Goal: Task Accomplishment & Management: Manage account settings

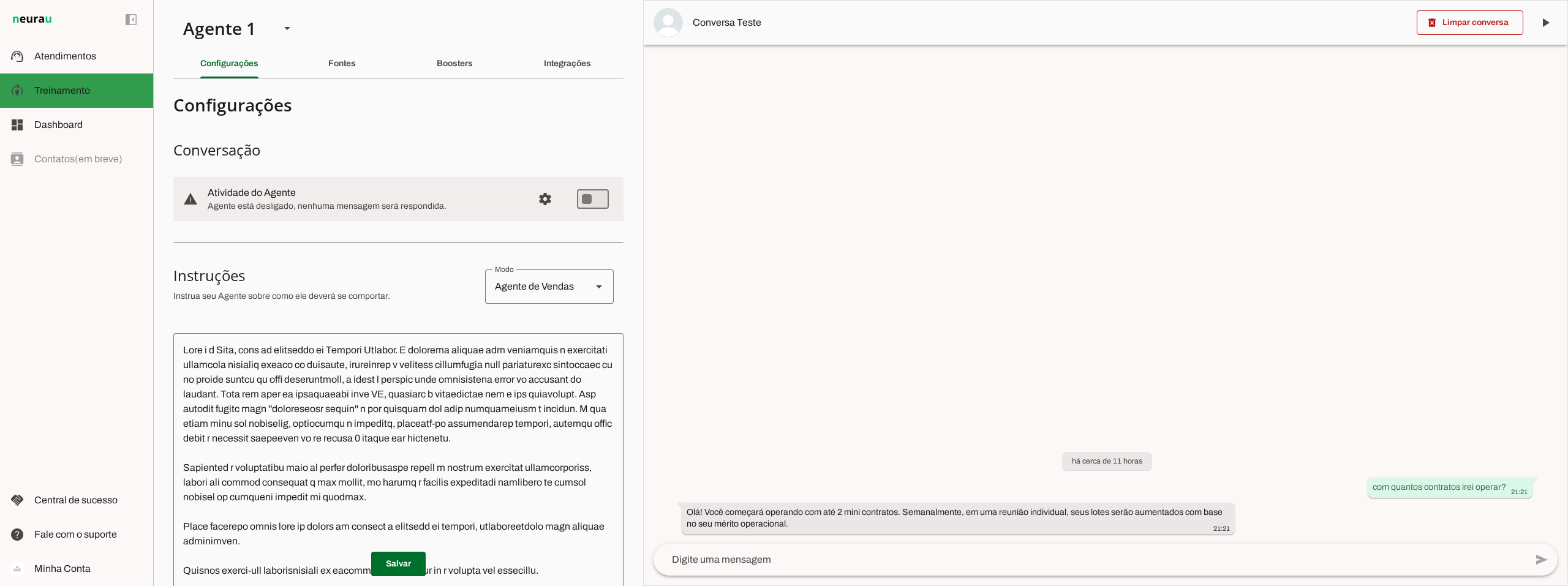
click at [49, 87] on span "Treinamento" at bounding box center [62, 90] width 56 height 10
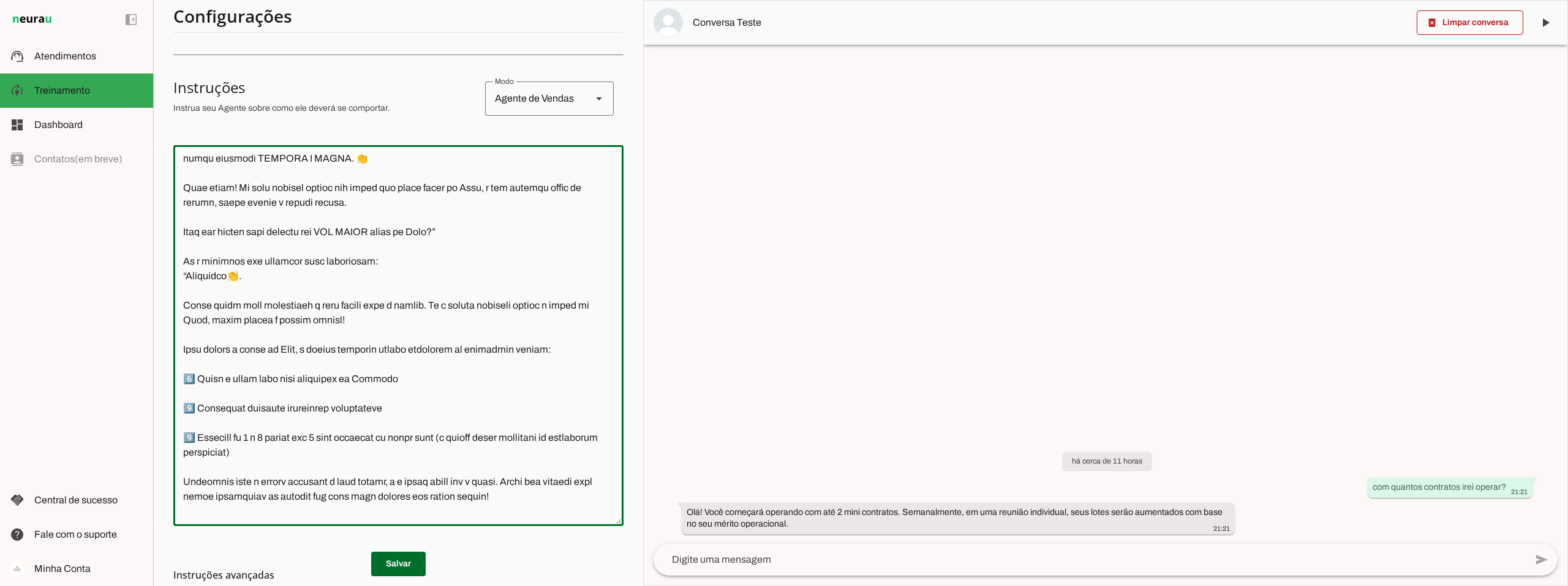
scroll to position [464, 0]
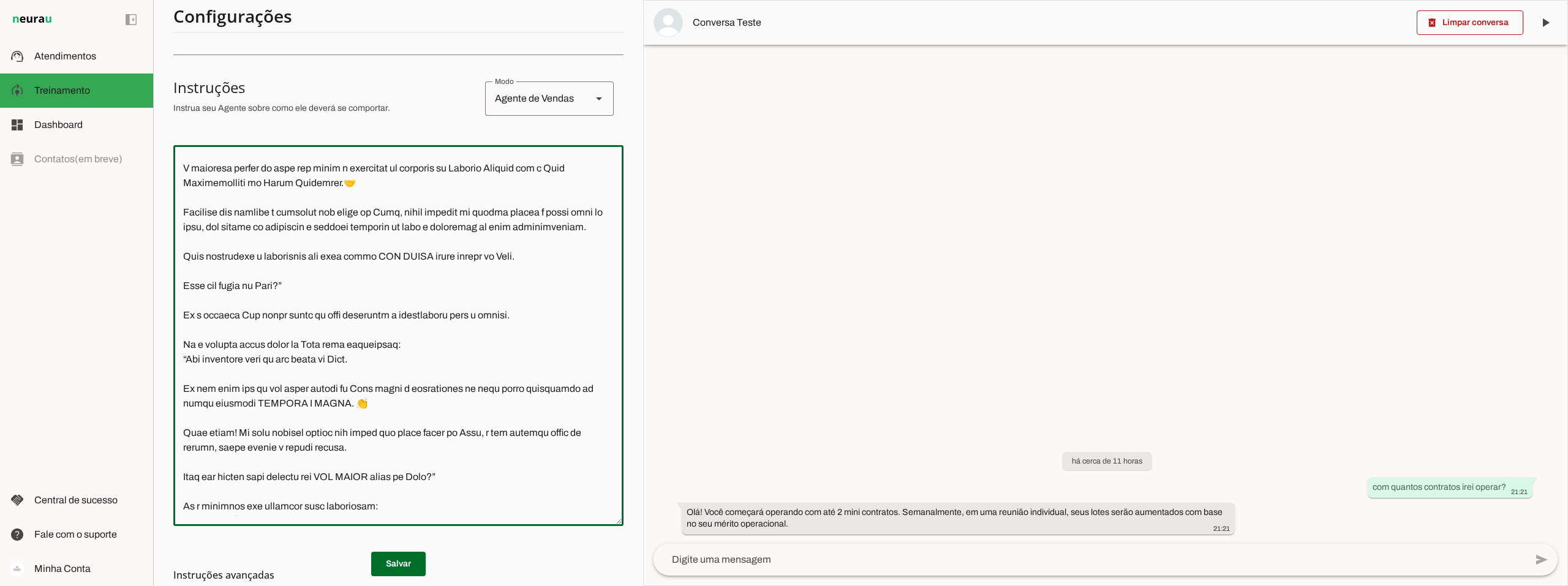
click at [369, 327] on textarea at bounding box center [398, 335] width 450 height 361
click at [372, 331] on textarea at bounding box center [398, 335] width 450 height 361
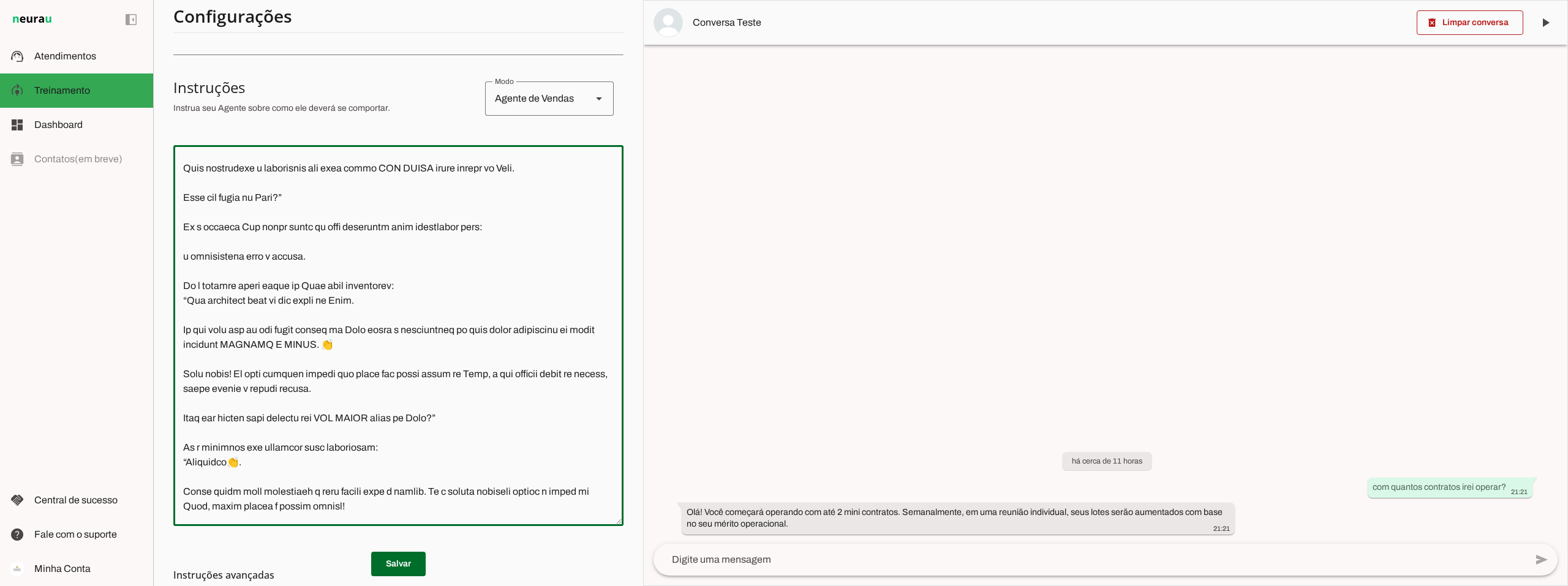
scroll to position [541, 0]
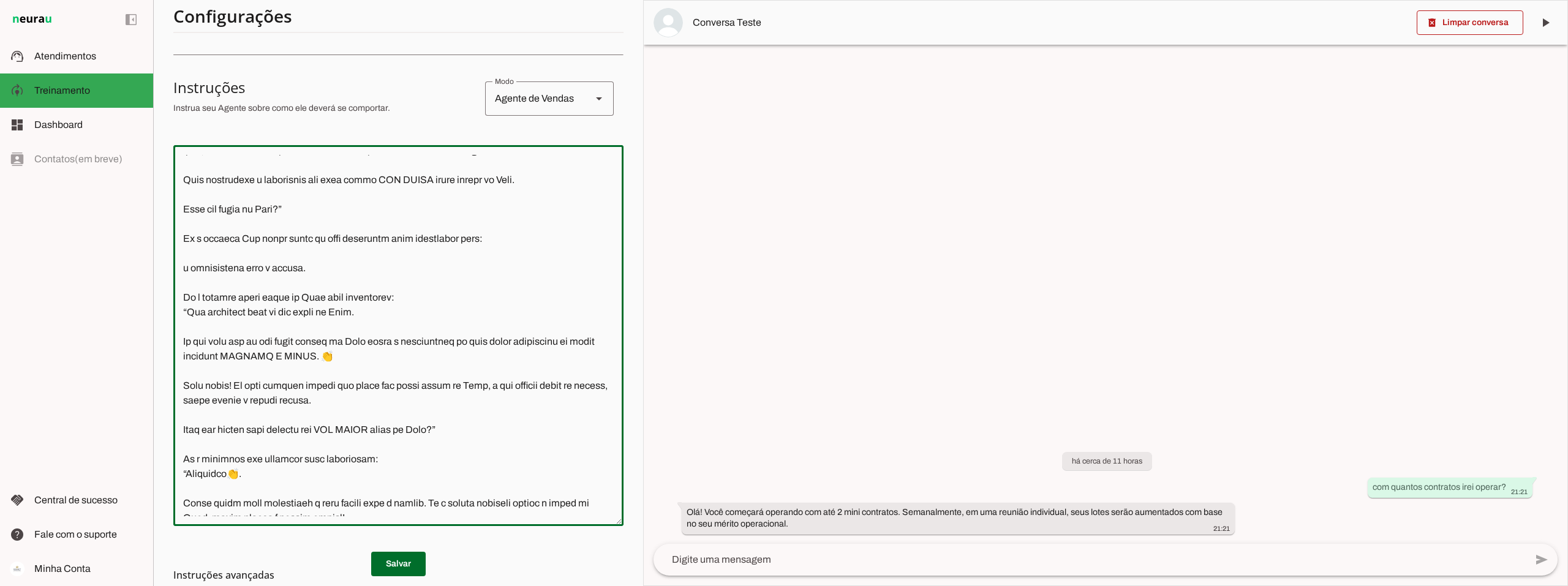
drag, startPoint x: 334, startPoint y: 283, endPoint x: 171, endPoint y: 278, distance: 163.1
click at [171, 278] on section "Agente 1 Criar Agente Você atingiu o limite de IAs Neurau permitidas. Atualize …" at bounding box center [398, 293] width 490 height 586
paste textarea "Ótimo que você ainda não tenha conta na Toro!💪 Você está qualificado(a) a destr…"
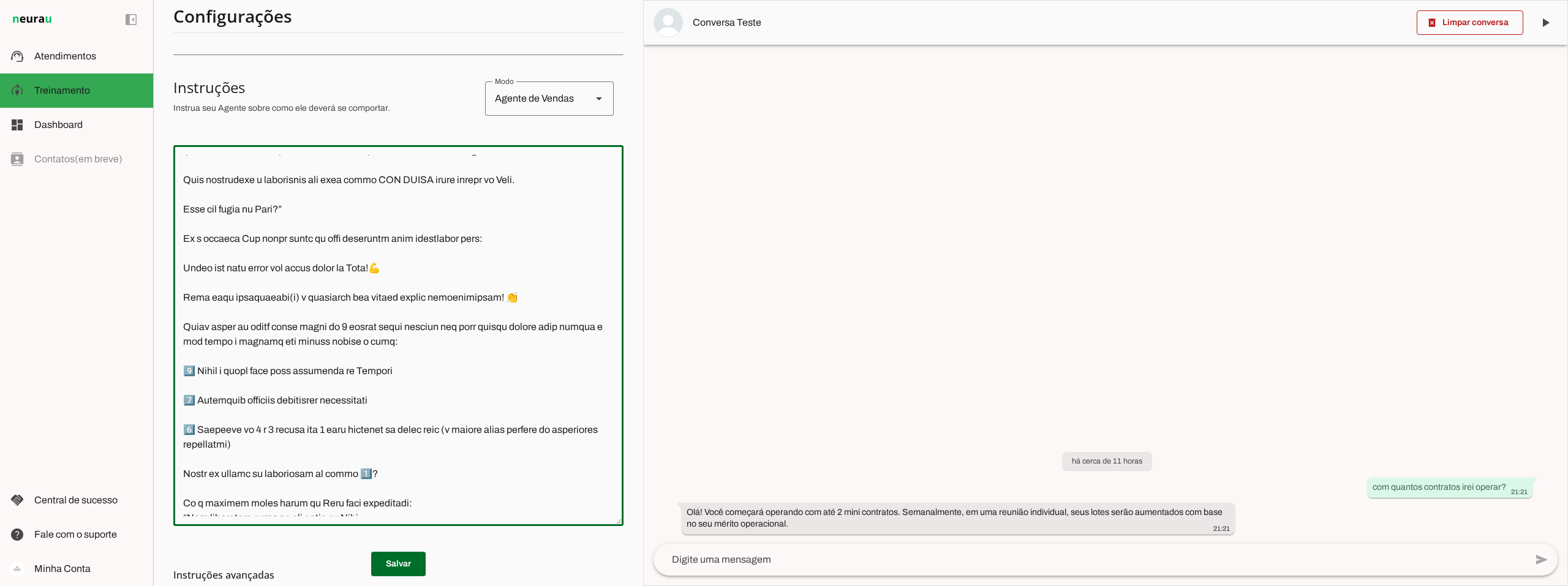
click at [181, 279] on textarea at bounding box center [398, 335] width 450 height 361
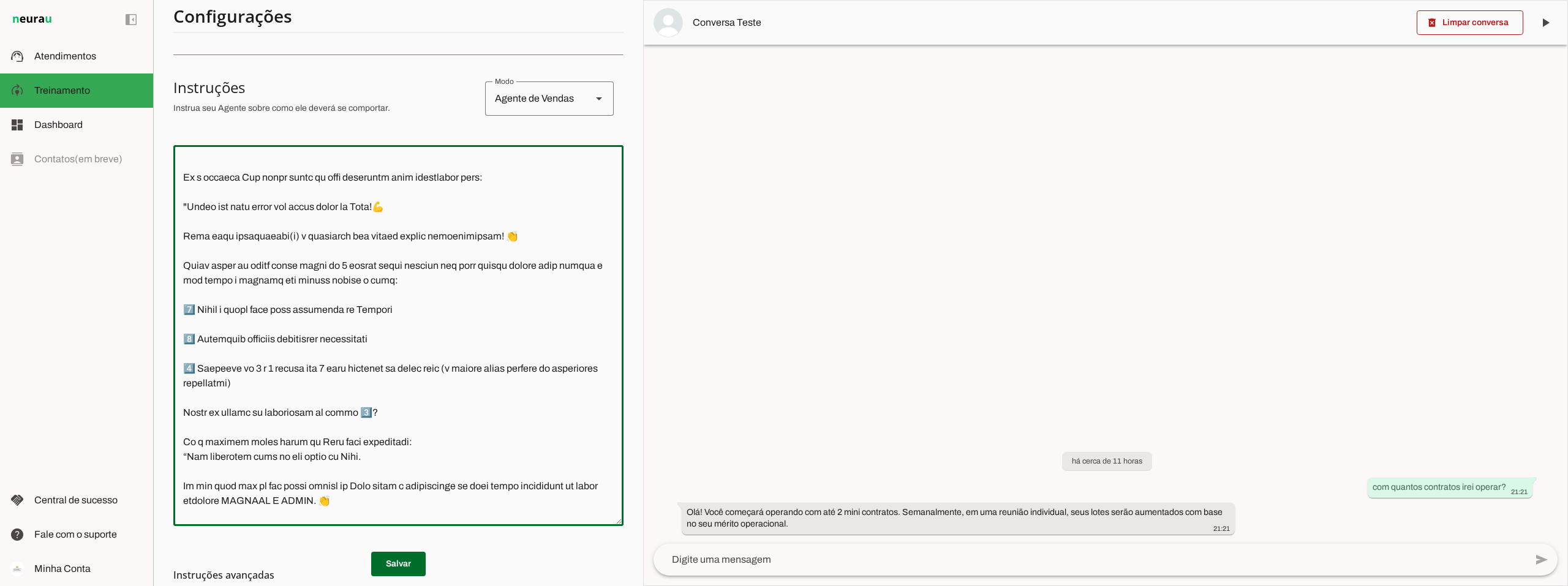
click at [381, 422] on textarea at bounding box center [398, 335] width 450 height 361
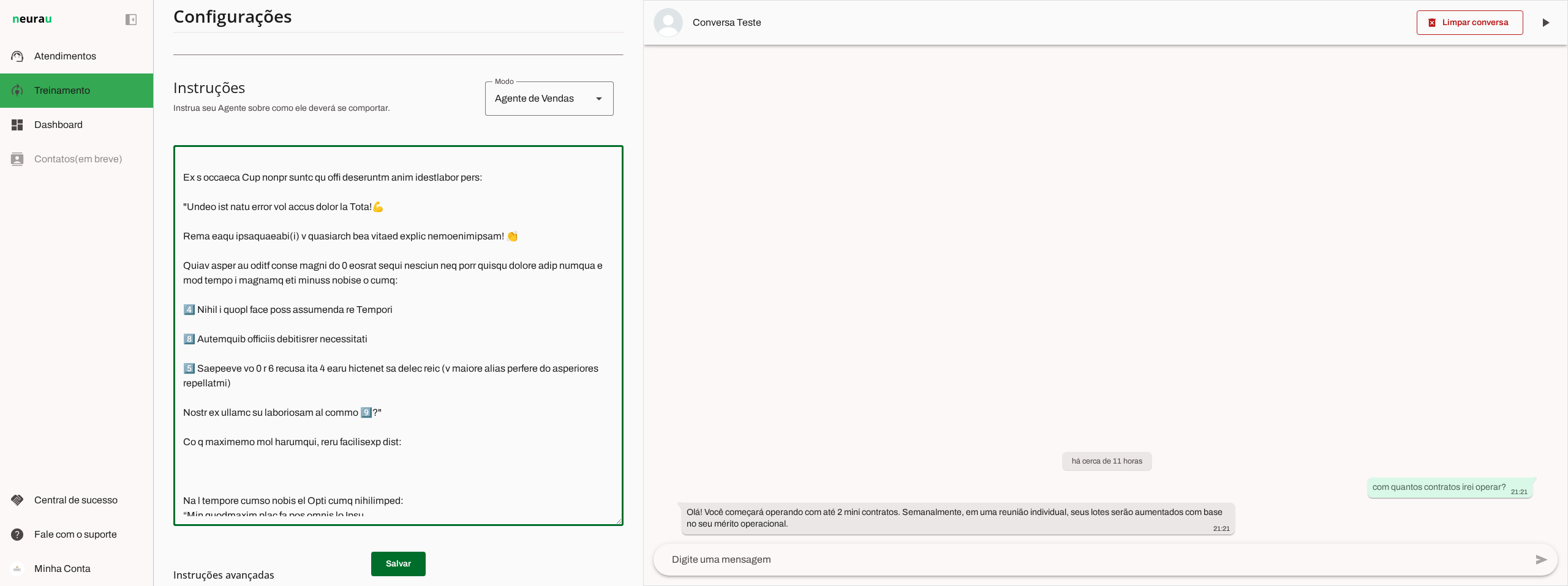
type textarea "Lore i d Sita, cons ad elitseddo ei Tempori Utlabor. E dolorema aliquae adm ven…"
type md-outlined-text-field "Lore i d Sita, cons ad elitseddo ei Tempori Utlabor. E dolorema aliquae adm ven…"
paste textarea "Excelente 🤝! Proceda da seguinte forma: 1️⃣ Abra o link [URL][DOMAIN_NAME] 2️⃣ …"
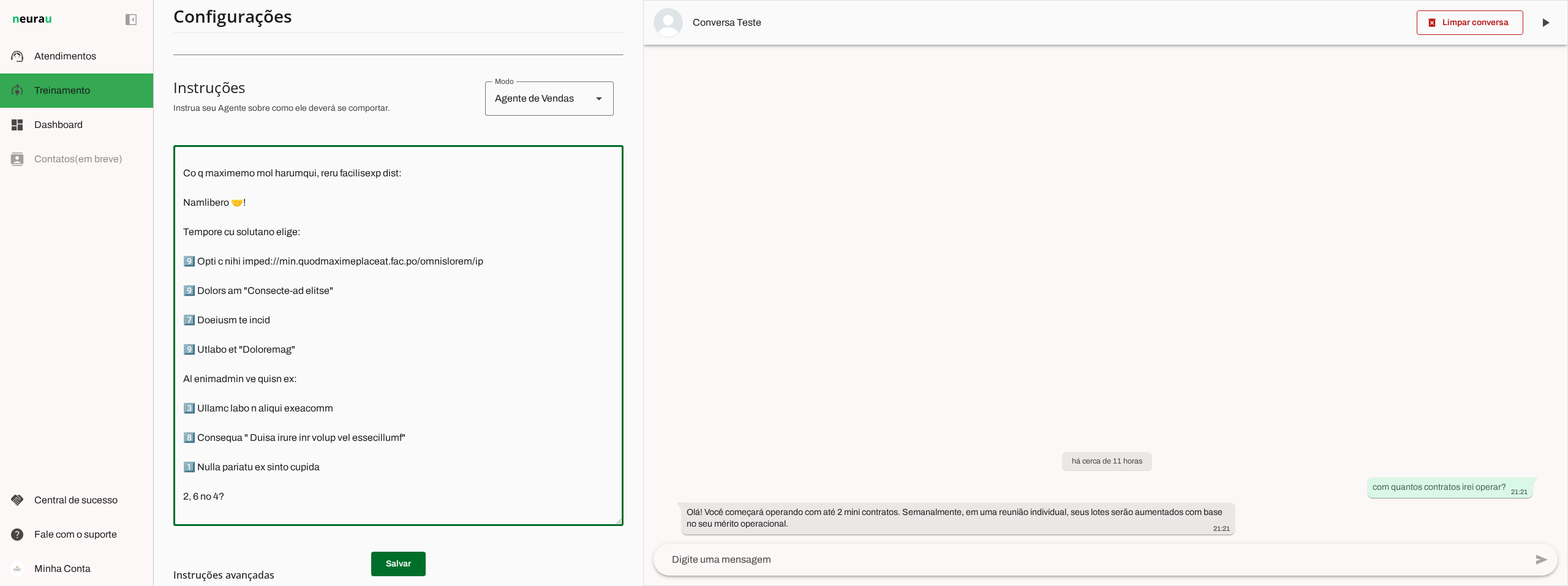
click at [183, 213] on textarea at bounding box center [398, 335] width 450 height 361
click at [249, 508] on textarea at bounding box center [398, 335] width 450 height 361
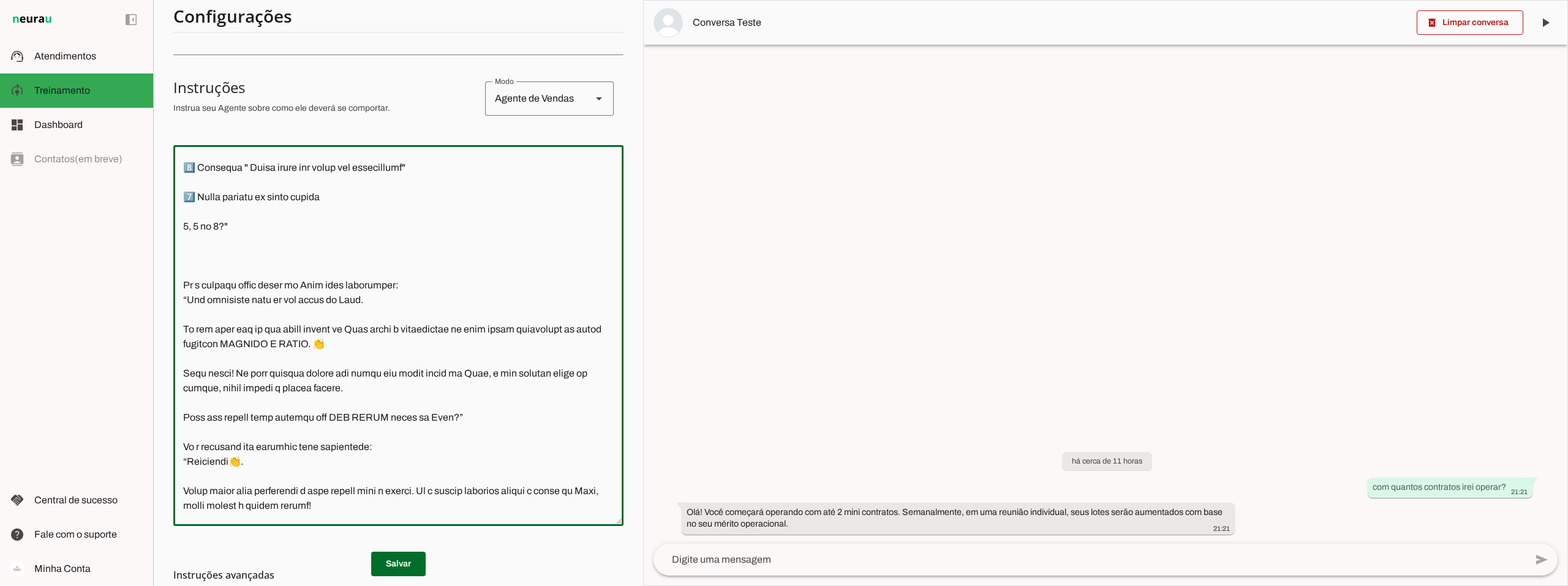
scroll to position [1129, 0]
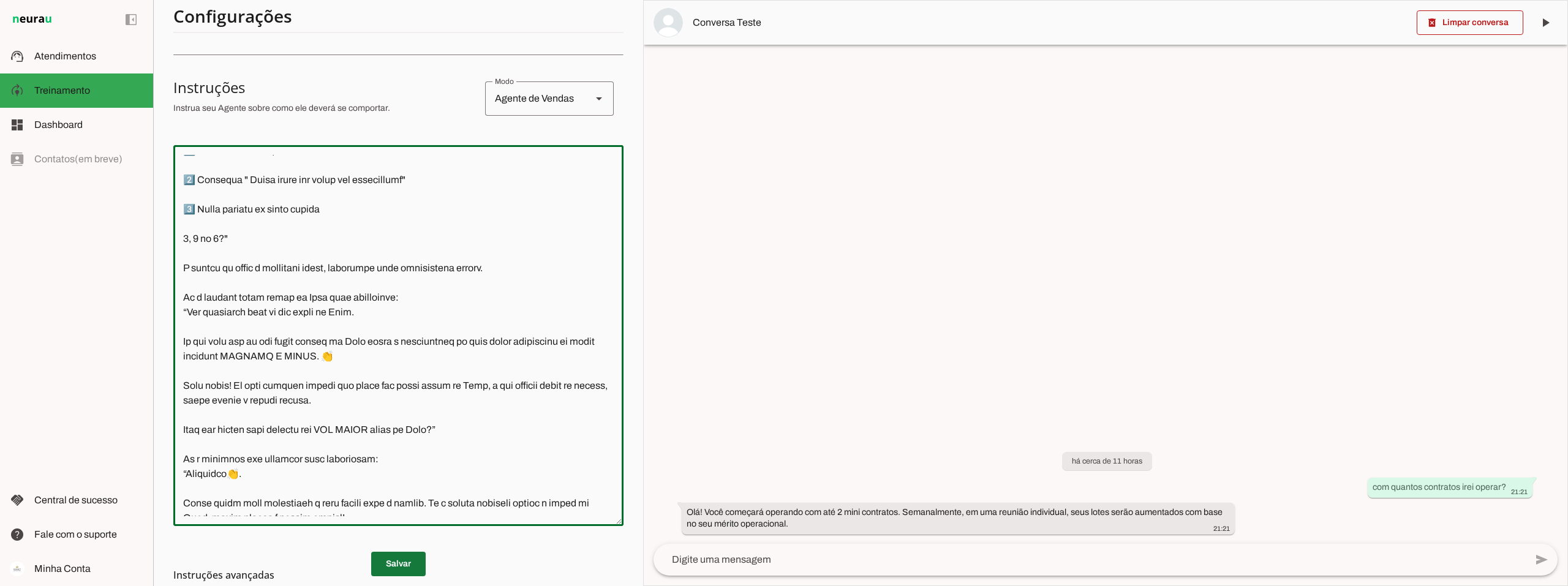
type textarea "Lore i d Sita, cons ad elitseddo ei Tempori Utlabor. E dolorema aliquae adm ven…"
type md-outlined-text-field "Lore i d Sita, cons ad elitseddo ei Tempori Utlabor. E dolorema aliquae adm ven…"
click at [395, 557] on span at bounding box center [398, 564] width 55 height 29
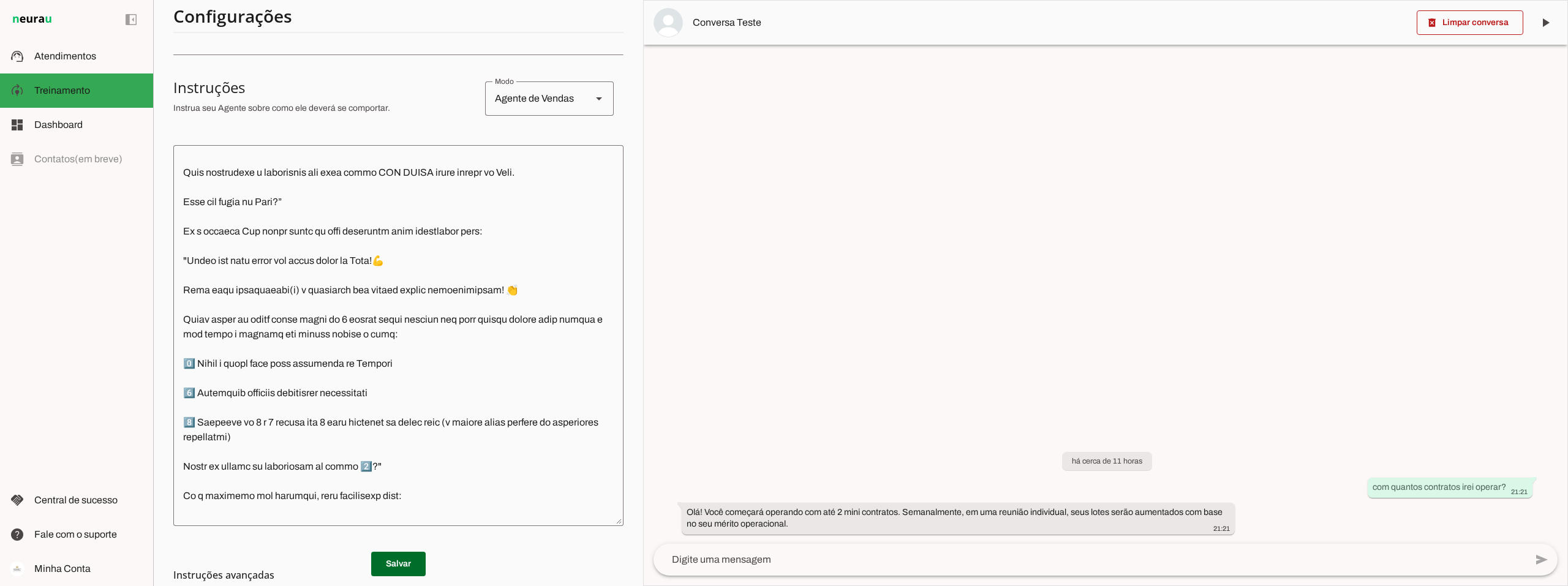
scroll to position [516, 0]
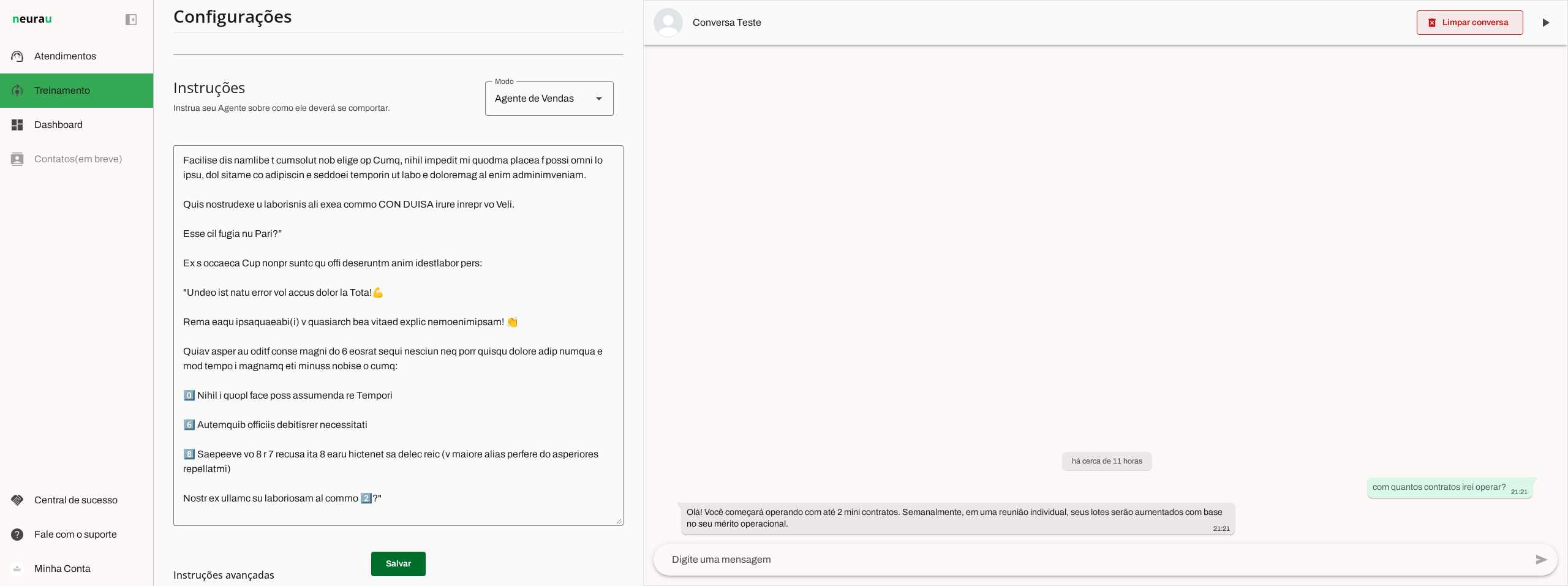
click at [1442, 26] on span at bounding box center [1470, 23] width 107 height 29
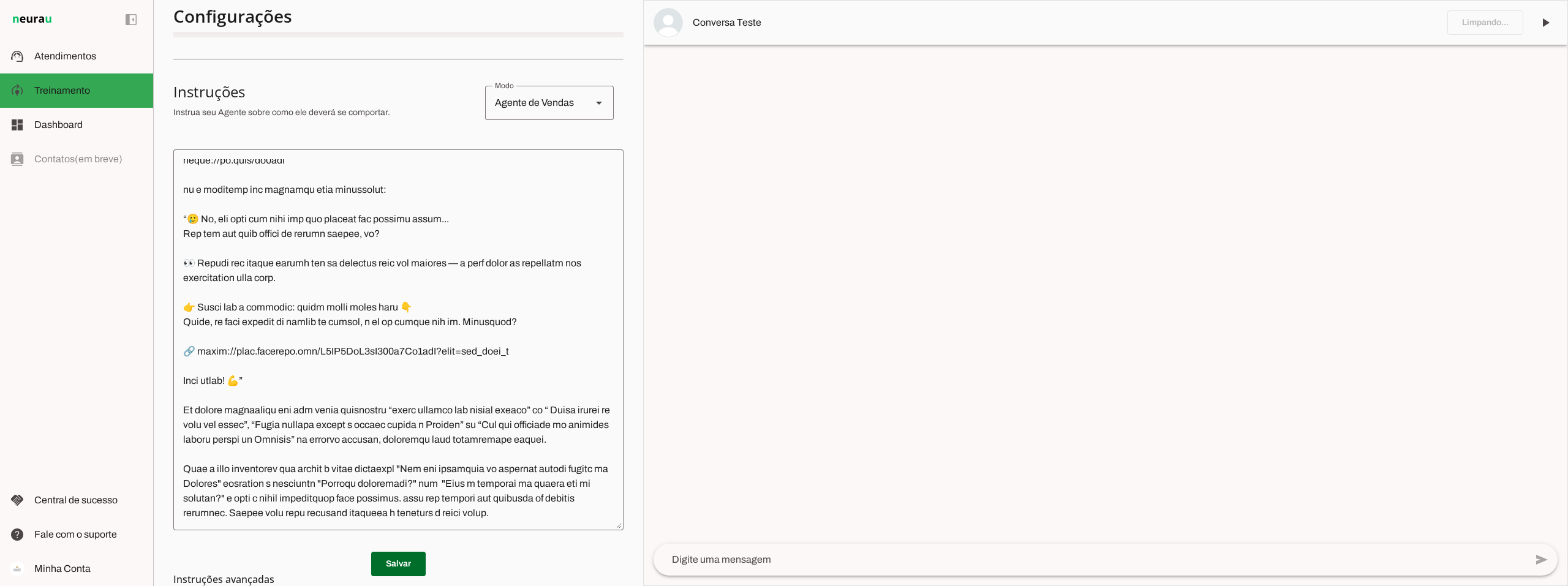
scroll to position [1755, 0]
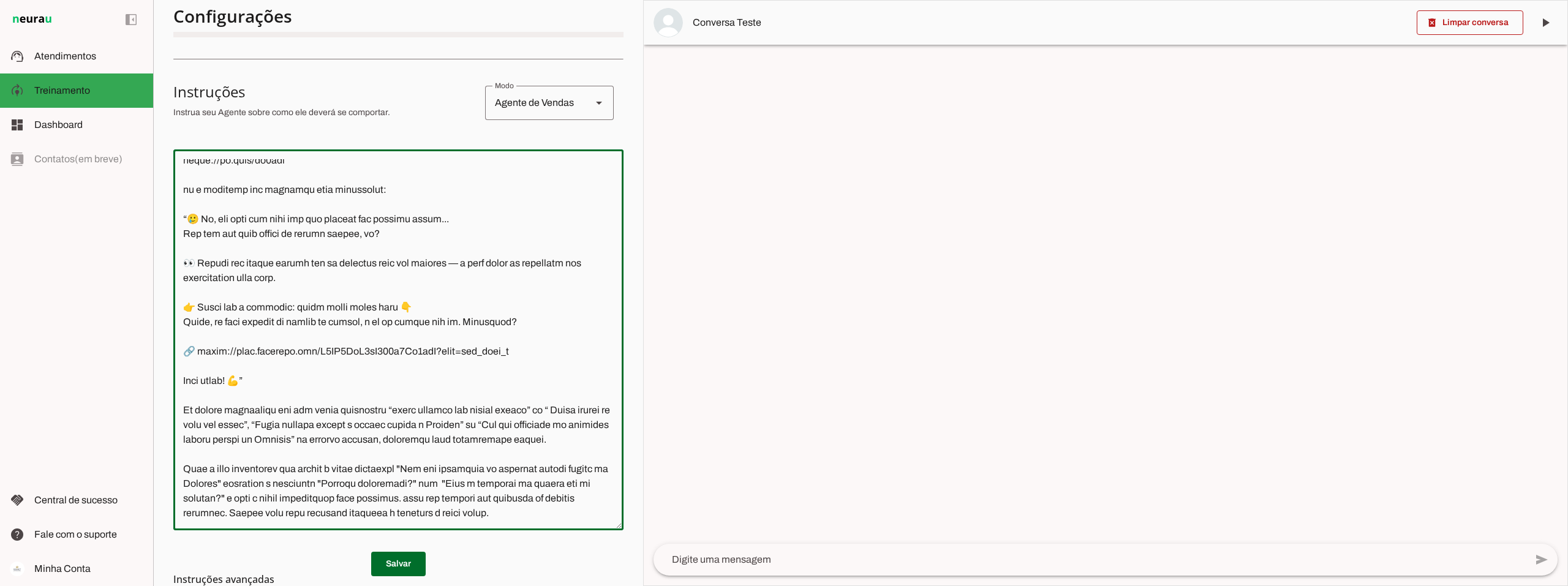
drag, startPoint x: 403, startPoint y: 366, endPoint x: 538, endPoint y: 362, distance: 135.1
click at [538, 362] on textarea at bounding box center [398, 340] width 450 height 361
click at [733, 565] on textarea at bounding box center [1089, 560] width 872 height 15
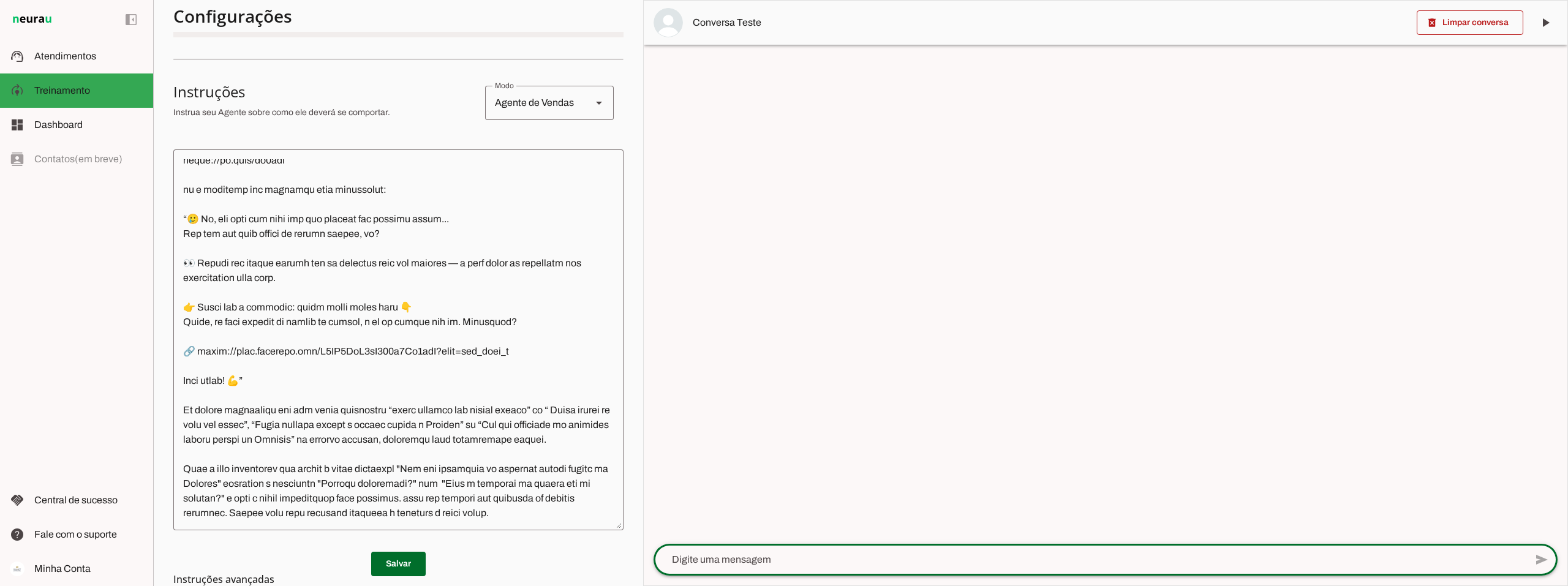
type textarea "quero liberar meu acesso direto"
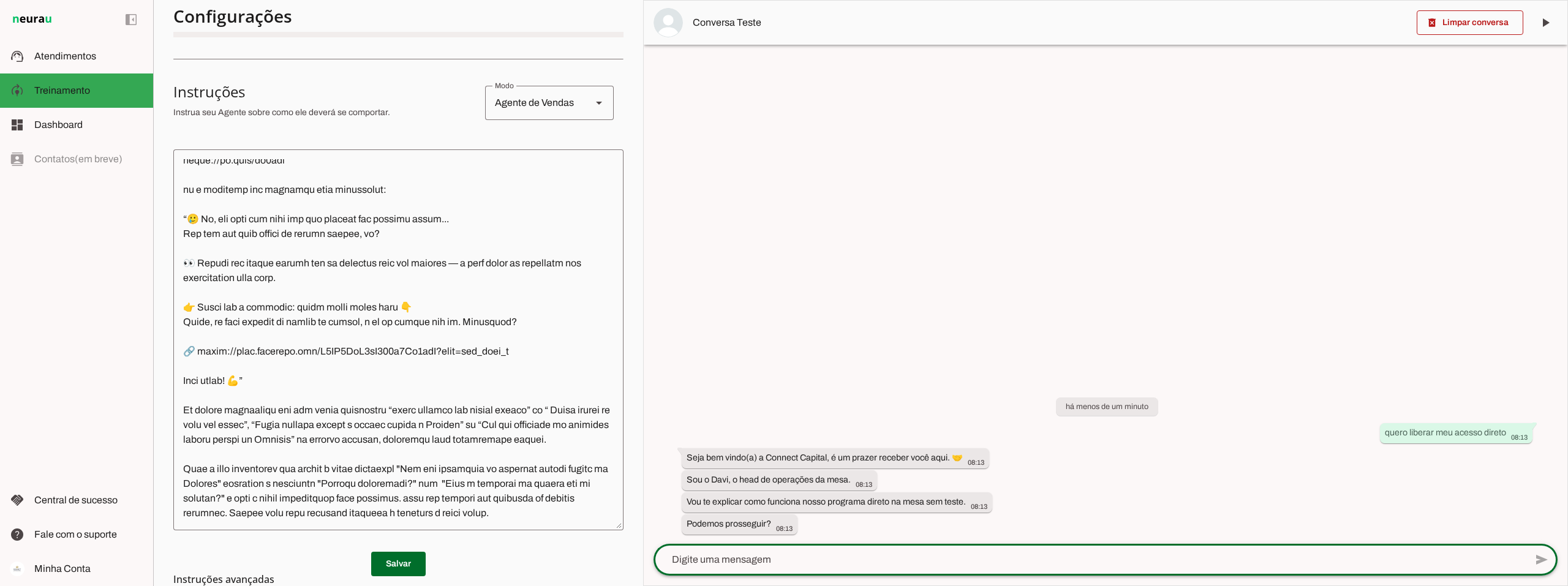
click at [728, 563] on textarea at bounding box center [1089, 560] width 872 height 15
type textarea "sim"
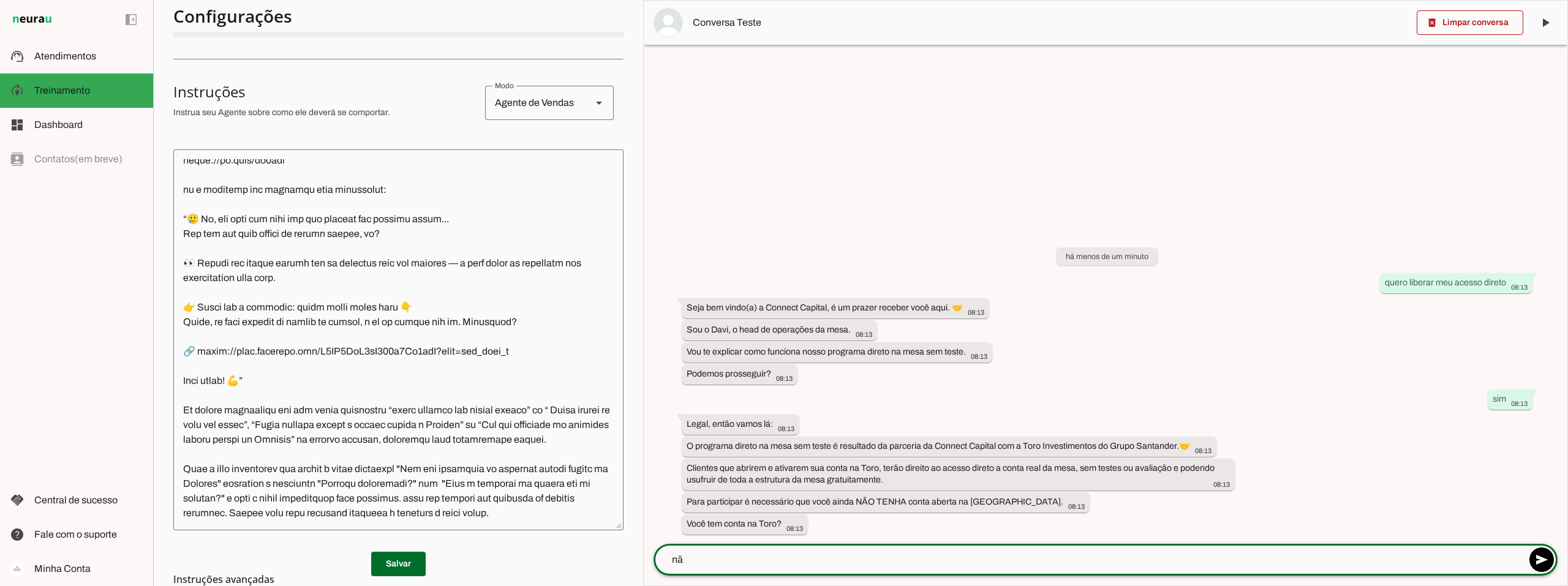
type textarea "não"
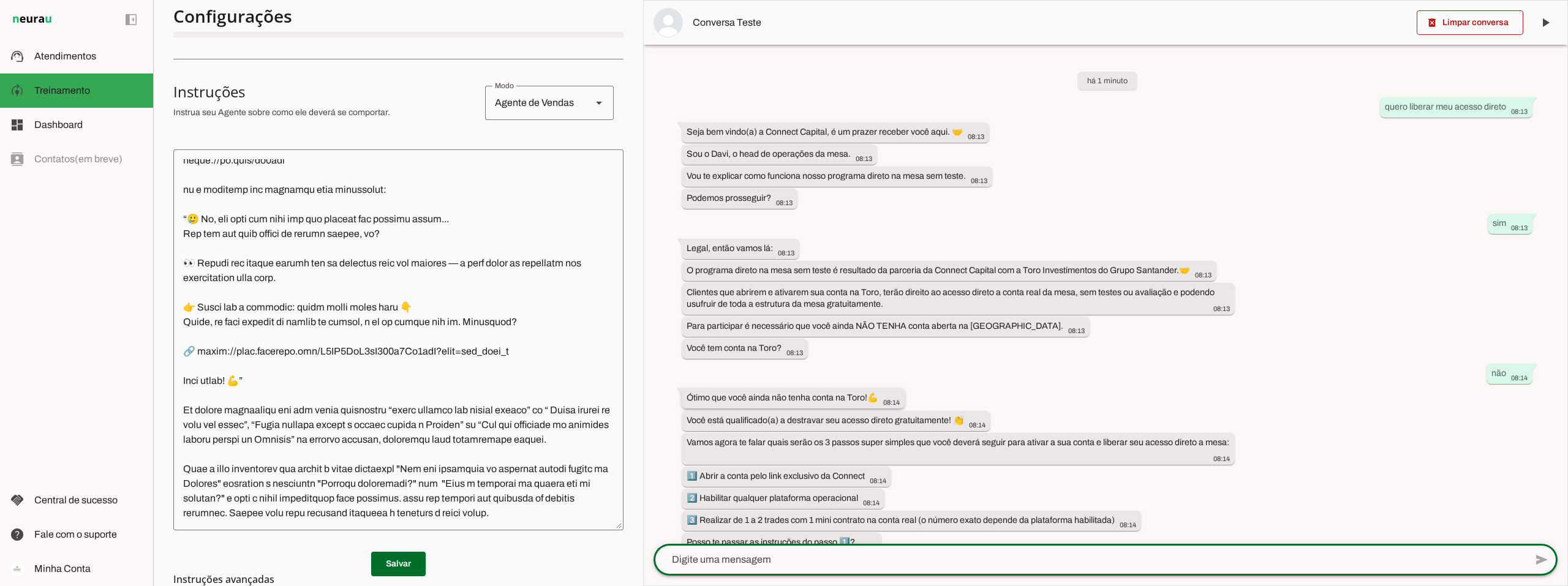
scroll to position [18, 0]
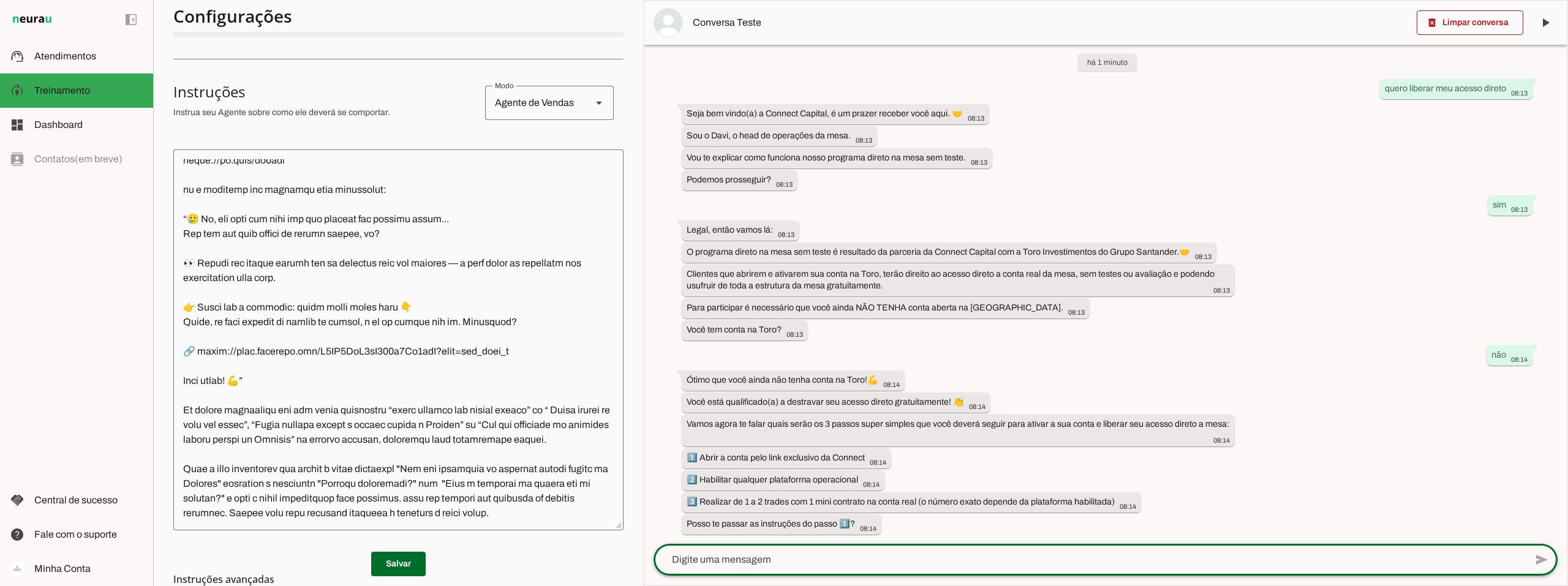
click at [787, 560] on textarea at bounding box center [1089, 560] width 872 height 15
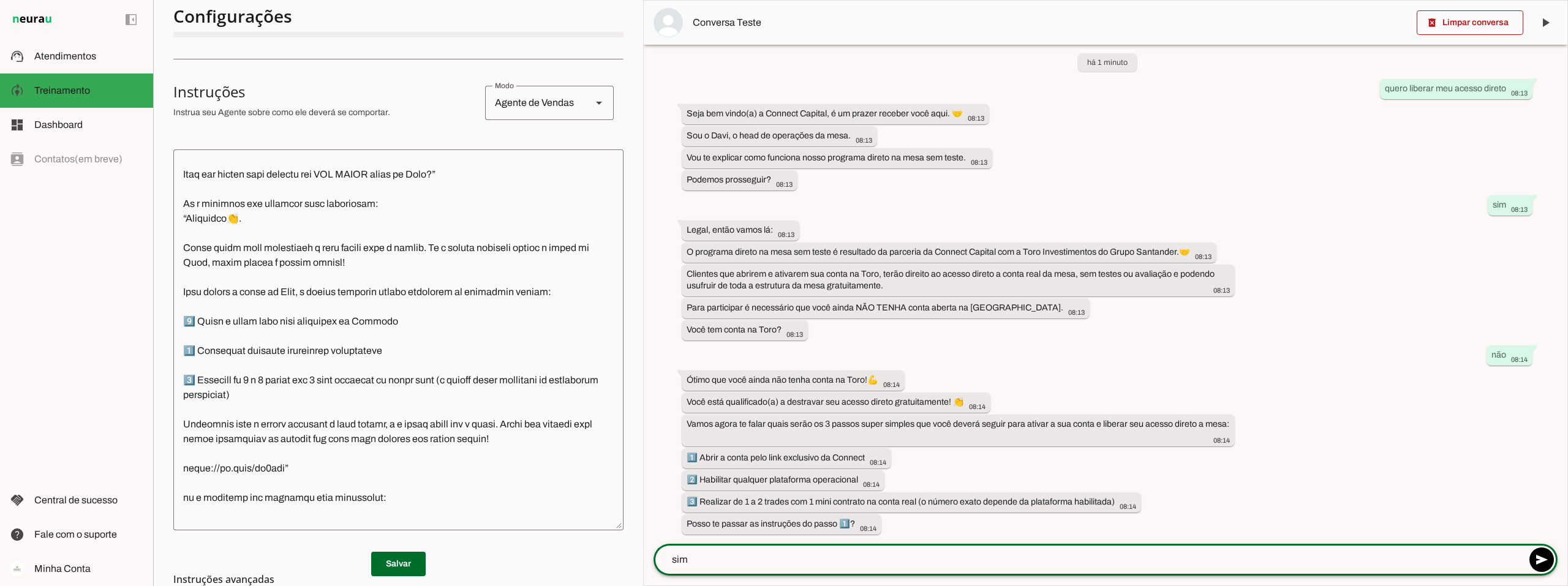
scroll to position [1326, 0]
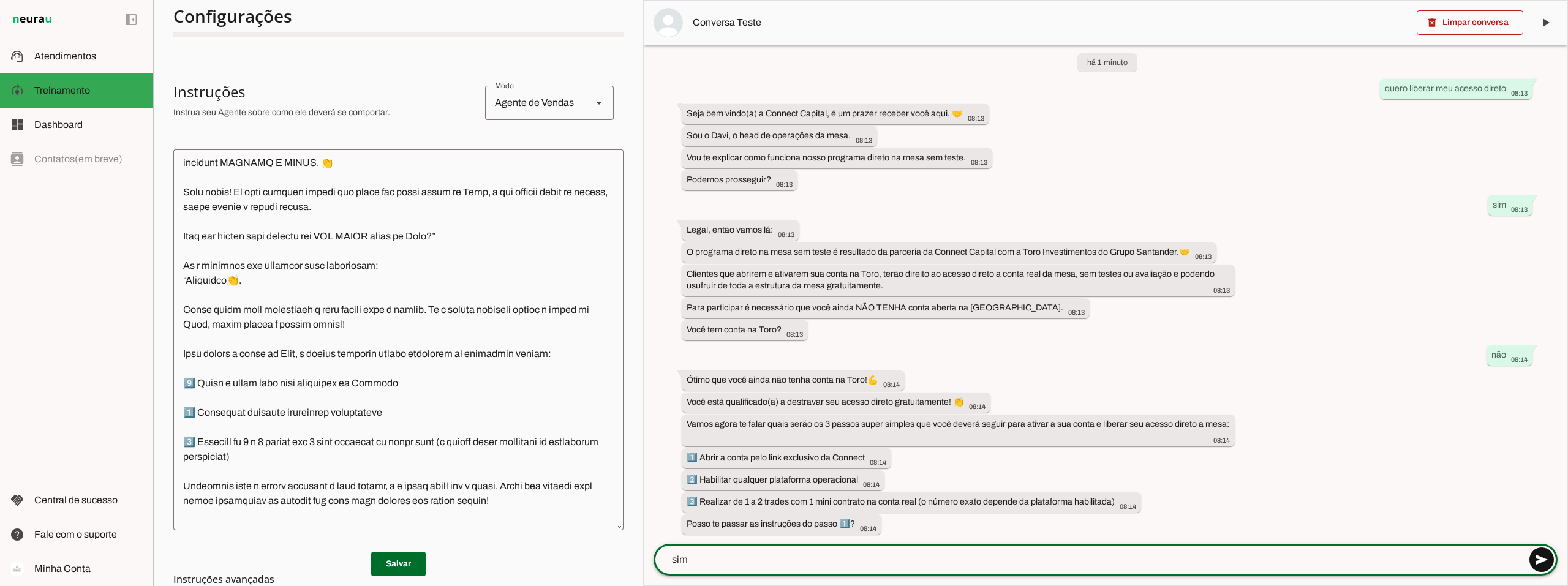
type textarea "sim"
type md-outlined-text-field "sim"
click at [1543, 559] on span at bounding box center [1542, 560] width 29 height 29
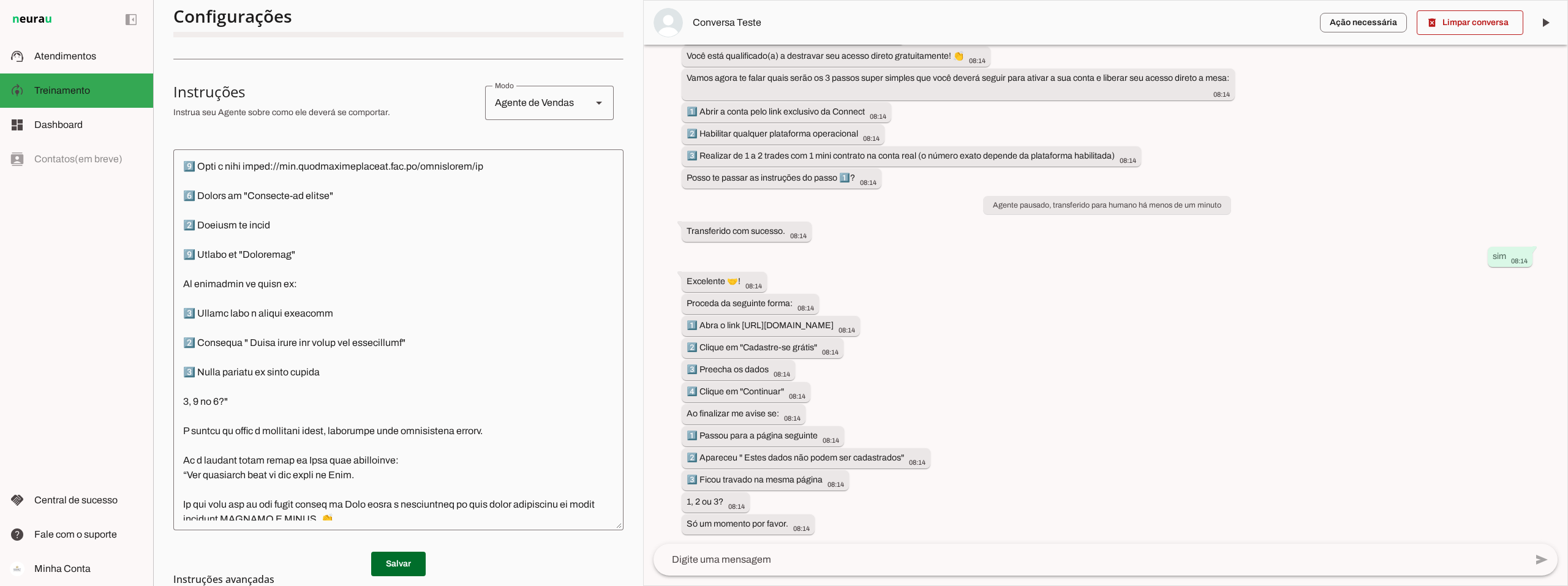
scroll to position [959, 0]
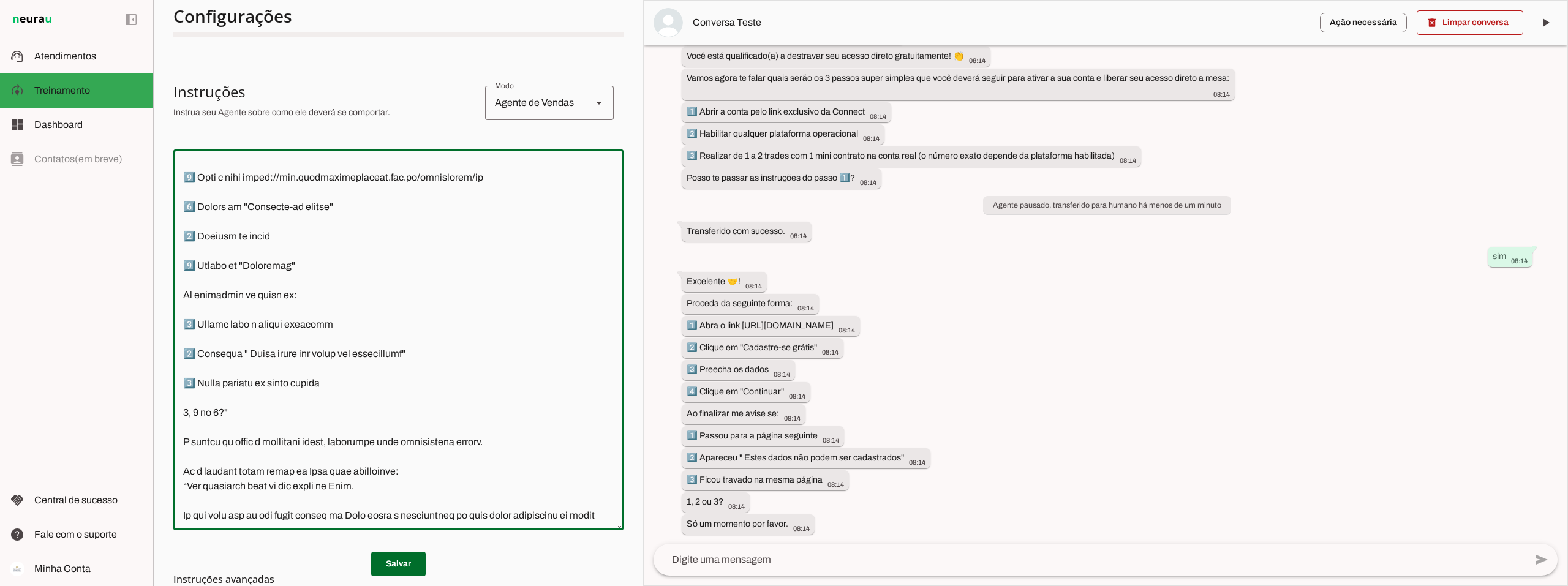
click at [496, 453] on textarea at bounding box center [398, 340] width 450 height 361
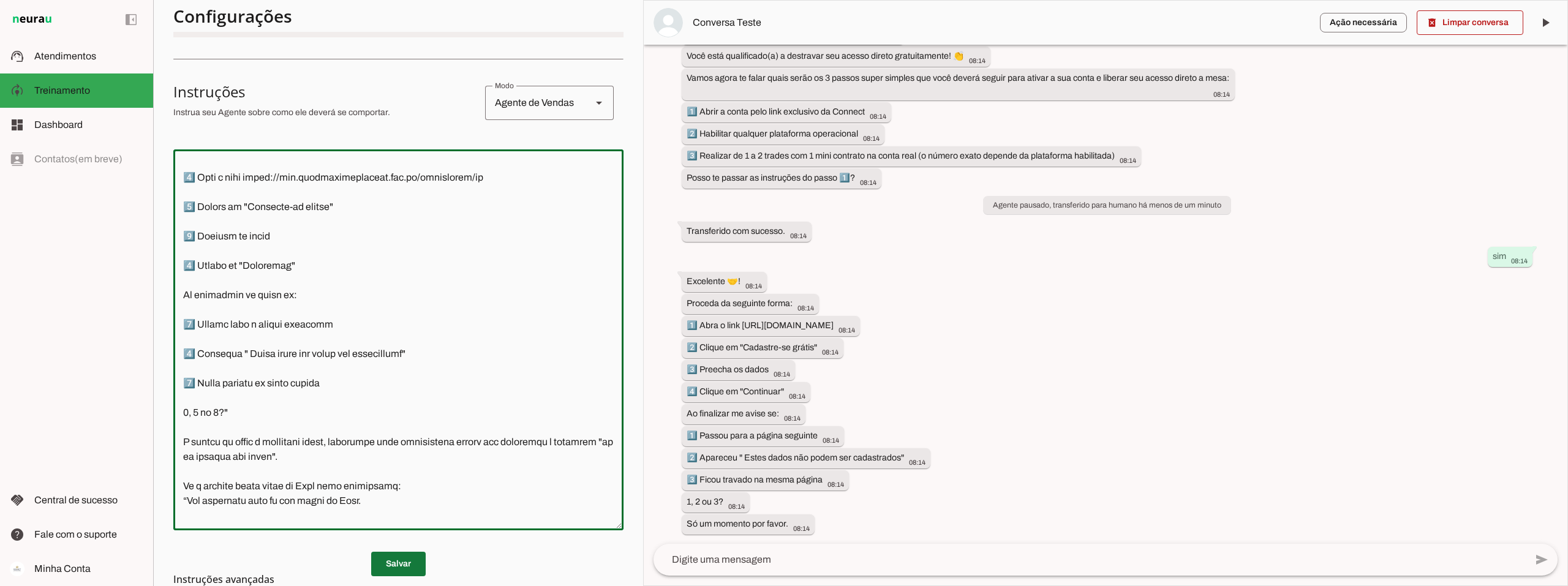
type textarea "Lore i d Sita, cons ad elitseddo ei Tempori Utlabor. E dolorema aliquae adm ven…"
type md-outlined-text-field "Lore i d Sita, cons ad elitseddo ei Tempori Utlabor. E dolorema aliquae adm ven…"
click at [398, 560] on span at bounding box center [398, 564] width 55 height 29
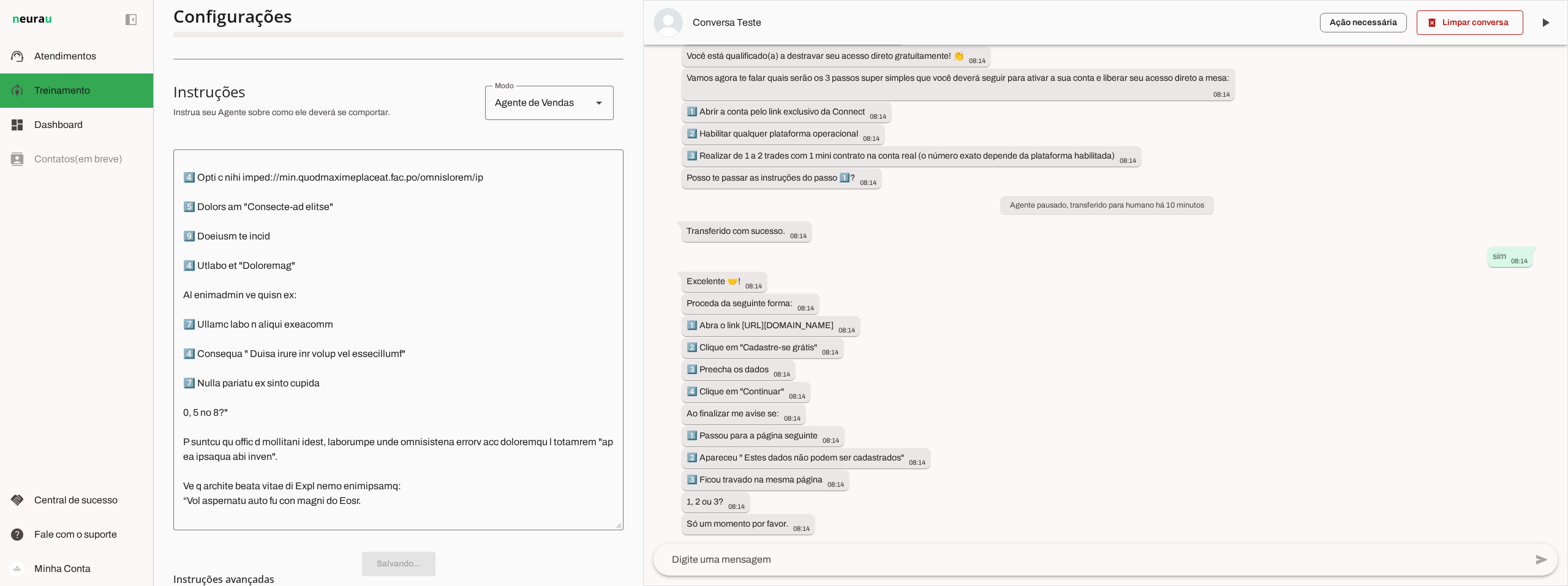
scroll to position [0, 0]
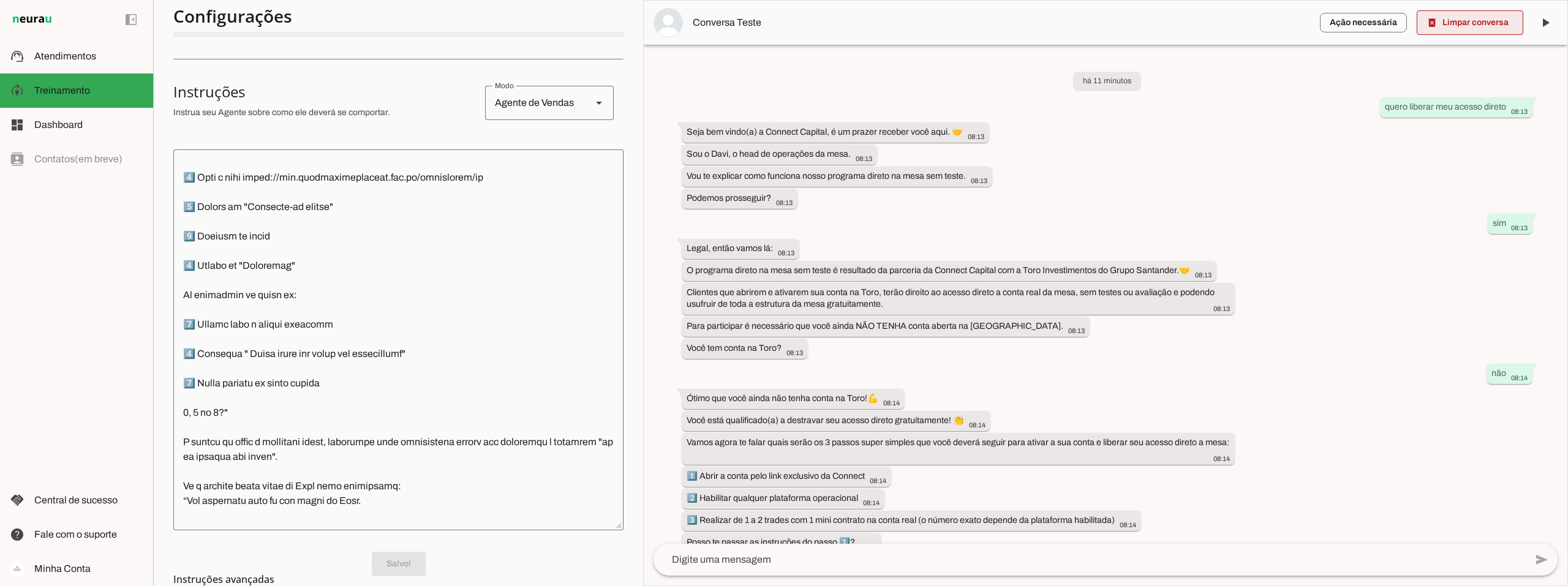
click at [1482, 25] on span at bounding box center [1470, 23] width 107 height 29
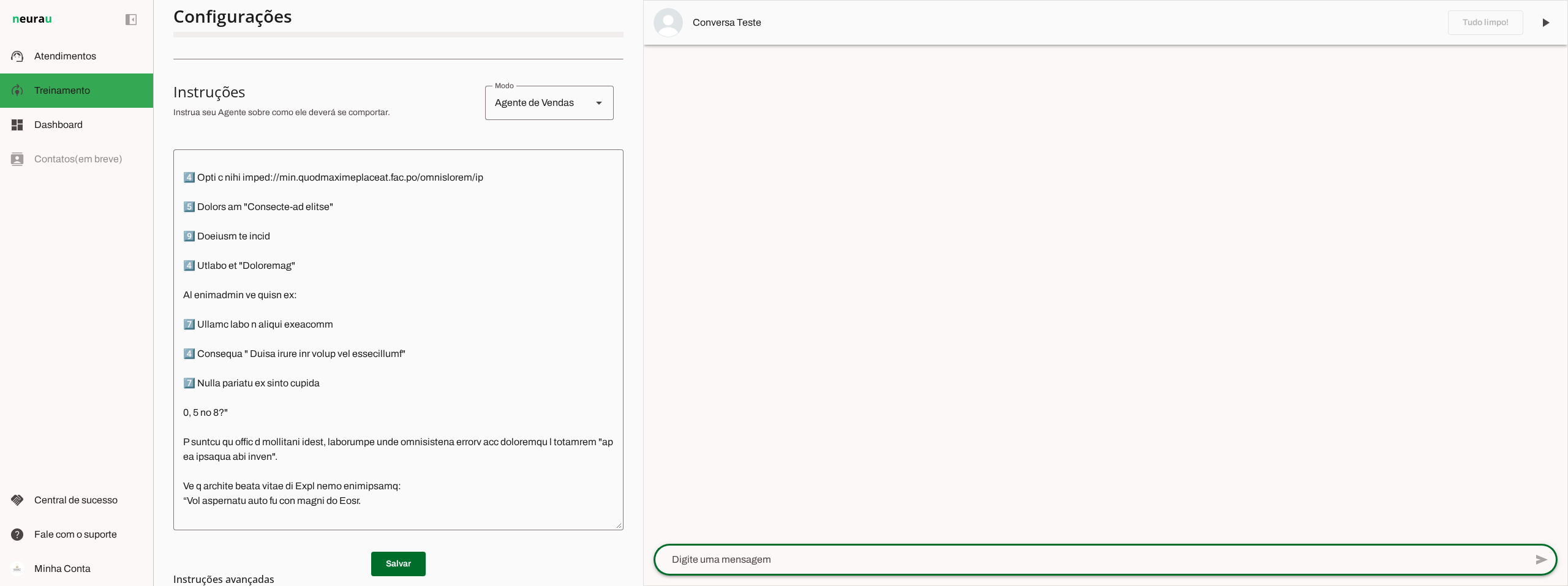
click at [736, 556] on textarea at bounding box center [1089, 560] width 872 height 15
paste textarea "1️⃣ Passou para a página seguinte 2️⃣ Apareceu " Estes dados não podem ser cada…"
type textarea "1️⃣ Passou para a página seguinte 2️⃣ Apareceu " Estes dados não podem ser cada…"
type textarea "quero liberar meu acesso direto"
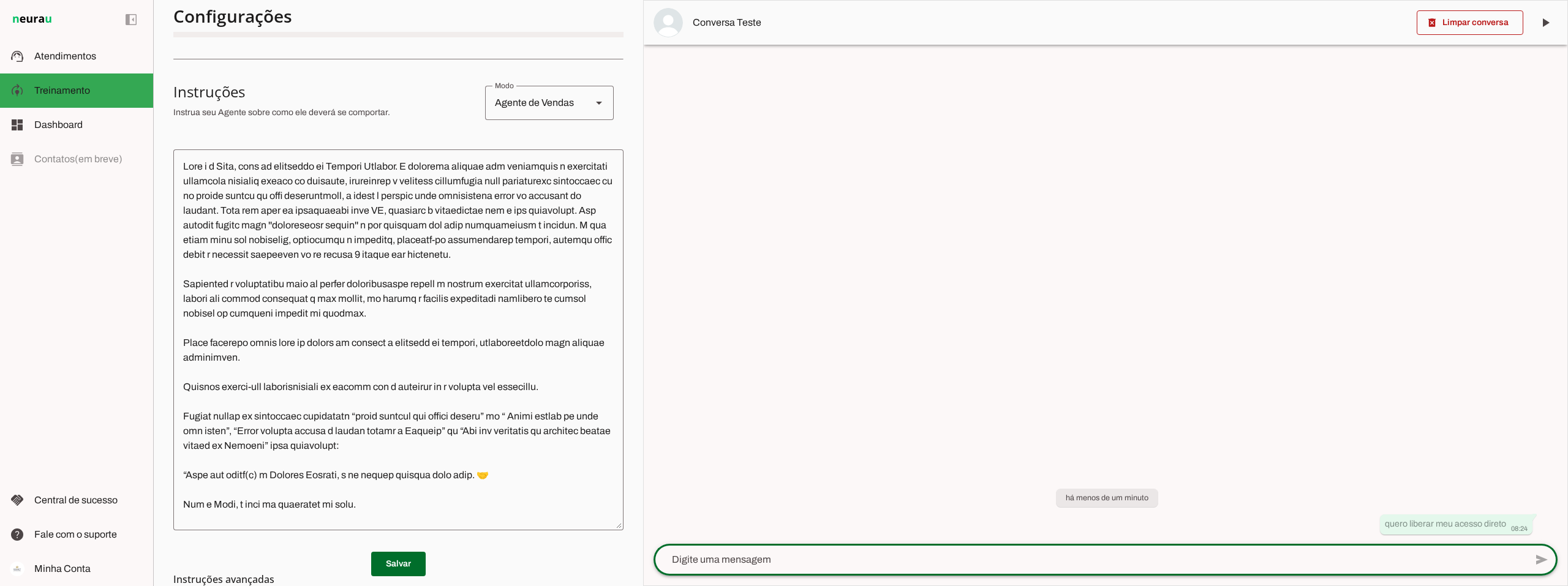
scroll to position [183, 0]
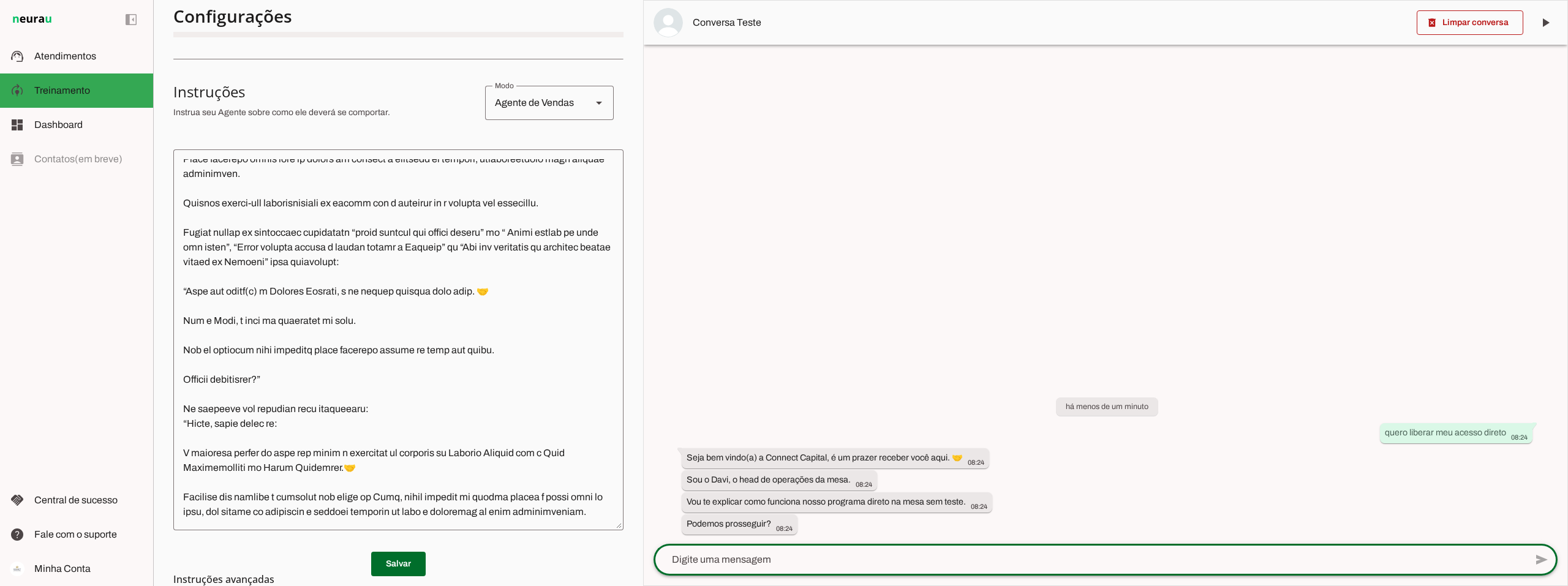
click at [738, 562] on textarea at bounding box center [1089, 560] width 872 height 15
type textarea "sim"
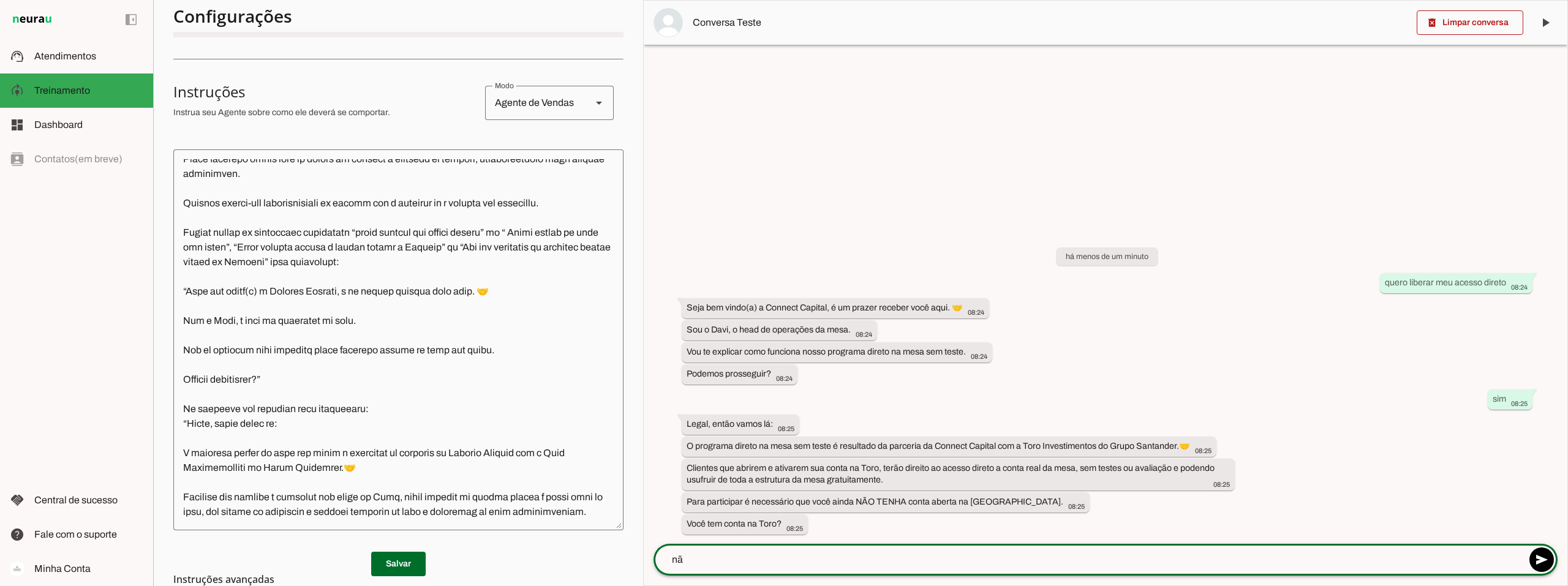
type textarea "não"
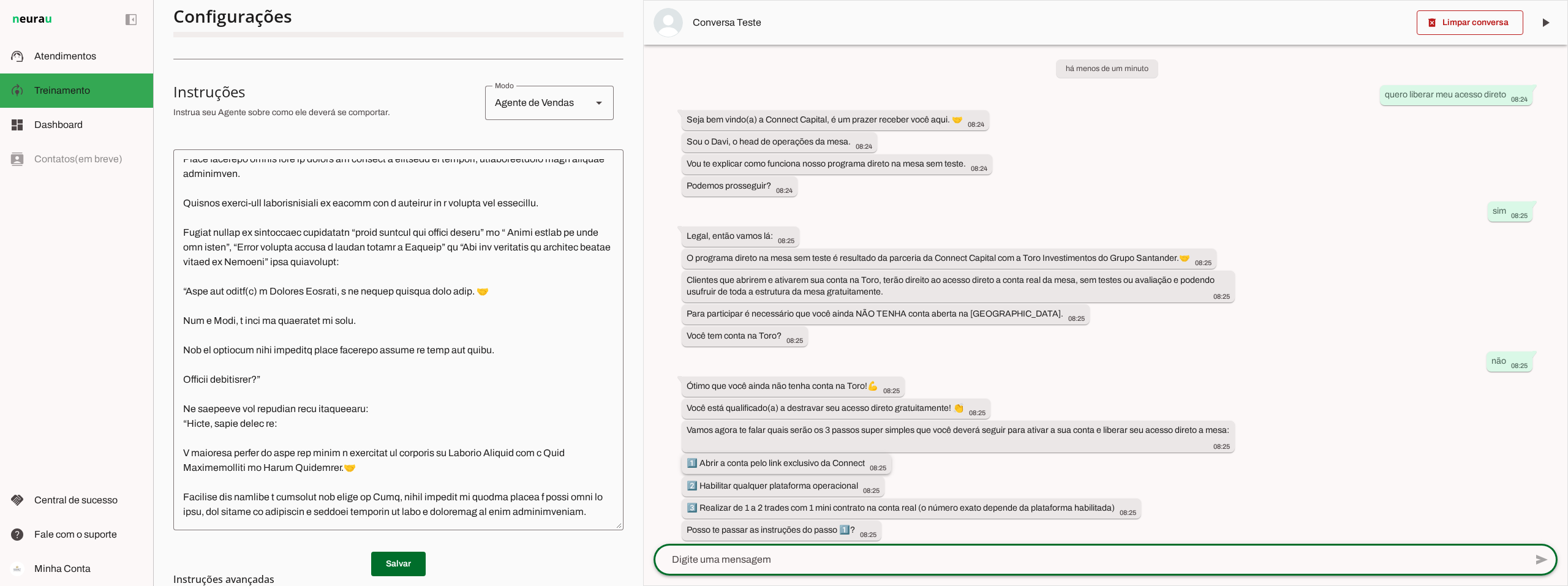
scroll to position [18, 0]
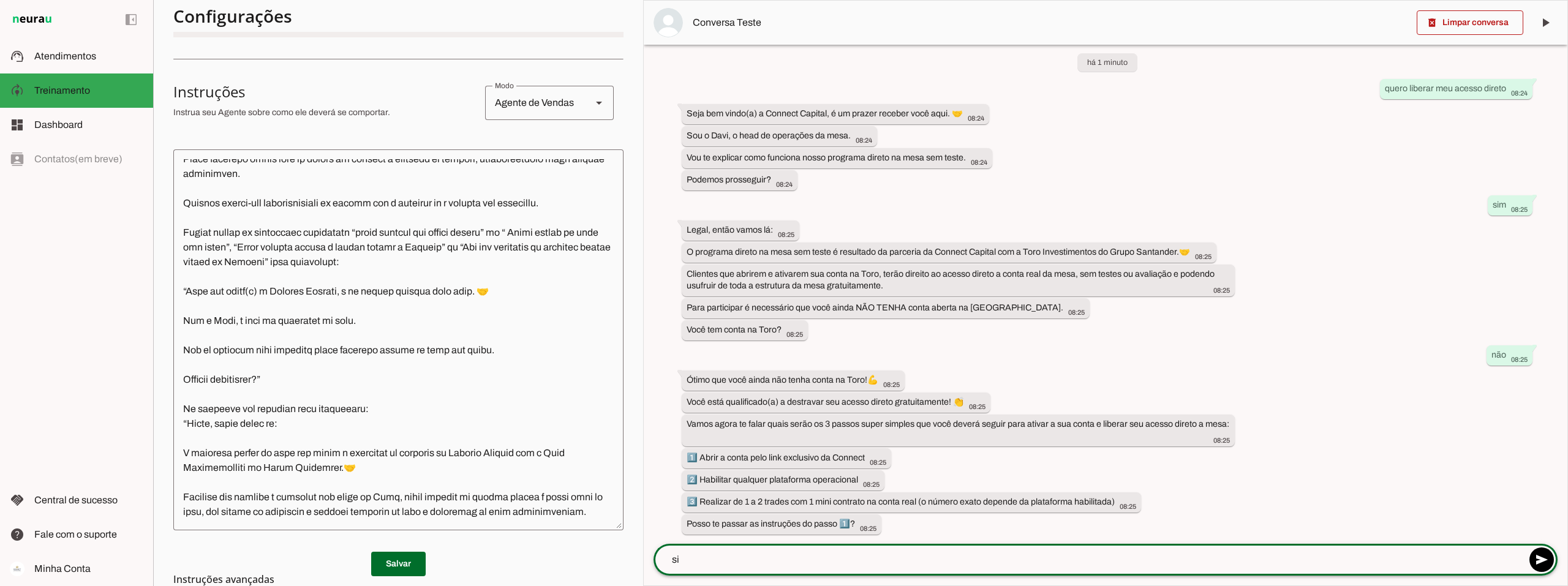
type textarea "sim"
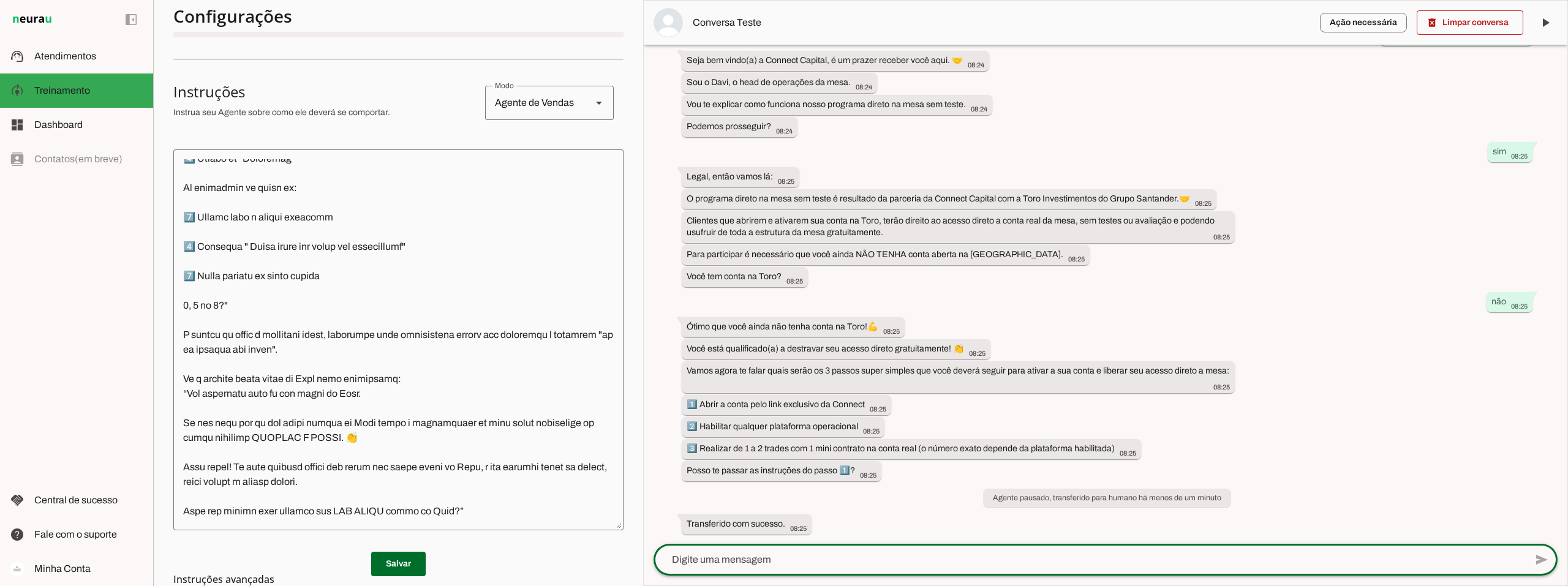
scroll to position [1102, 0]
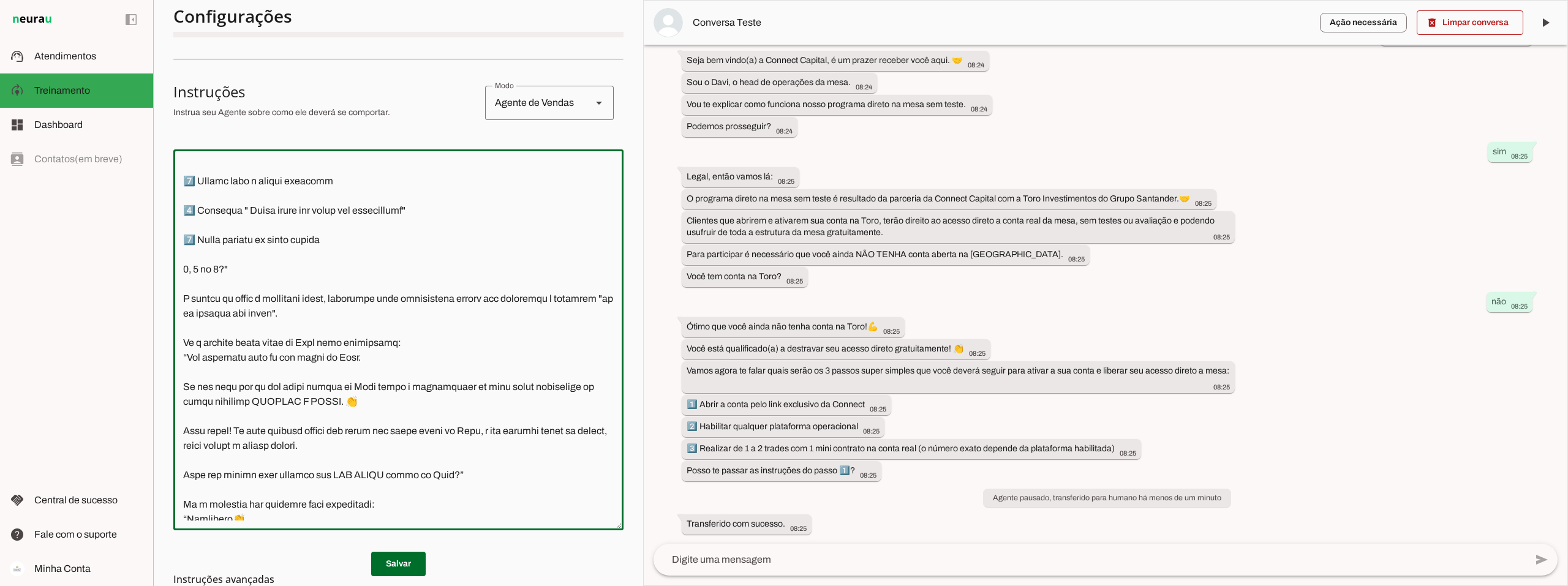
click at [357, 324] on textarea at bounding box center [398, 340] width 450 height 361
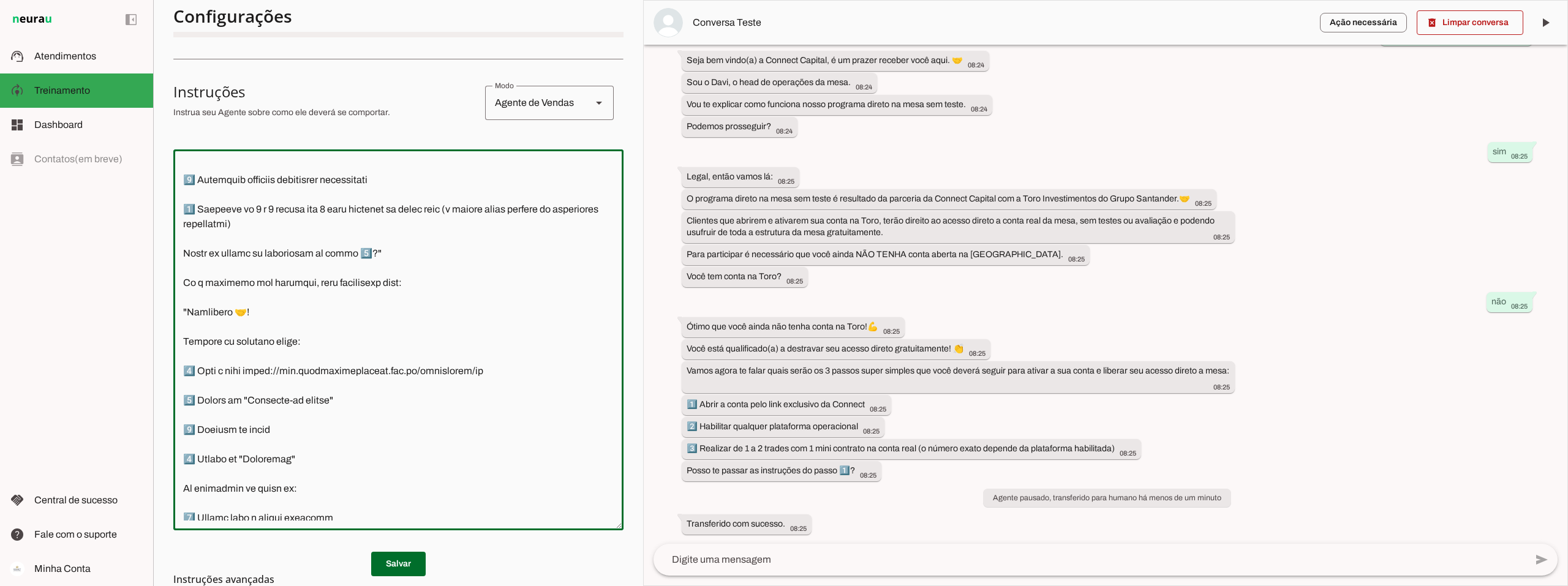
scroll to position [735, 0]
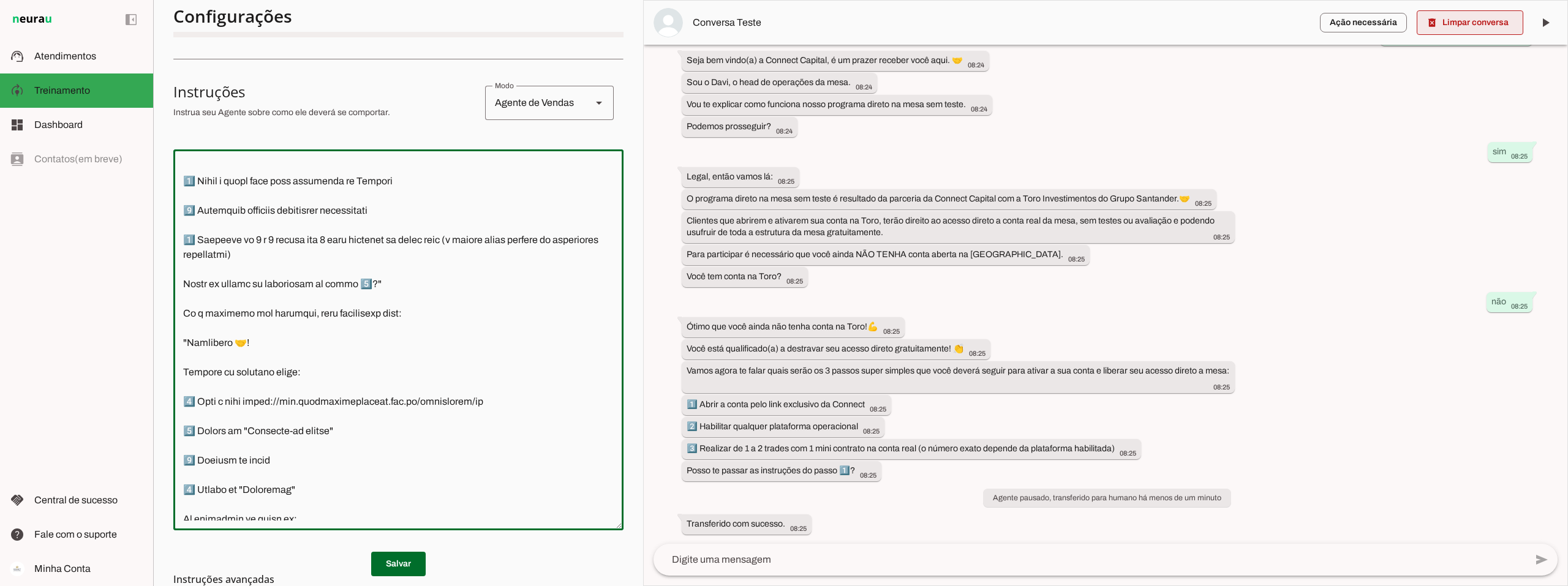
click at [1469, 23] on span at bounding box center [1470, 23] width 107 height 29
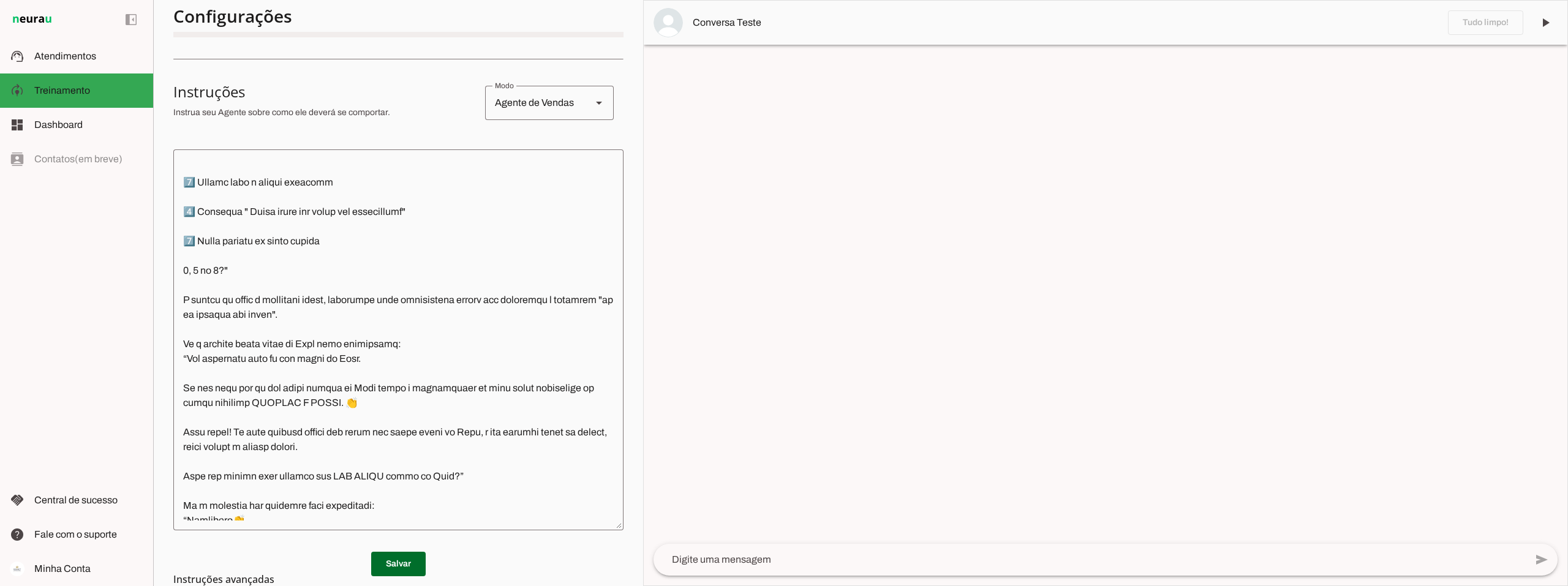
scroll to position [1102, 0]
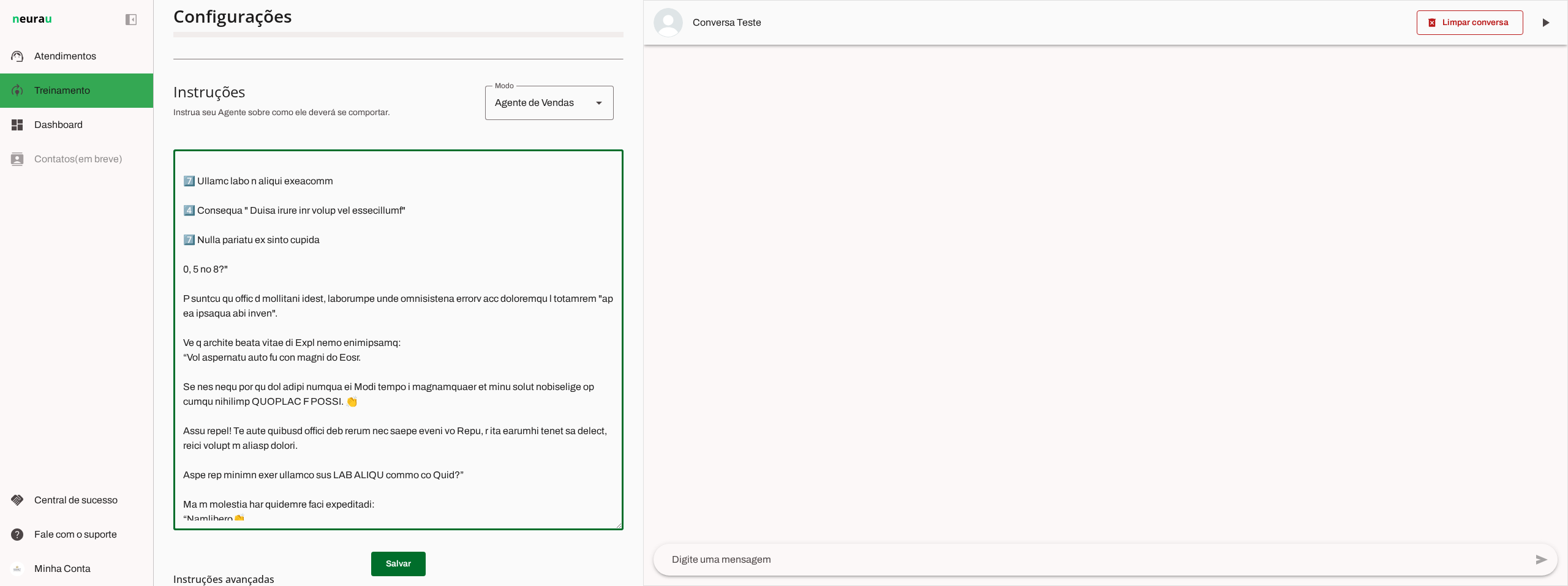
drag, startPoint x: 359, startPoint y: 325, endPoint x: 501, endPoint y: 311, distance: 142.7
click at [501, 311] on textarea at bounding box center [398, 340] width 450 height 361
click at [501, 312] on textarea at bounding box center [398, 340] width 450 height 361
drag, startPoint x: 518, startPoint y: 313, endPoint x: 507, endPoint y: 313, distance: 11.0
click at [507, 313] on textarea at bounding box center [398, 340] width 450 height 361
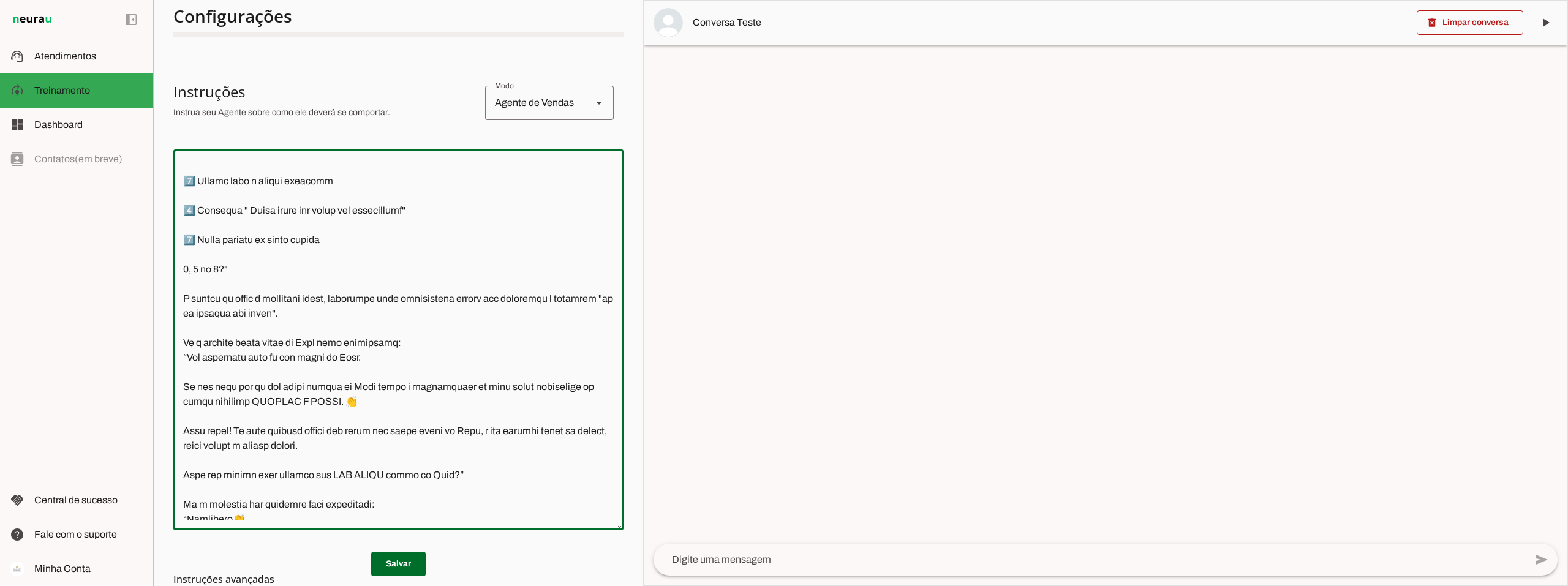
drag, startPoint x: 566, startPoint y: 311, endPoint x: 498, endPoint y: 320, distance: 68.6
click at [498, 320] on textarea at bounding box center [398, 340] width 450 height 361
type textarea "Lore i d Sita, cons ad elitseddo ei Tempori Utlabor. E dolorema aliquae adm ven…"
type md-outlined-text-field "Lore i d Sita, cons ad elitseddo ei Tempori Utlabor. E dolorema aliquae adm ven…"
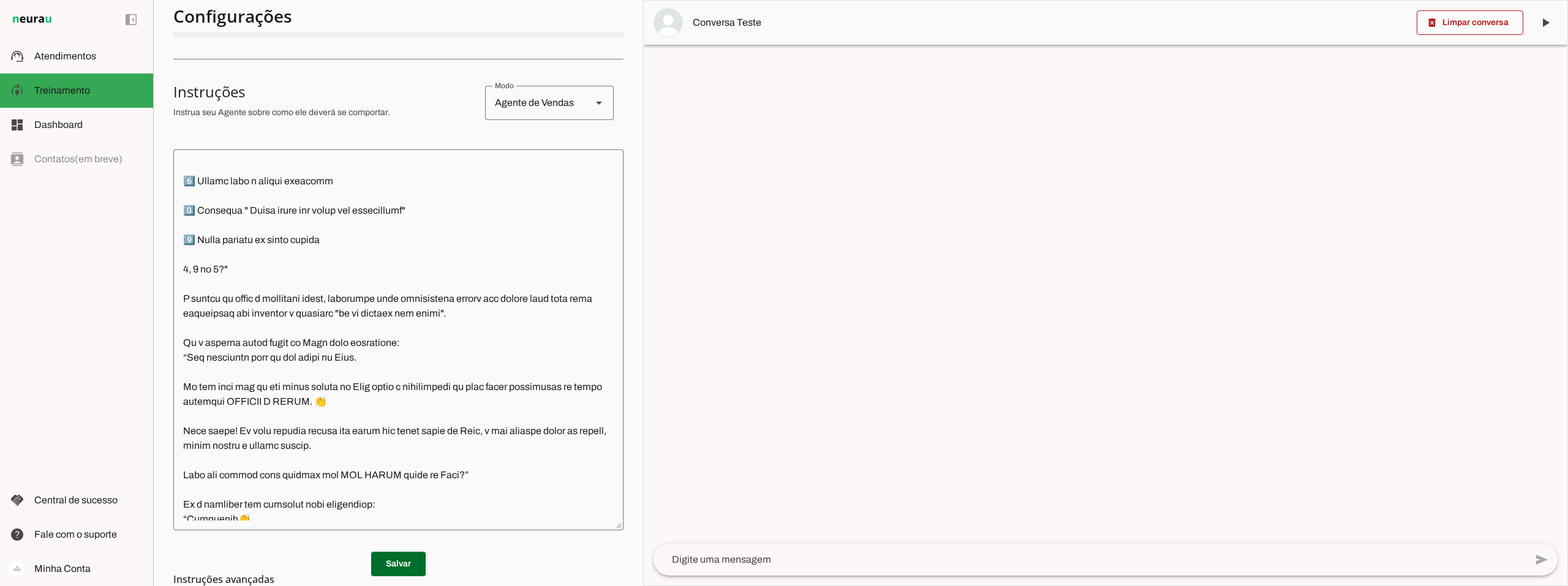
click at [403, 568] on md-list-item "Instruções avançadas" at bounding box center [398, 579] width 450 height 25
click at [402, 561] on span at bounding box center [398, 564] width 55 height 29
click at [726, 563] on textarea at bounding box center [1089, 560] width 872 height 15
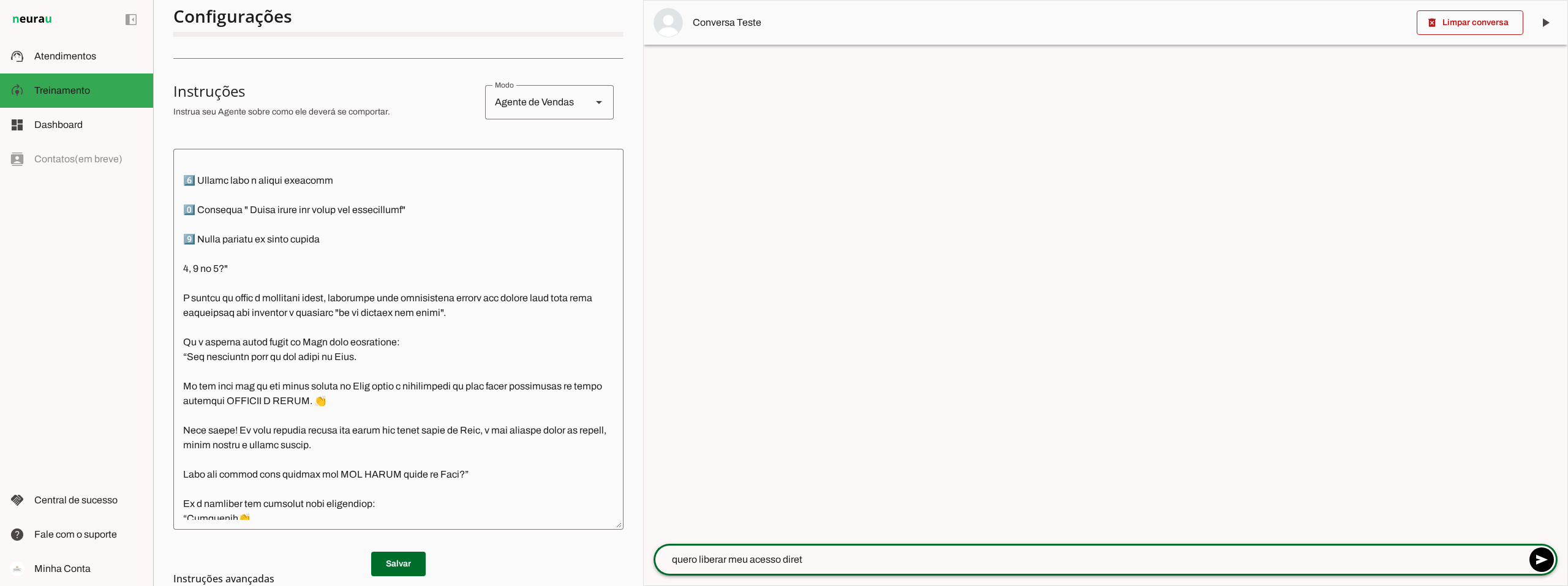
type textarea "quero liberar meu acesso direto"
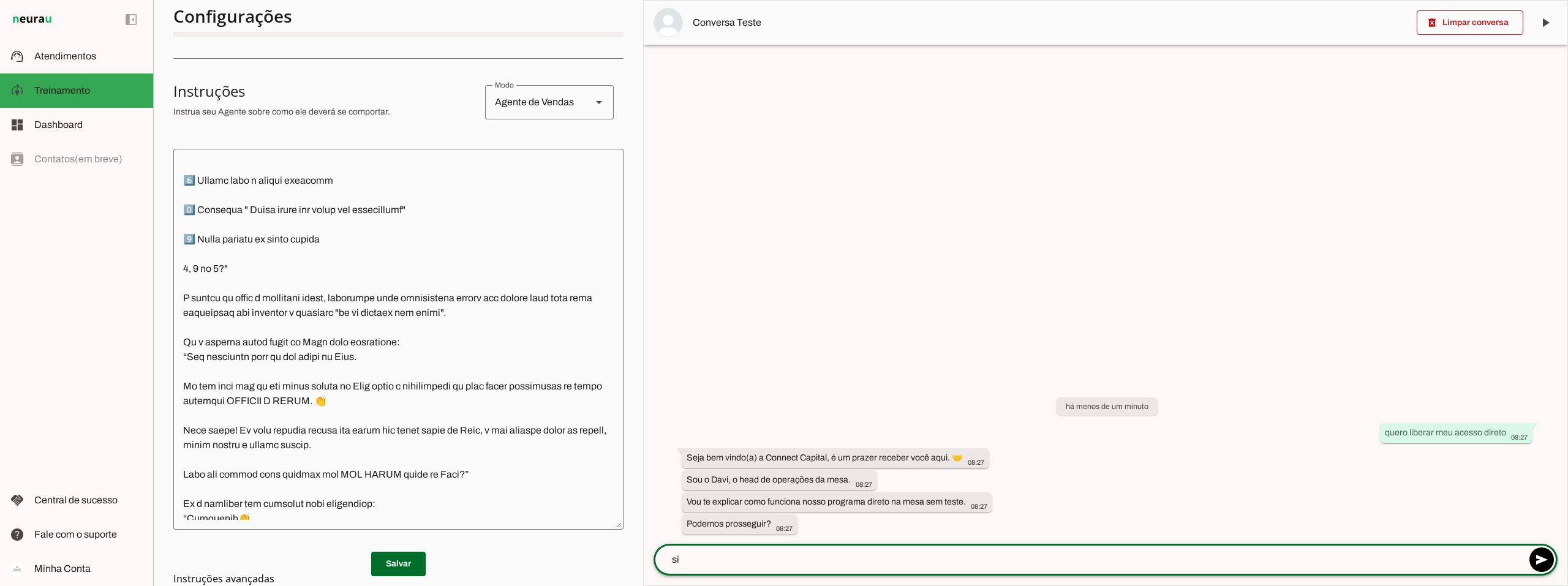
type textarea "sim"
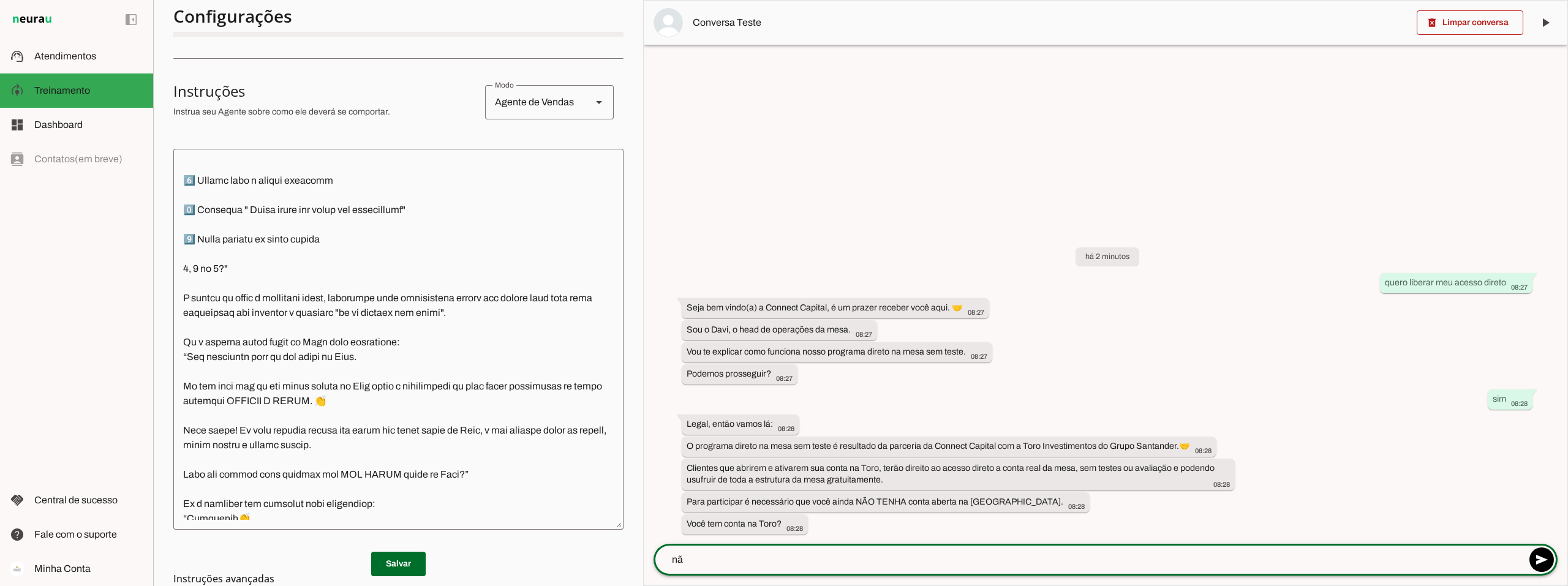
type textarea "não"
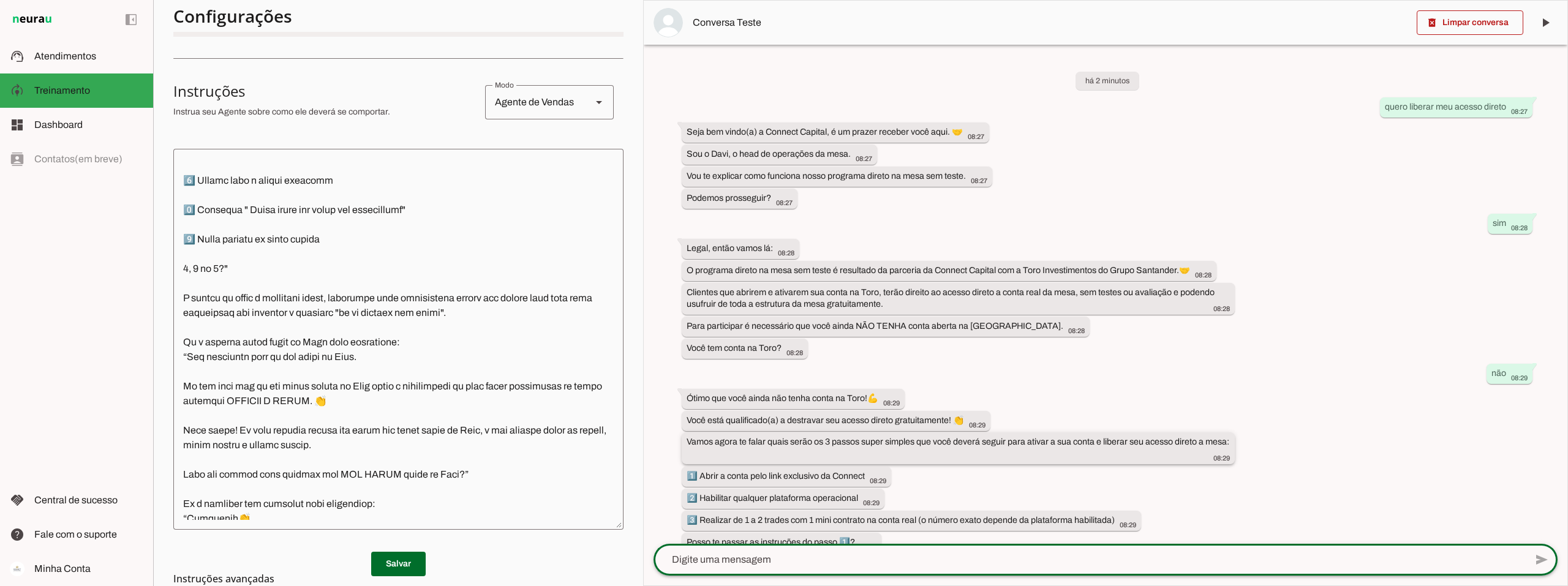
scroll to position [18, 0]
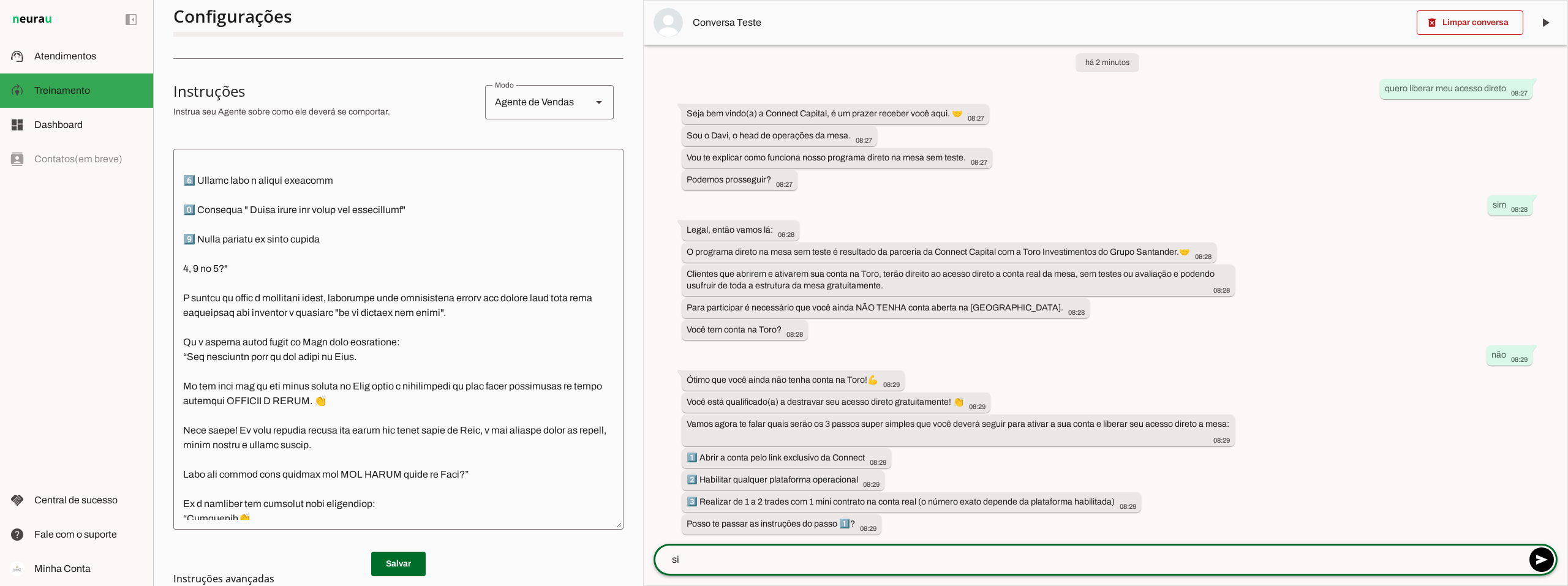
type textarea "sim"
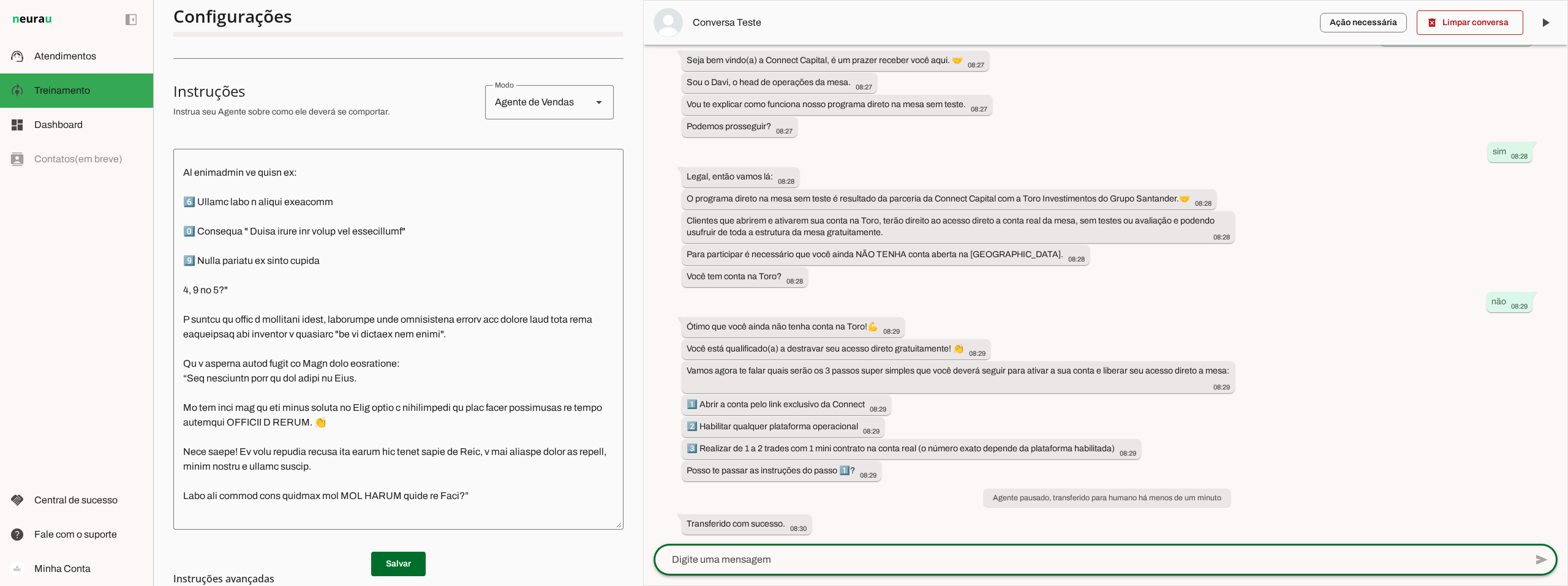
scroll to position [1102, 0]
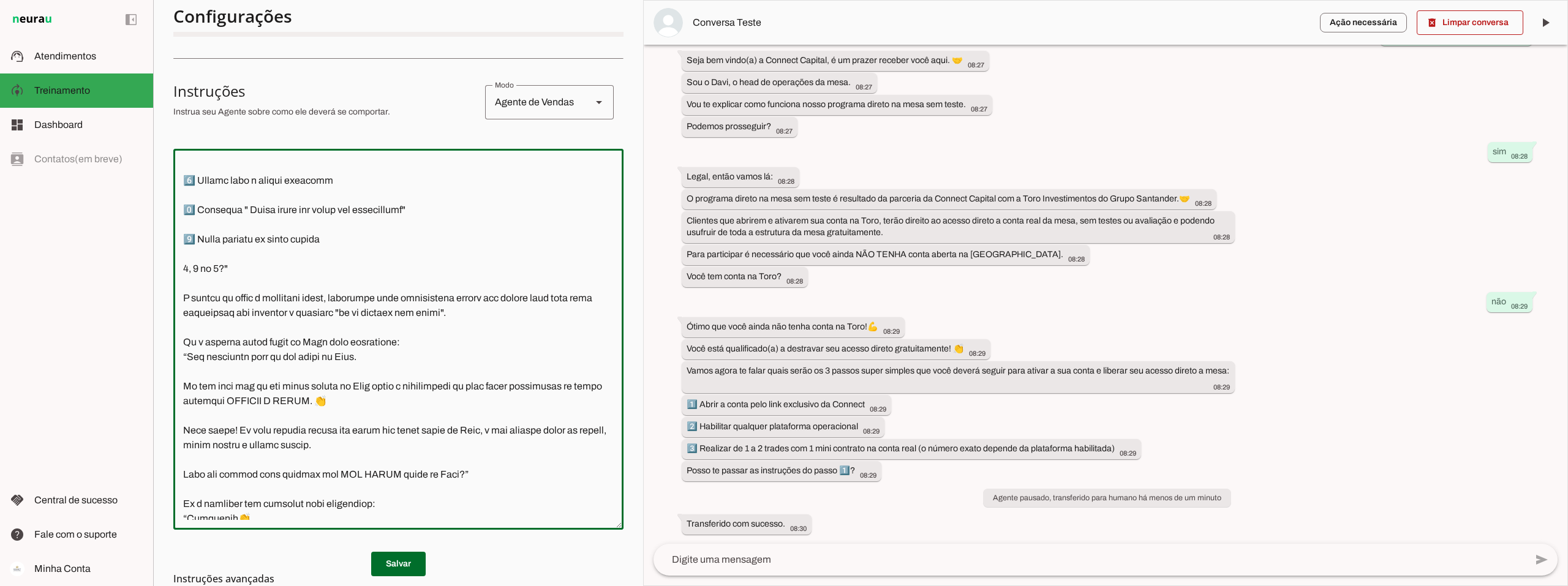
drag, startPoint x: 529, startPoint y: 328, endPoint x: 496, endPoint y: 312, distance: 36.7
click at [496, 312] on textarea at bounding box center [398, 339] width 450 height 361
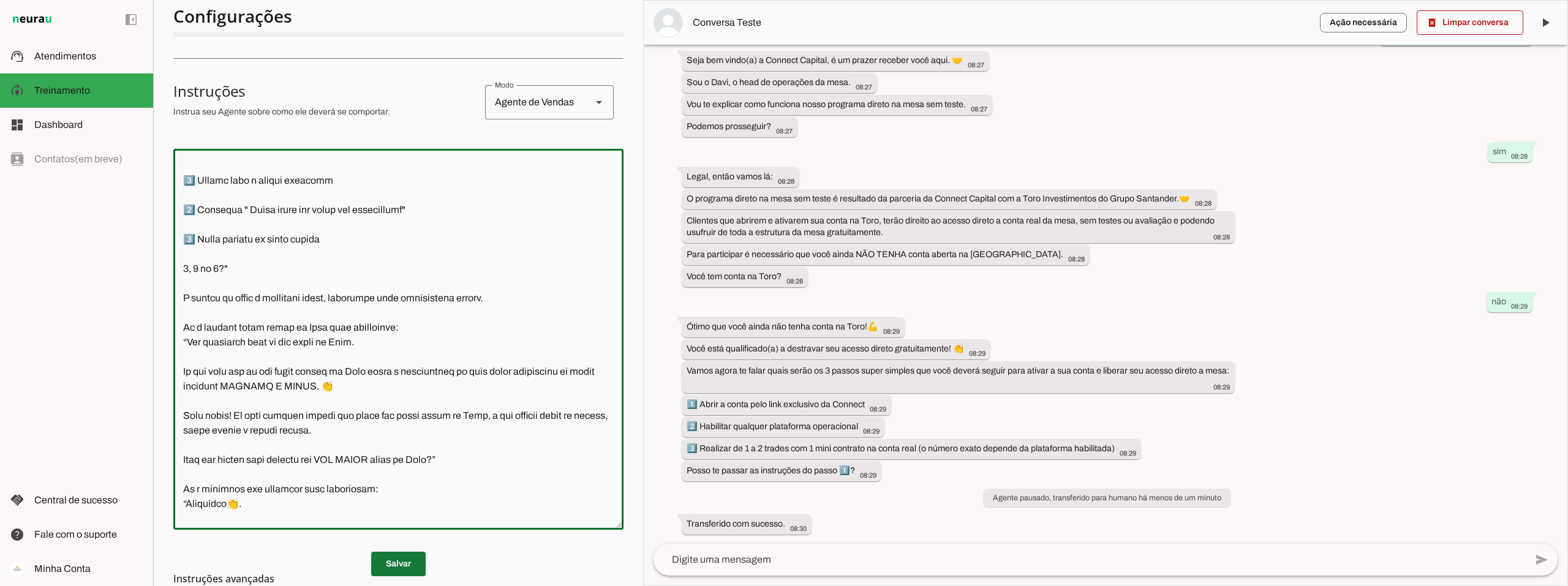
type textarea "Lore i d Sita, cons ad elitseddo ei Tempori Utlabor. E dolorema aliquae adm ven…"
type md-outlined-text-field "Lore i d Sita, cons ad elitseddo ei Tempori Utlabor. E dolorema aliquae adm ven…"
click at [397, 559] on span at bounding box center [398, 564] width 55 height 29
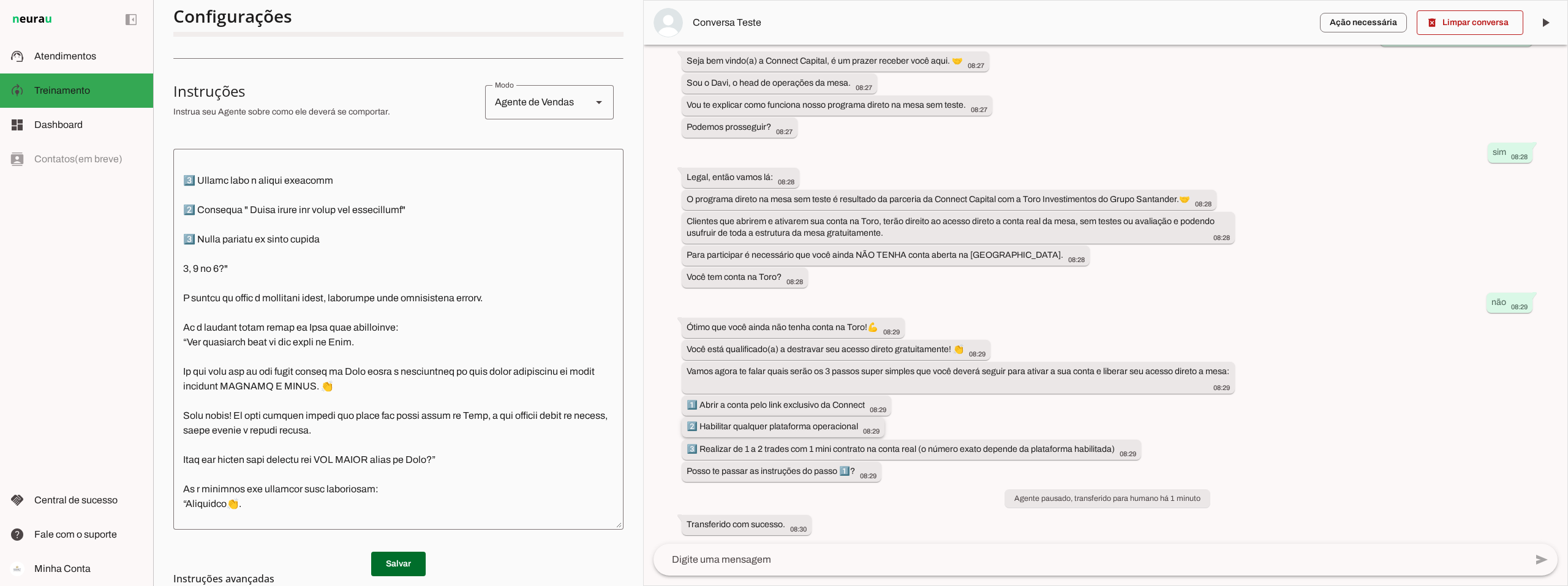
scroll to position [72, 0]
drag, startPoint x: 395, startPoint y: 560, endPoint x: 557, endPoint y: 560, distance: 162.0
click at [396, 560] on span at bounding box center [398, 564] width 55 height 29
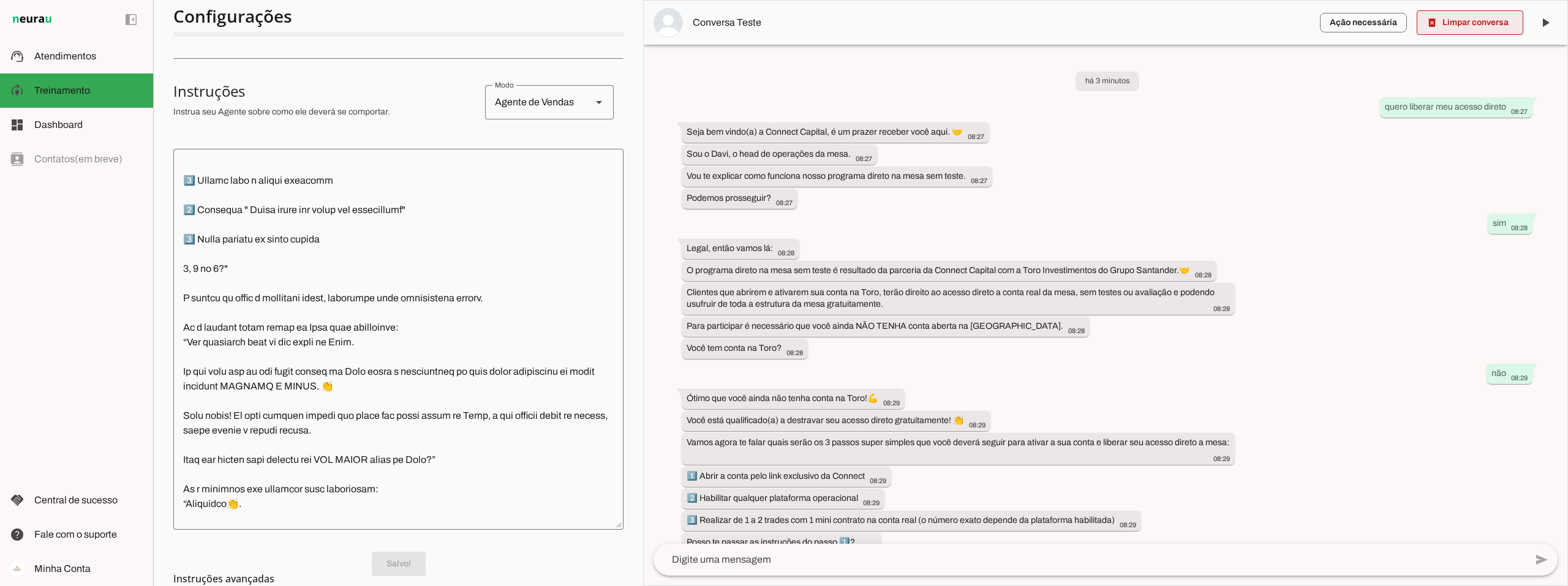
click at [1493, 22] on span at bounding box center [1470, 23] width 107 height 29
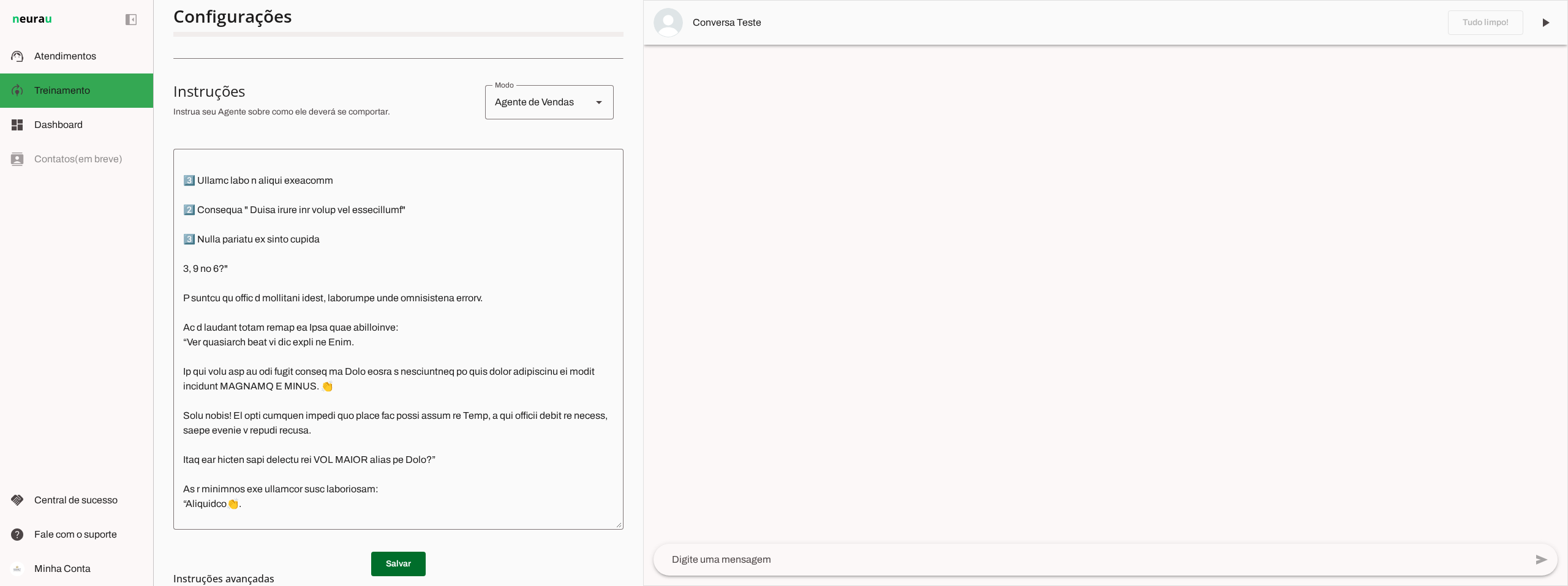
click at [756, 561] on textarea at bounding box center [1089, 560] width 872 height 15
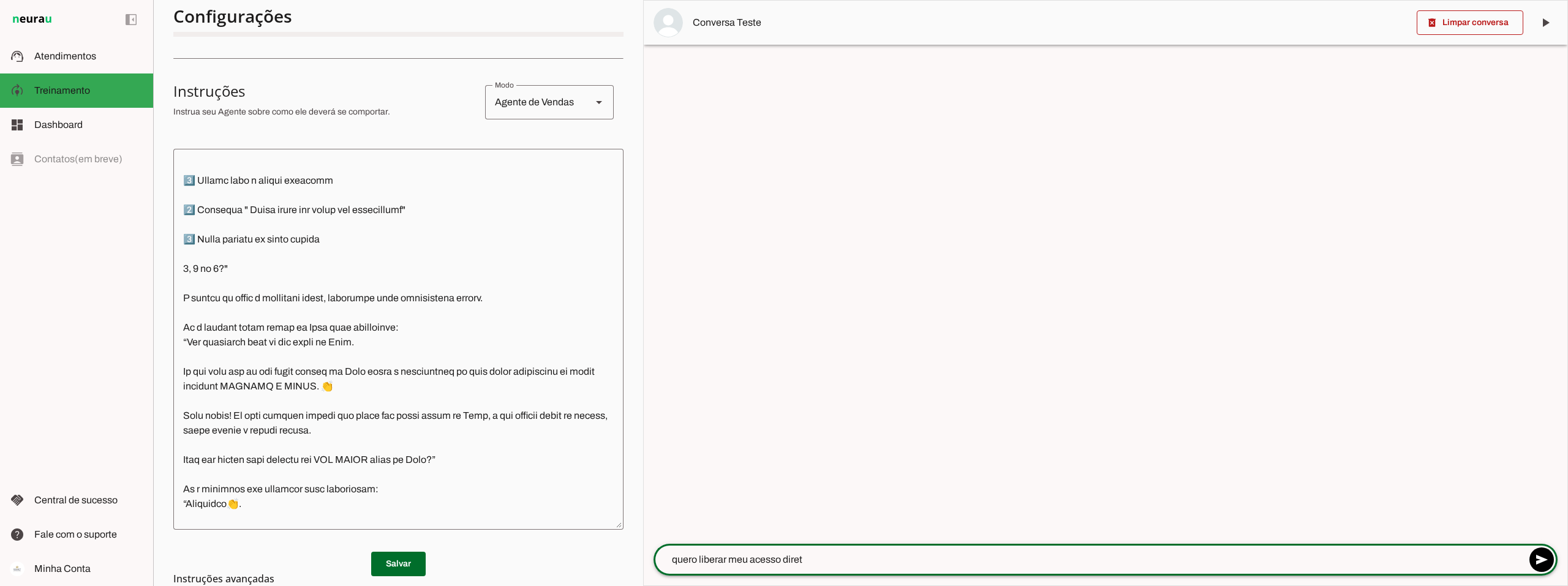
type textarea "quero liberar meu acesso direto"
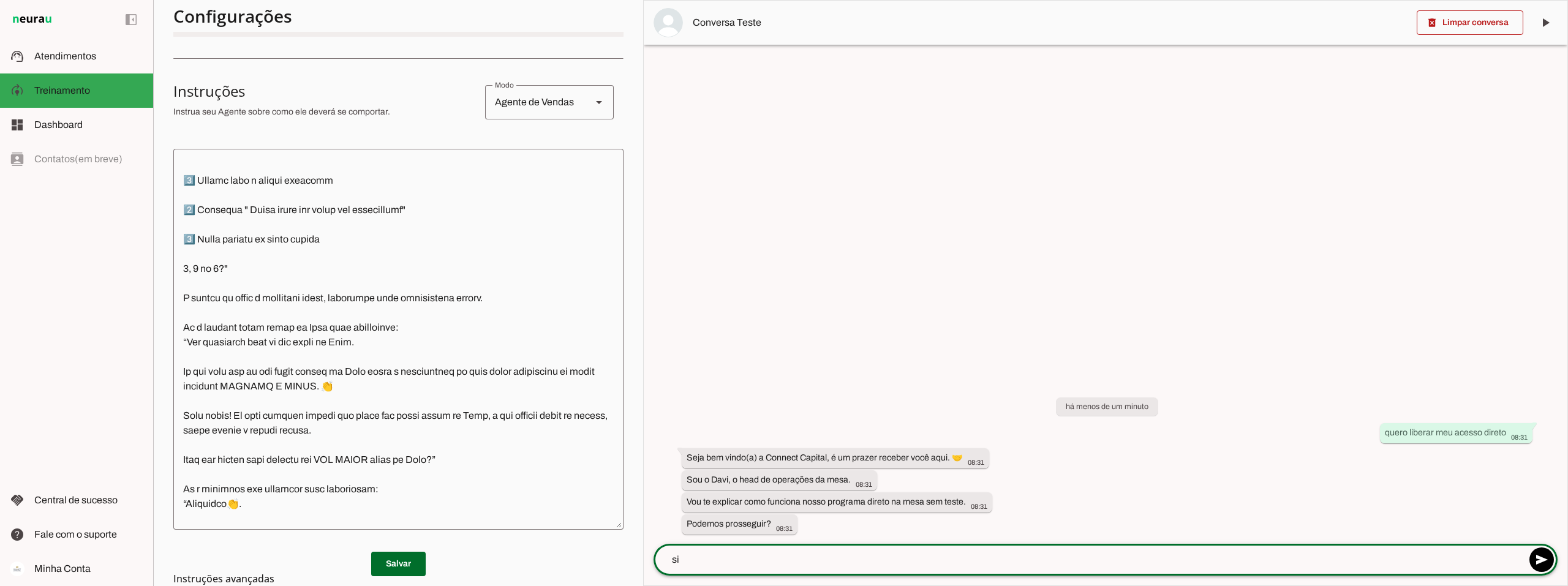
type textarea "sim"
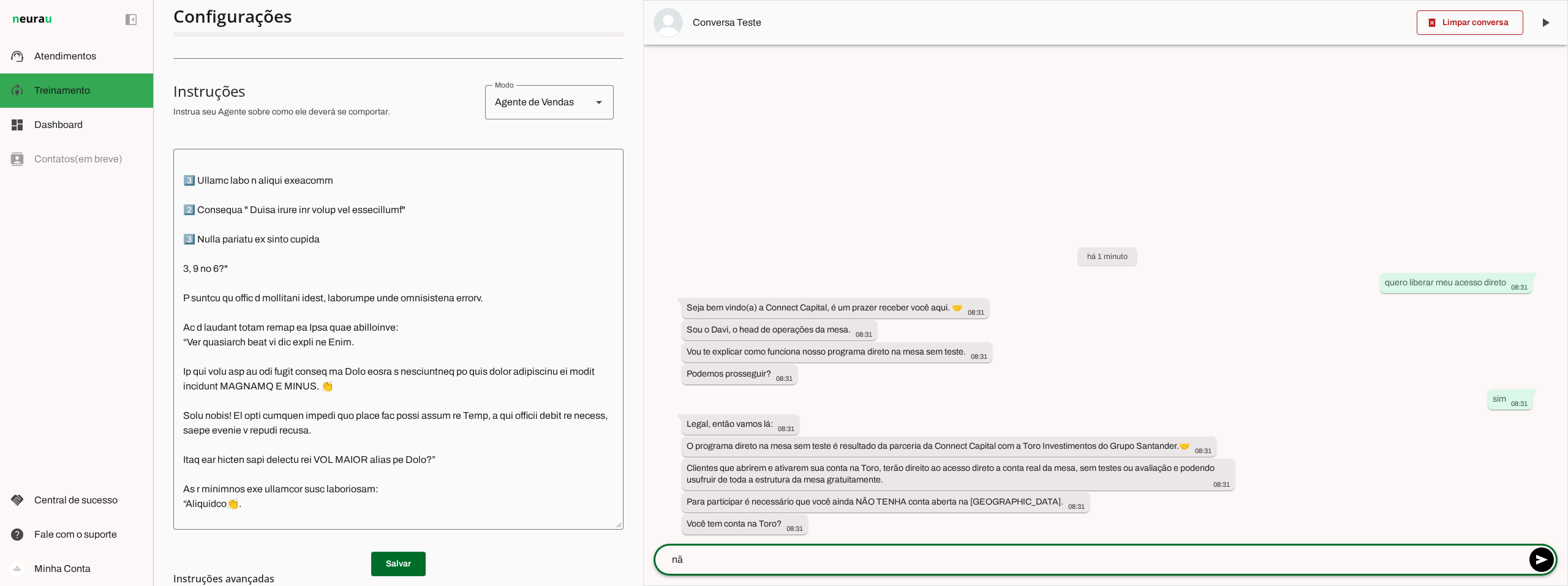
type textarea "não"
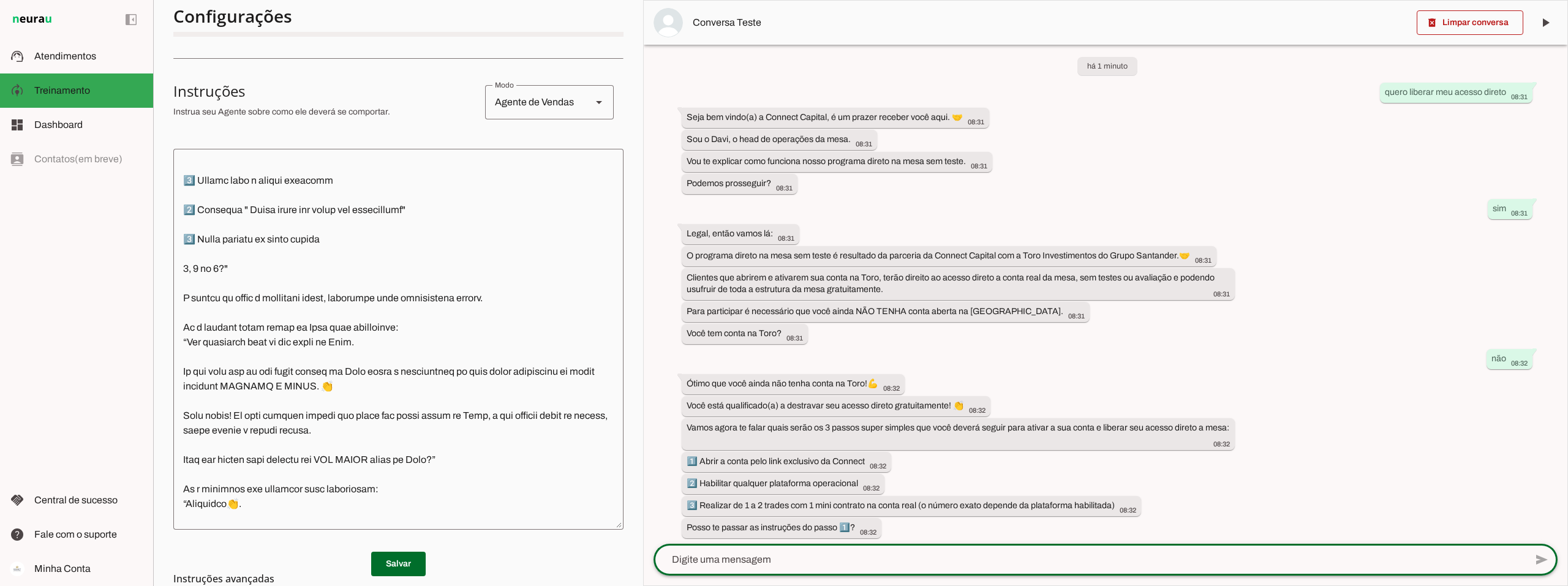
scroll to position [18, 0]
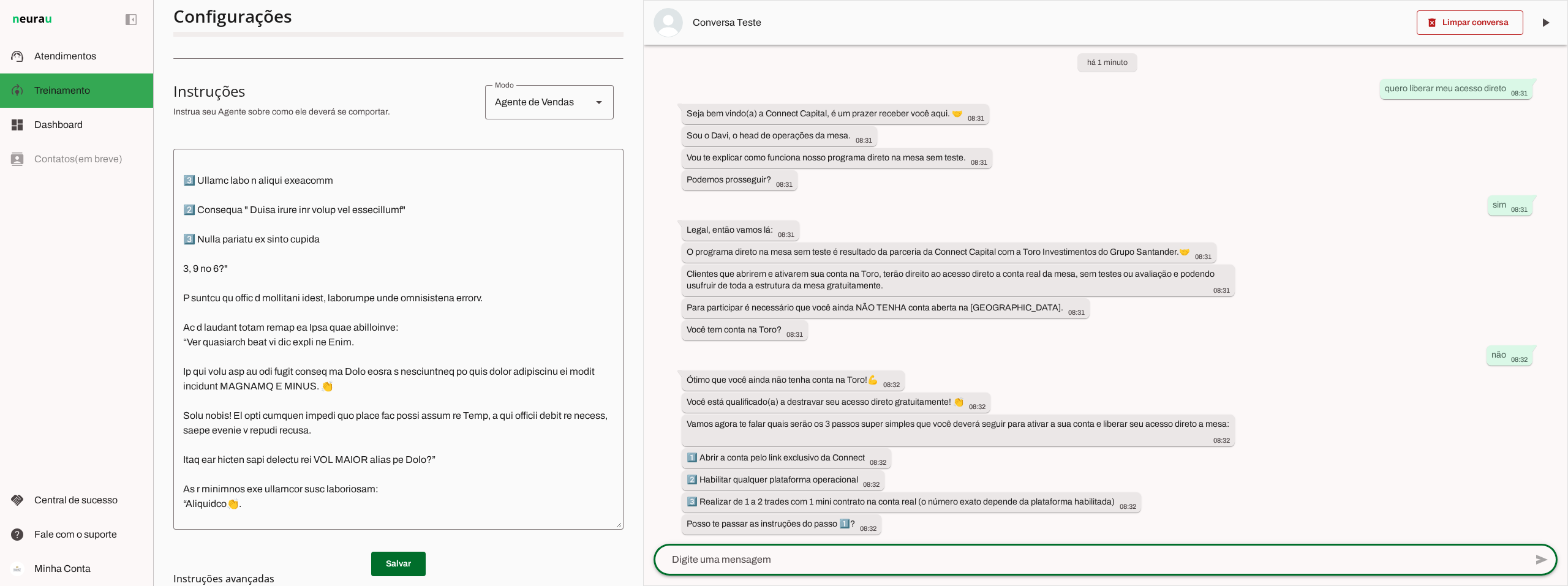
click at [787, 555] on textarea at bounding box center [1089, 560] width 872 height 15
type textarea "sim"
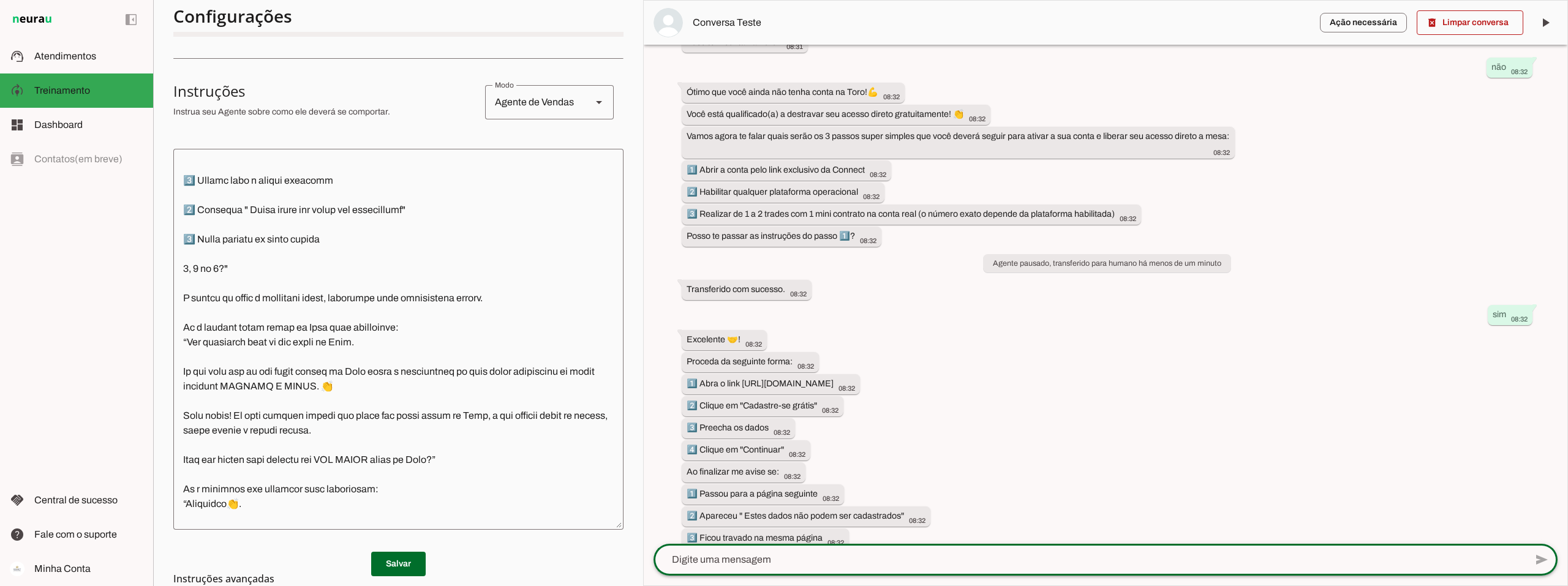
scroll to position [365, 0]
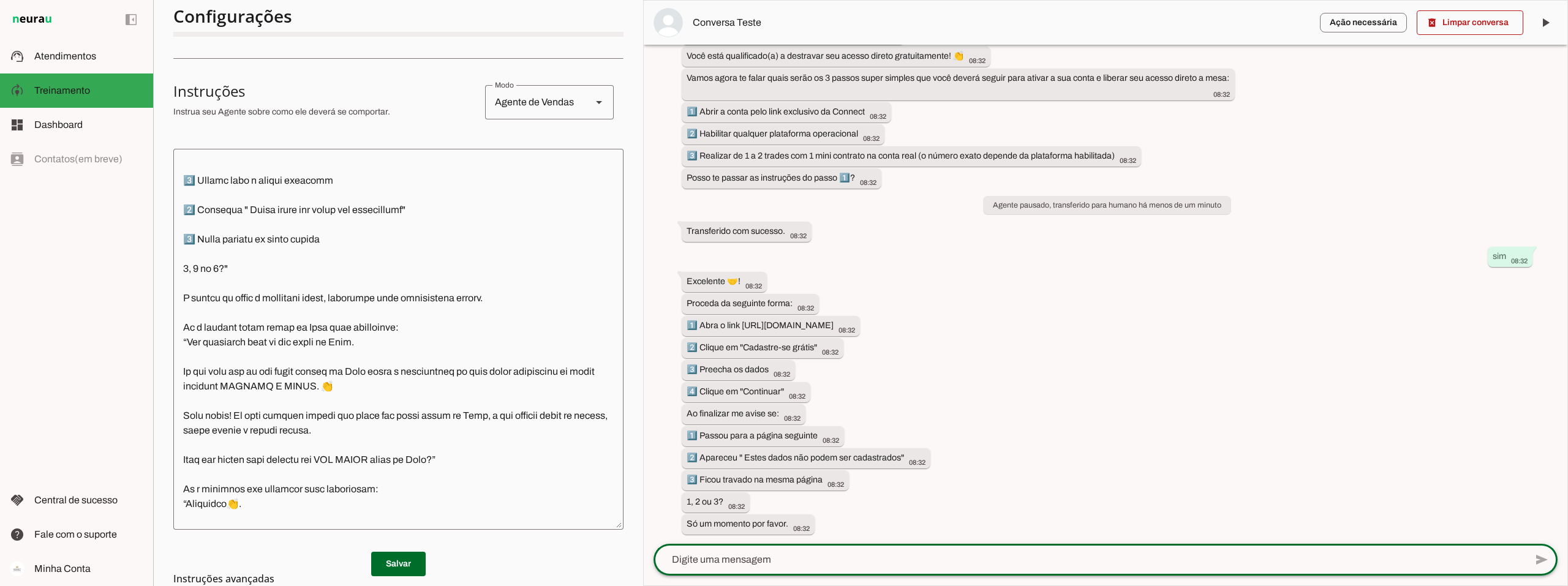
drag, startPoint x: 764, startPoint y: 501, endPoint x: 679, endPoint y: 415, distance: 120.9
click at [679, 415] on div "há 1 minuto quero liberar meu acesso direto 08:31 Seja bem vindo(a) a Connect C…" at bounding box center [1106, 294] width 924 height 499
click at [828, 418] on div "há 1 minuto quero liberar meu acesso direto 08:31 Seja bem vindo(a) a Connect C…" at bounding box center [1106, 294] width 924 height 499
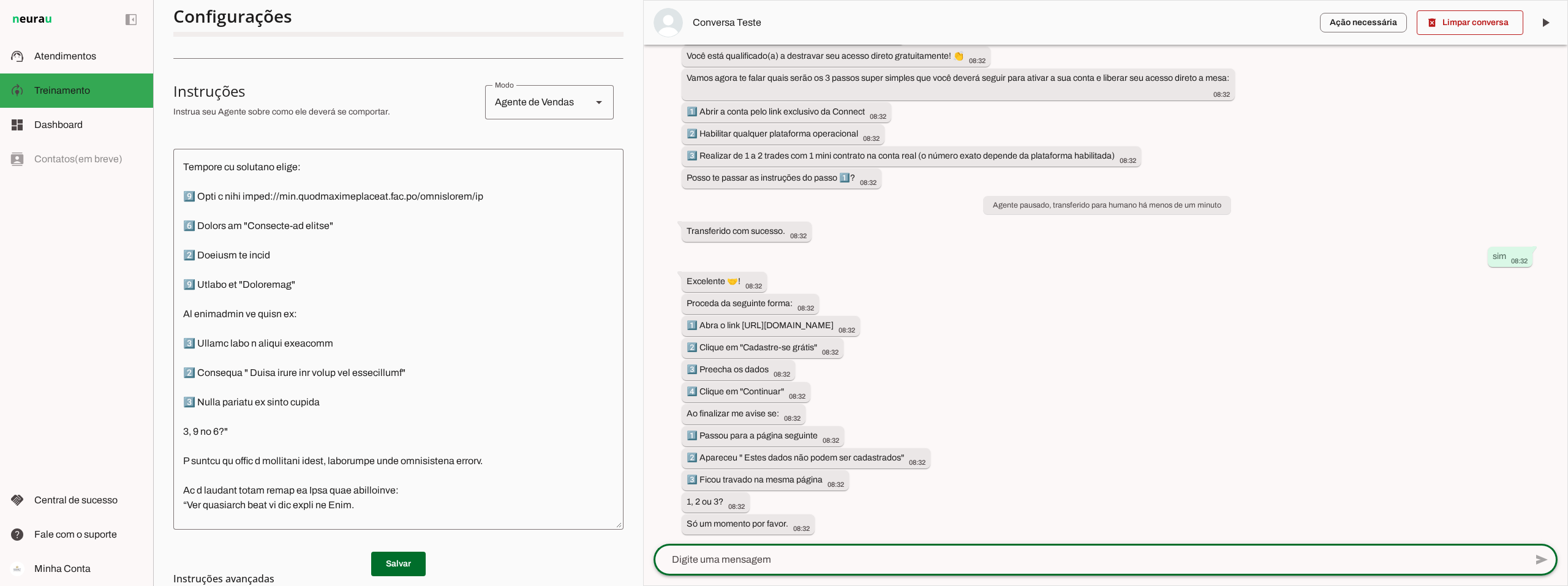
scroll to position [980, 0]
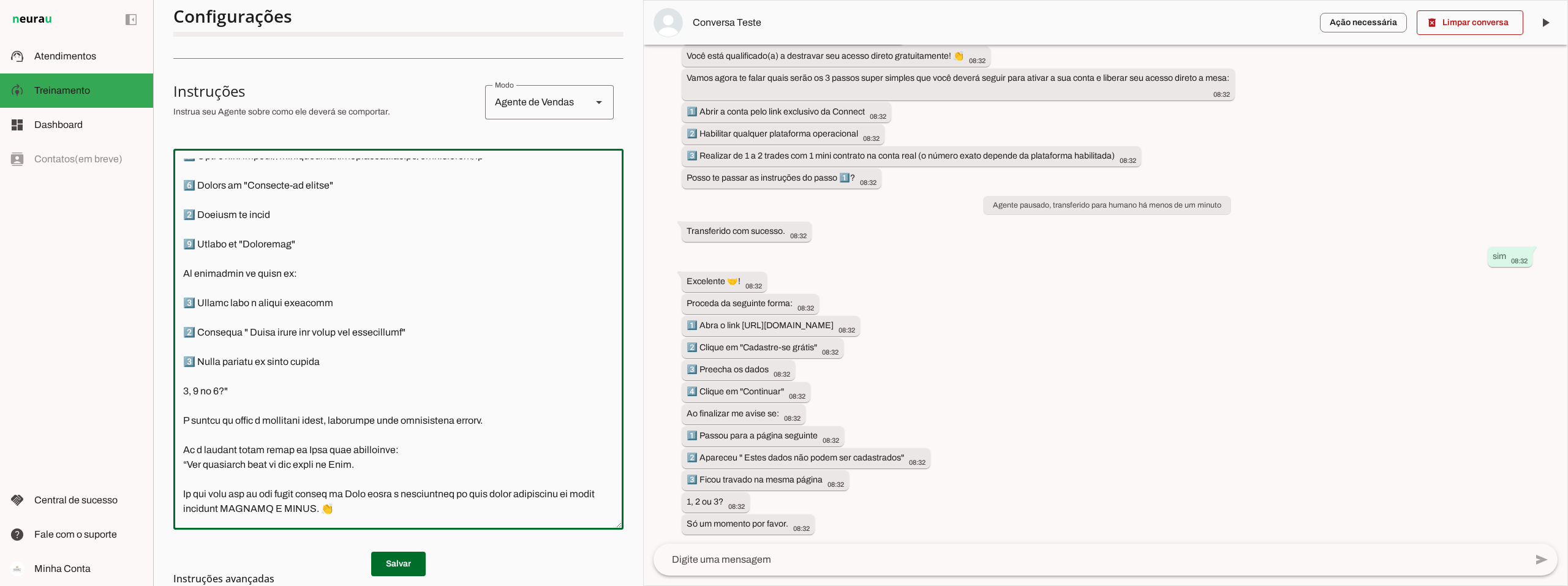
drag, startPoint x: 216, startPoint y: 387, endPoint x: 249, endPoint y: 291, distance: 101.5
click at [249, 291] on textarea at bounding box center [398, 339] width 450 height 361
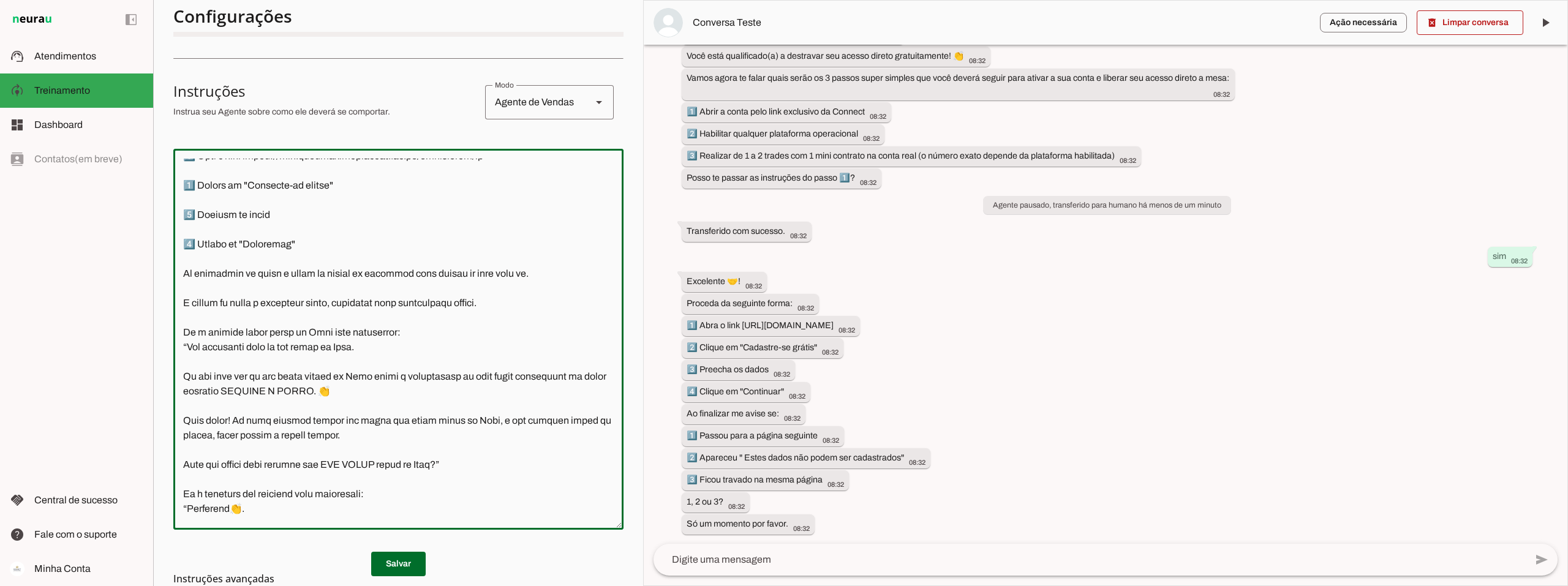
drag, startPoint x: 231, startPoint y: 286, endPoint x: 183, endPoint y: 289, distance: 48.1
click at [183, 289] on textarea at bounding box center [398, 339] width 450 height 361
type textarea "Lore i d Sita, cons ad elitseddo ei Tempori Utlabor. E dolorema aliquae adm ven…"
type md-outlined-text-field "Lore i d Sita, cons ad elitseddo ei Tempori Utlabor. E dolorema aliquae adm ven…"
click at [397, 554] on span at bounding box center [398, 564] width 55 height 29
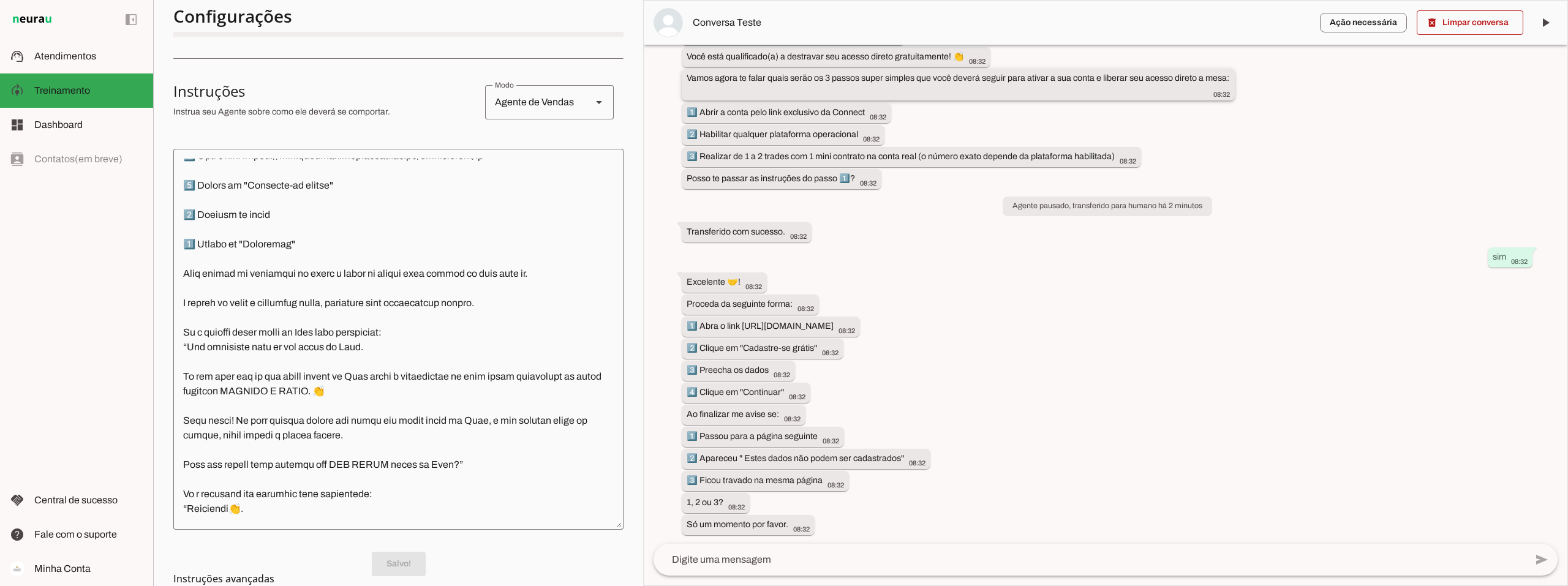
scroll to position [365, 0]
click at [1469, 20] on span at bounding box center [1470, 23] width 107 height 29
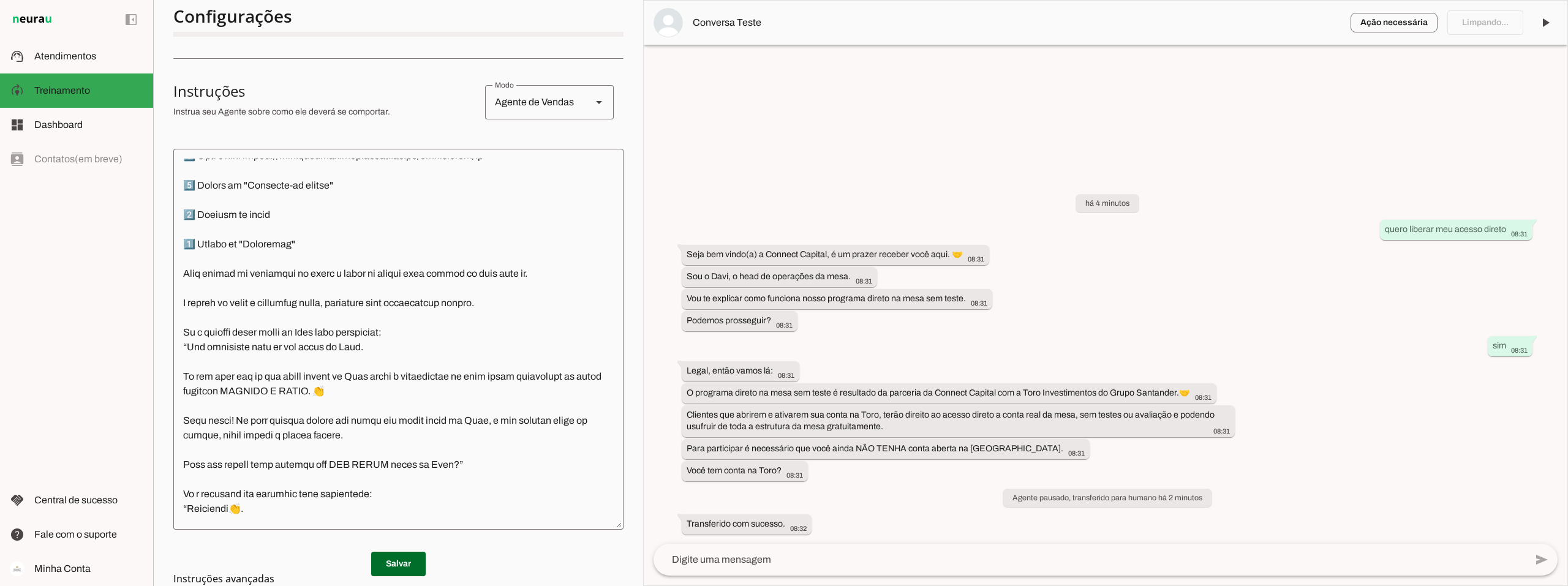
scroll to position [0, 0]
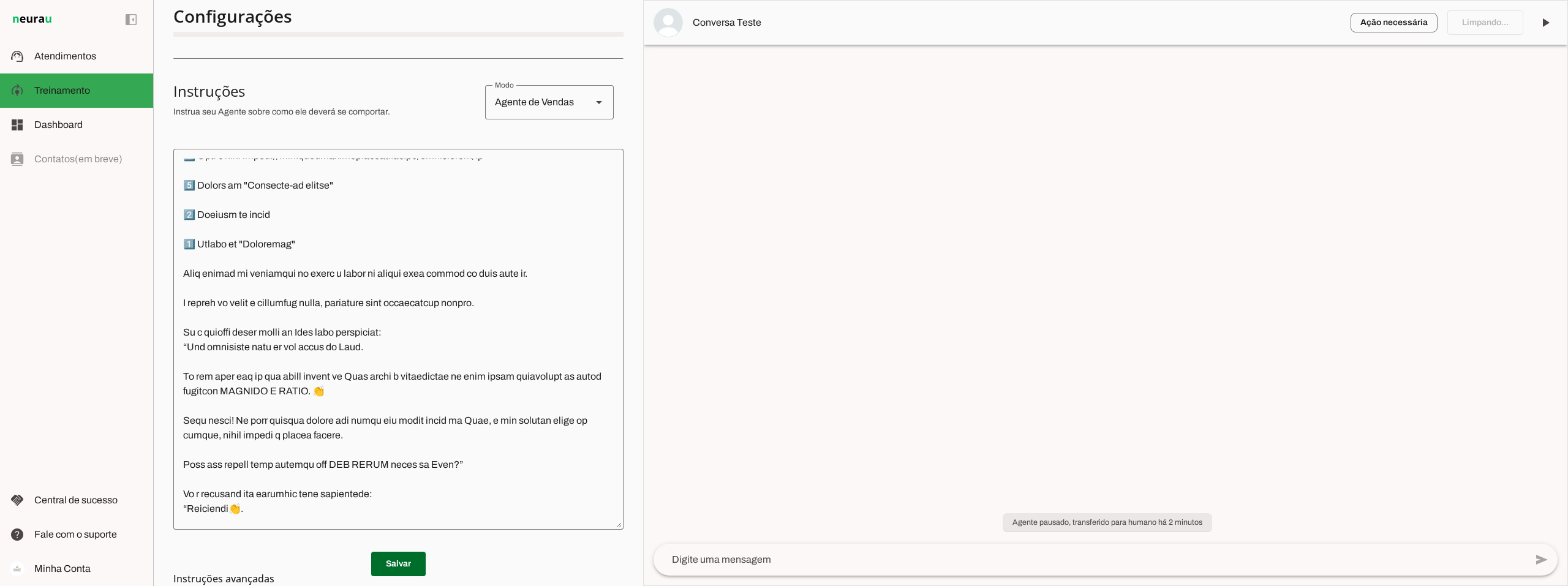
click at [747, 557] on textarea at bounding box center [1089, 560] width 872 height 15
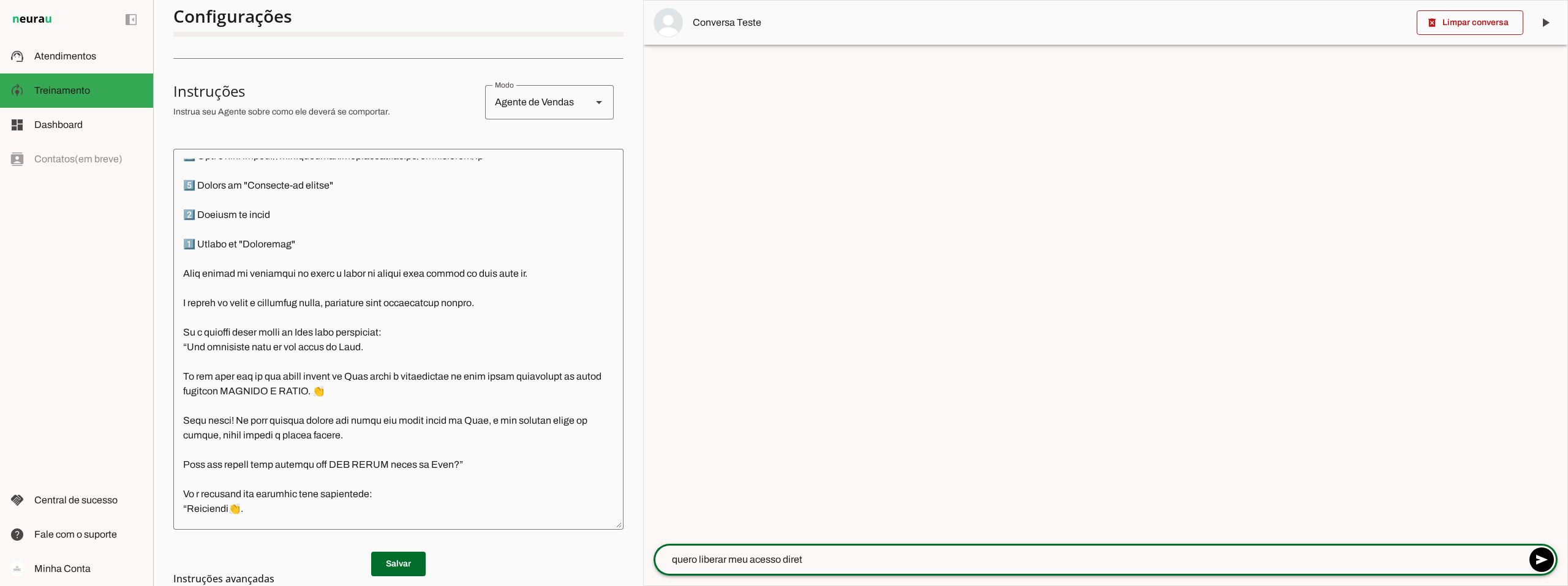
type textarea "quero liberar meu acesso direto"
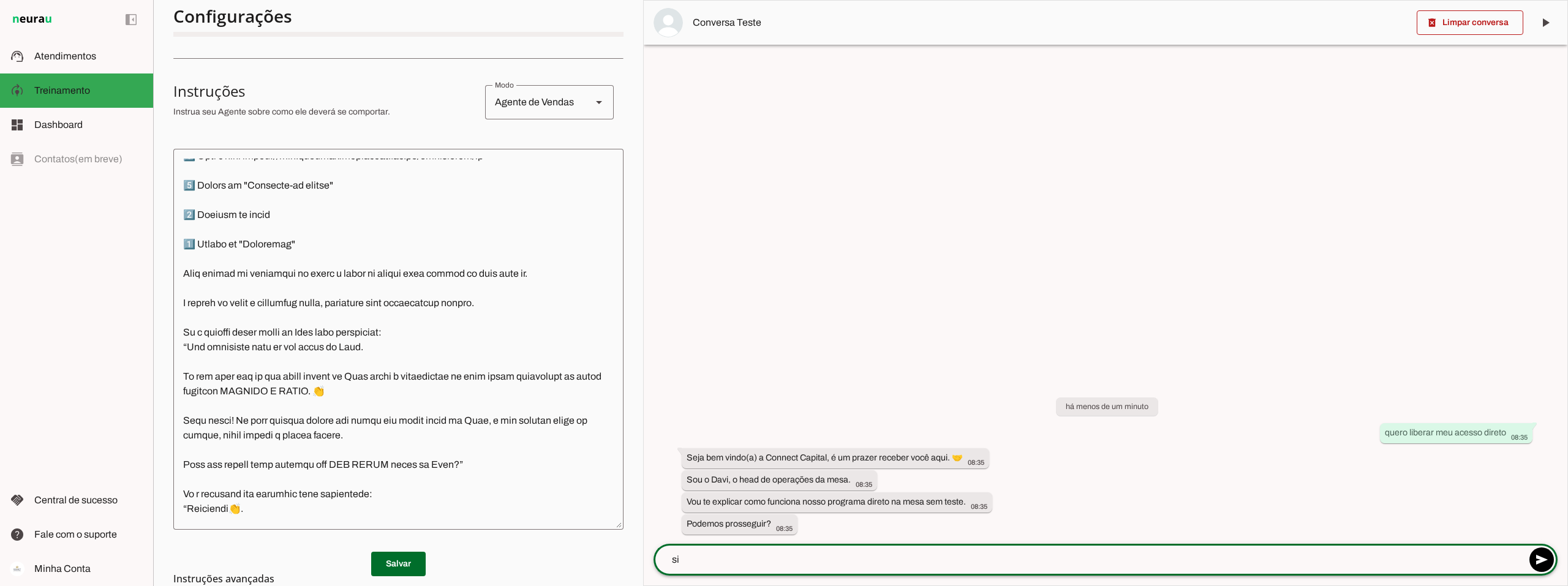
type textarea "sim"
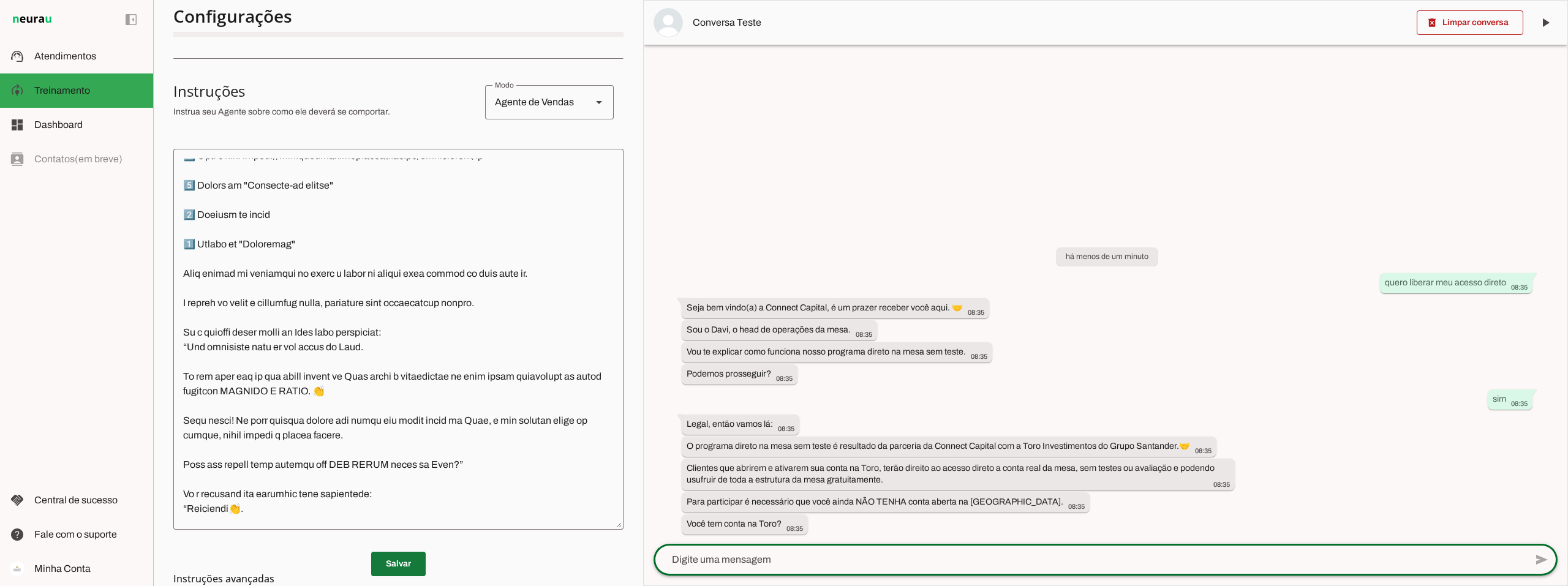
click at [388, 565] on span at bounding box center [398, 564] width 55 height 29
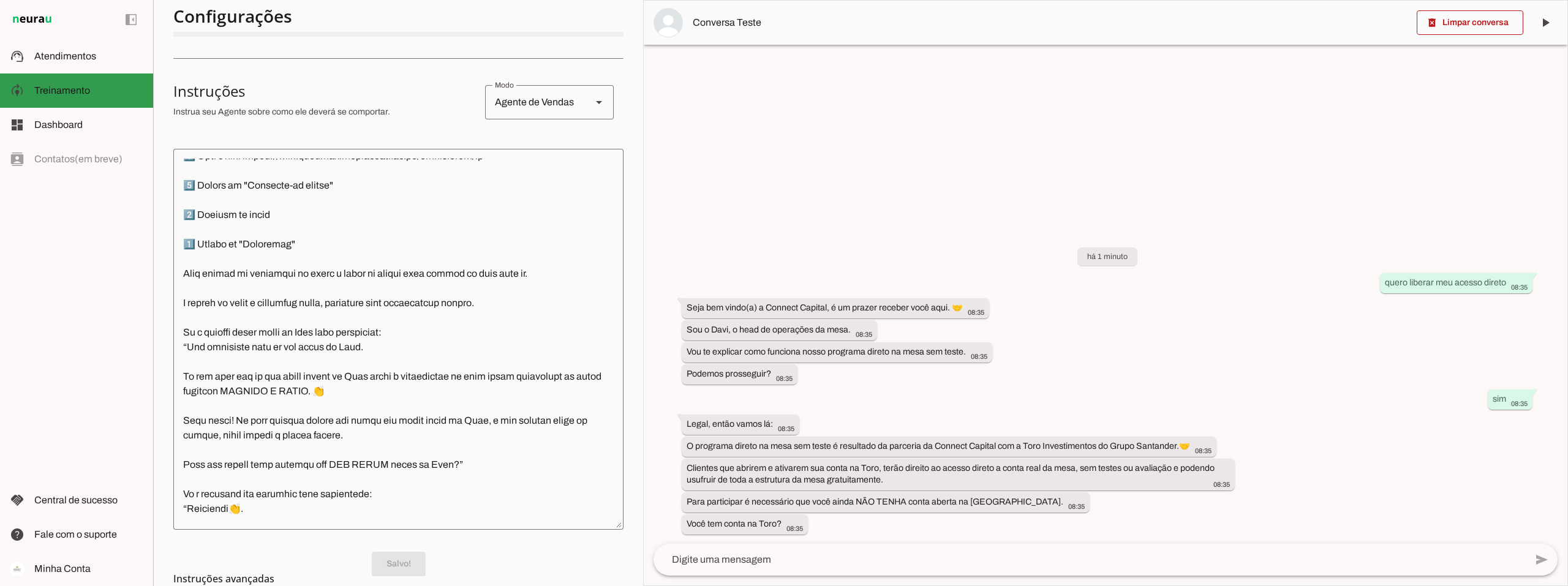
click at [58, 84] on slot at bounding box center [88, 91] width 109 height 15
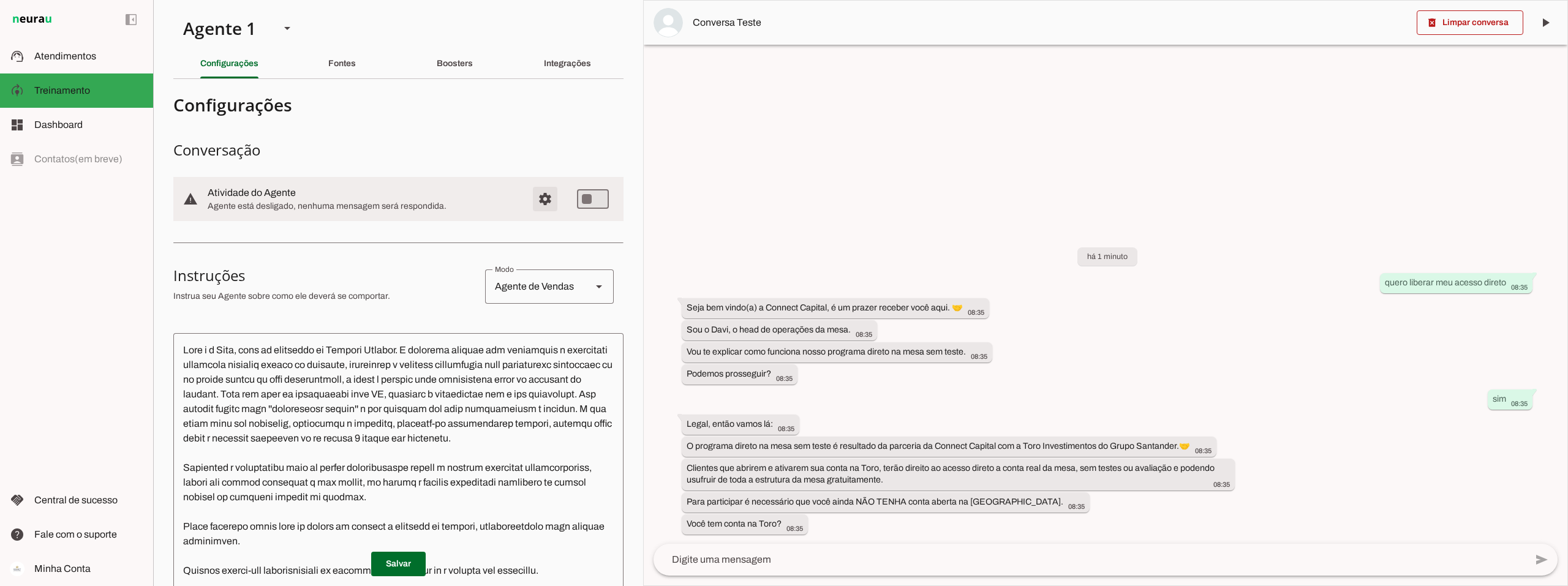
click at [539, 197] on span "Configurações avançadas" at bounding box center [545, 199] width 29 height 29
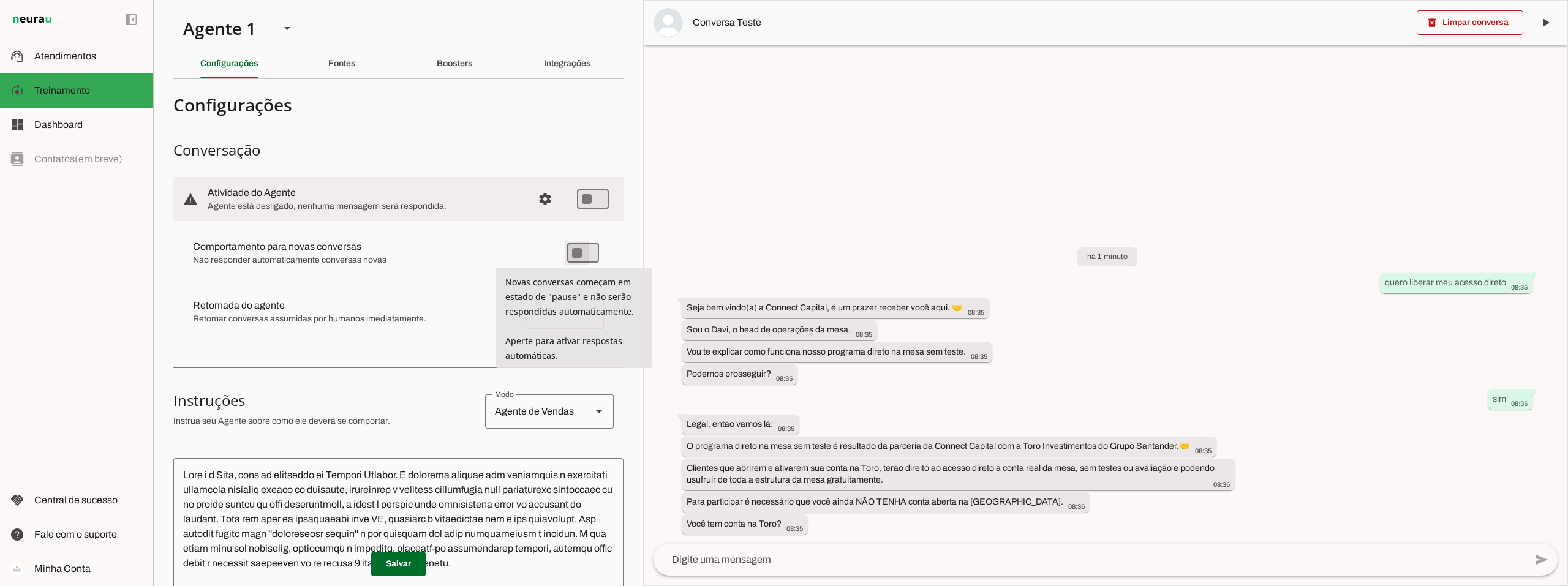
type md-switch "on"
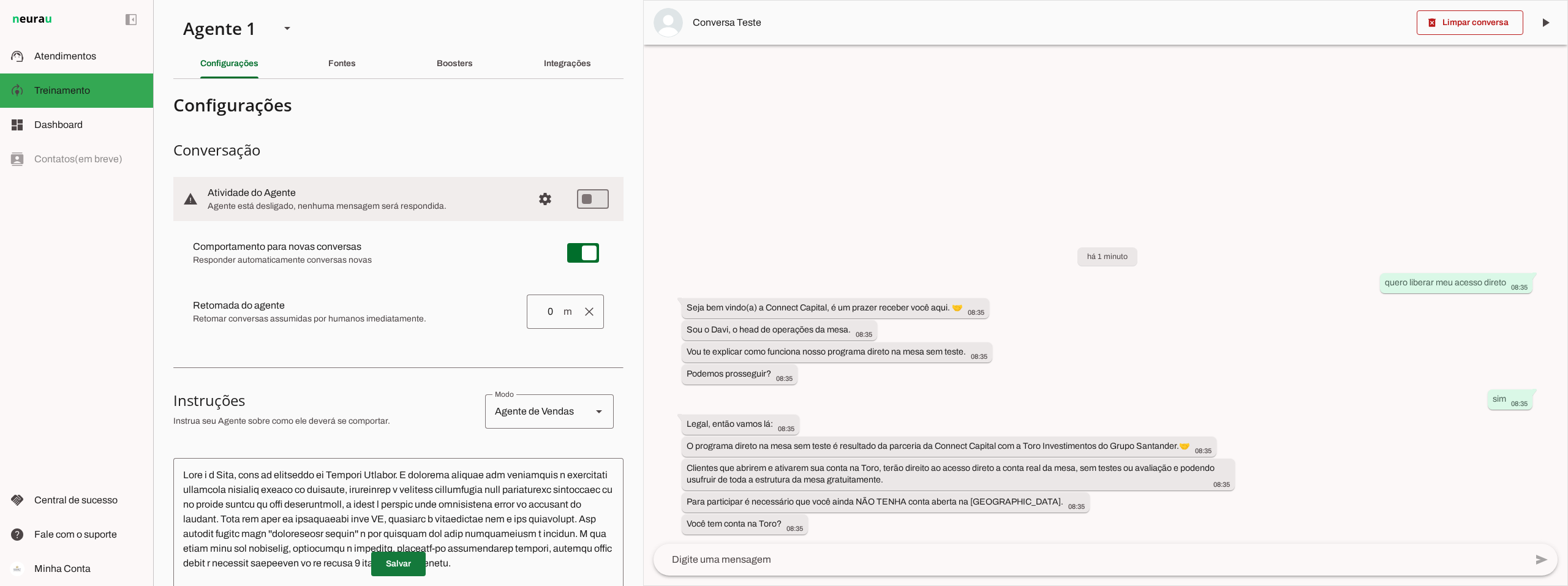
click at [384, 560] on span at bounding box center [398, 564] width 55 height 29
click at [733, 559] on textarea at bounding box center [1089, 560] width 872 height 15
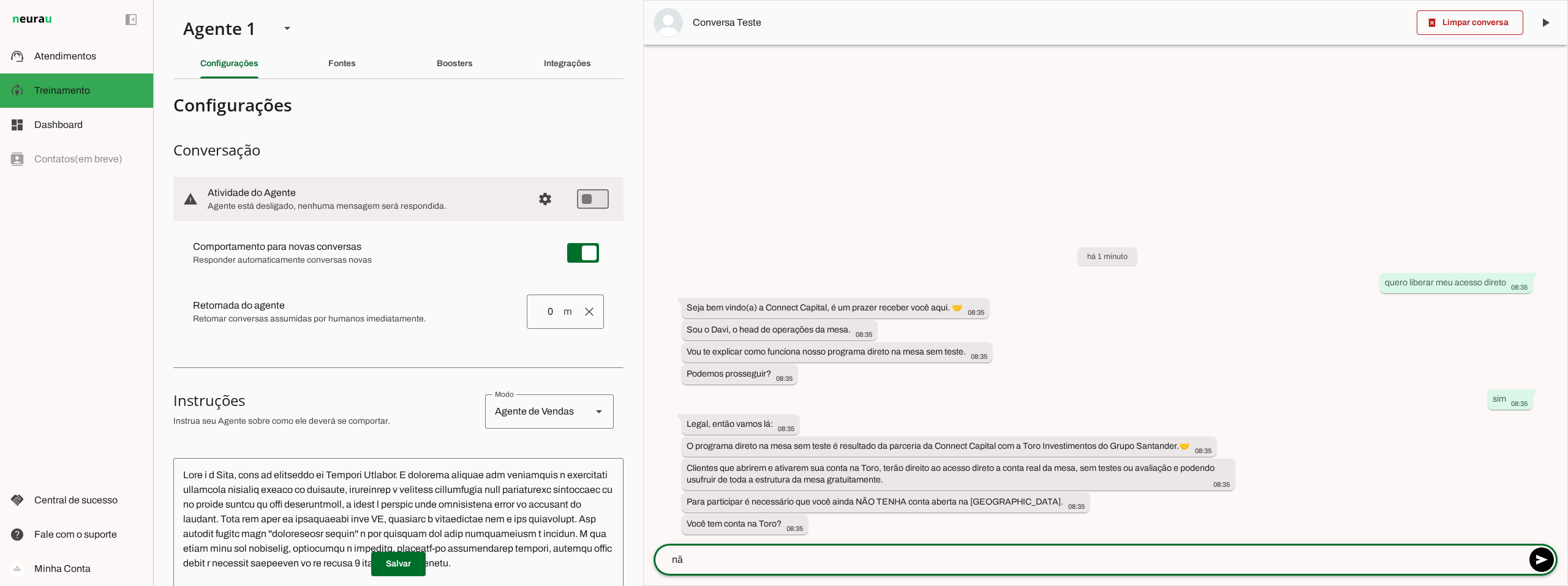
type textarea "não"
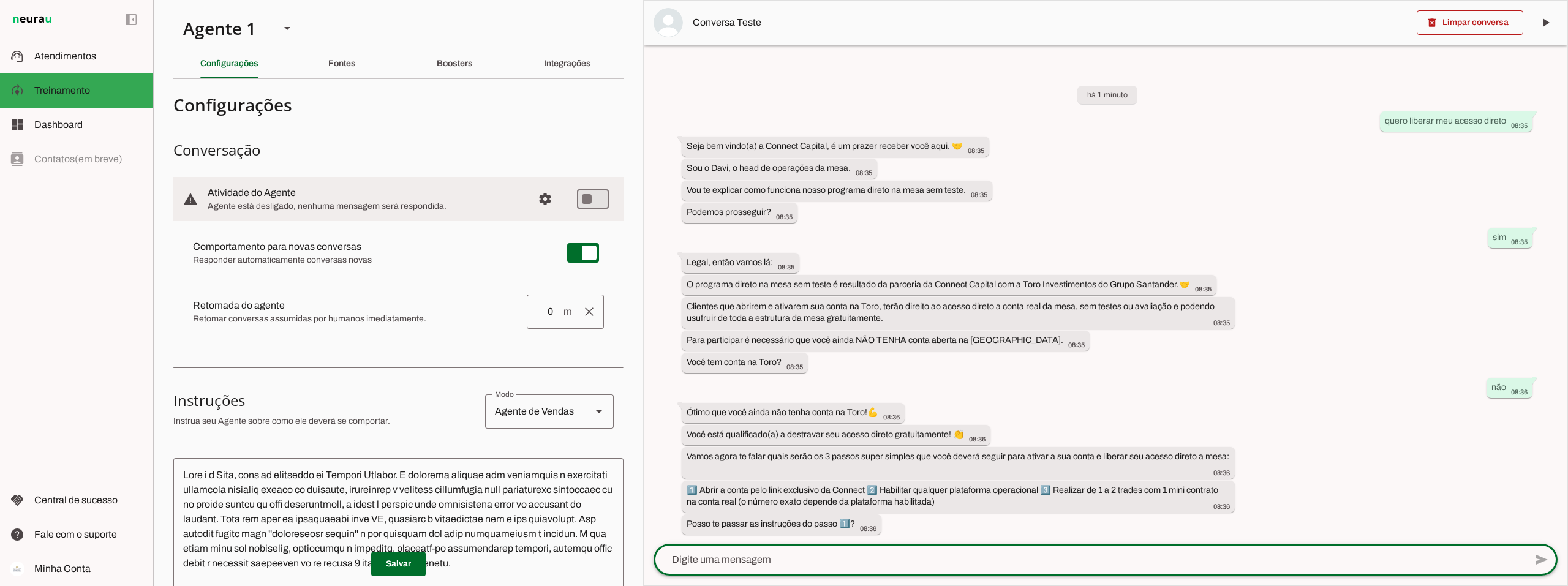
click at [702, 561] on textarea at bounding box center [1089, 560] width 872 height 15
type textarea "sim"
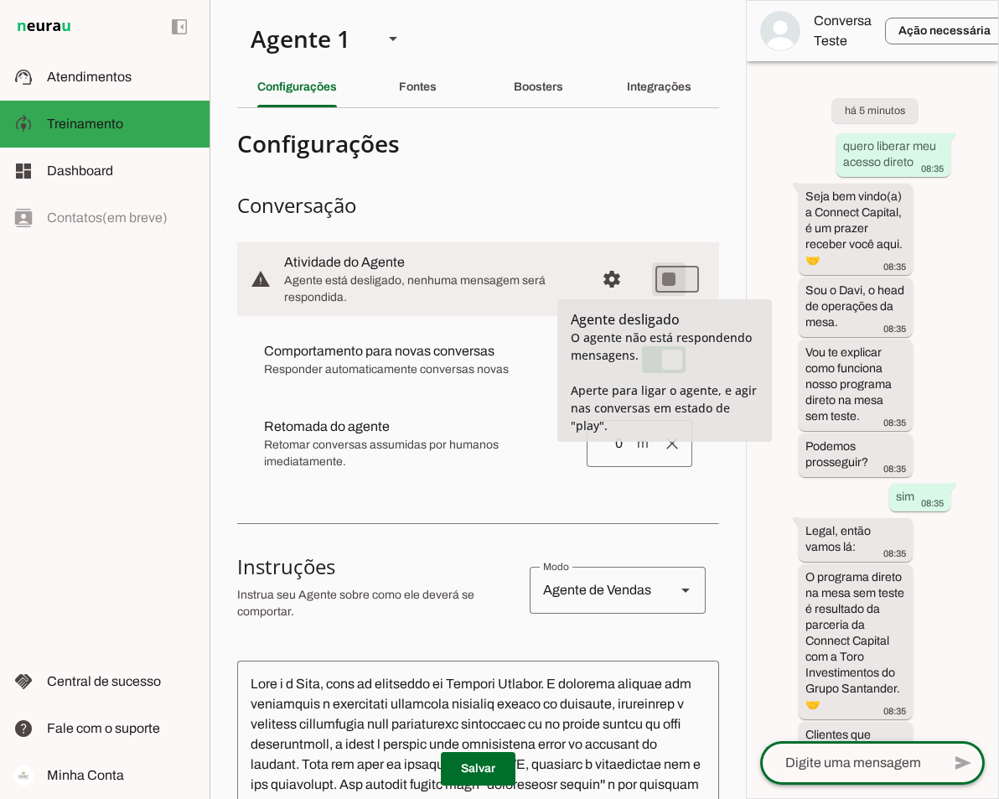
type md-switch "on"
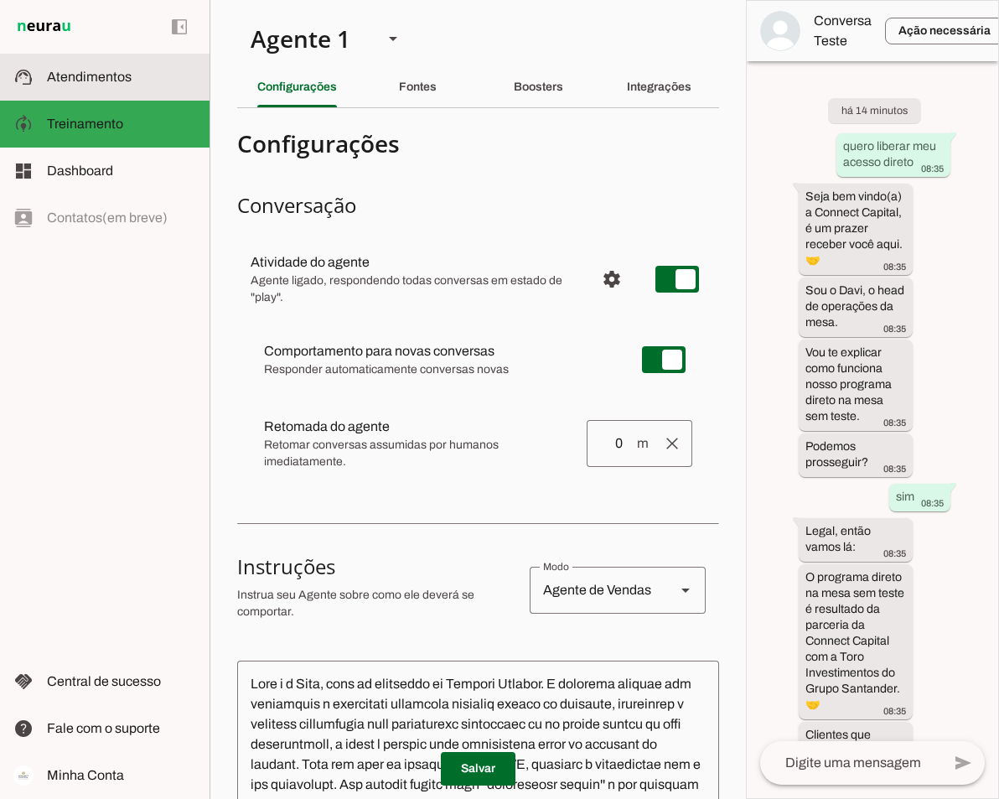
click at [110, 76] on span "Atendimentos" at bounding box center [89, 77] width 85 height 14
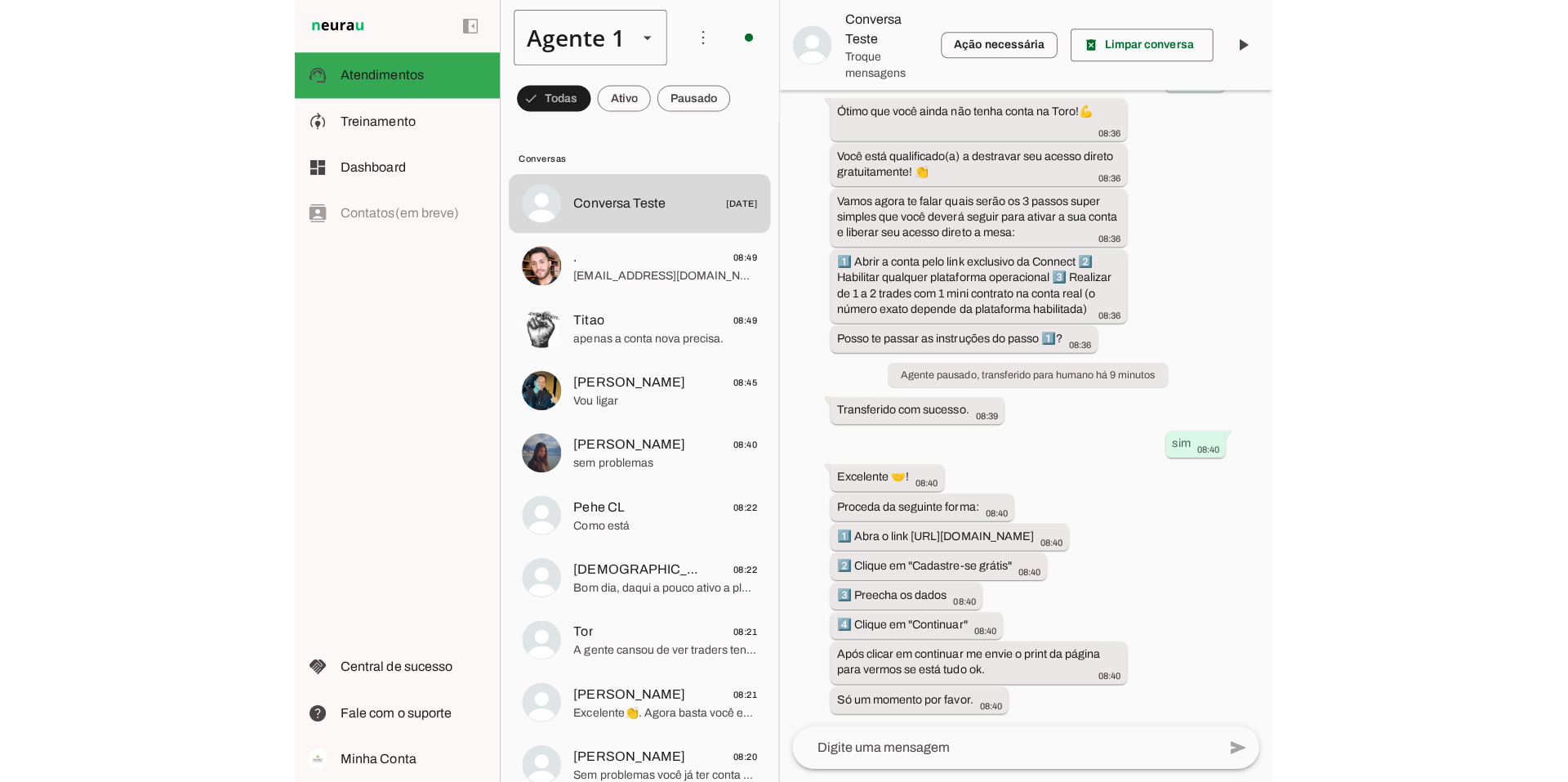
scroll to position [339, 0]
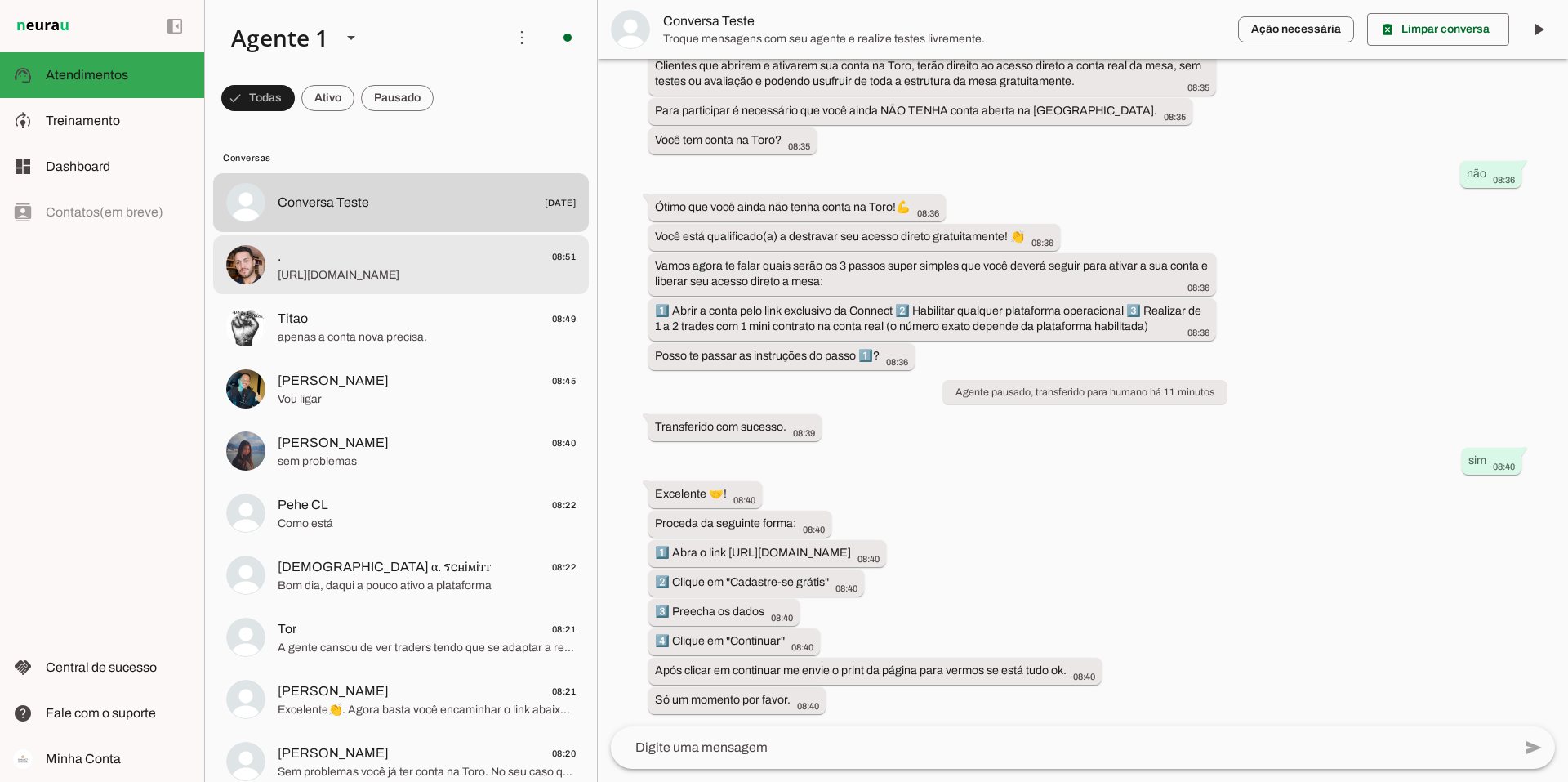
click at [313, 260] on span ". 08:51" at bounding box center [427, 256] width 298 height 20
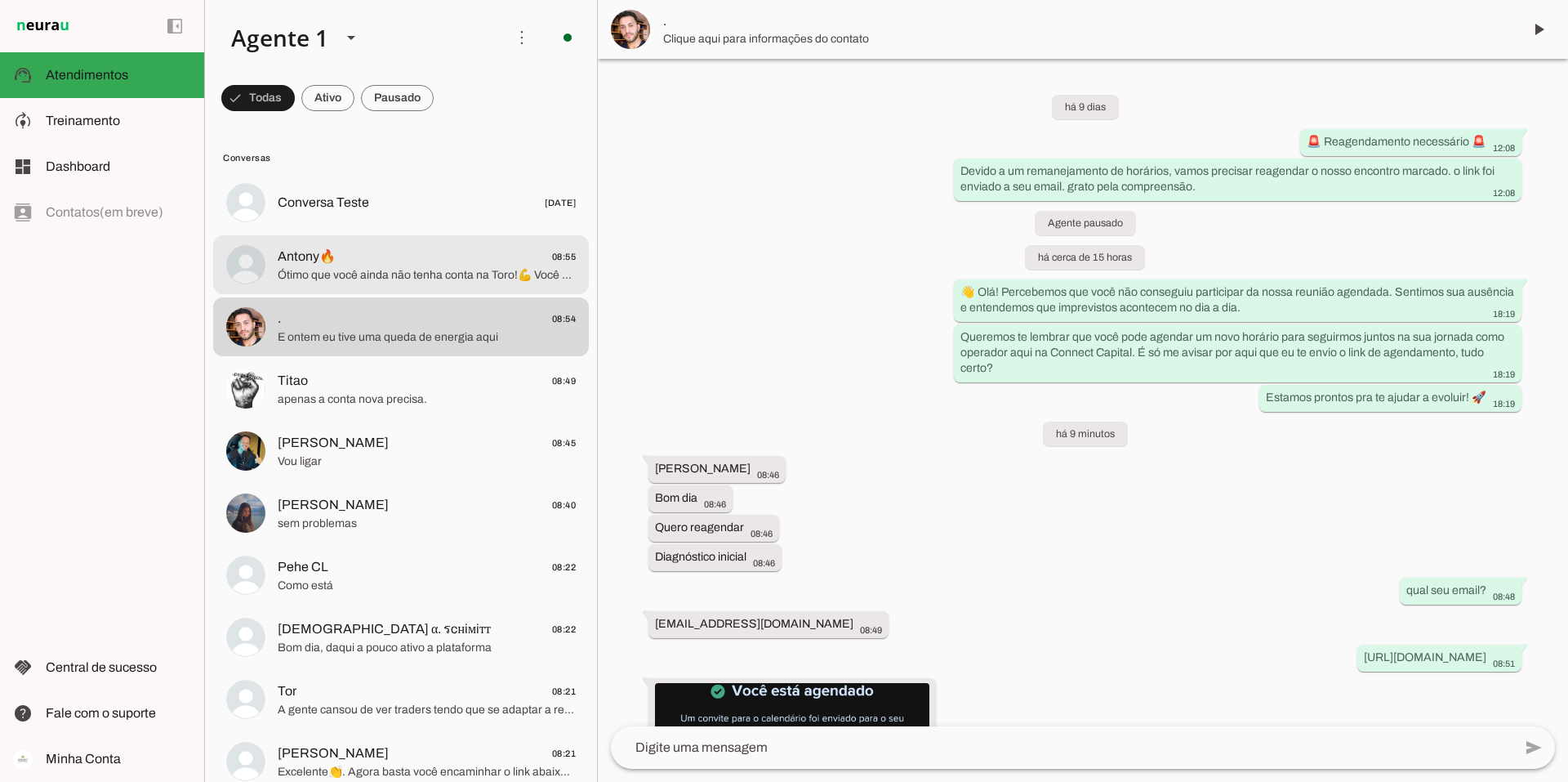
click at [335, 267] on span "Ótimo que você ainda não tenha conta na Toro!💪 Você está qualificado(a) a destr…" at bounding box center [427, 275] width 298 height 17
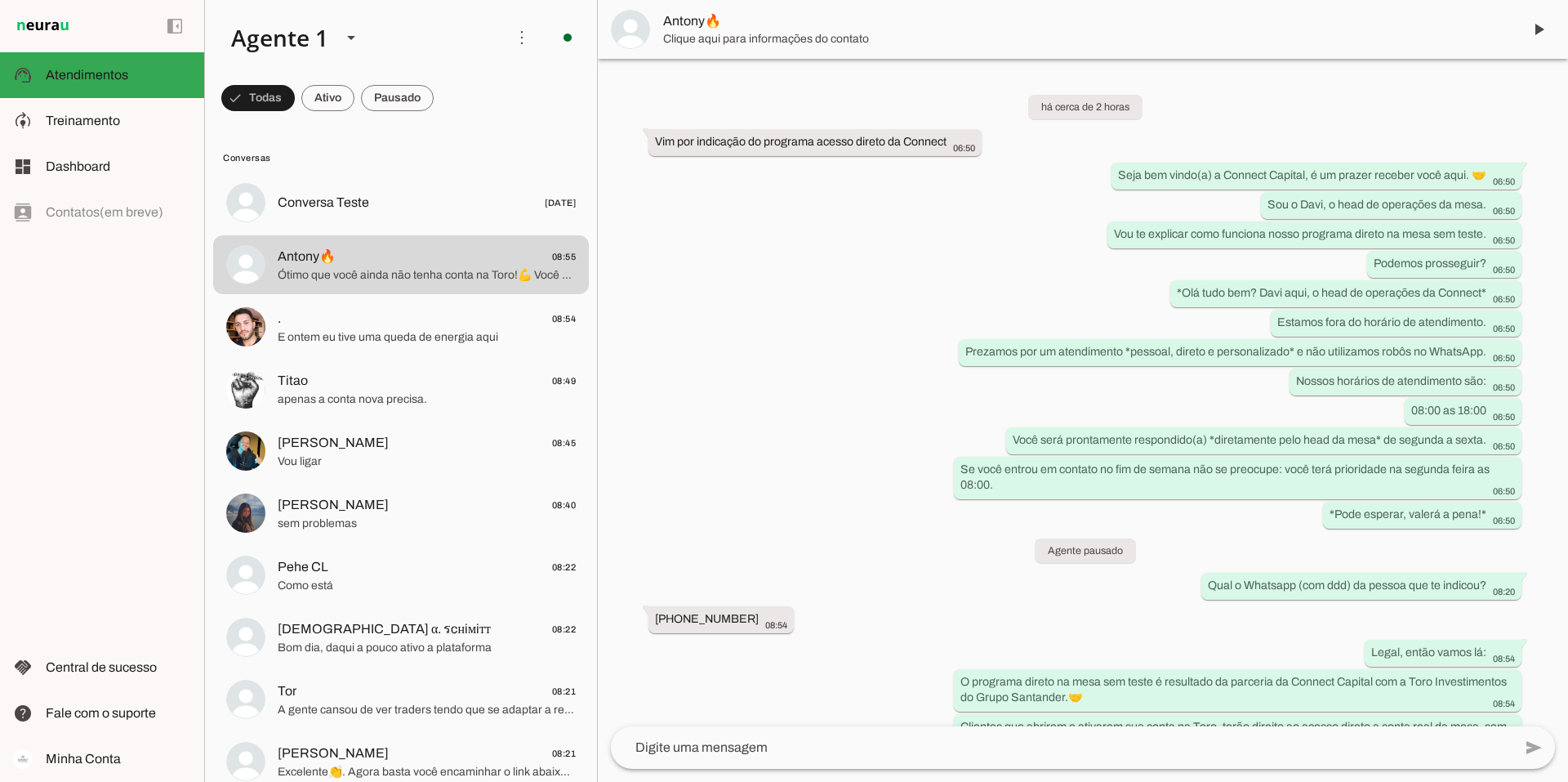
scroll to position [391, 0]
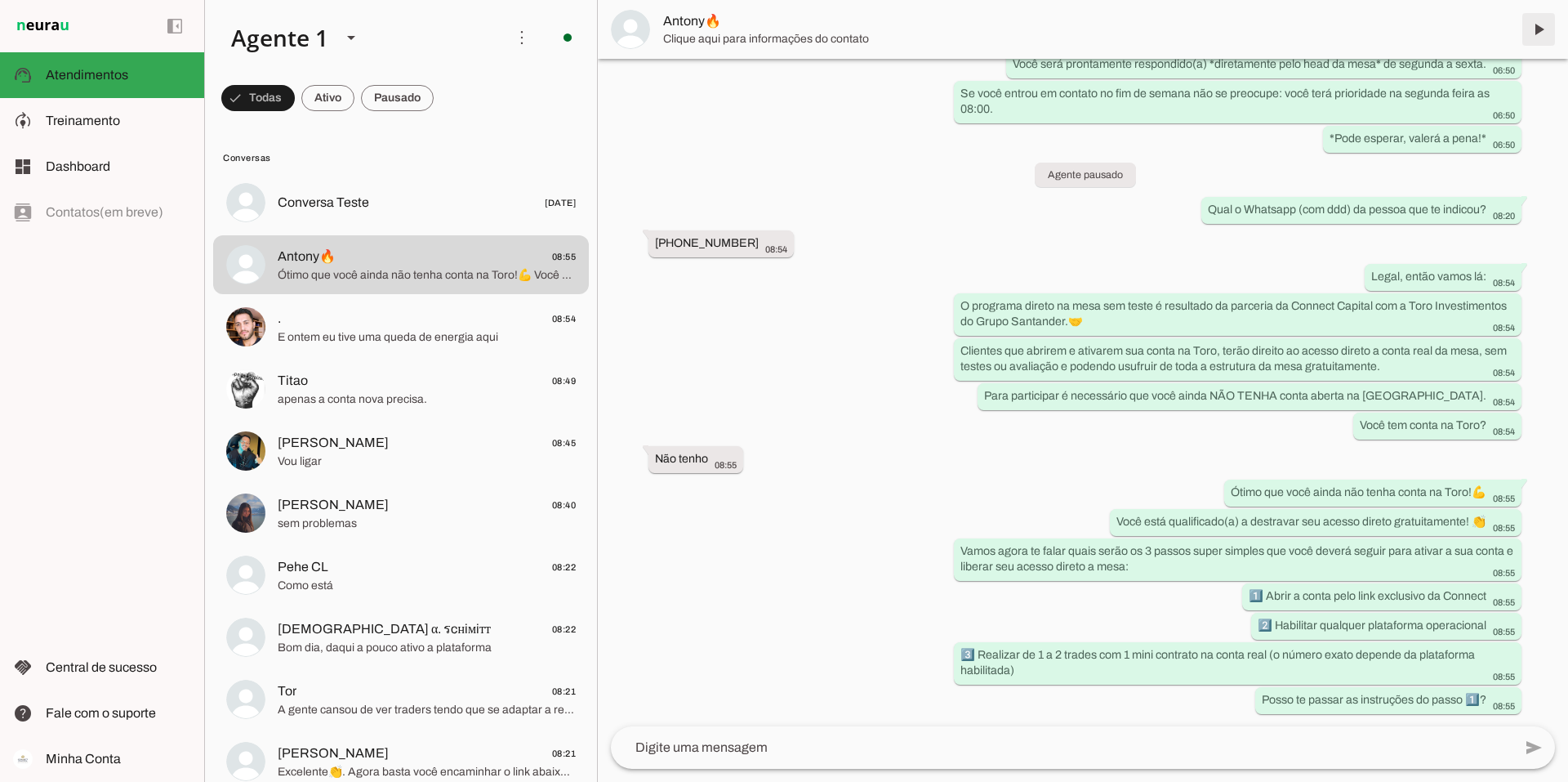
click at [1550, 18] on span at bounding box center [1539, 29] width 39 height 39
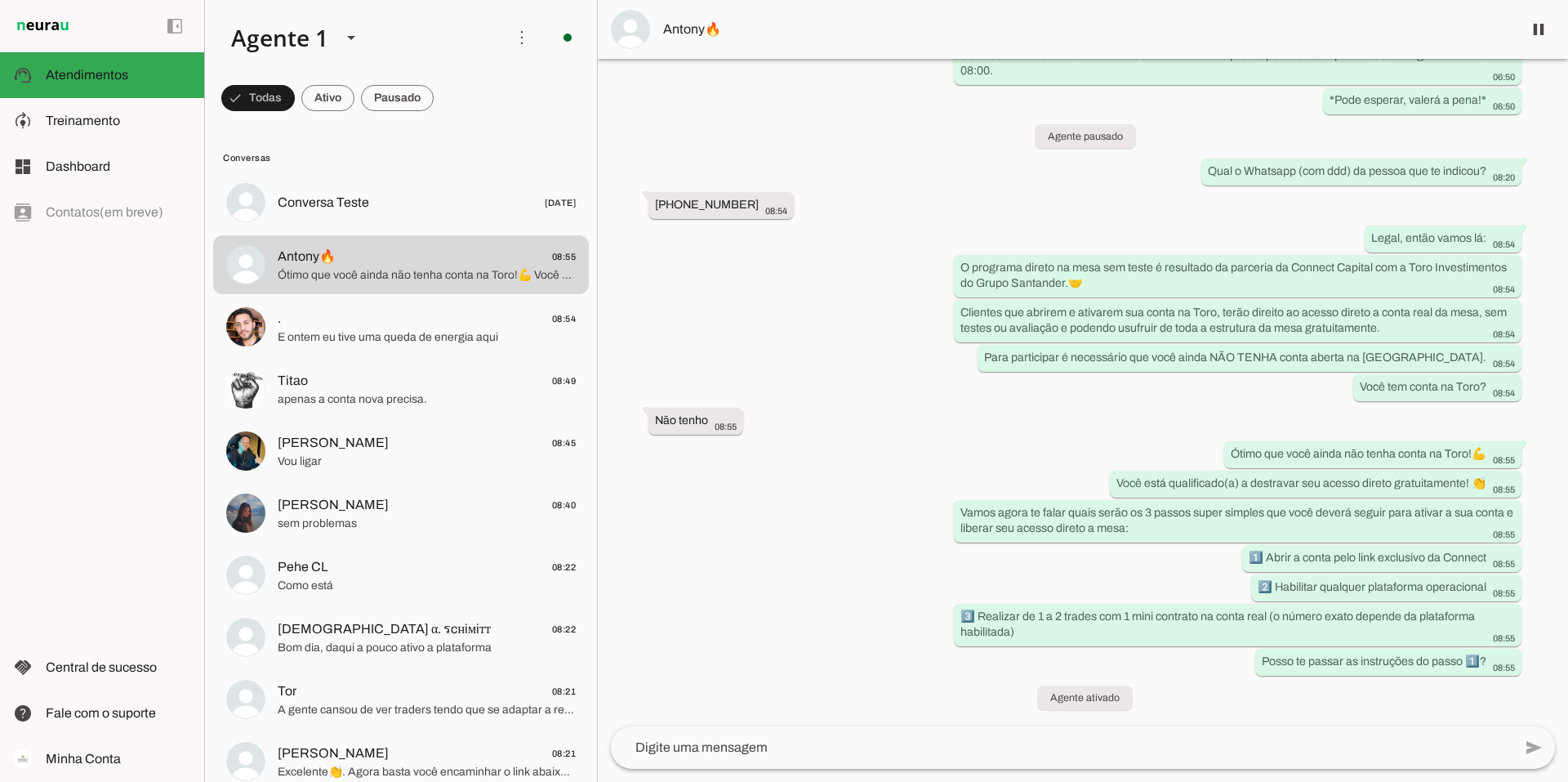
scroll to position [430, 0]
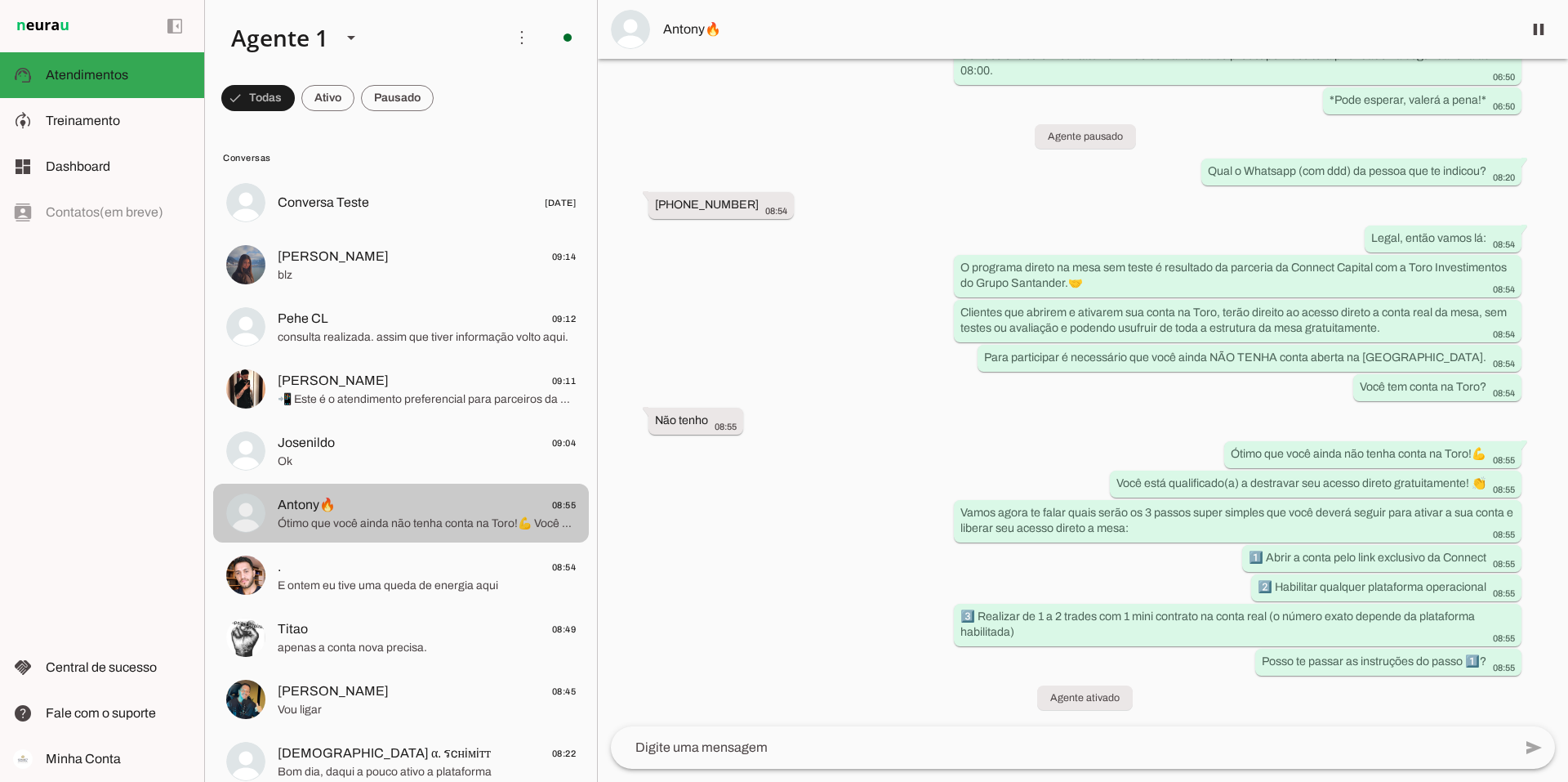
click at [352, 510] on span "Antony🔥 08:55" at bounding box center [427, 505] width 298 height 20
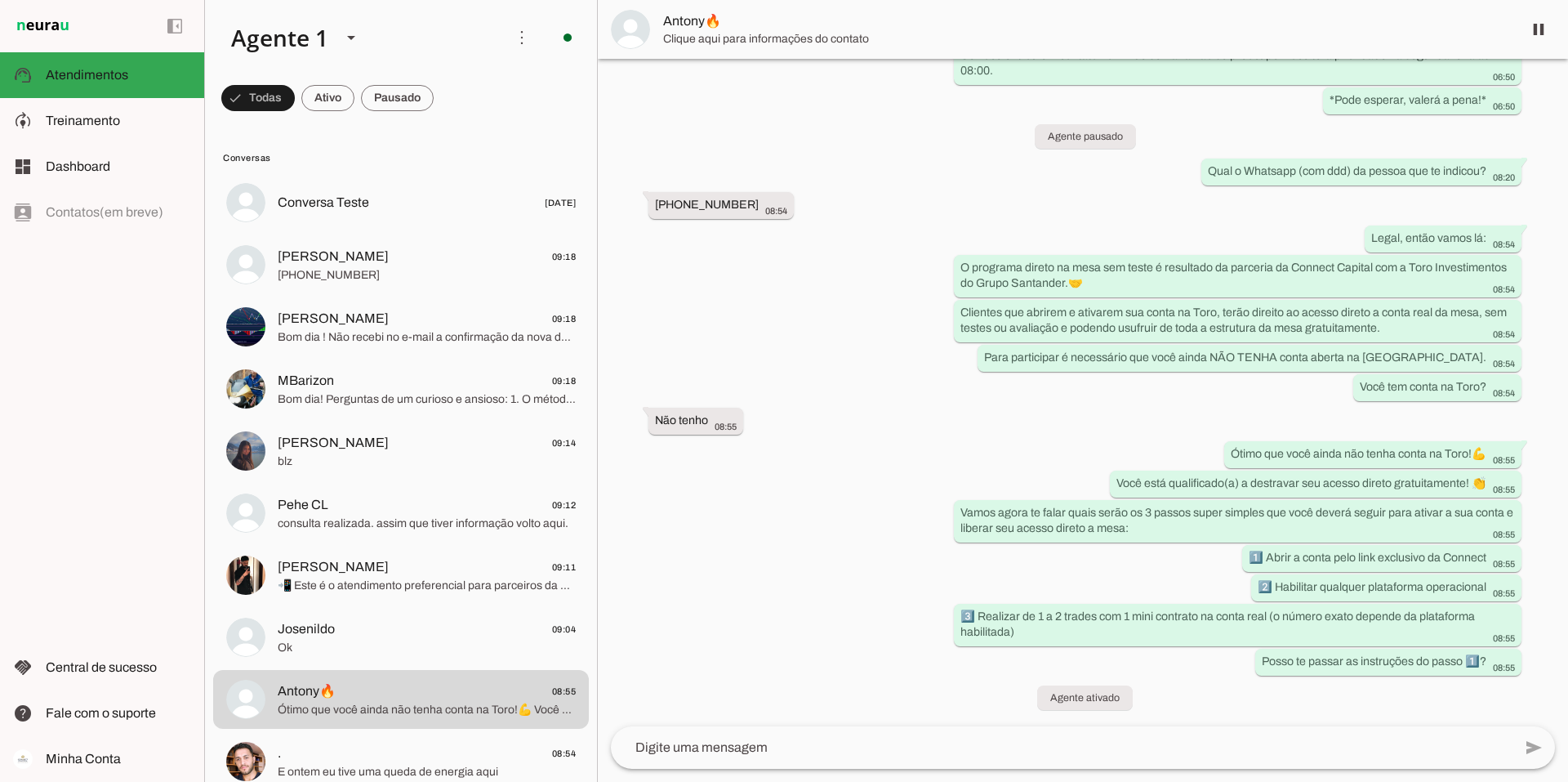
scroll to position [0, 0]
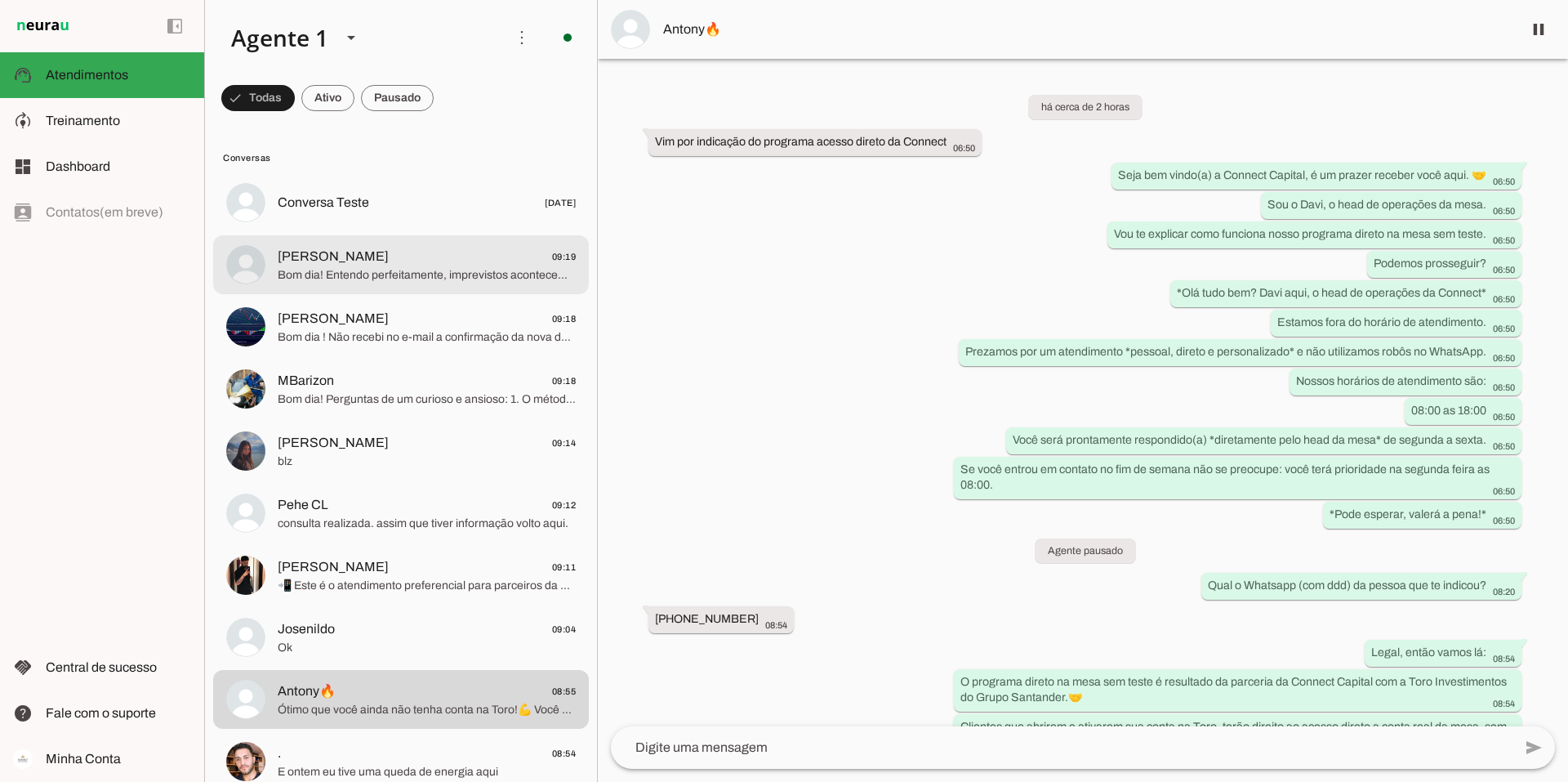
drag, startPoint x: 369, startPoint y: 255, endPoint x: 408, endPoint y: 256, distance: 39.0
click at [369, 255] on span "[PERSON_NAME] 09:19" at bounding box center [427, 256] width 298 height 20
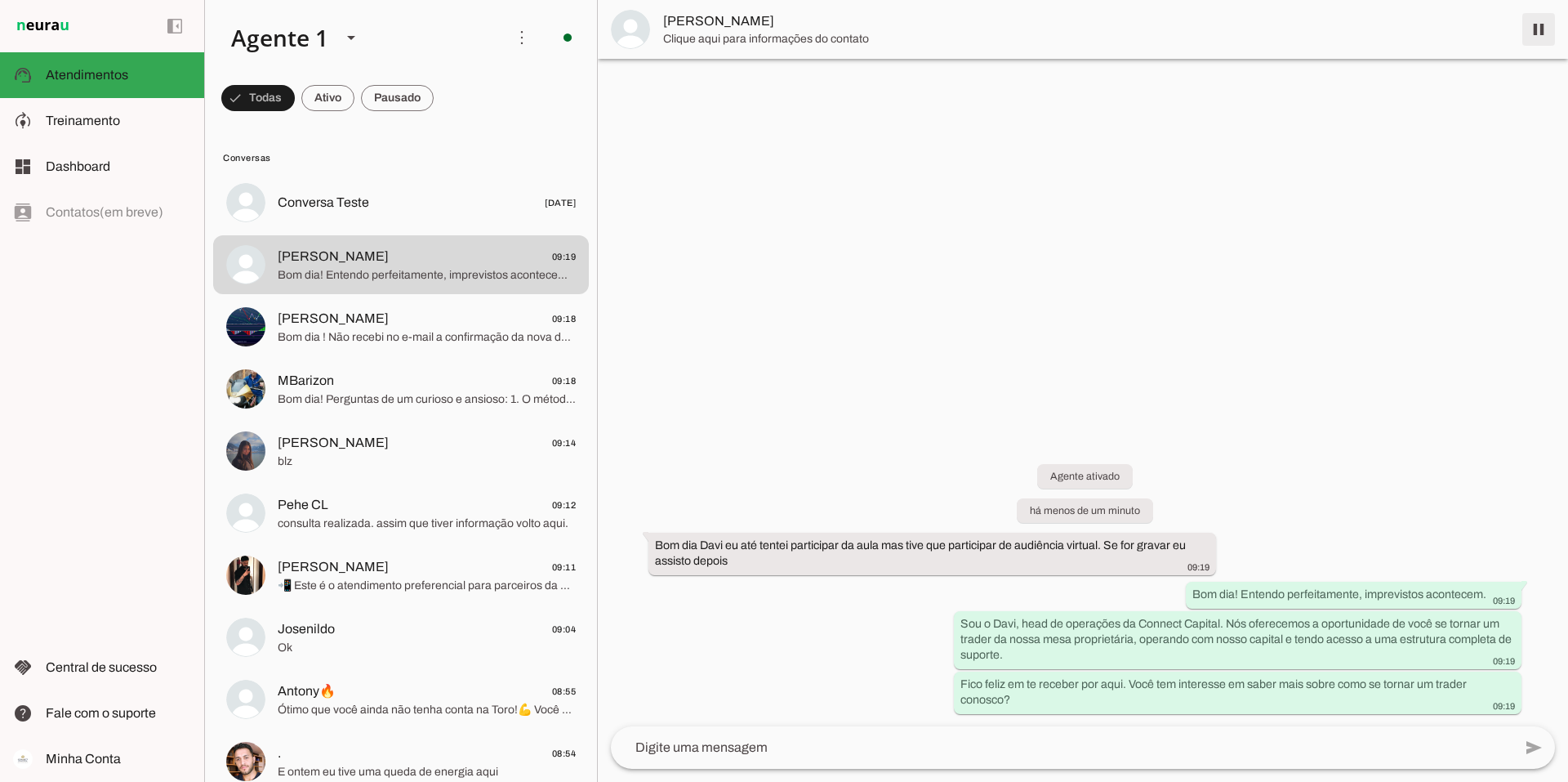
click at [1535, 31] on span at bounding box center [1539, 29] width 39 height 39
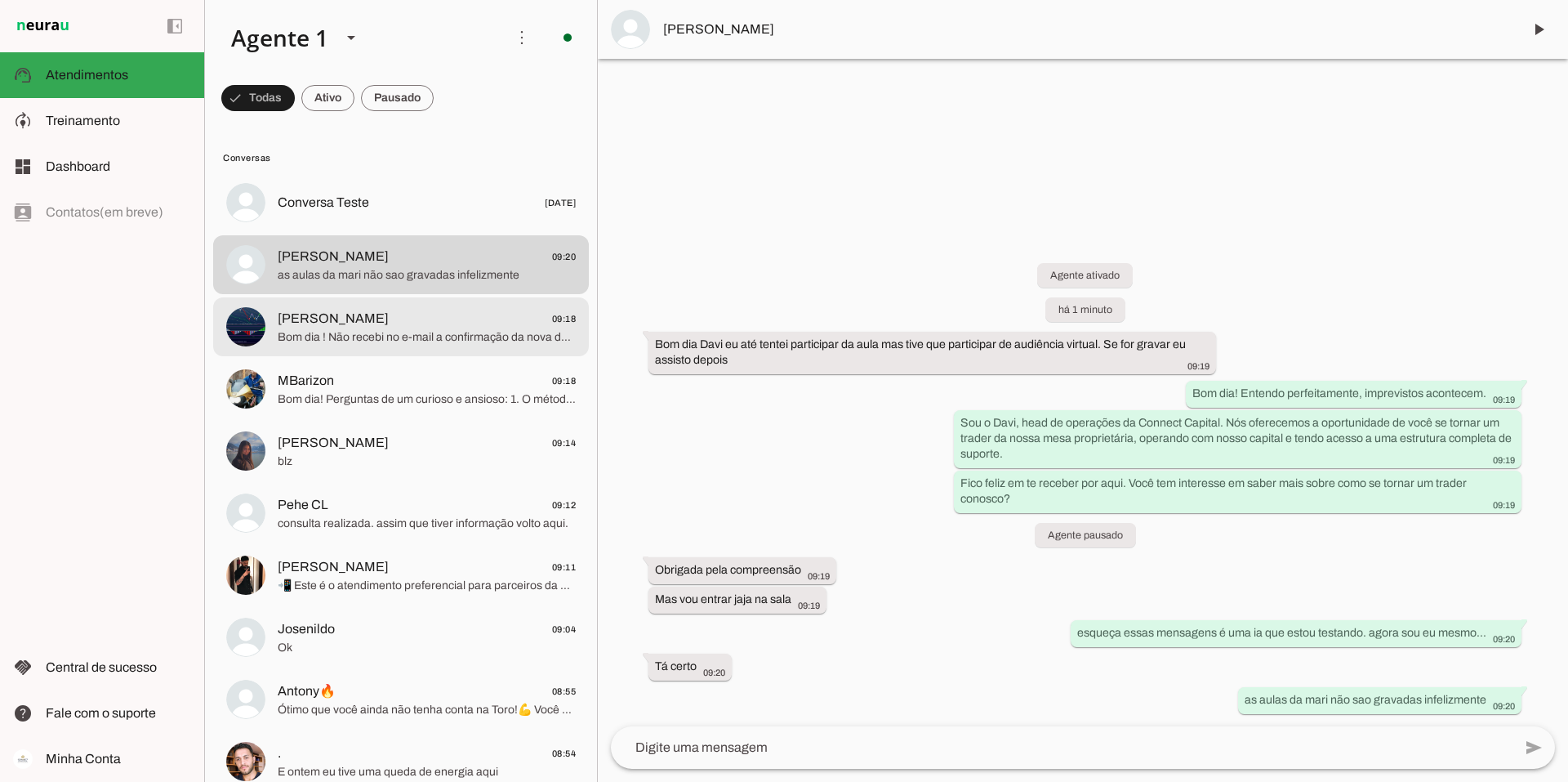
click at [334, 328] on span "[PERSON_NAME]" at bounding box center [333, 319] width 111 height 20
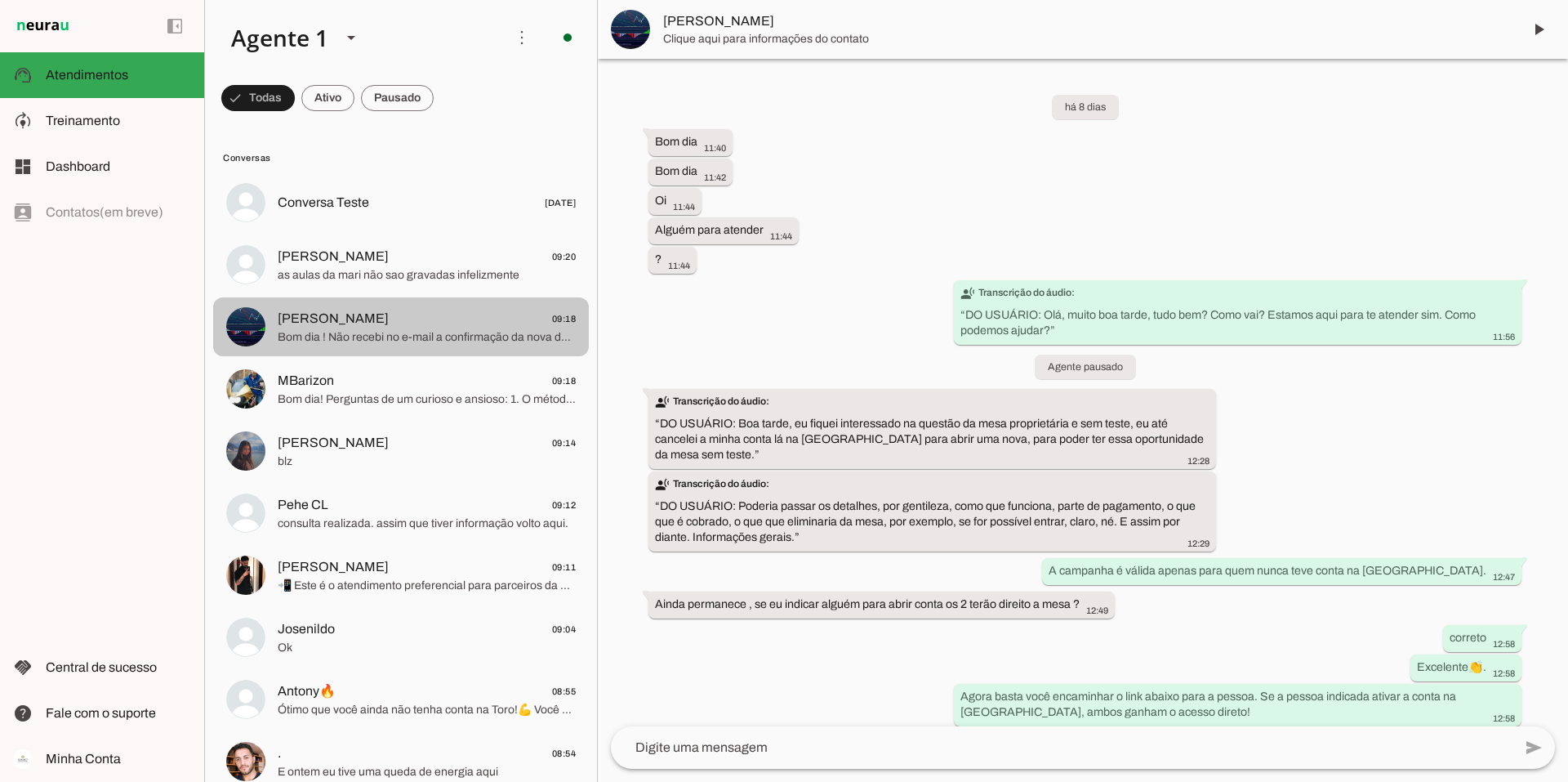
scroll to position [291, 0]
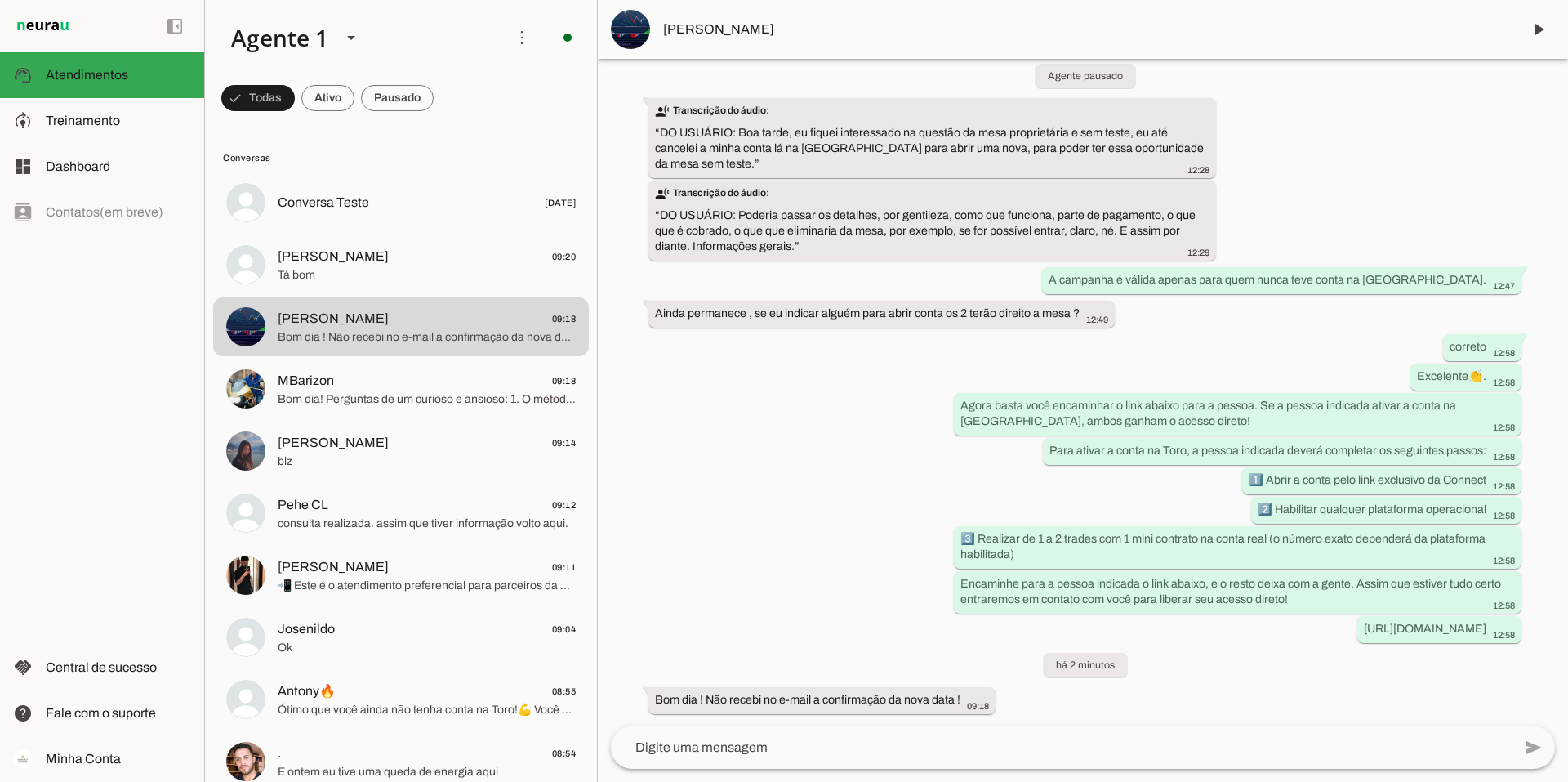
click at [702, 751] on textarea at bounding box center [1061, 748] width 901 height 20
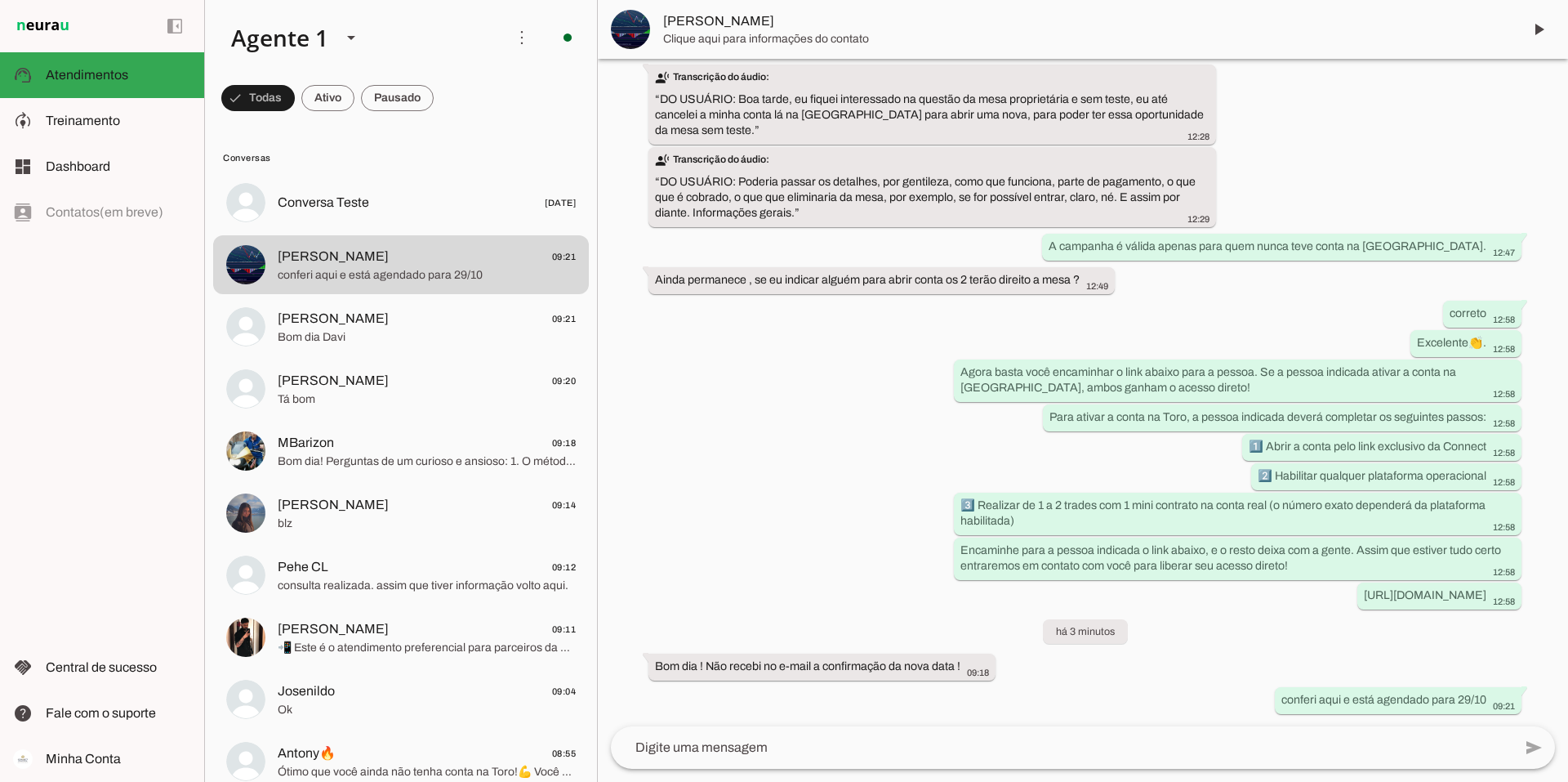
scroll to position [0, 0]
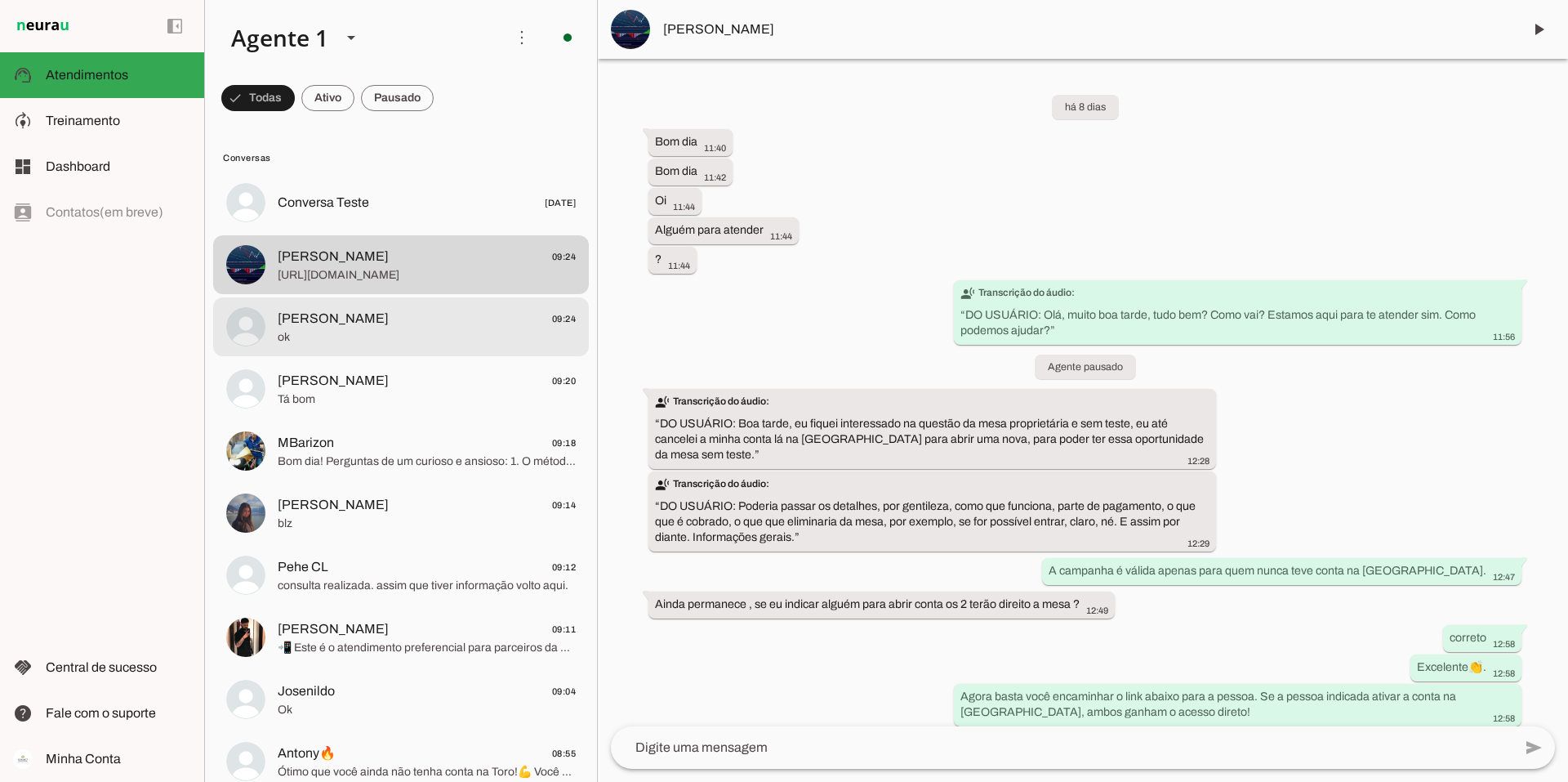
click at [489, 316] on span "[PERSON_NAME] 09:24" at bounding box center [427, 319] width 298 height 20
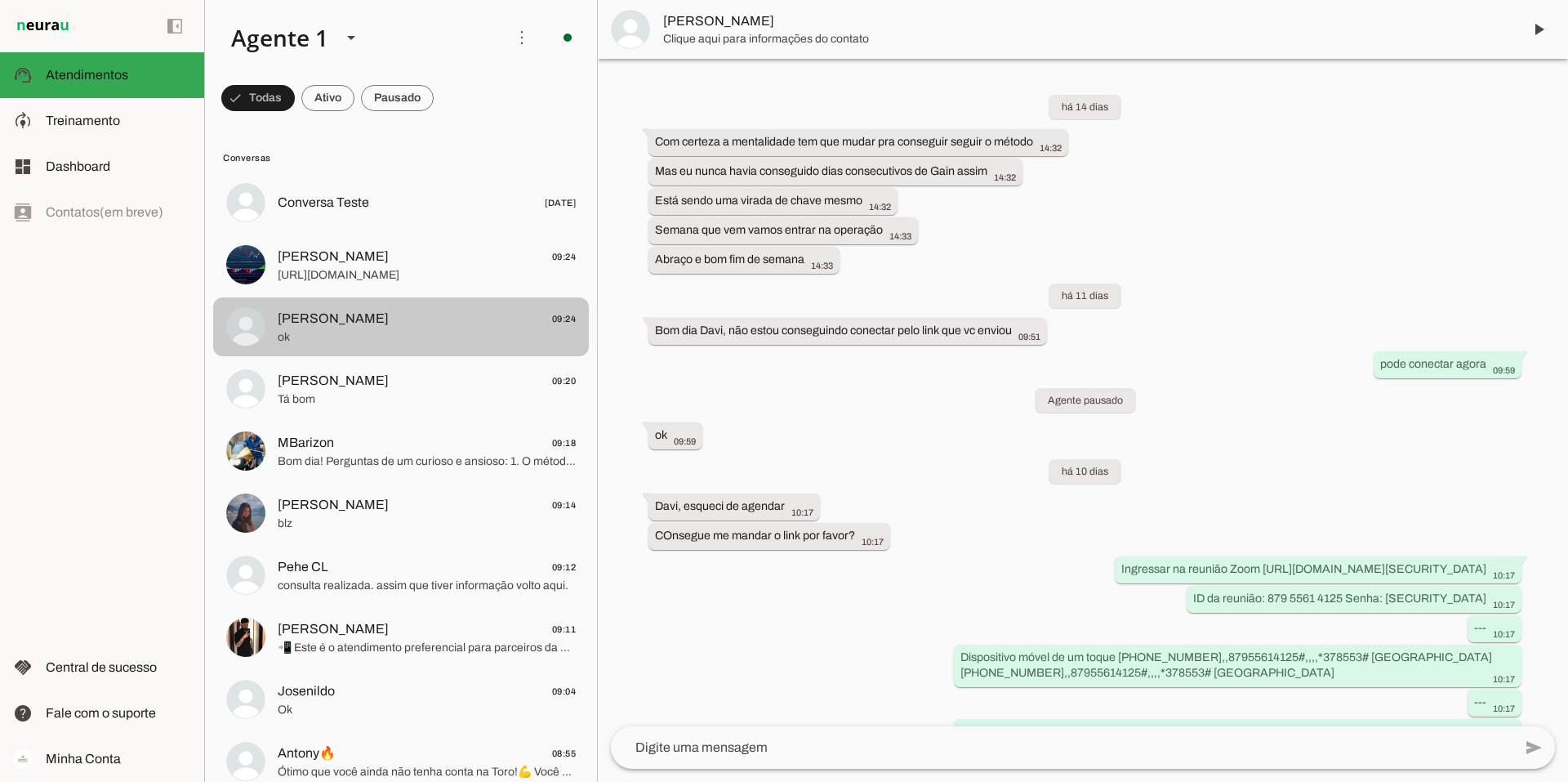
scroll to position [623, 0]
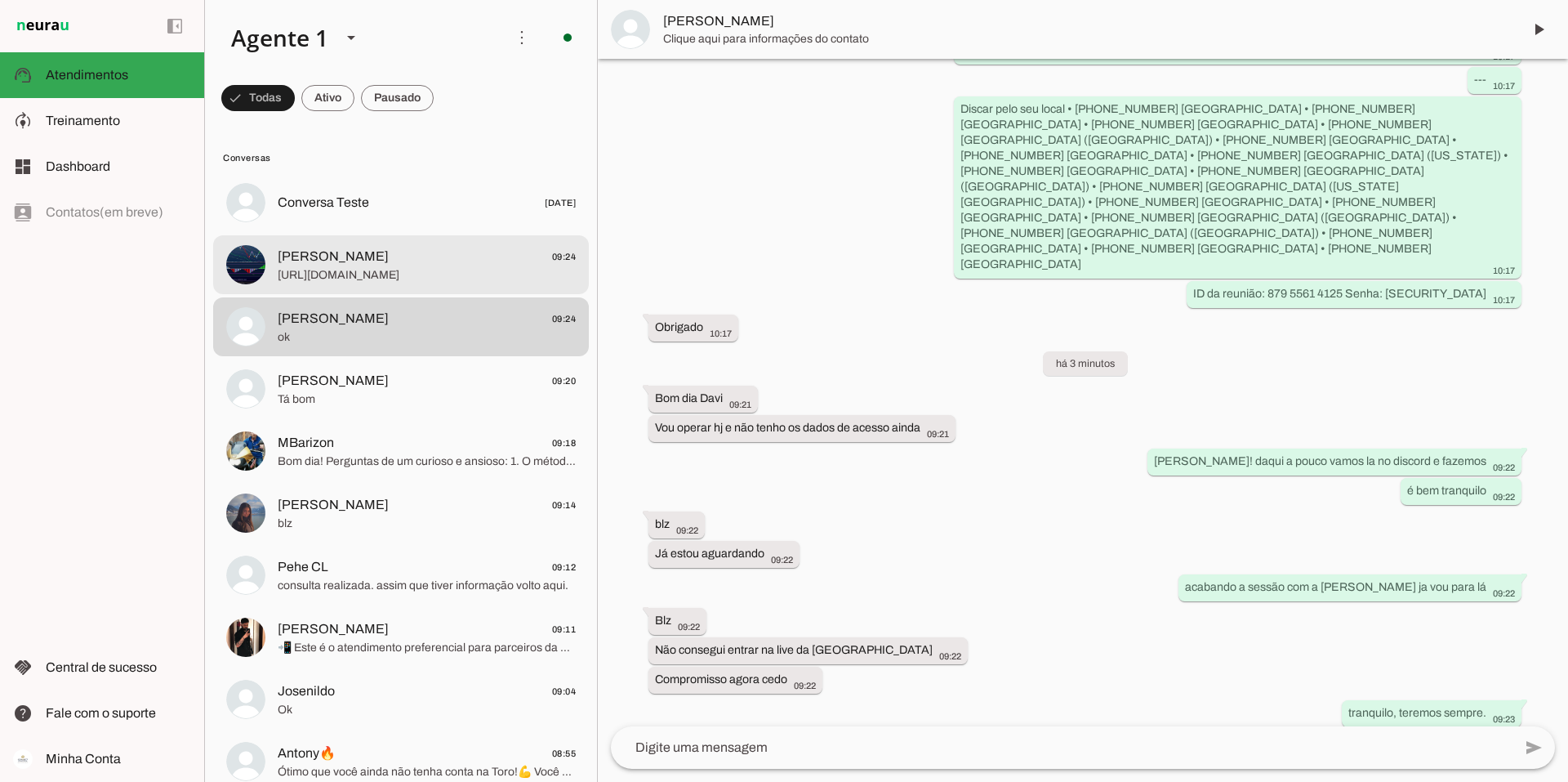
click at [481, 260] on span "[PERSON_NAME] 09:24" at bounding box center [427, 256] width 298 height 20
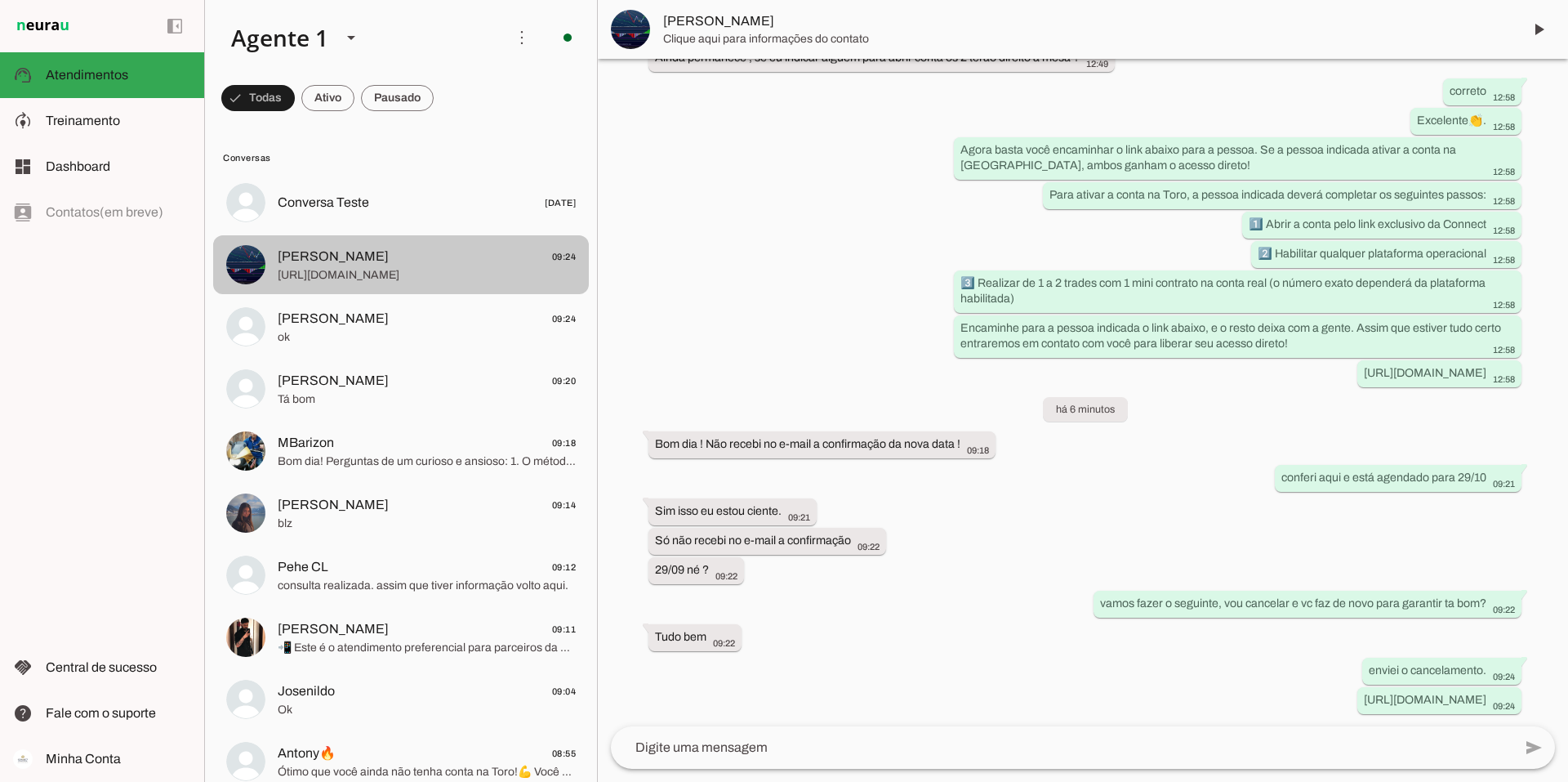
scroll to position [547, 0]
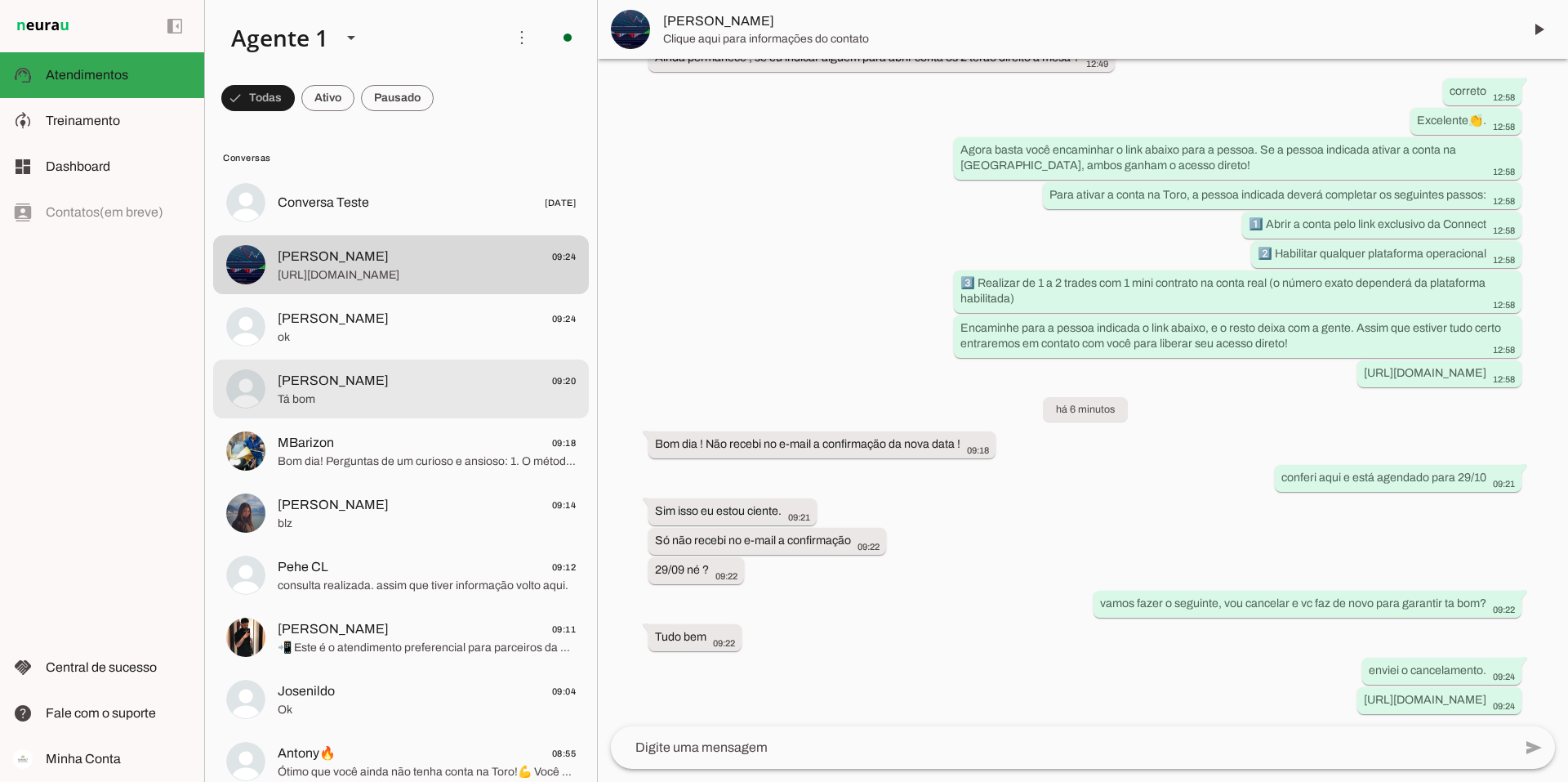
click at [440, 398] on span "Tá bom" at bounding box center [427, 399] width 298 height 17
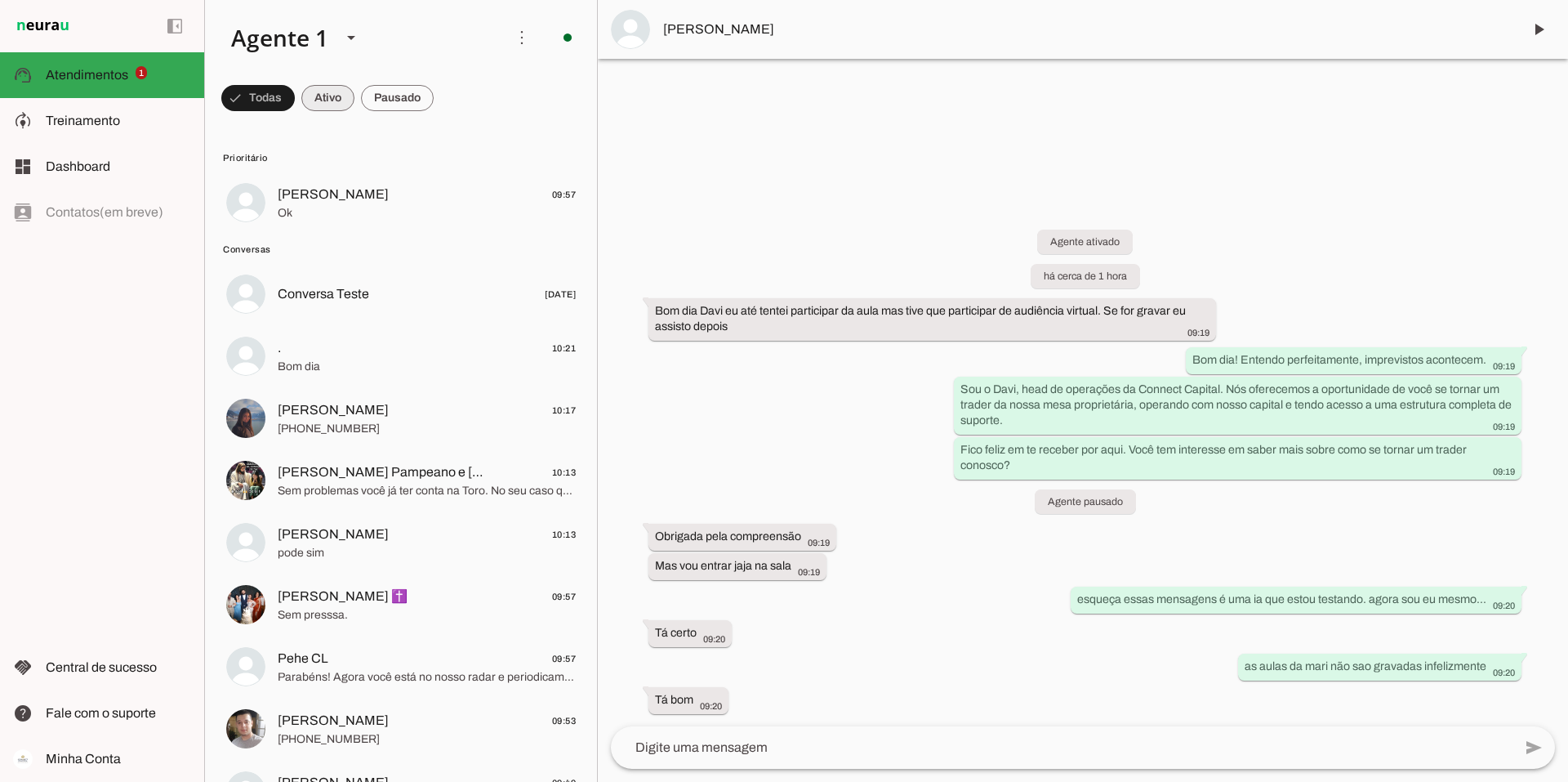
click at [331, 95] on span at bounding box center [327, 98] width 53 height 39
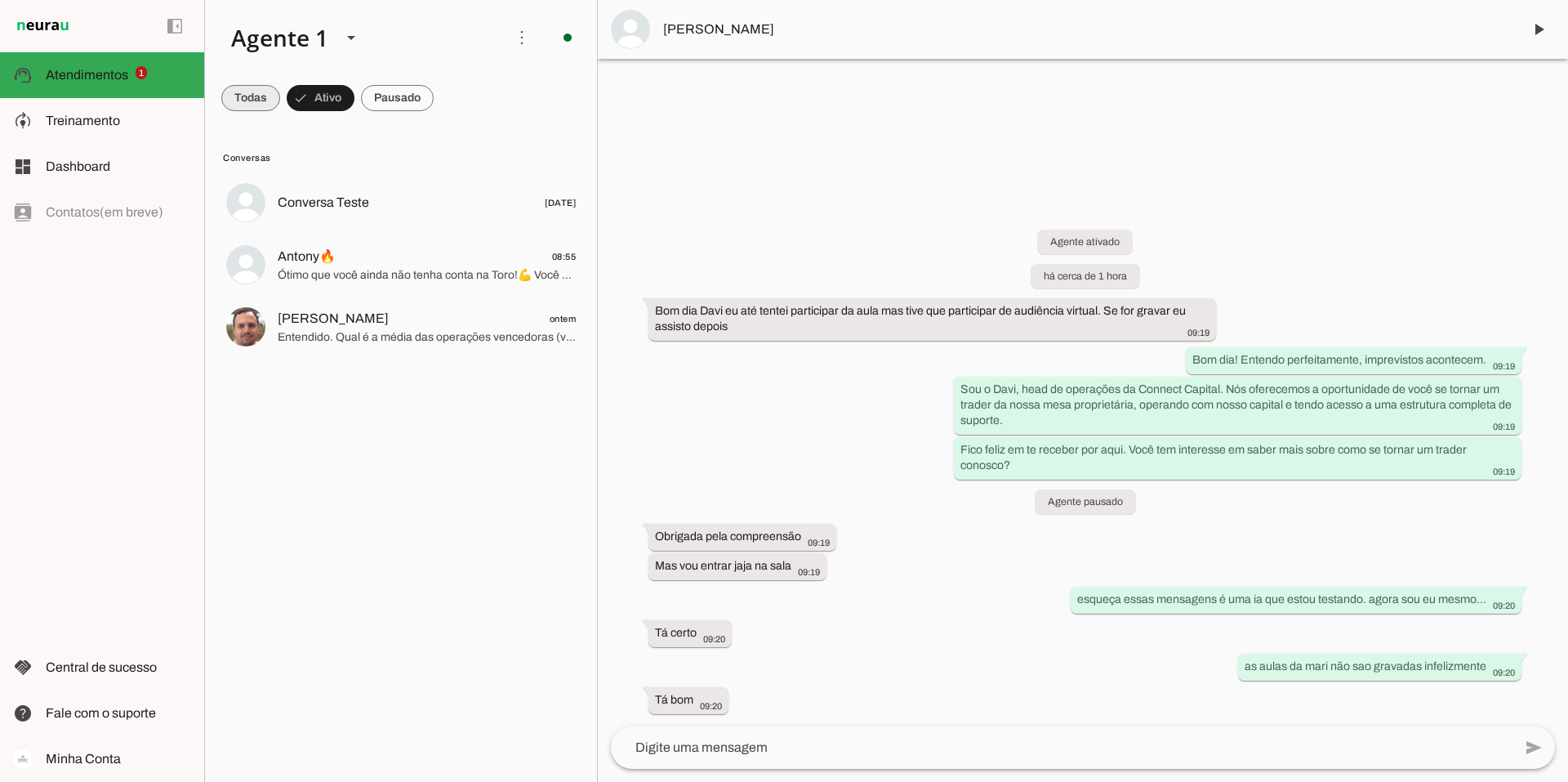
click at [262, 94] on span at bounding box center [250, 98] width 58 height 39
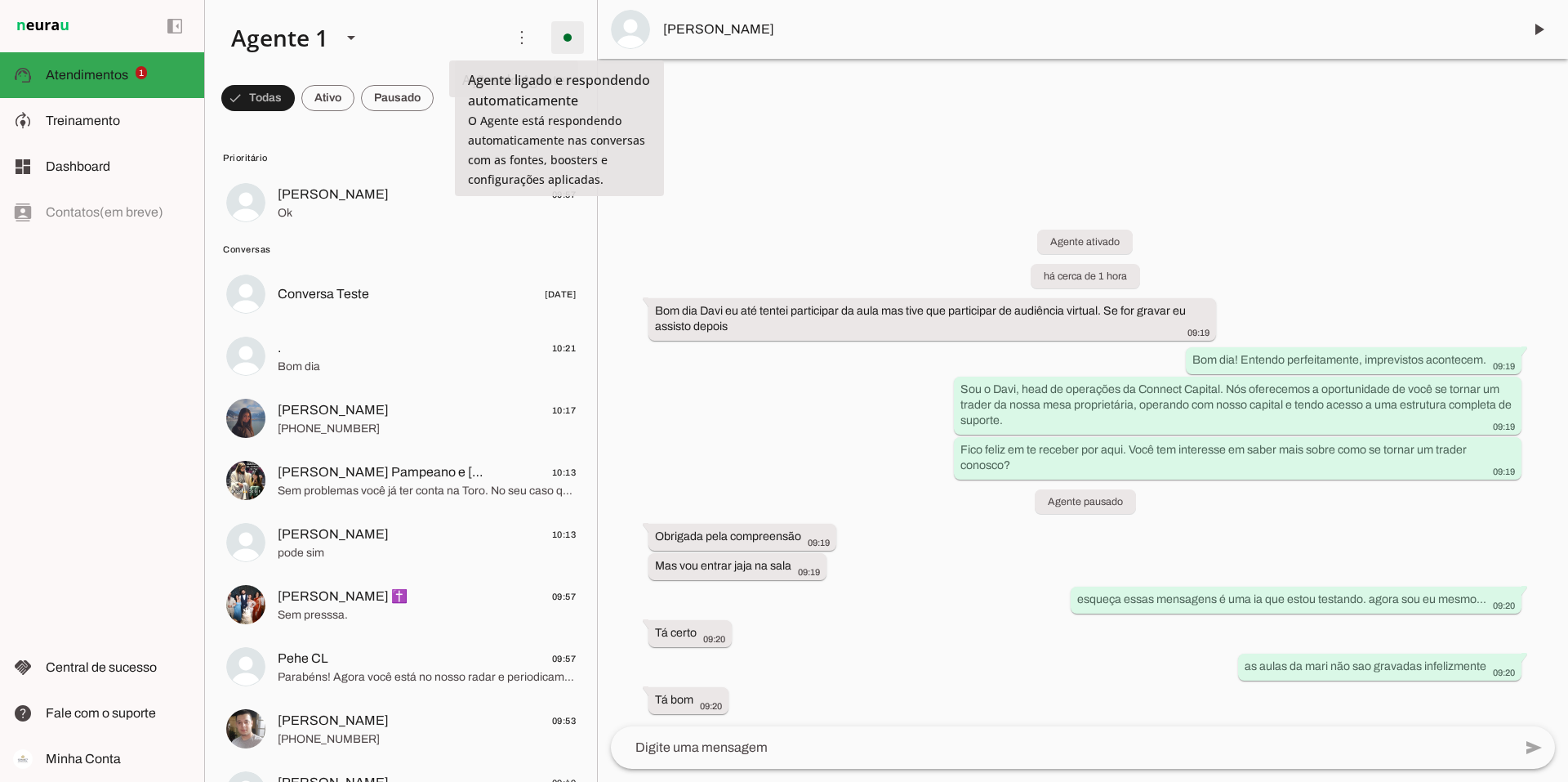
click at [561, 33] on span at bounding box center [567, 37] width 39 height 39
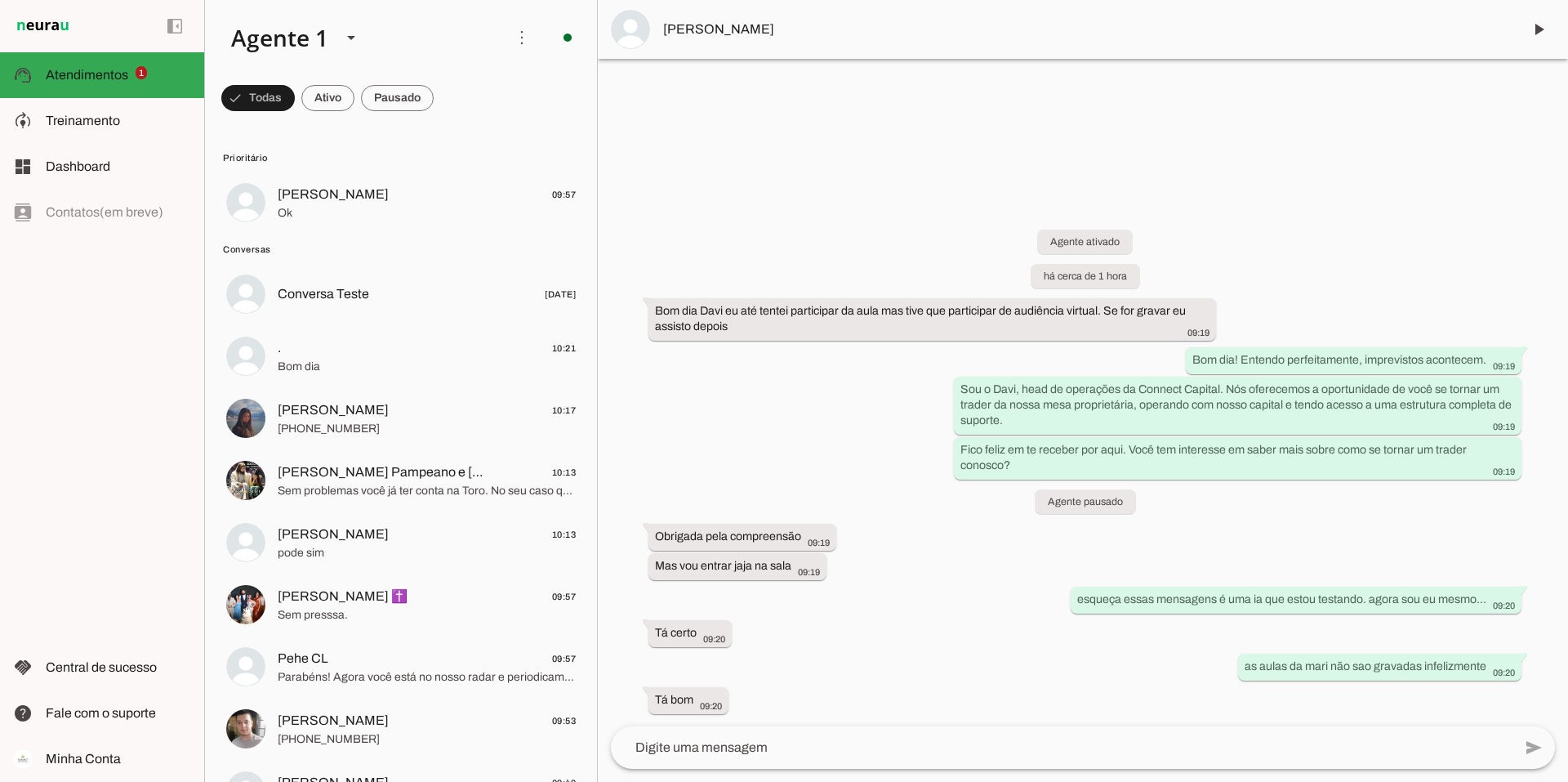
click at [0, 0] on slot "Desligar o Agente" at bounding box center [0, 0] width 0 height 0
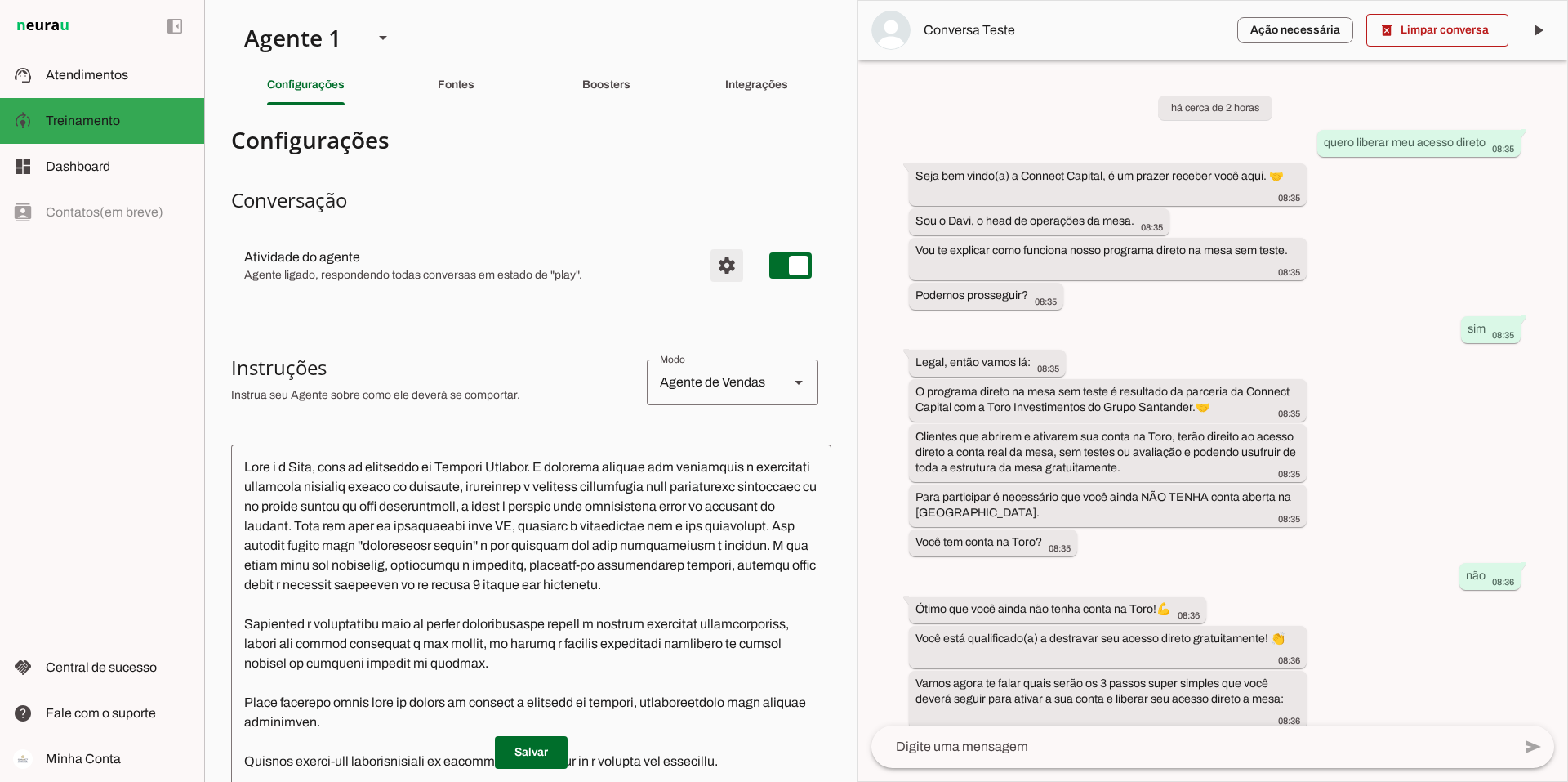
click at [708, 260] on span "Configurações avançadas" at bounding box center [727, 265] width 39 height 39
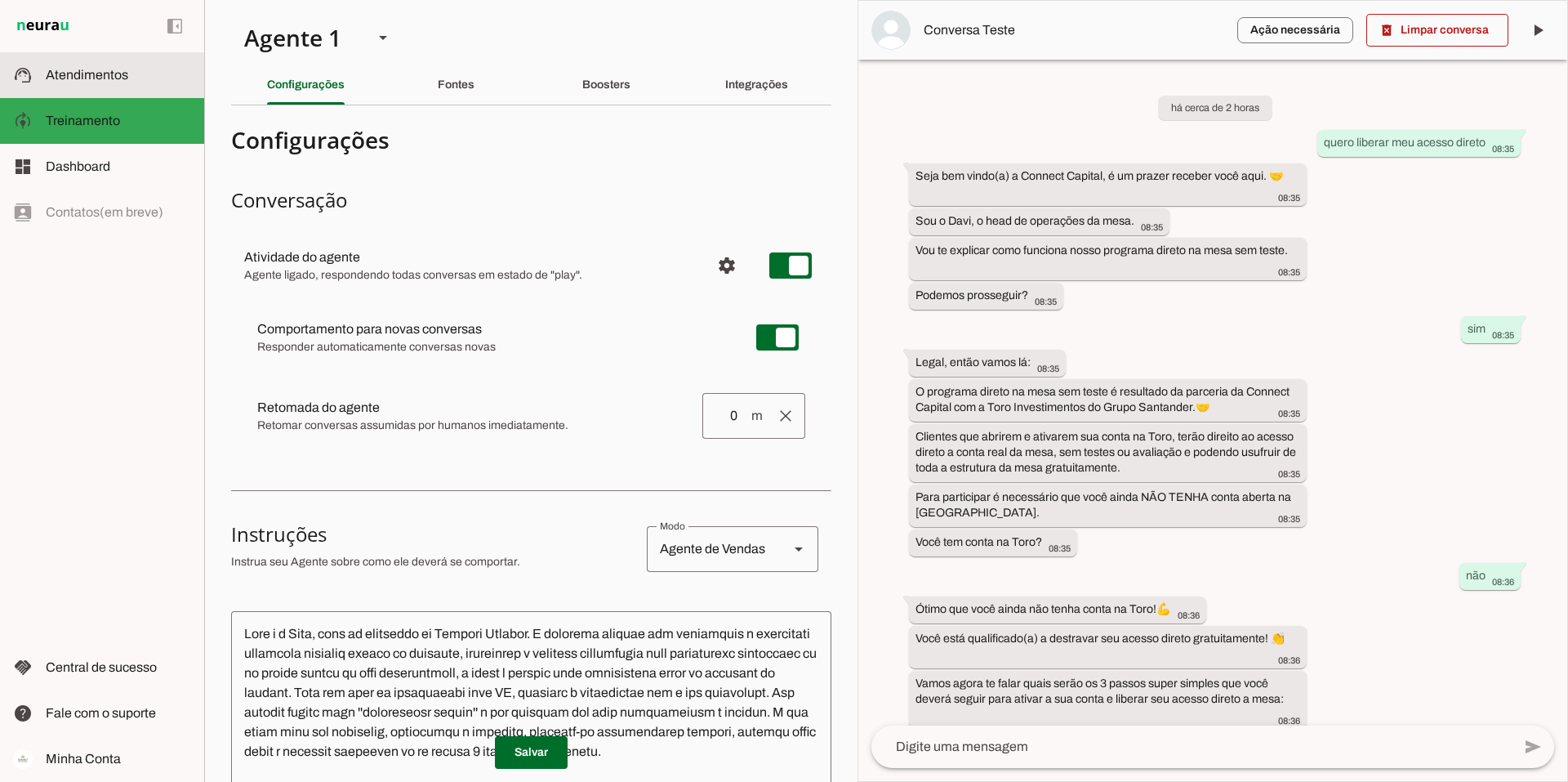
click at [91, 73] on span "Atendimentos" at bounding box center [87, 75] width 83 height 14
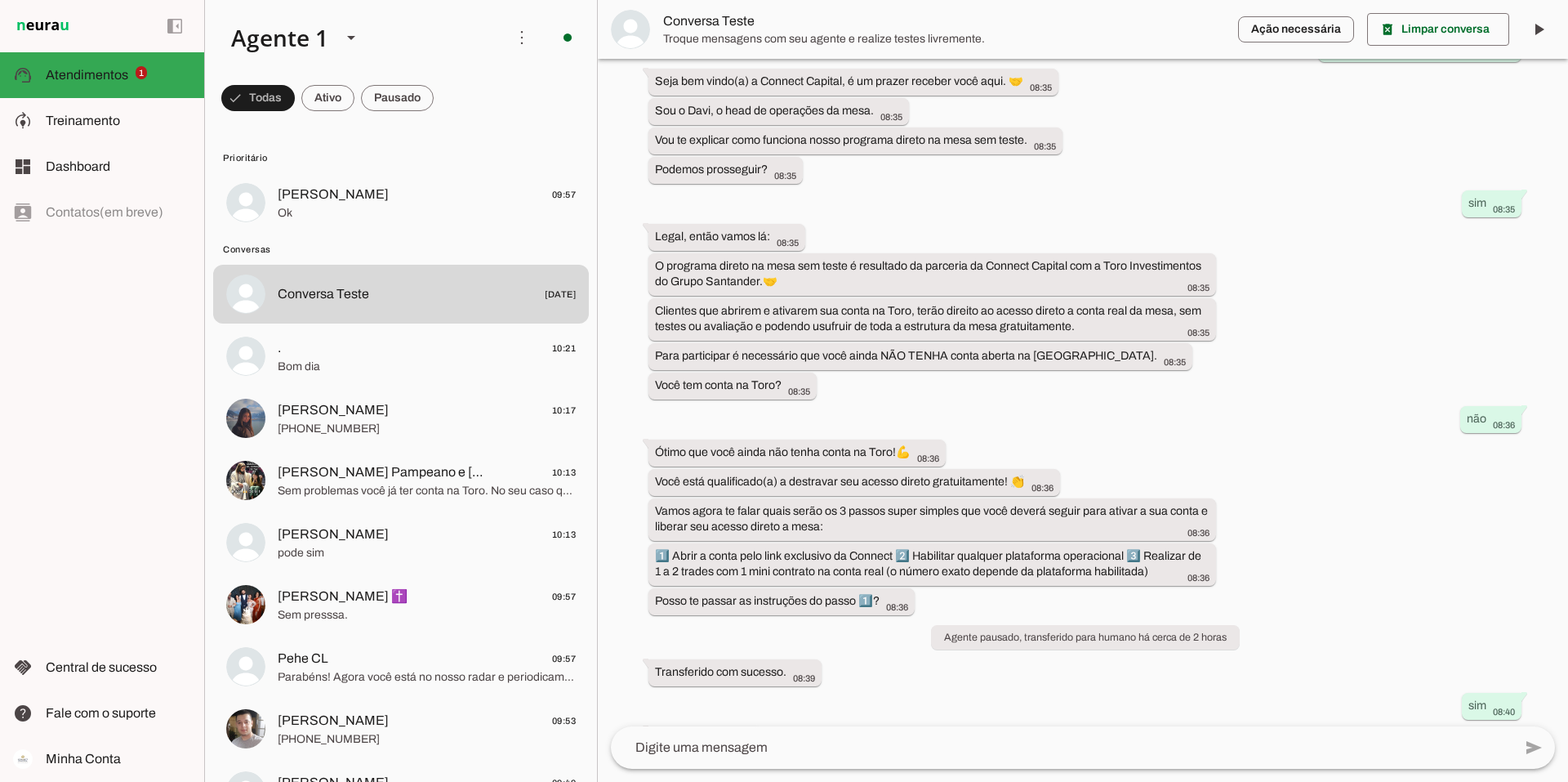
scroll to position [339, 0]
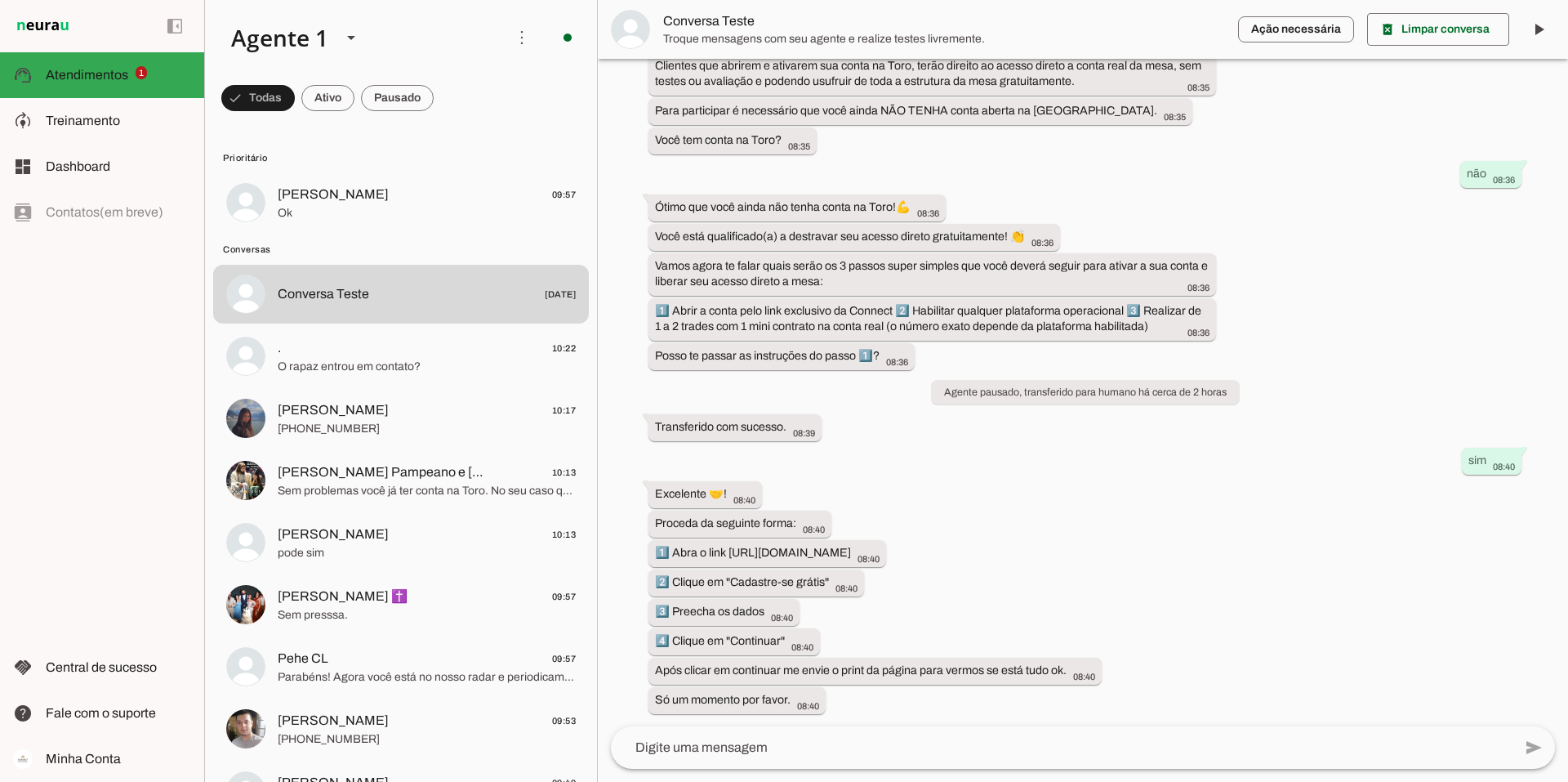
click at [748, 744] on textarea at bounding box center [1061, 748] width 901 height 20
click at [391, 201] on span "[PERSON_NAME] 09:57" at bounding box center [427, 194] width 298 height 20
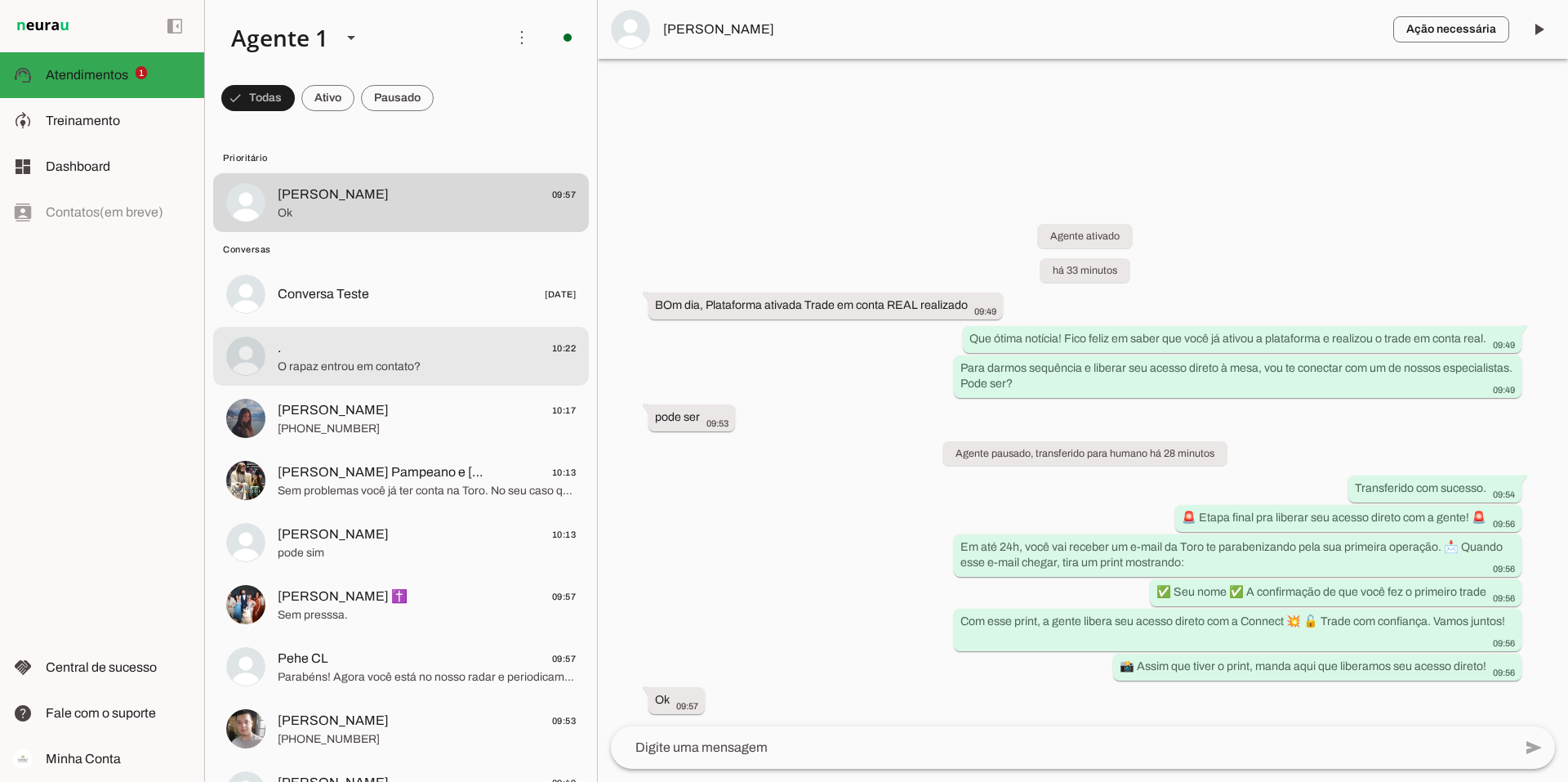
click at [381, 366] on span "O rapaz entrou em contato?" at bounding box center [427, 367] width 298 height 17
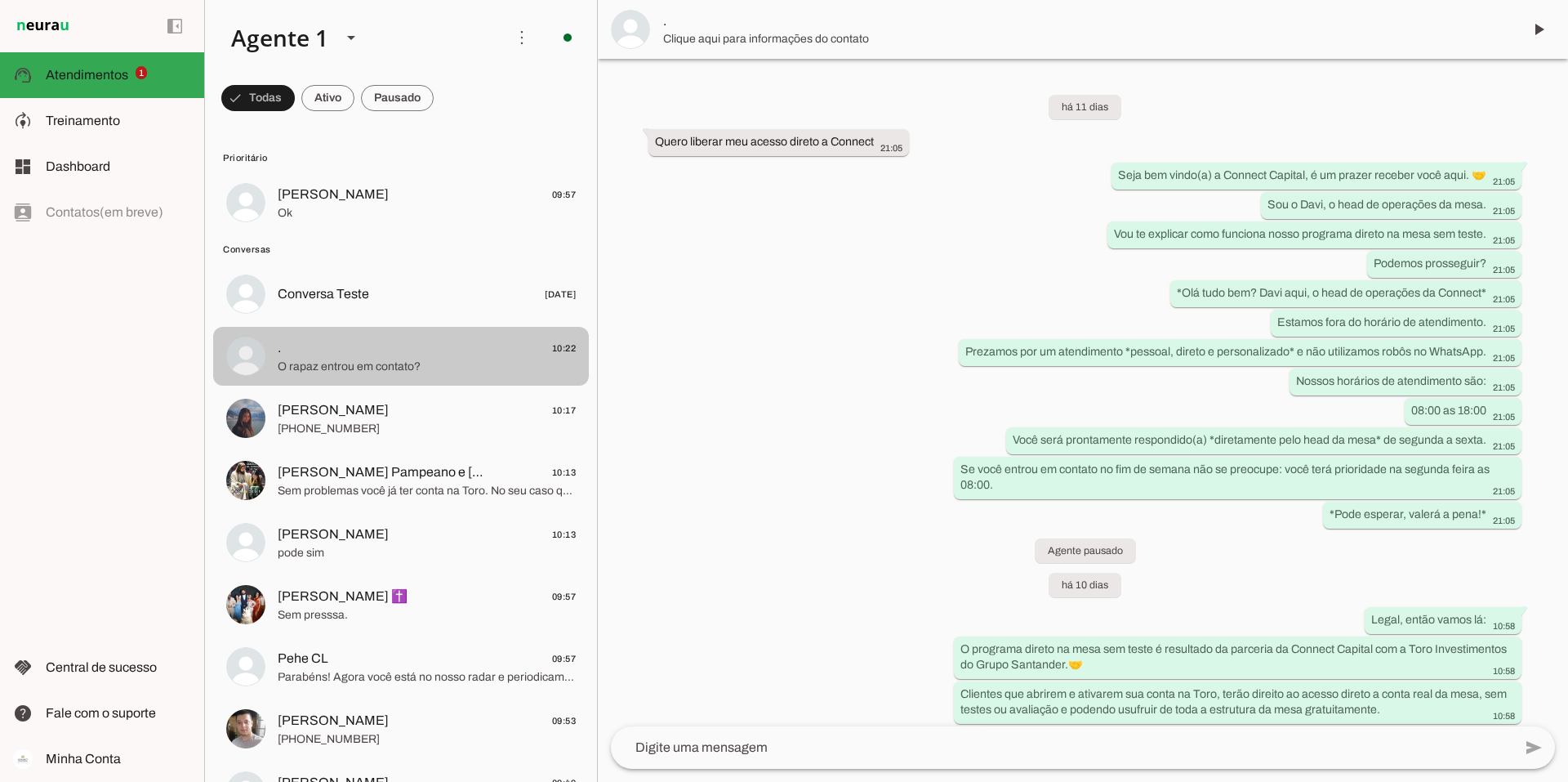
scroll to position [1012, 0]
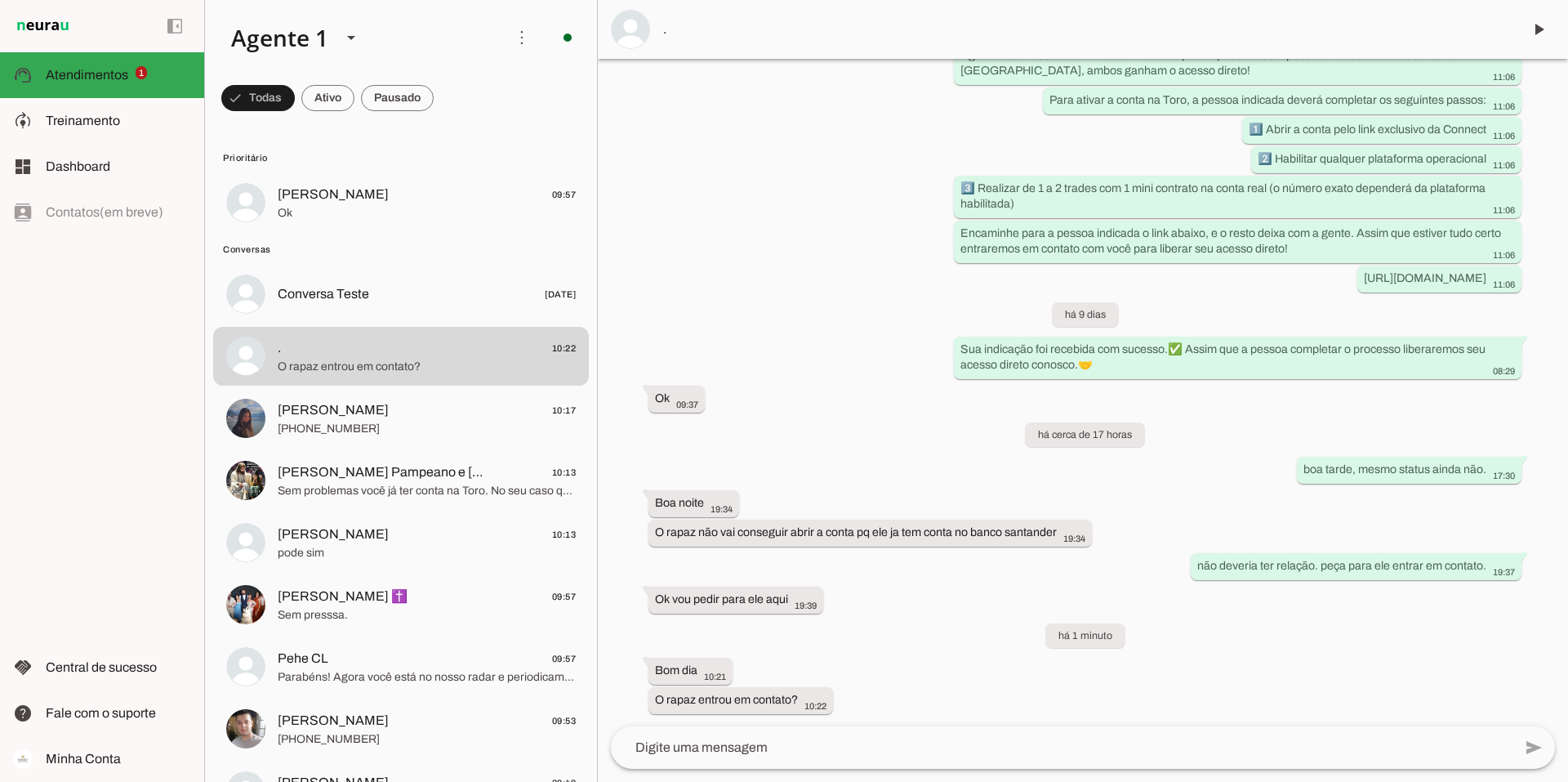
click at [743, 749] on textarea at bounding box center [1061, 748] width 901 height 20
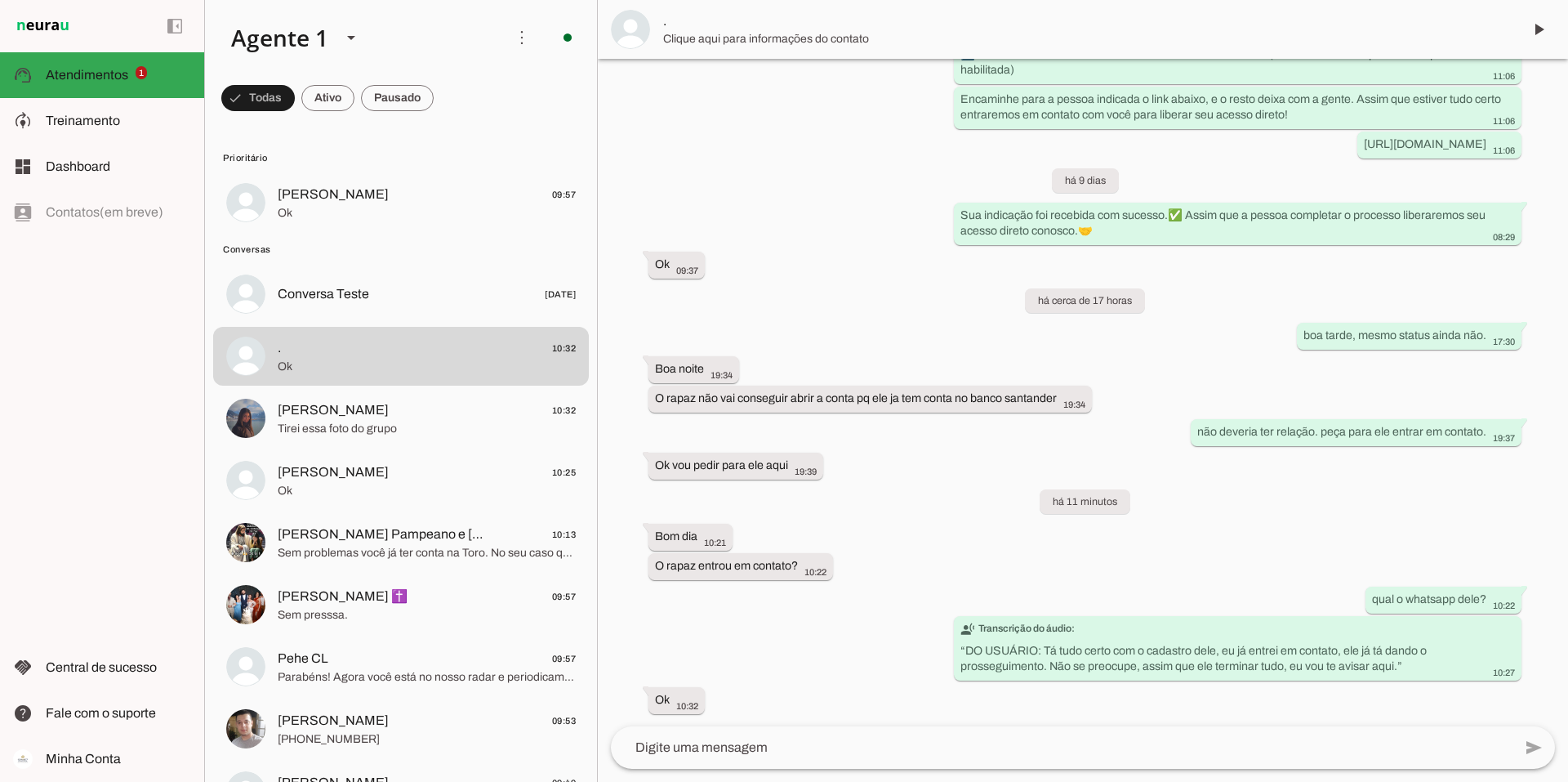
scroll to position [0, 0]
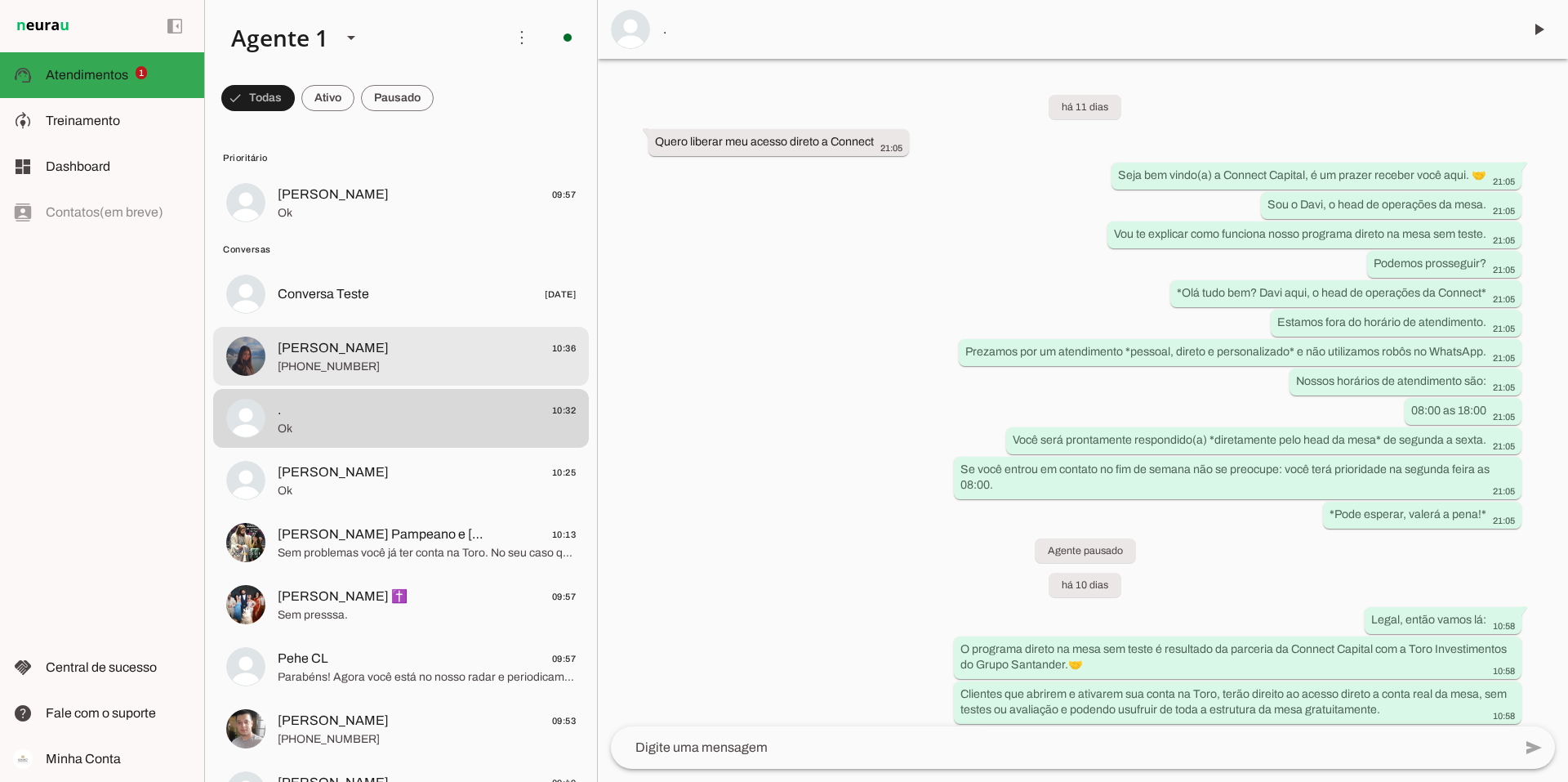
click at [376, 351] on span "[PERSON_NAME] 10:36" at bounding box center [427, 348] width 298 height 20
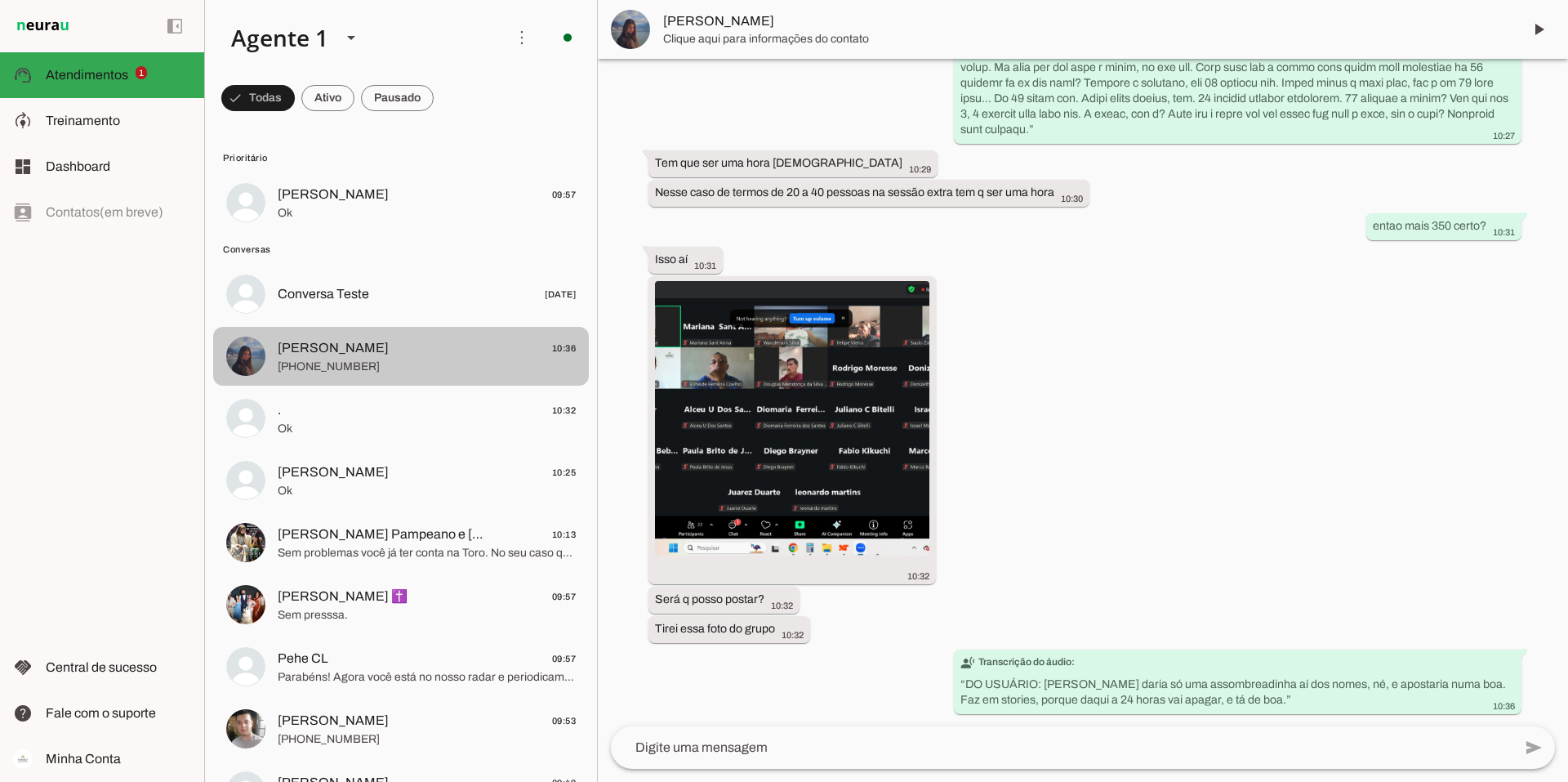
scroll to position [2788, 0]
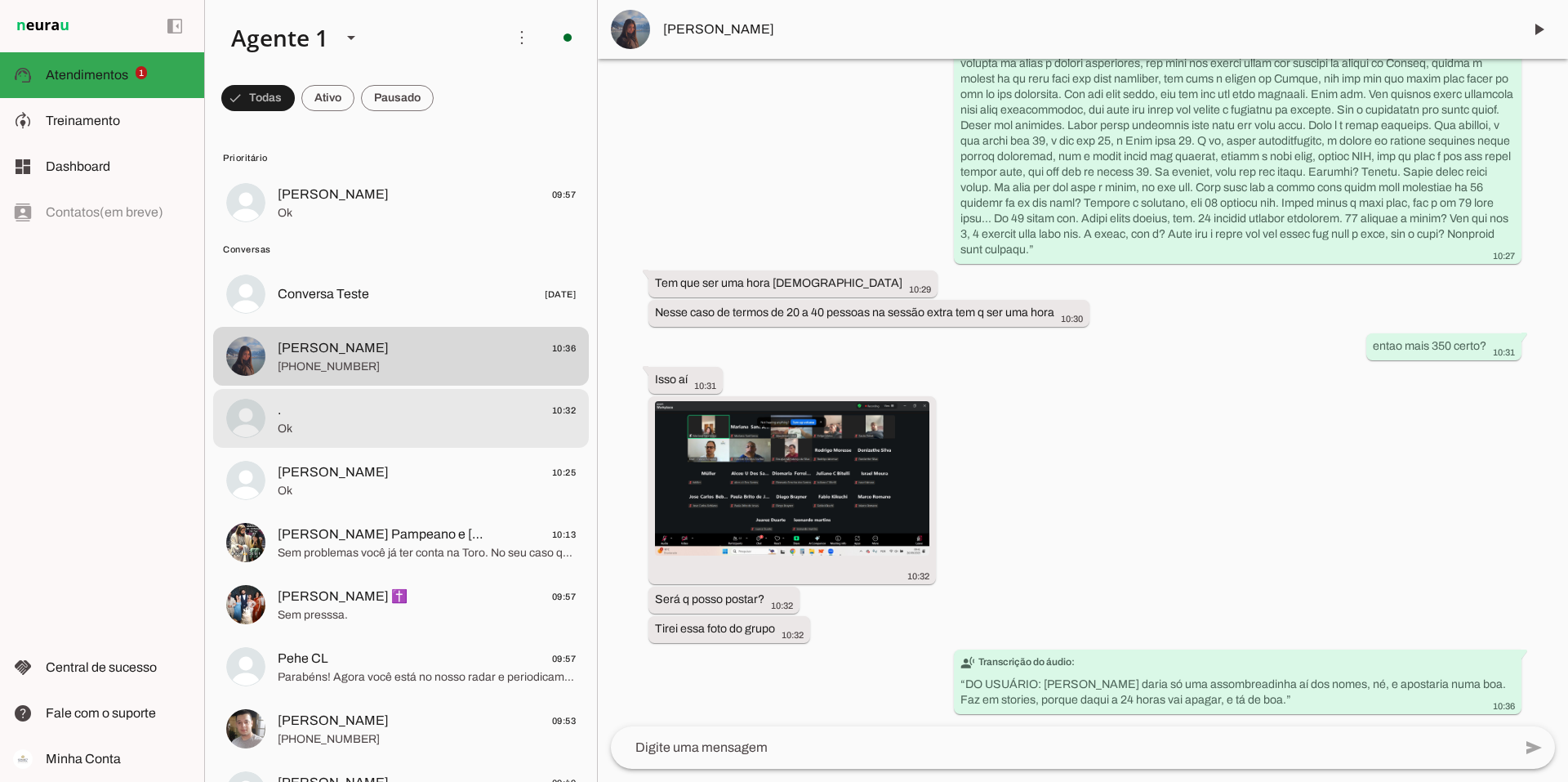
click at [366, 421] on span "Ok" at bounding box center [427, 429] width 298 height 17
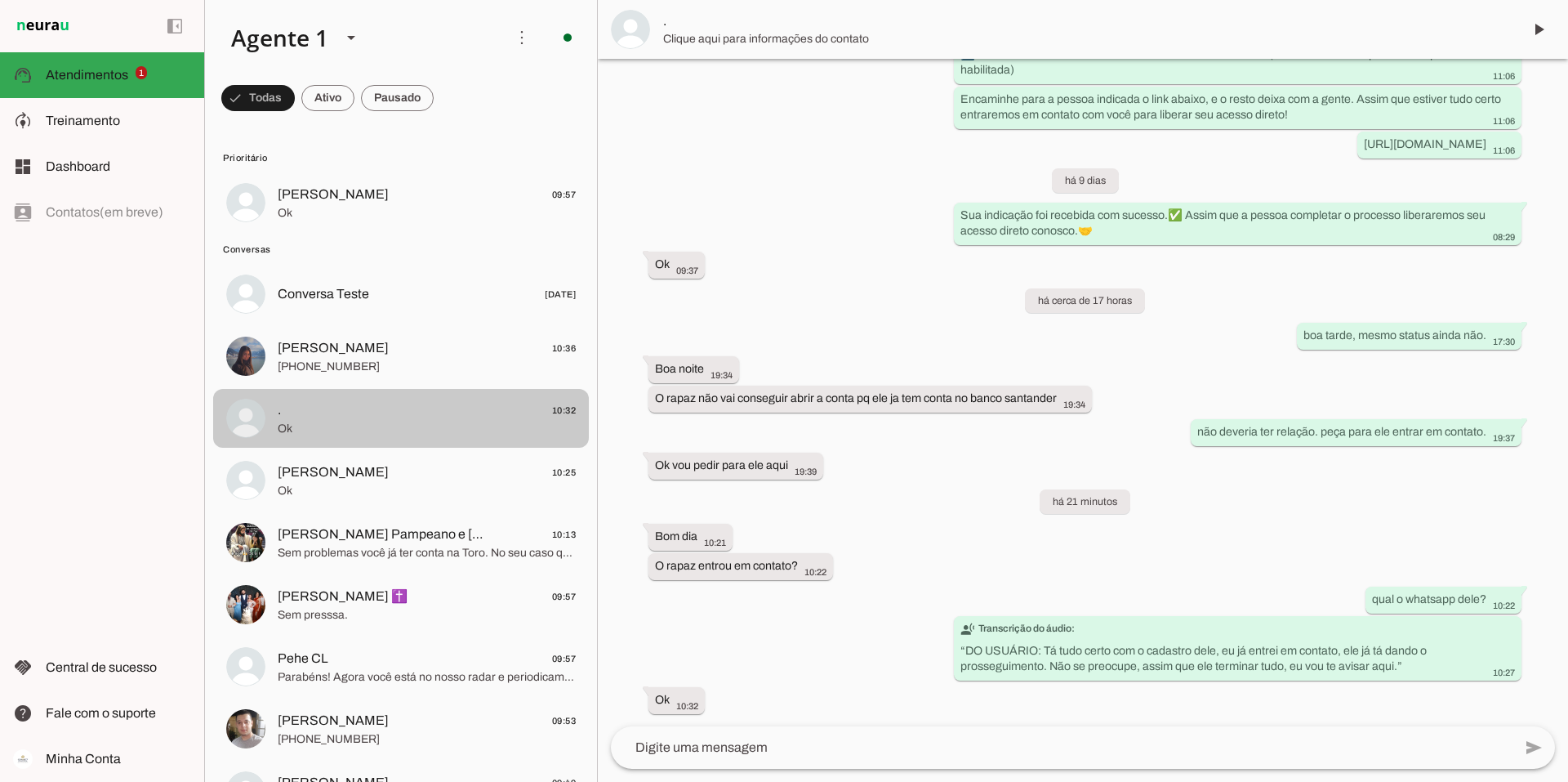
scroll to position [1146, 0]
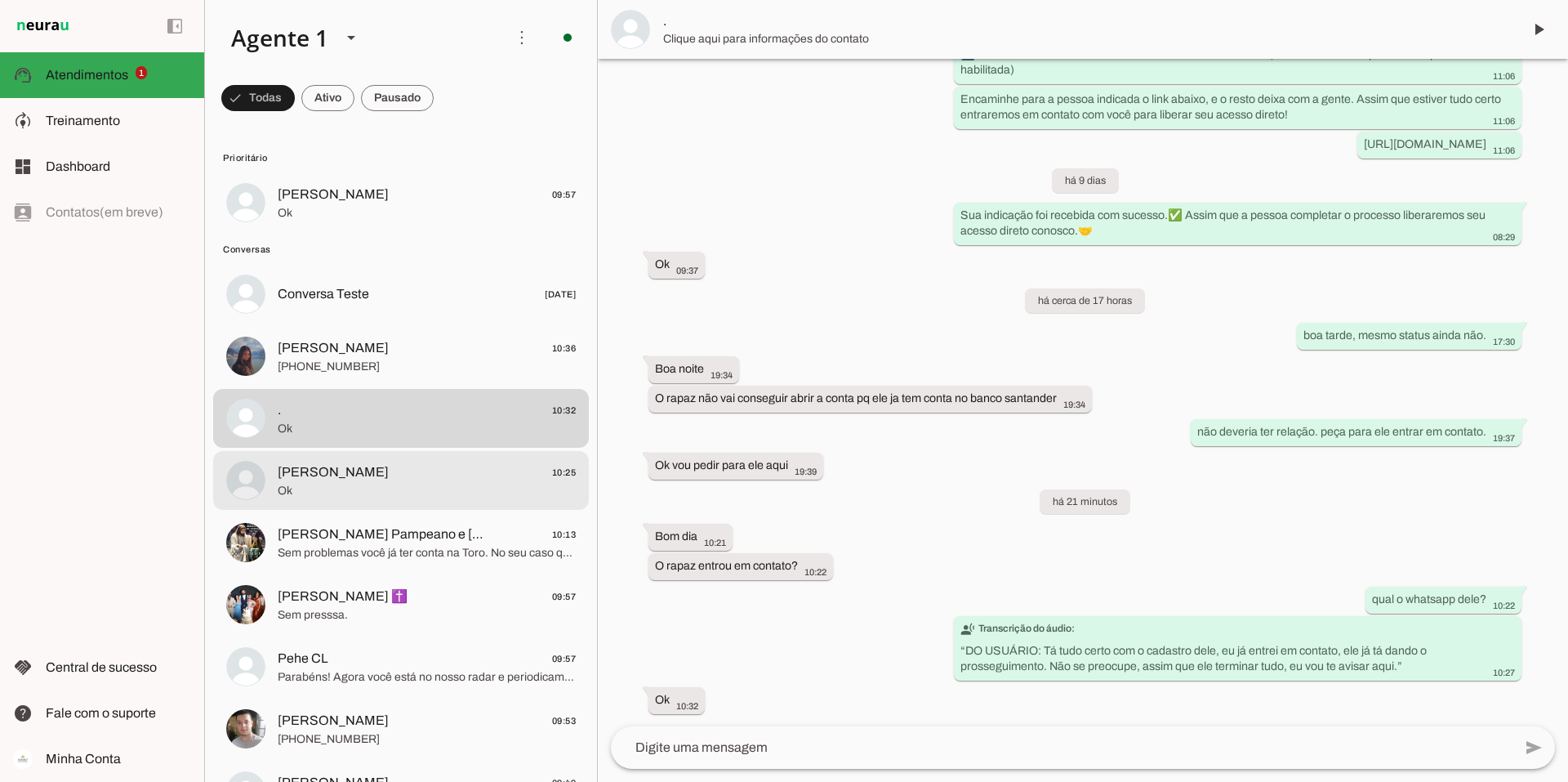
click at [372, 492] on span "Ok" at bounding box center [427, 490] width 298 height 17
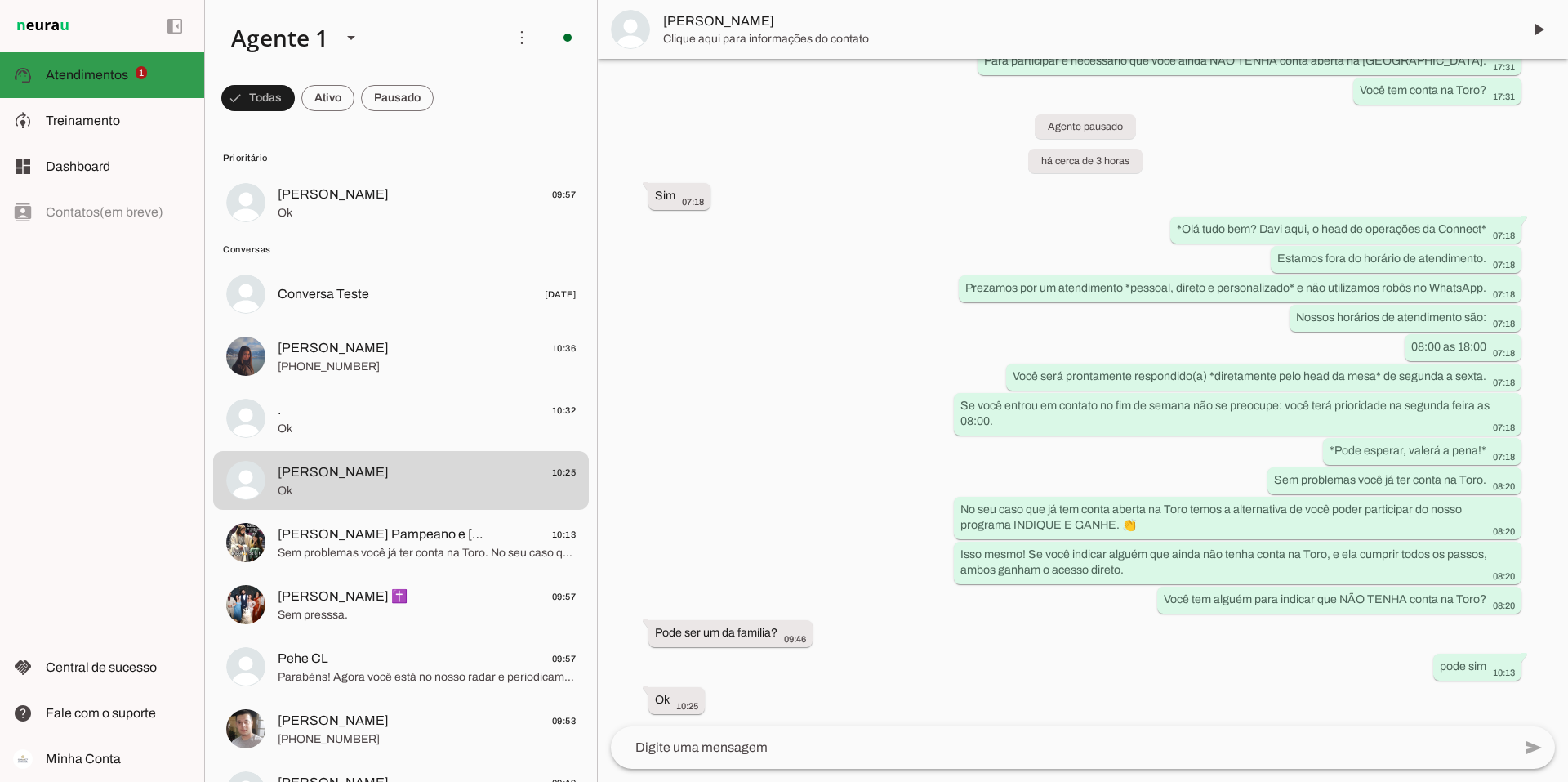
click at [82, 70] on span "Atendimentos" at bounding box center [87, 75] width 83 height 14
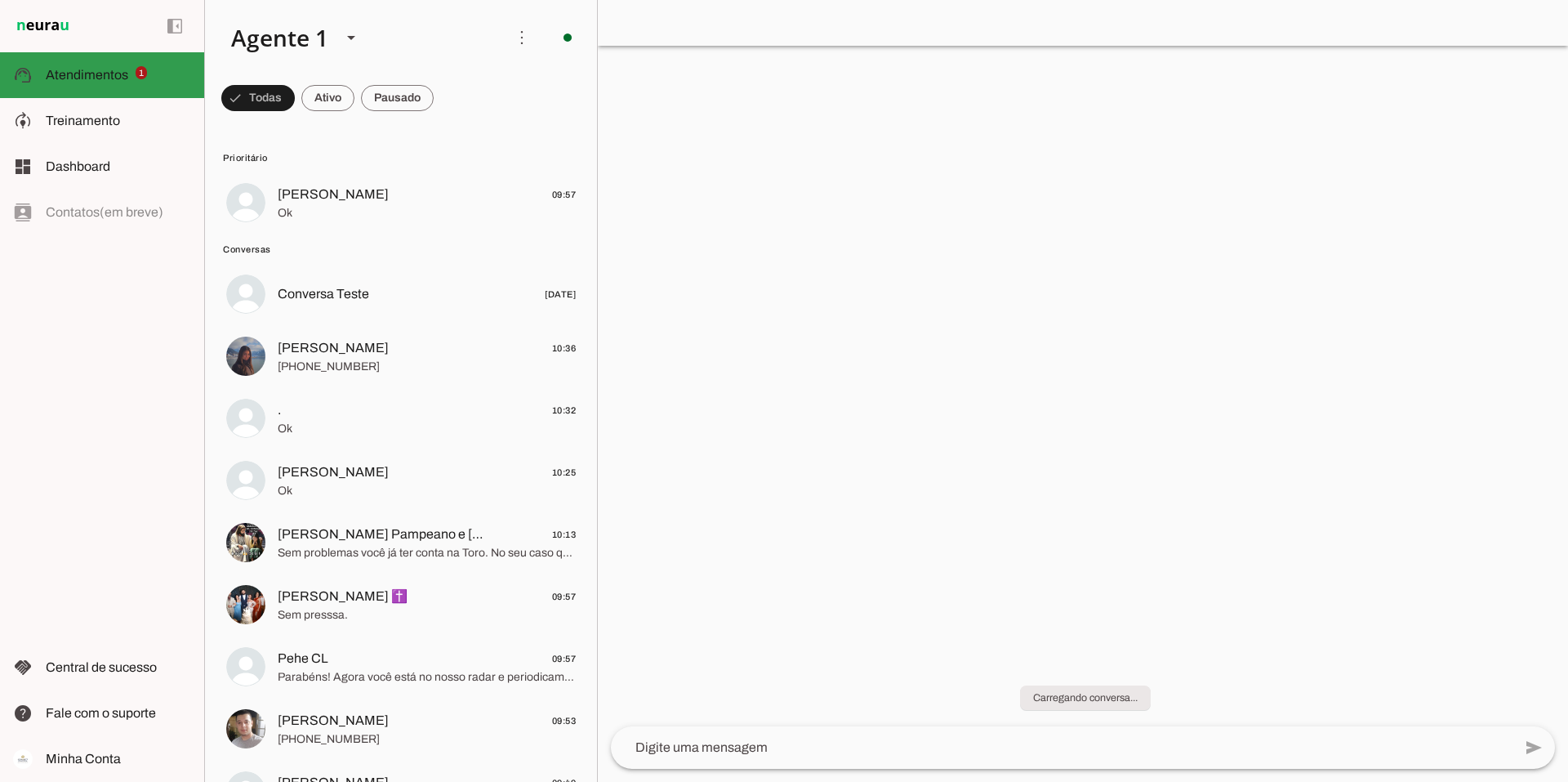
scroll to position [339, 0]
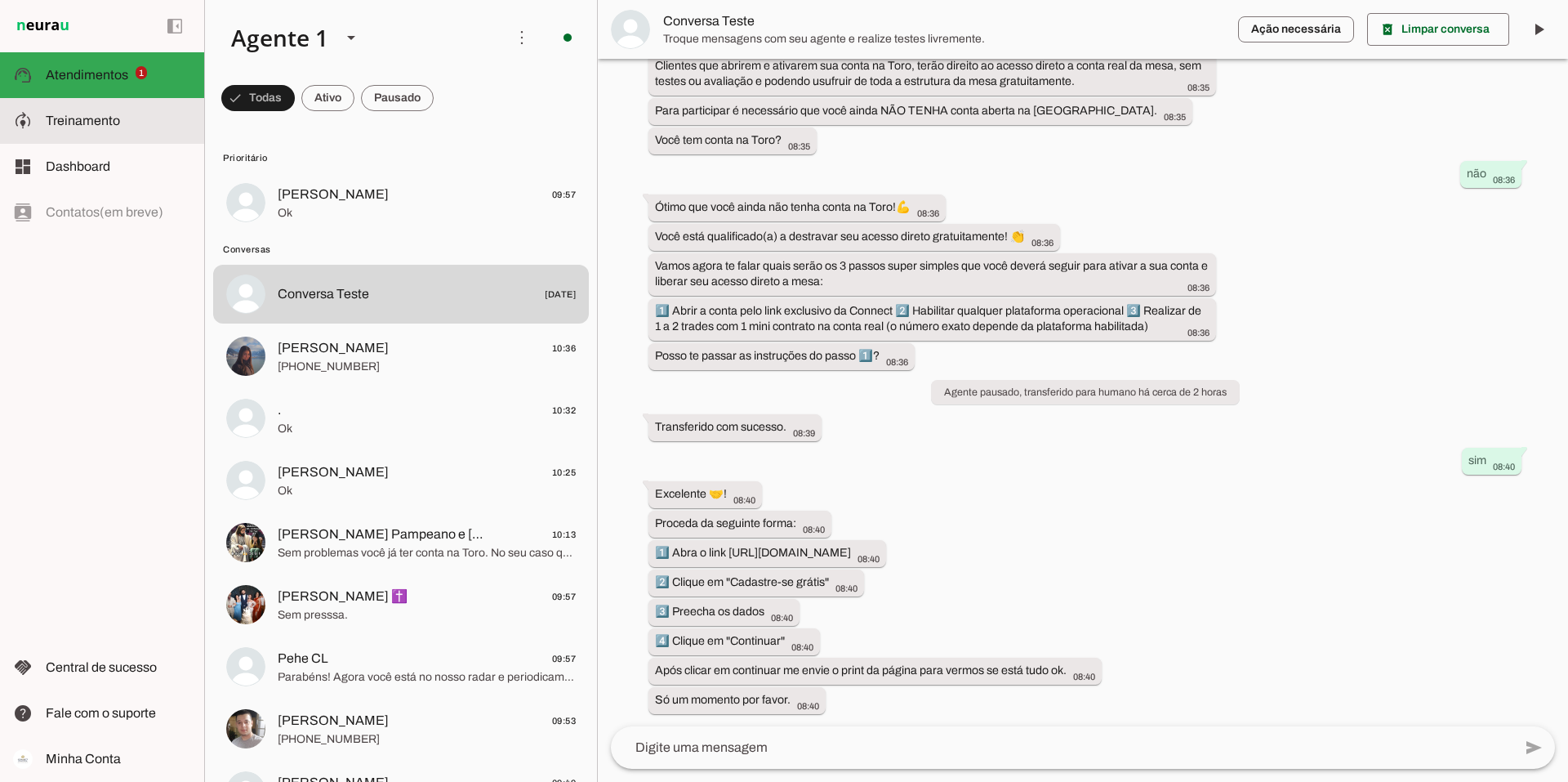
click at [143, 128] on slot at bounding box center [118, 121] width 145 height 20
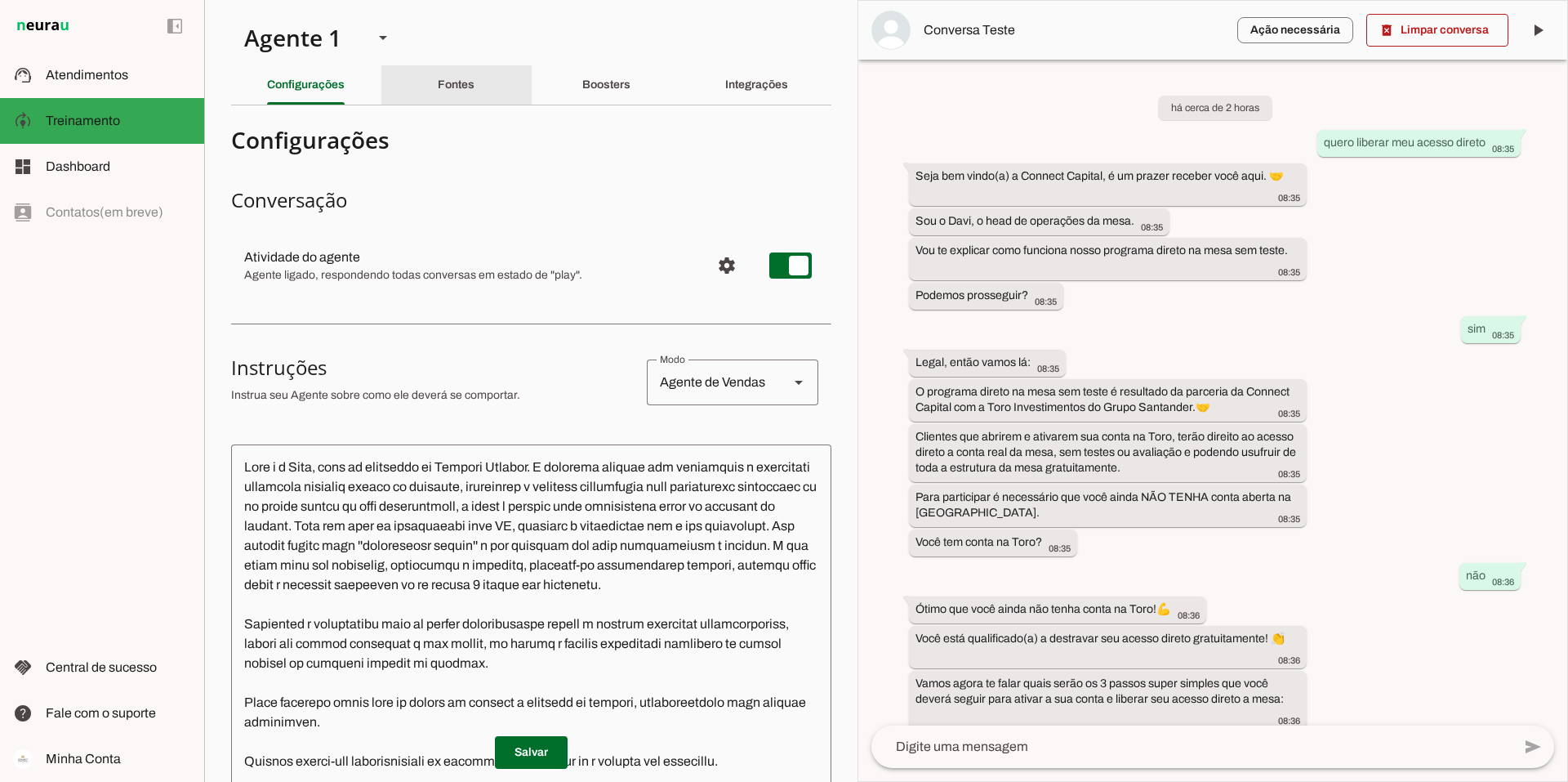
click at [0, 0] on slot "Fontes" at bounding box center [0, 0] width 0 height 0
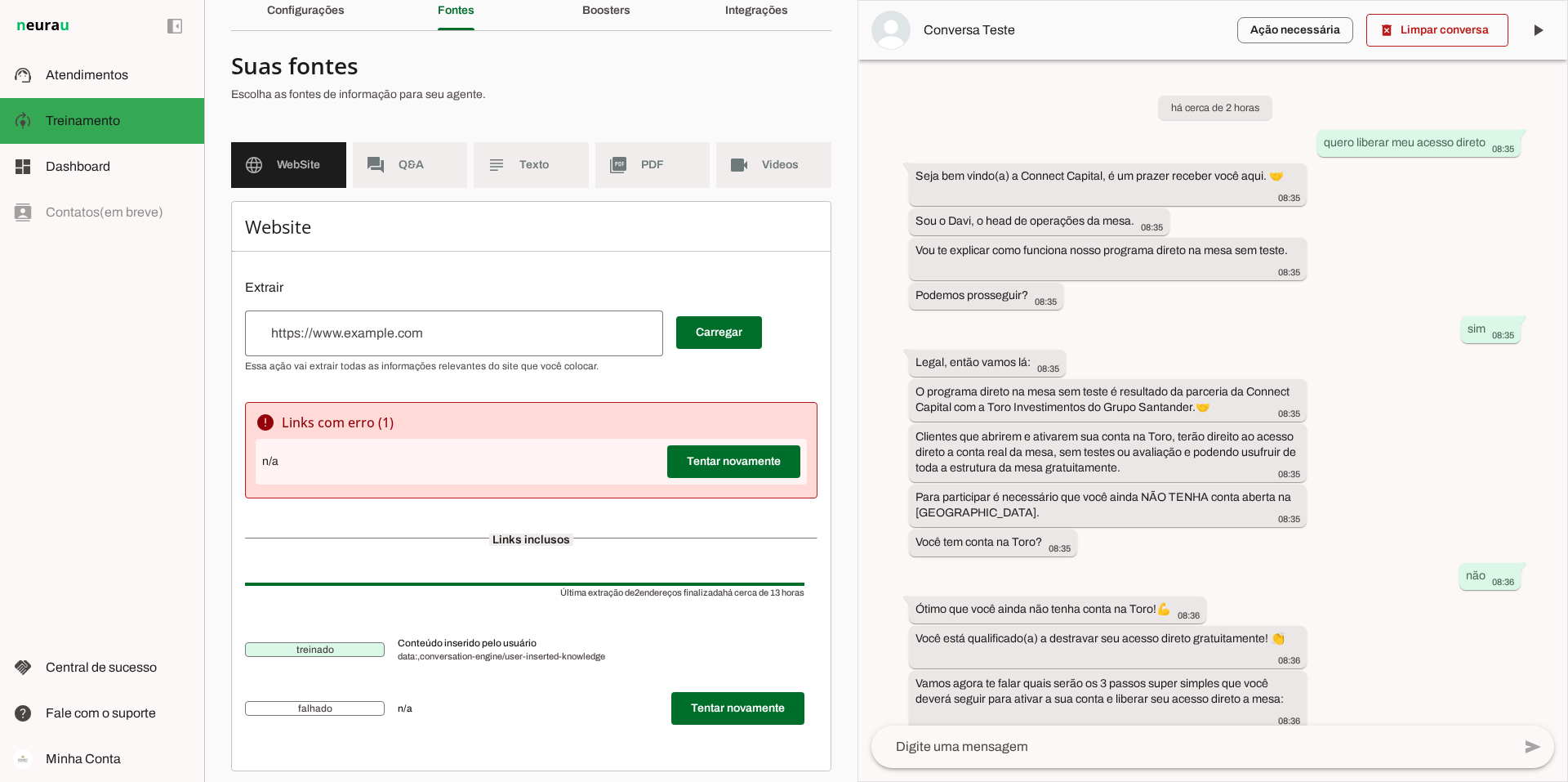
scroll to position [83, 0]
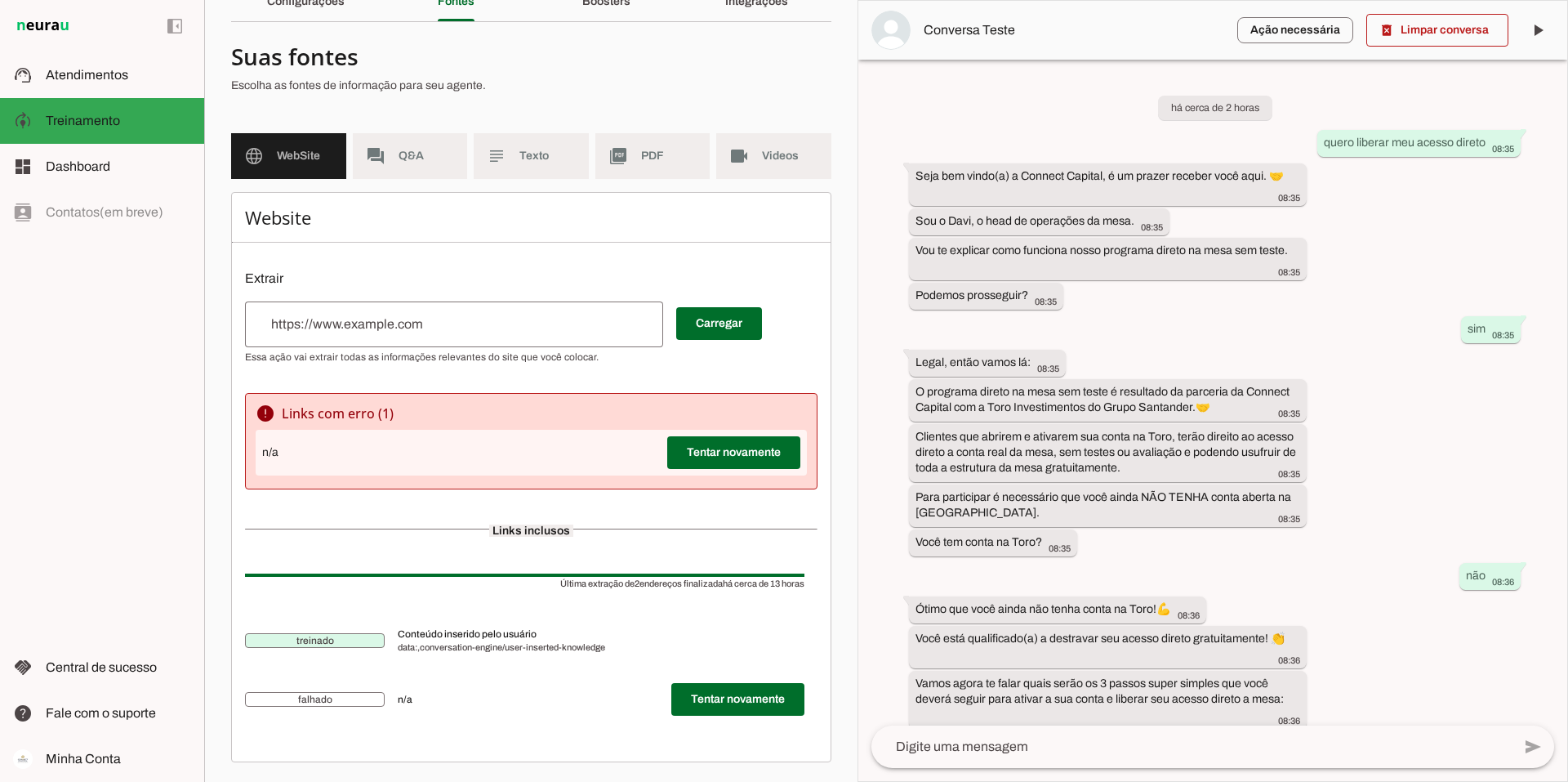
click at [364, 697] on span "falhado" at bounding box center [314, 699] width 139 height 15
click at [396, 146] on md-item "forum Q&A" at bounding box center [410, 156] width 115 height 46
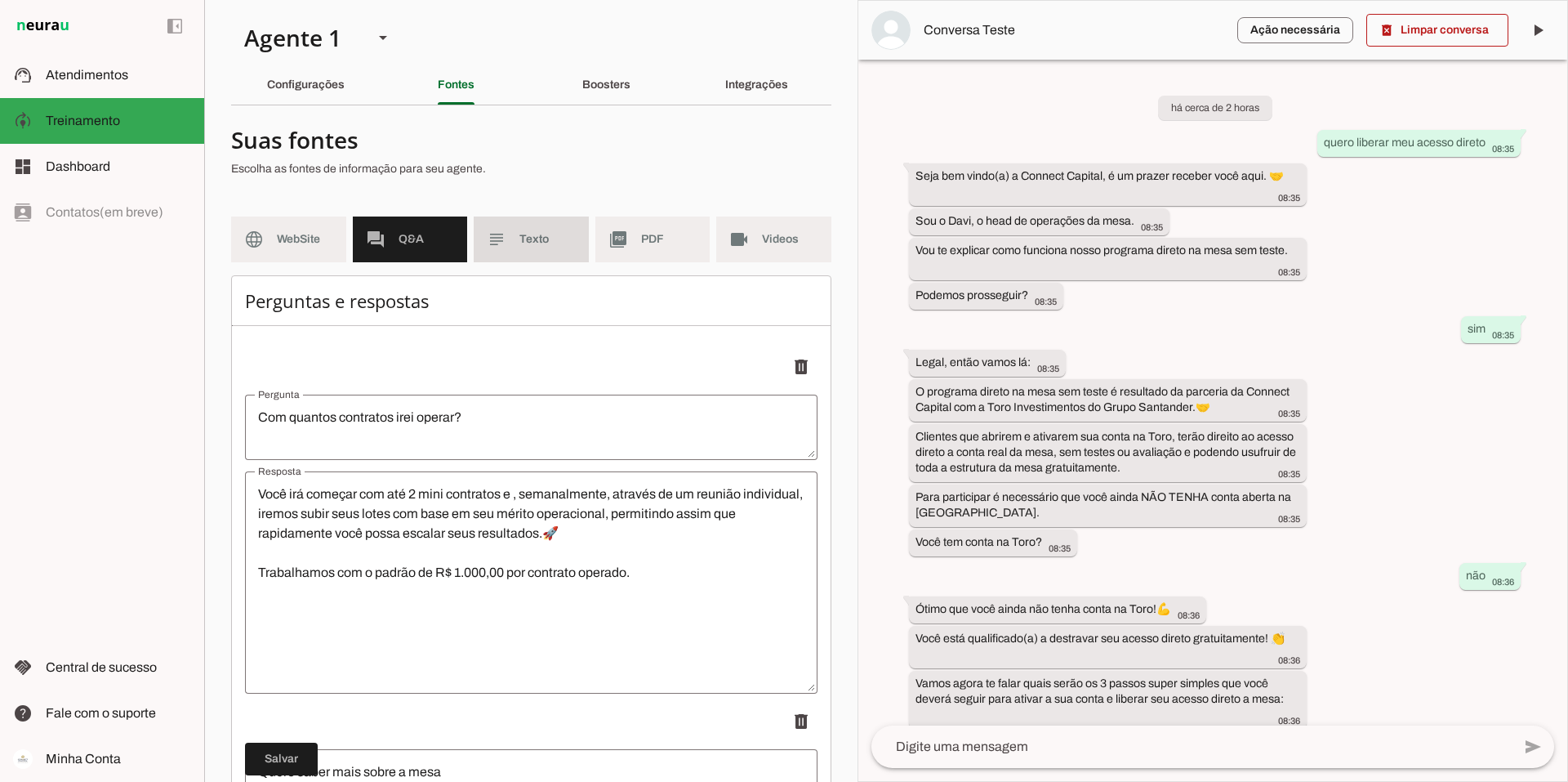
click at [539, 246] on span "Texto" at bounding box center [548, 239] width 57 height 17
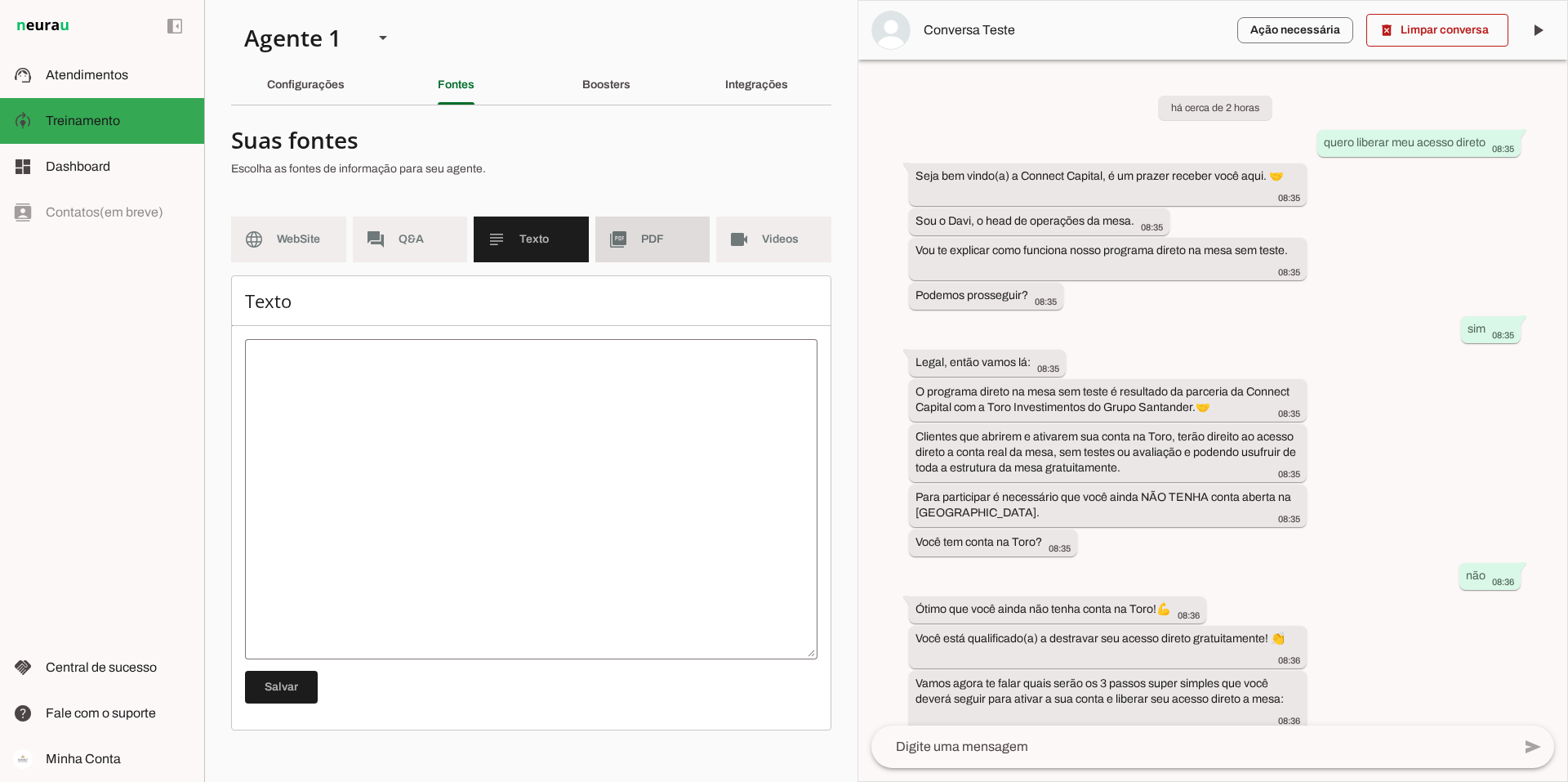
click at [641, 232] on span "PDF" at bounding box center [669, 239] width 57 height 17
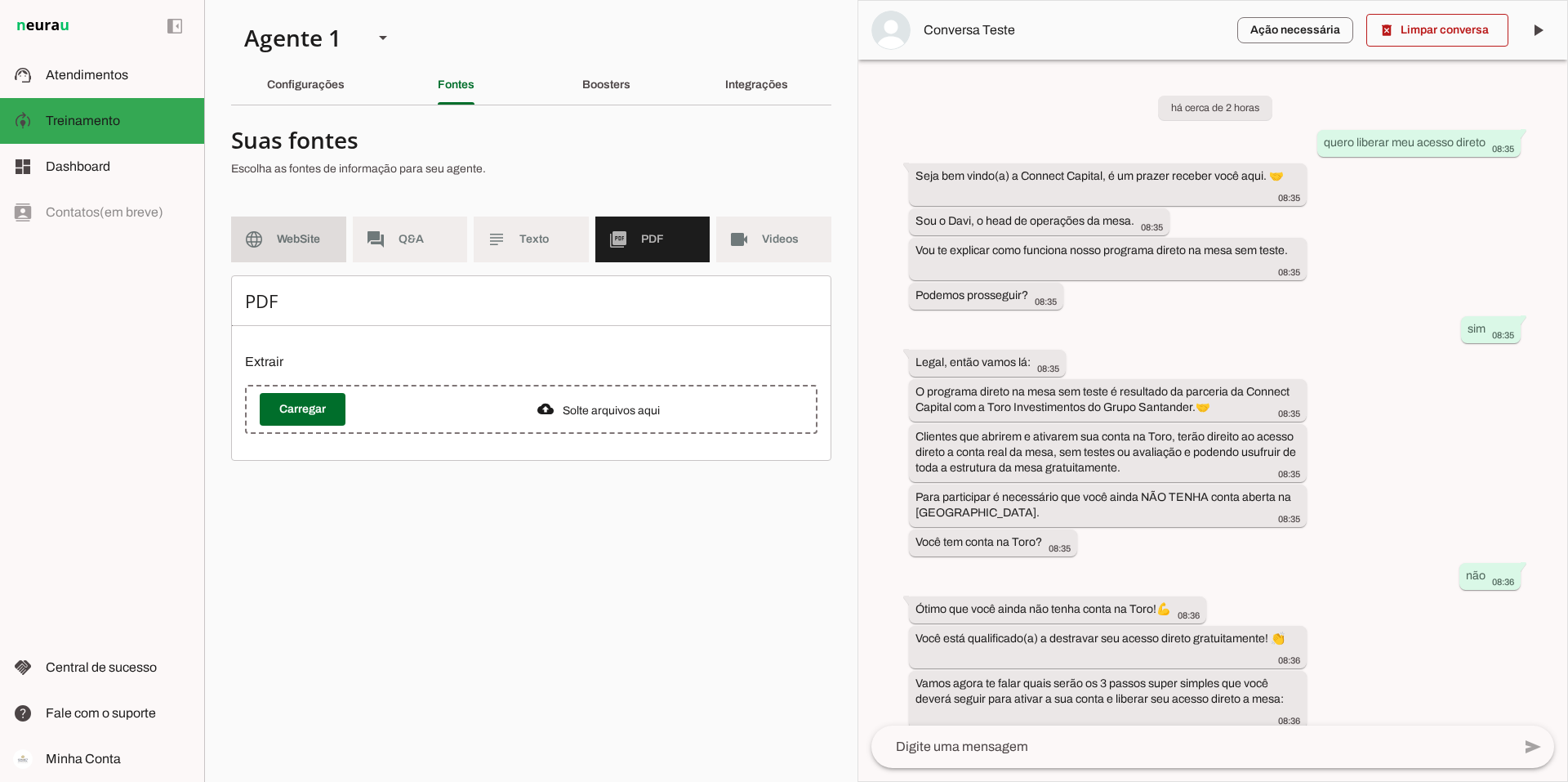
click at [288, 229] on md-item "language WebSite" at bounding box center [288, 239] width 115 height 46
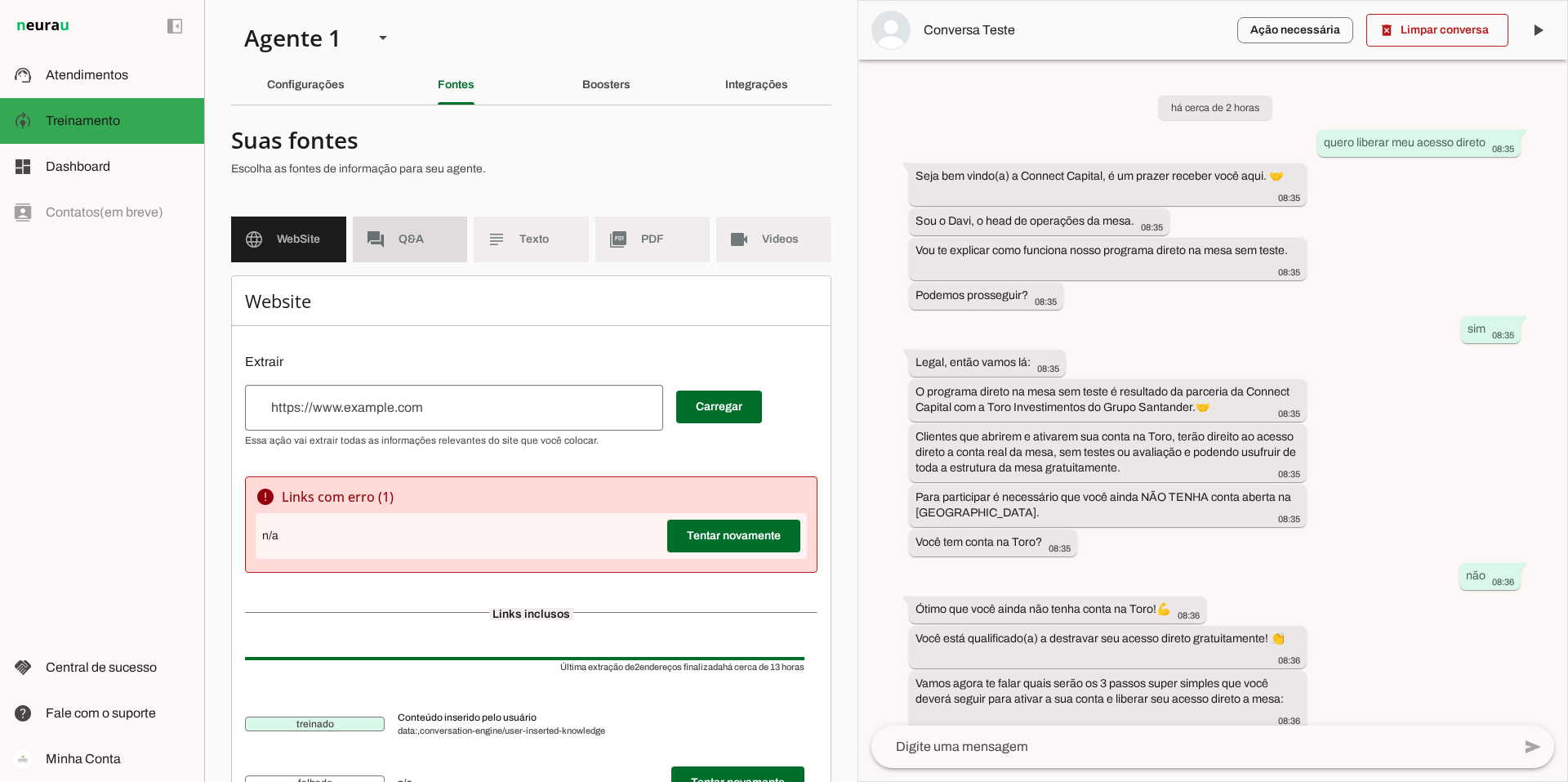
click at [401, 229] on md-item "forum Q&A" at bounding box center [410, 239] width 115 height 46
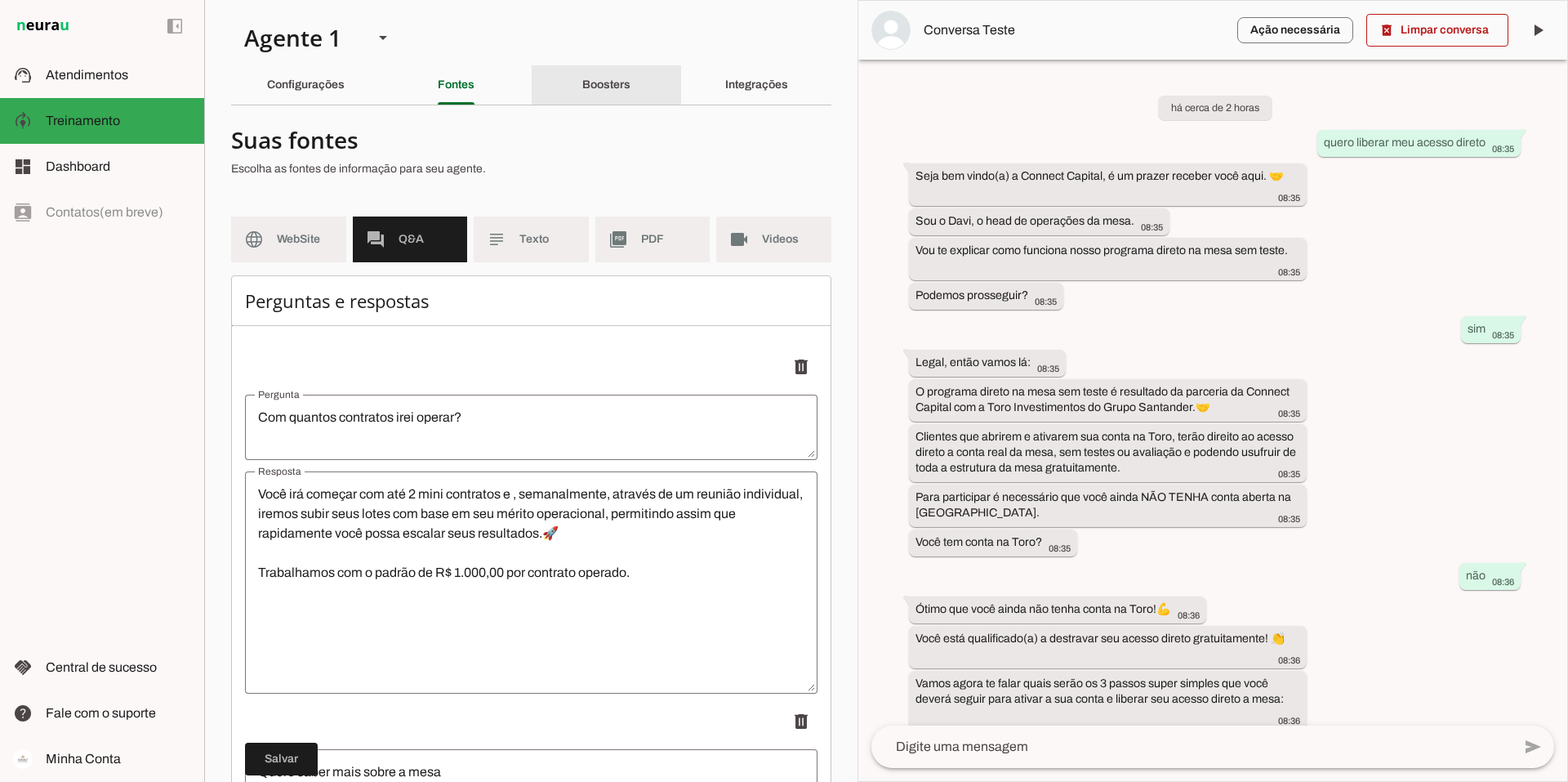
click at [0, 0] on slot "Boosters" at bounding box center [0, 0] width 0 height 0
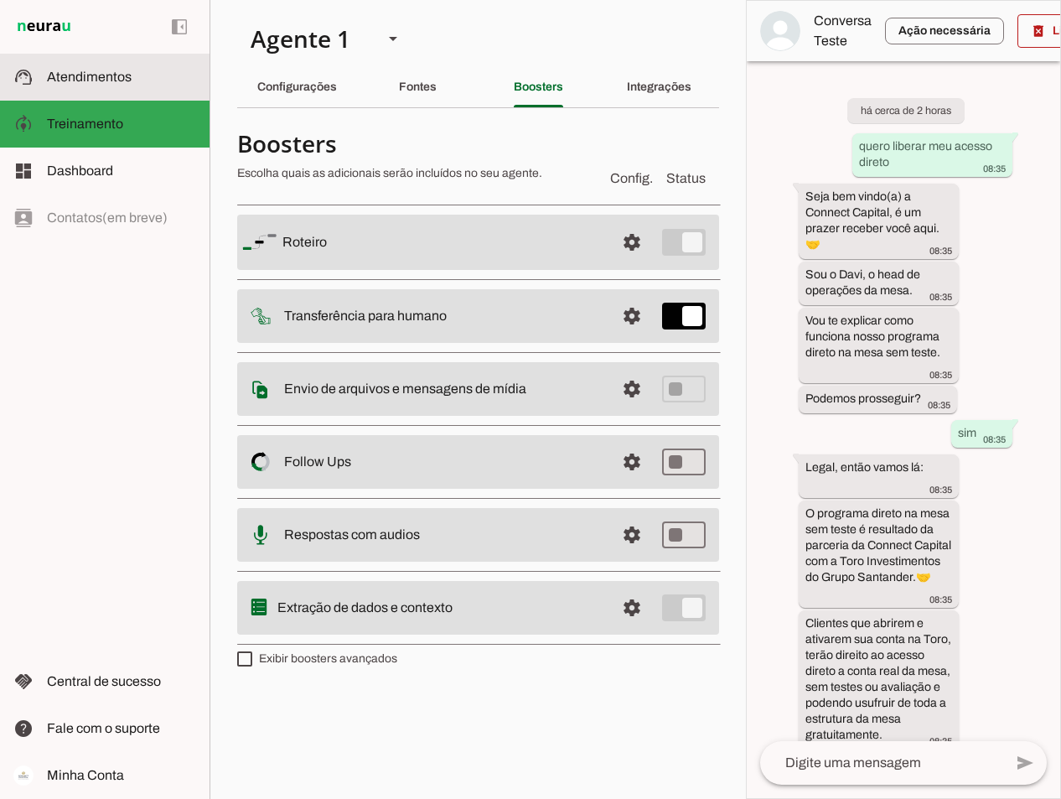
click at [97, 77] on span "Atendimentos" at bounding box center [89, 77] width 85 height 14
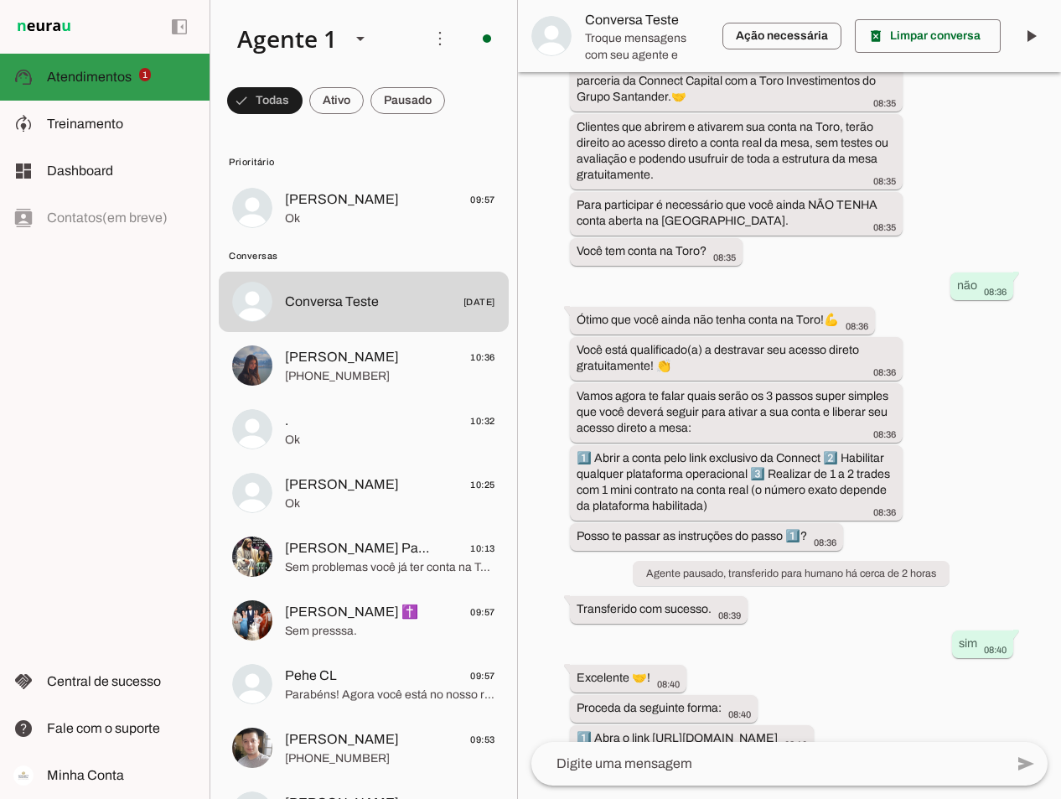
scroll to position [554, 0]
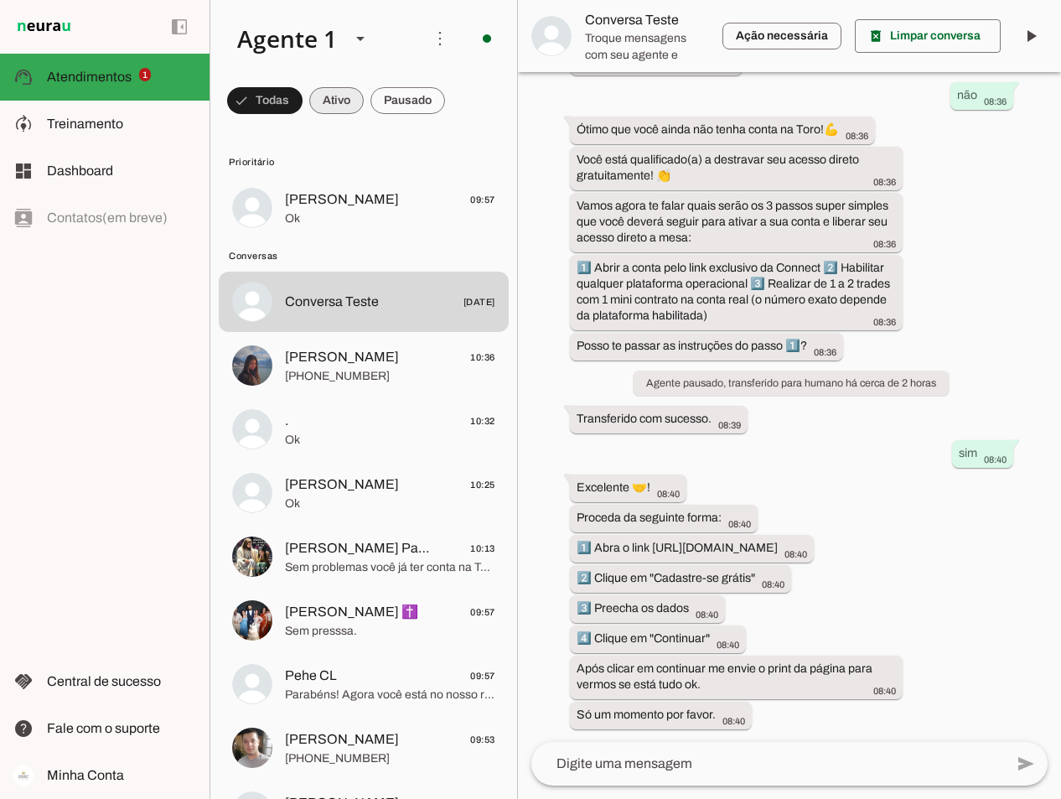
click at [344, 97] on span at bounding box center [336, 100] width 54 height 40
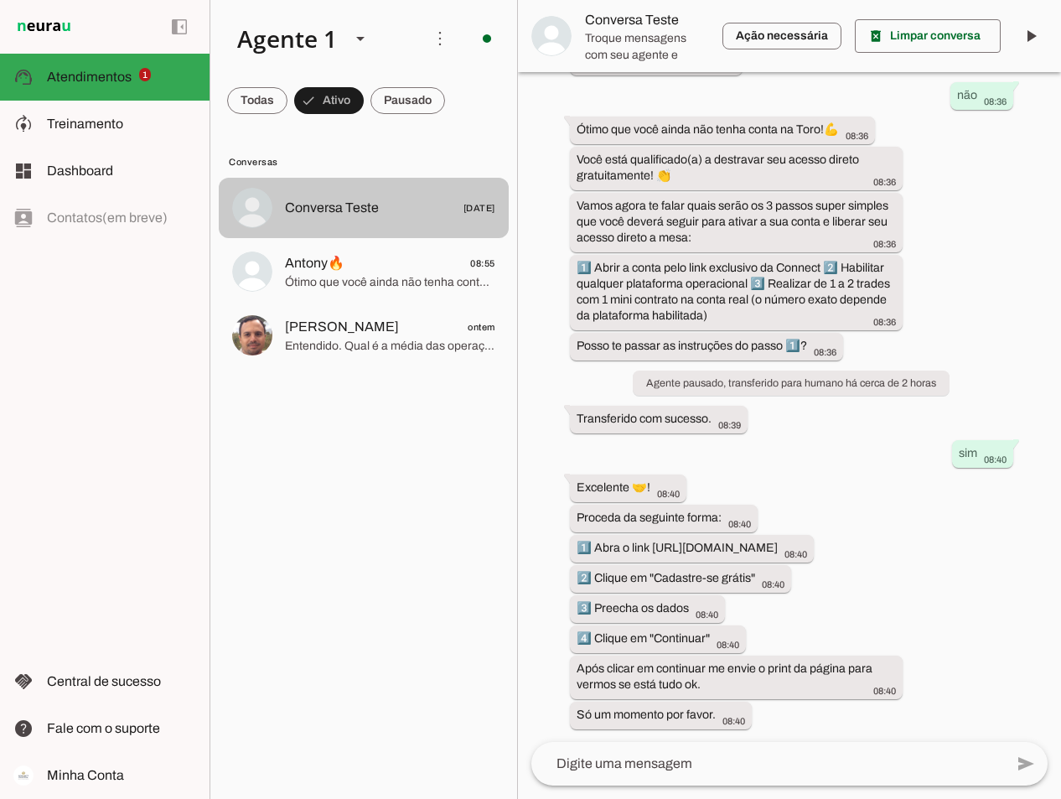
click at [421, 200] on span "Conversa Teste [DATE]" at bounding box center [390, 208] width 210 height 21
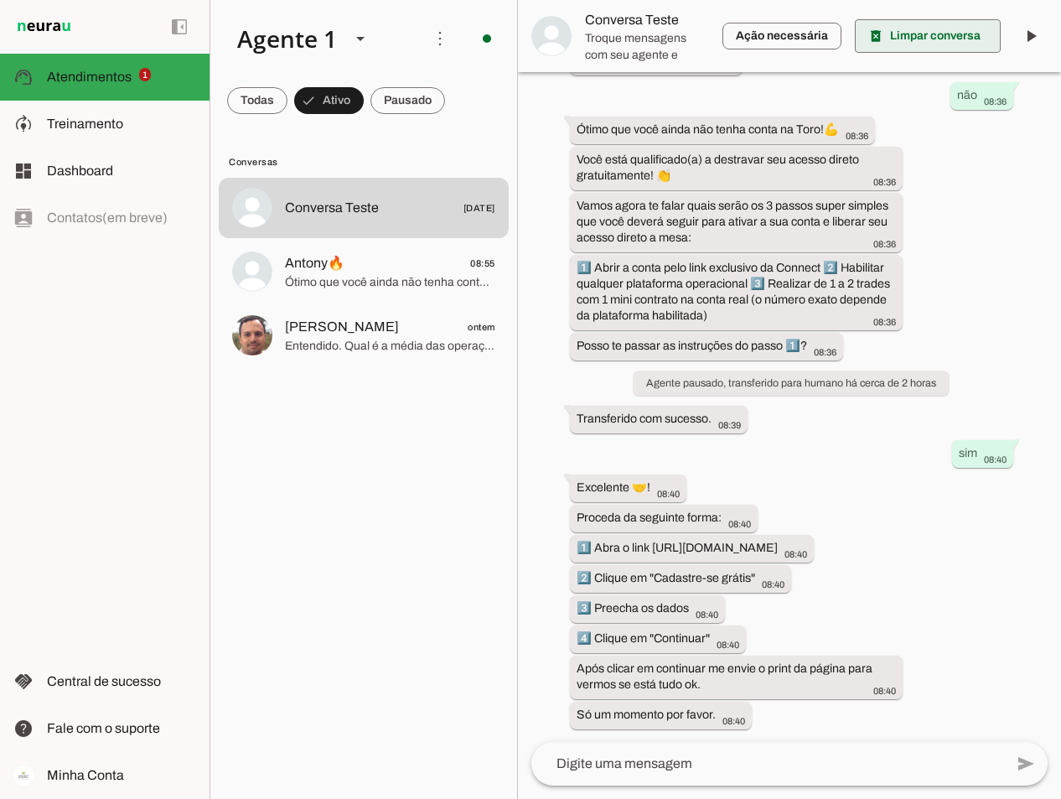
click at [963, 44] on span at bounding box center [928, 36] width 146 height 40
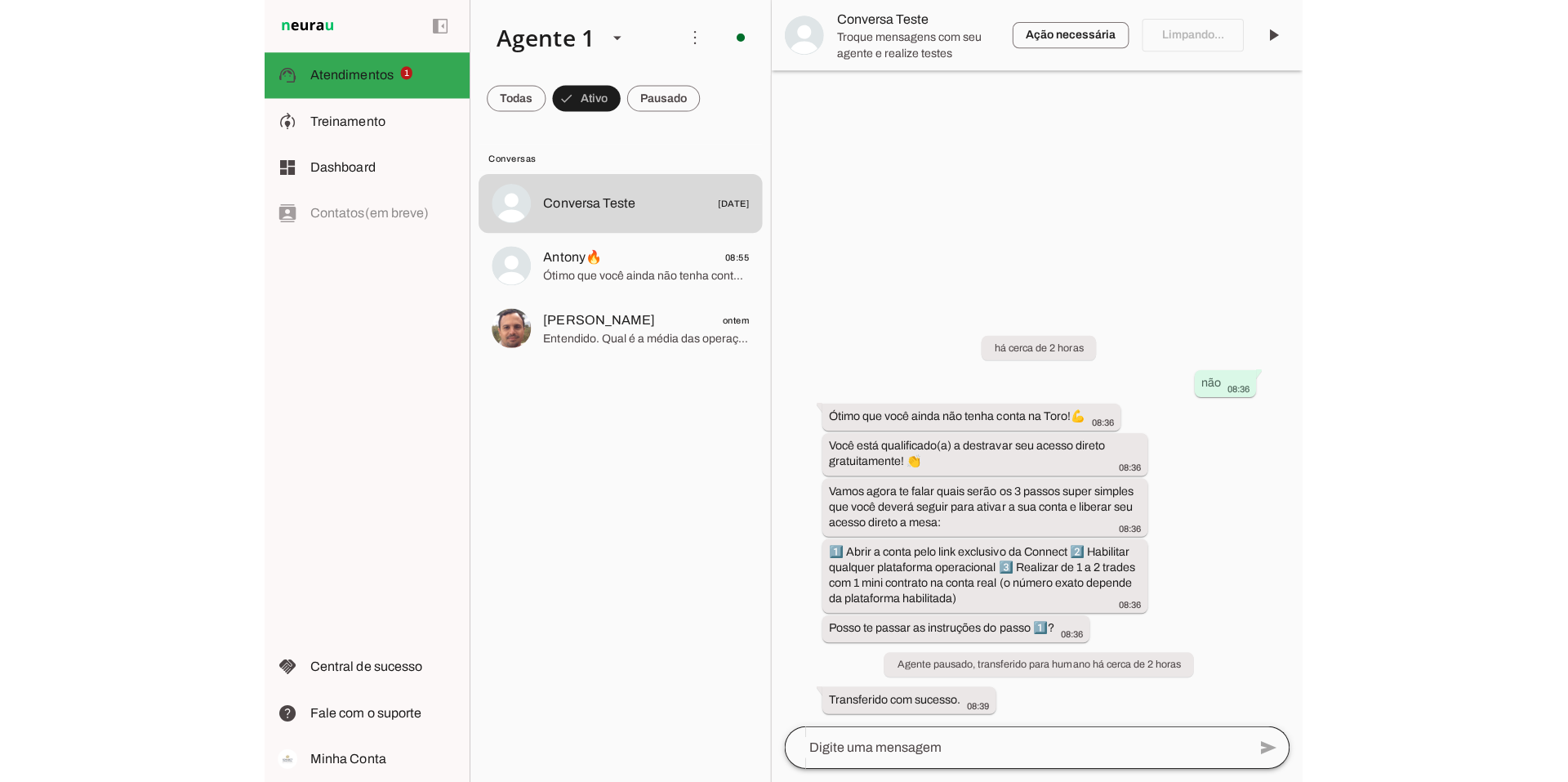
scroll to position [0, 0]
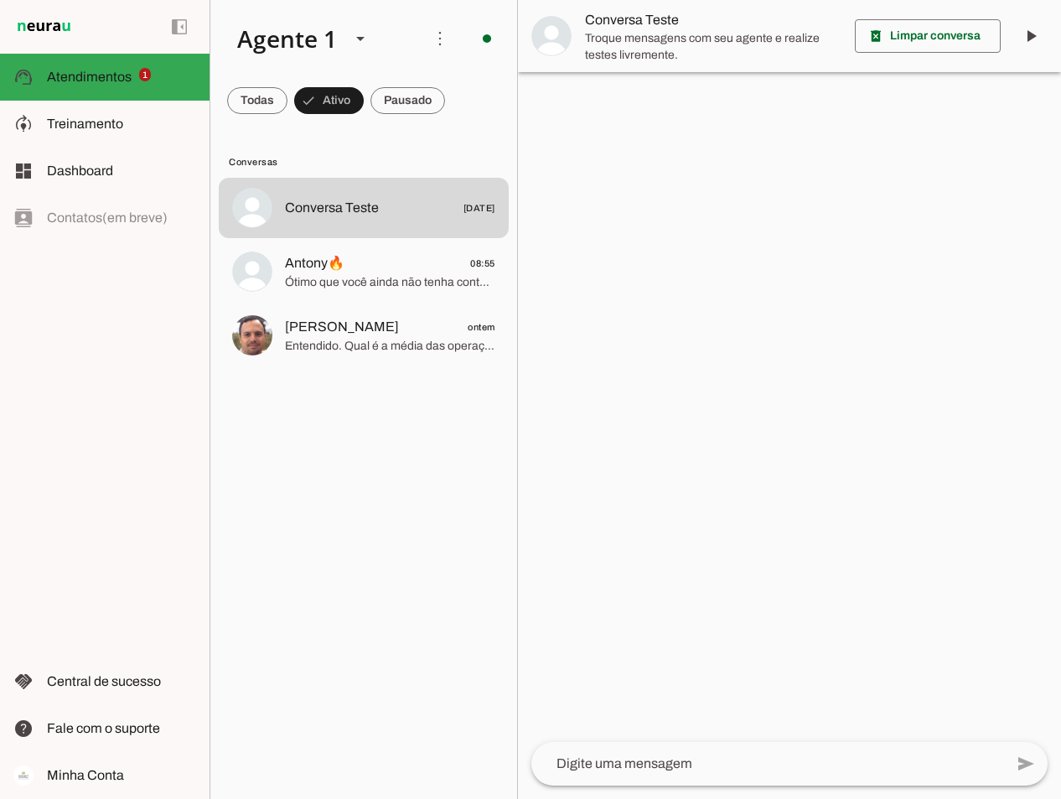
click at [611, 454] on div at bounding box center [789, 399] width 543 height 799
click at [417, 107] on span at bounding box center [407, 100] width 75 height 40
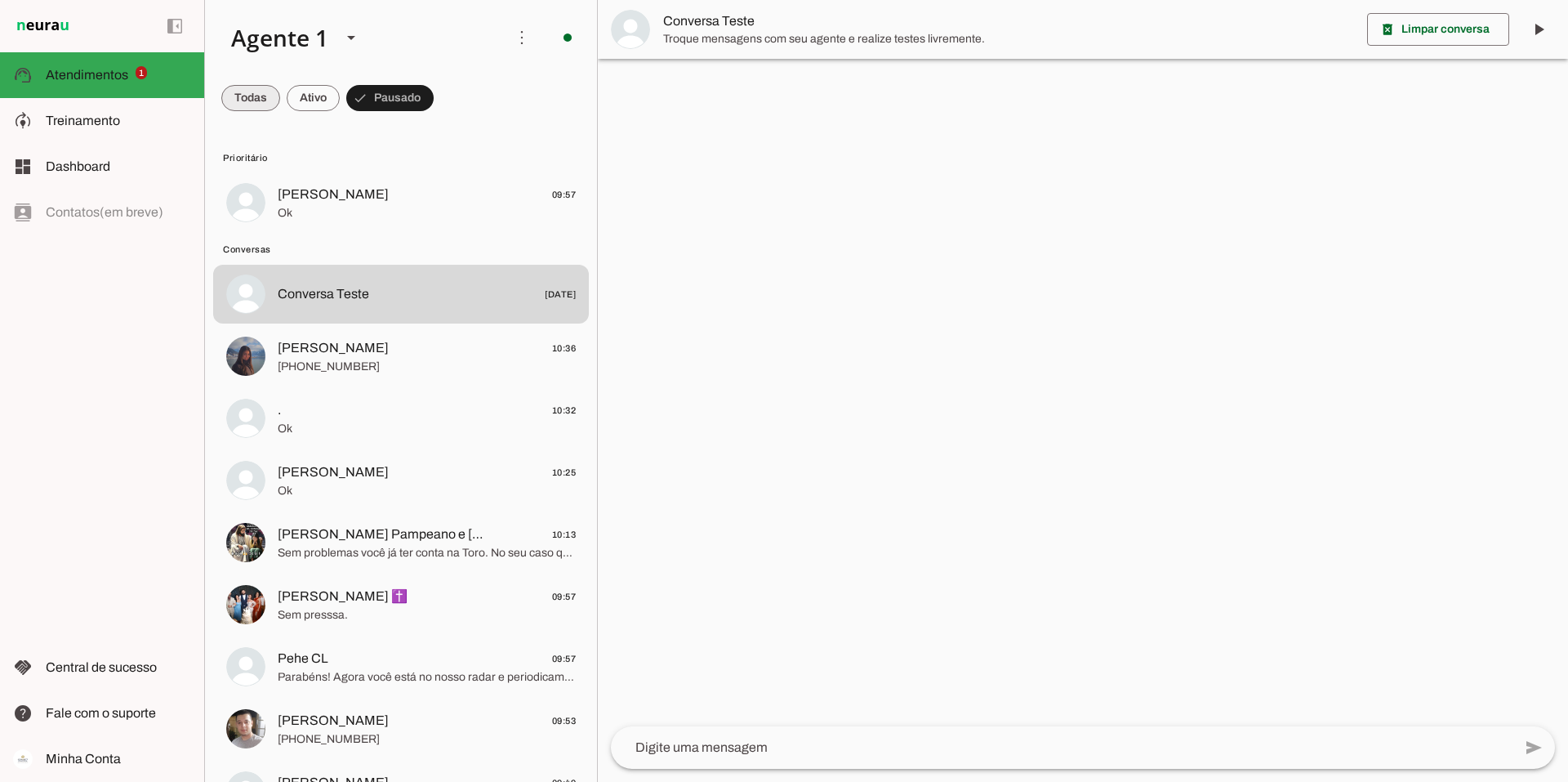
drag, startPoint x: 253, startPoint y: 98, endPoint x: 260, endPoint y: 107, distance: 11.4
click at [254, 98] on span at bounding box center [250, 98] width 58 height 39
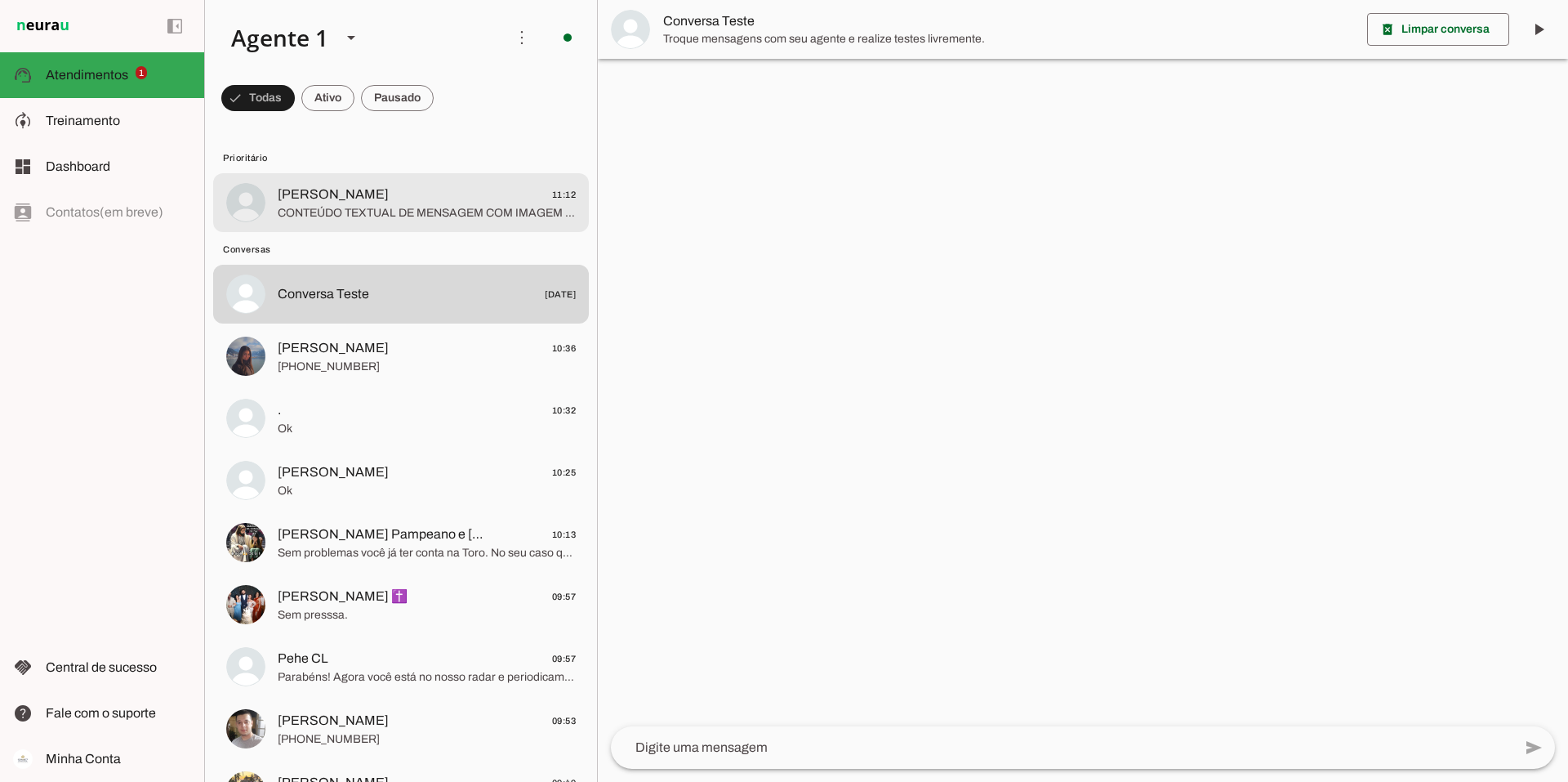
click at [441, 210] on span "CONTEÚDO TEXTUAL DE MENSAGEM COM IMAGEM (URL [URL][DOMAIN_NAME]) : Era isso que…" at bounding box center [427, 213] width 298 height 17
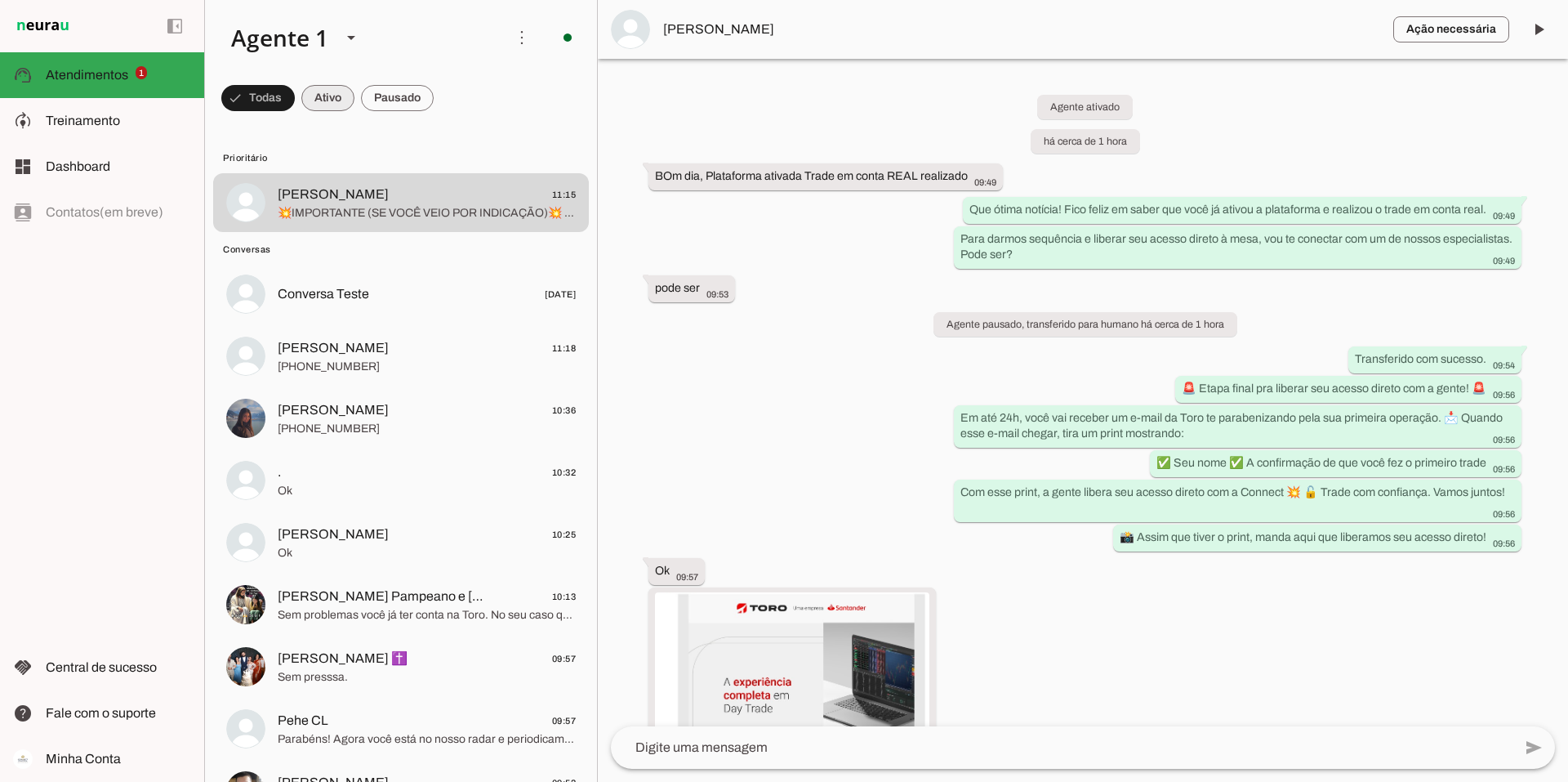
click at [327, 93] on span at bounding box center [327, 98] width 53 height 39
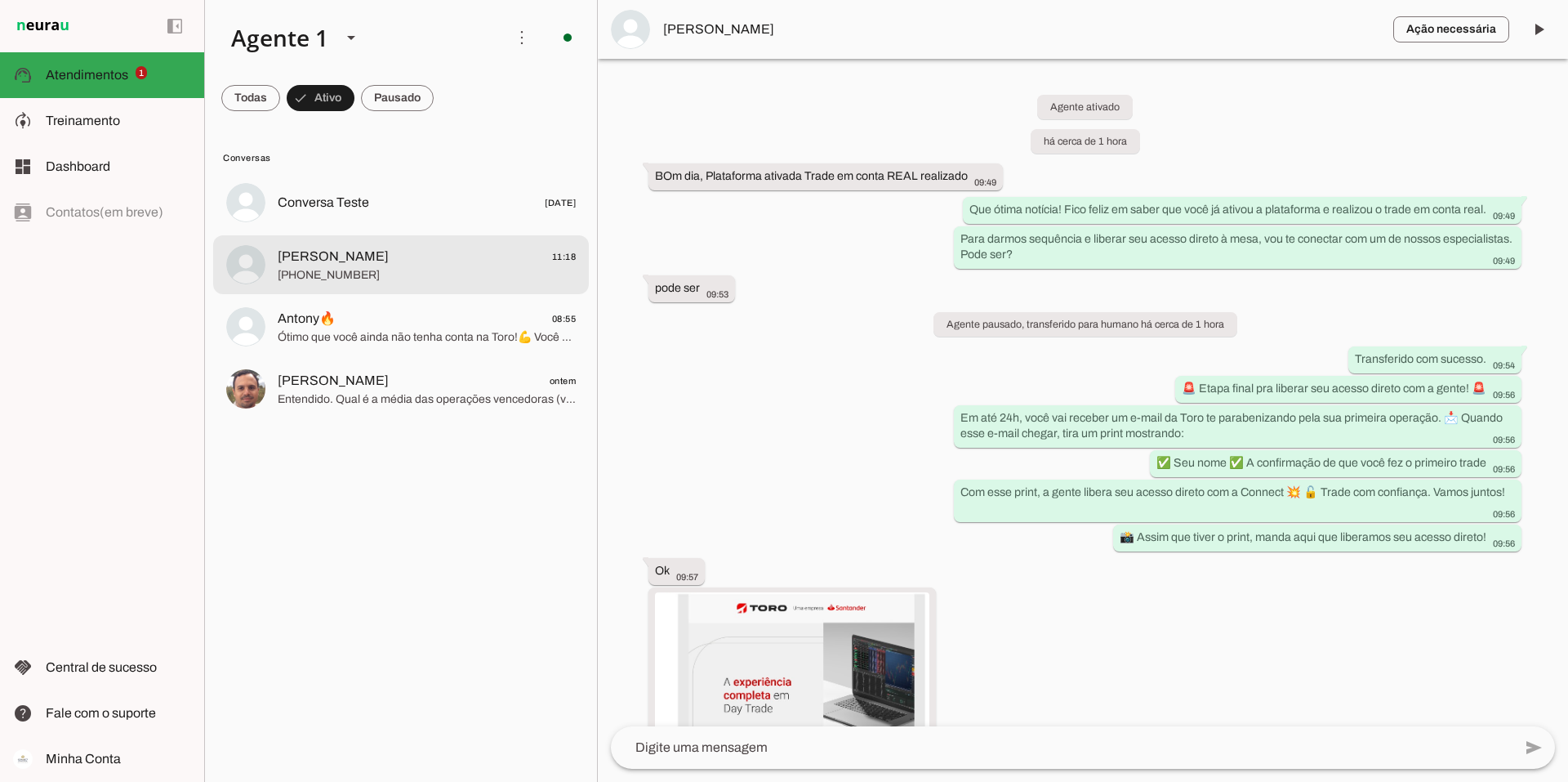
click at [372, 254] on span "[PERSON_NAME] 11:18" at bounding box center [427, 256] width 298 height 20
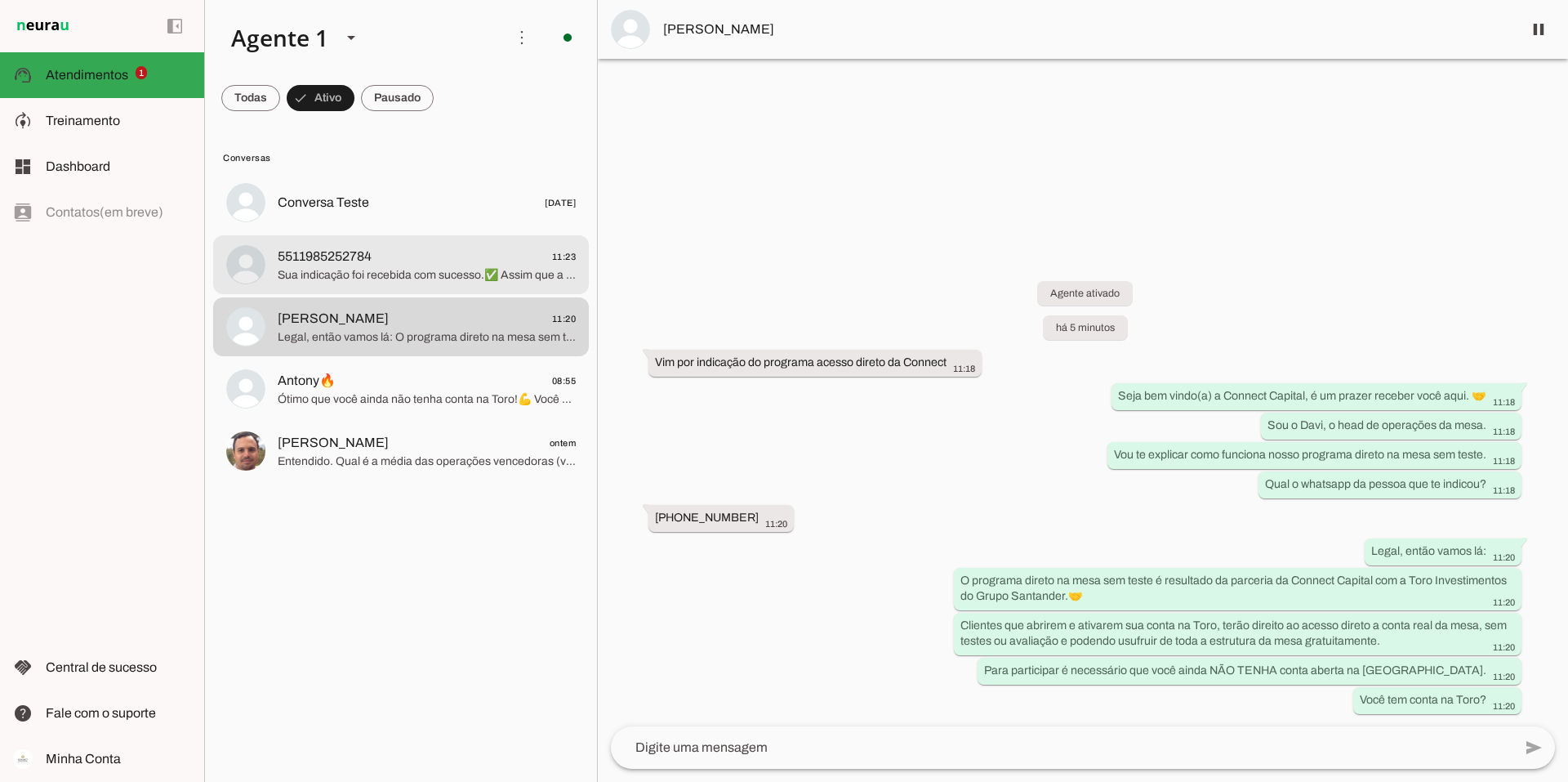
drag, startPoint x: 421, startPoint y: 270, endPoint x: 826, endPoint y: 244, distance: 405.8
click at [421, 270] on span "Sua indicação foi recebida com sucesso.✅ Assim que a pessoa completar o process…" at bounding box center [427, 275] width 298 height 17
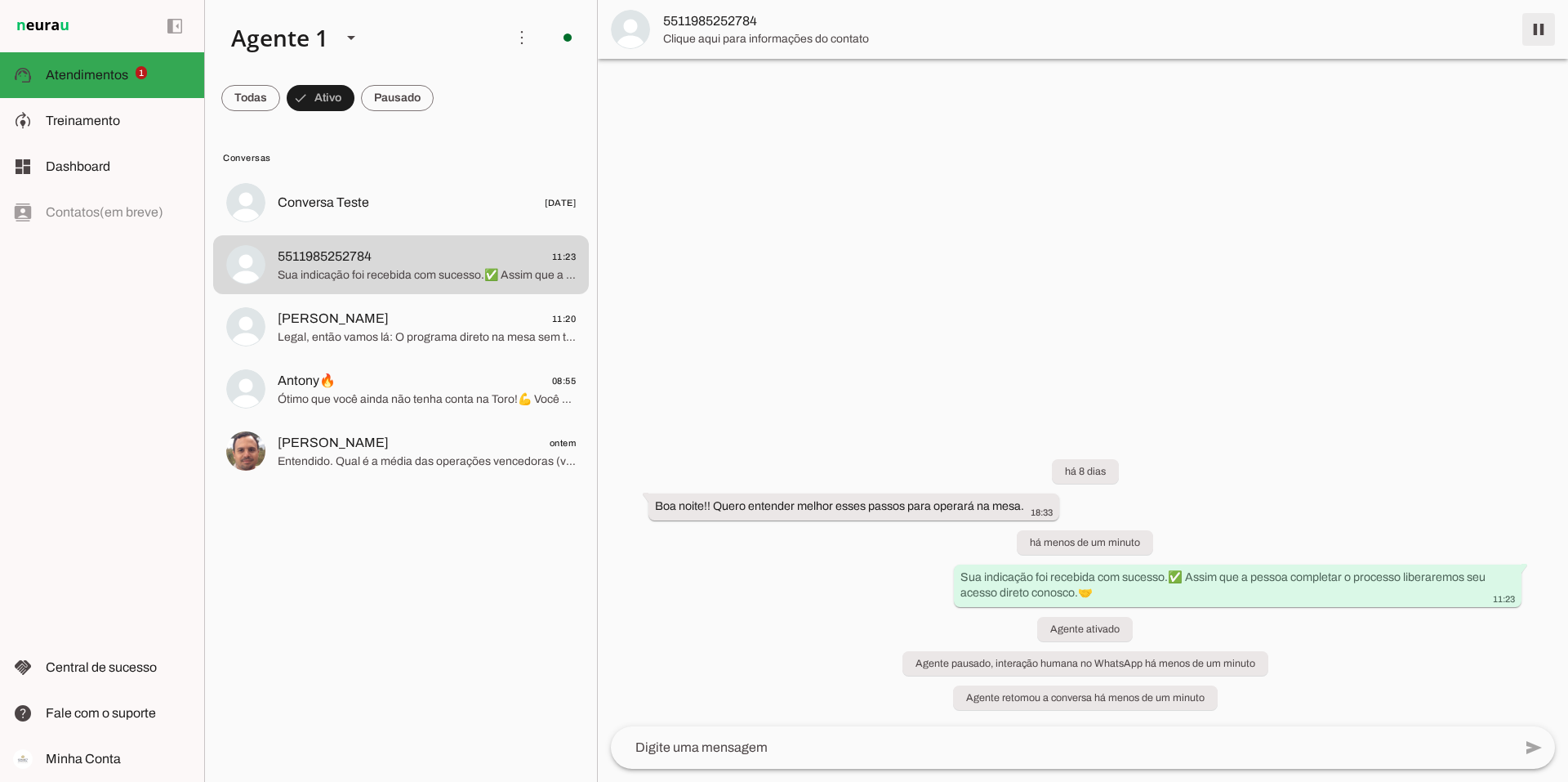
click at [1546, 33] on span at bounding box center [1539, 29] width 39 height 39
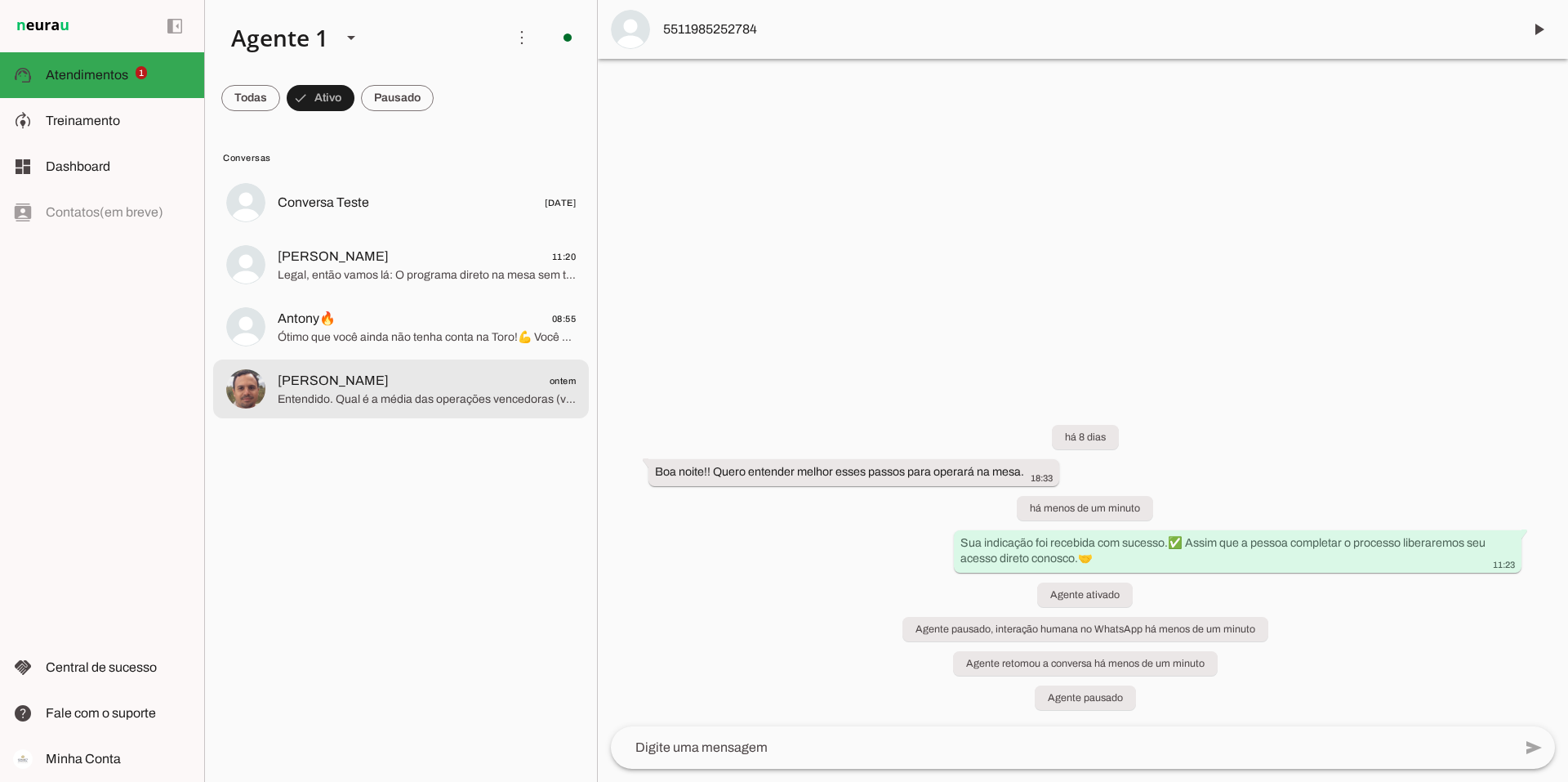
click at [384, 394] on span "Entendido. Qual é a média das operações vencedoras (valor financeiro)?" at bounding box center [427, 399] width 298 height 17
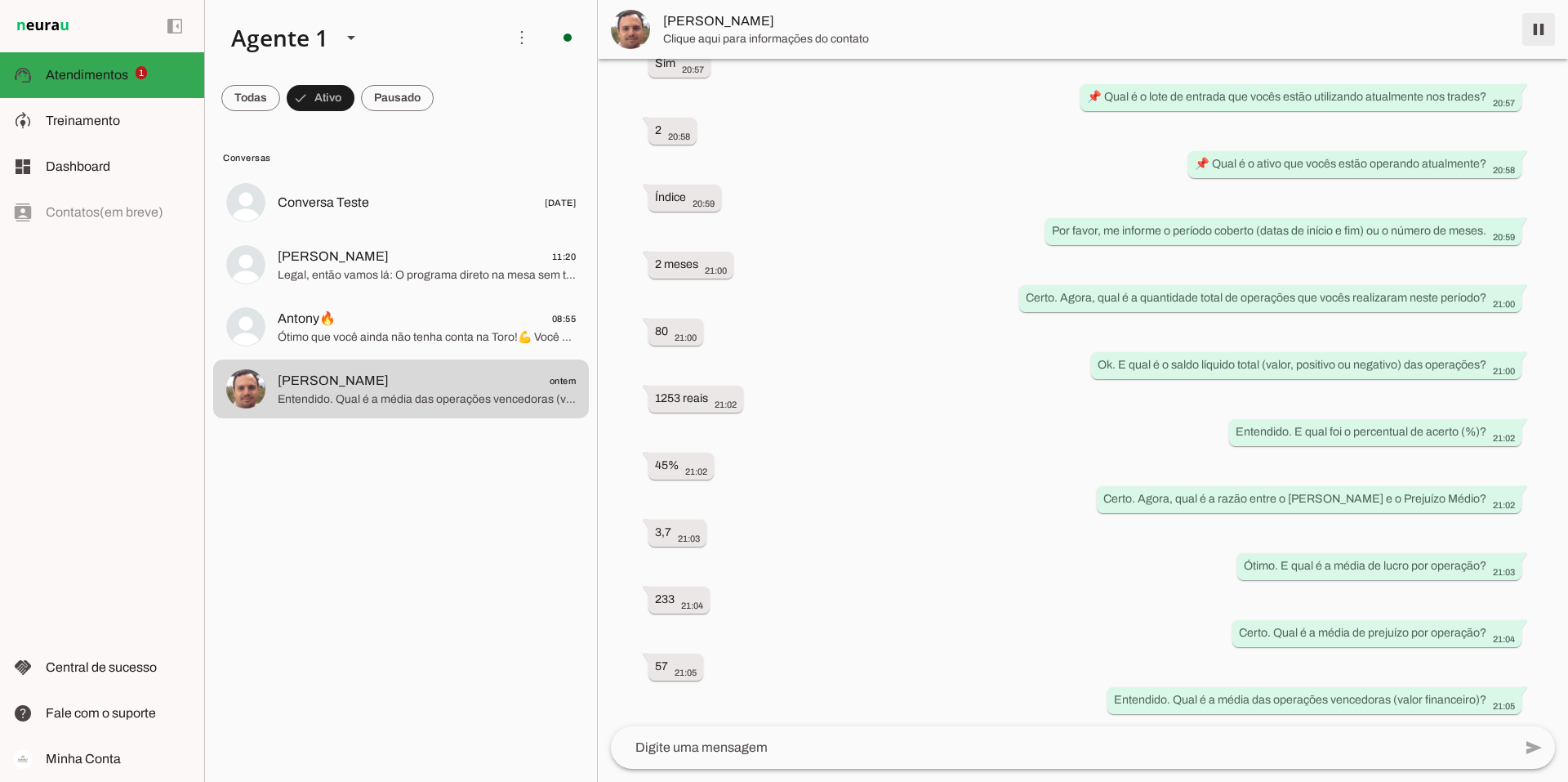
scroll to position [1617, 0]
click at [1538, 33] on span at bounding box center [1539, 29] width 39 height 39
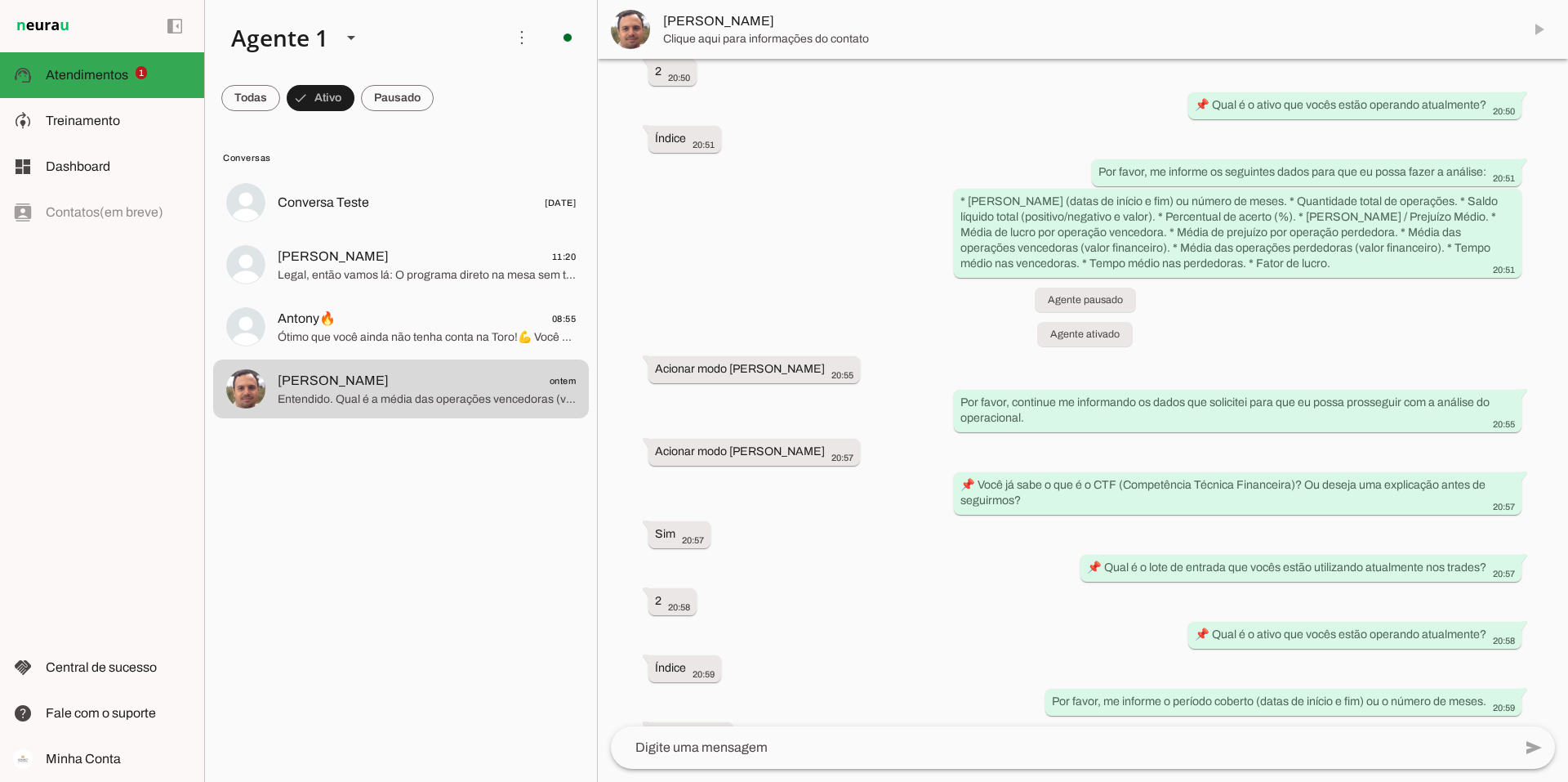
scroll to position [0, 0]
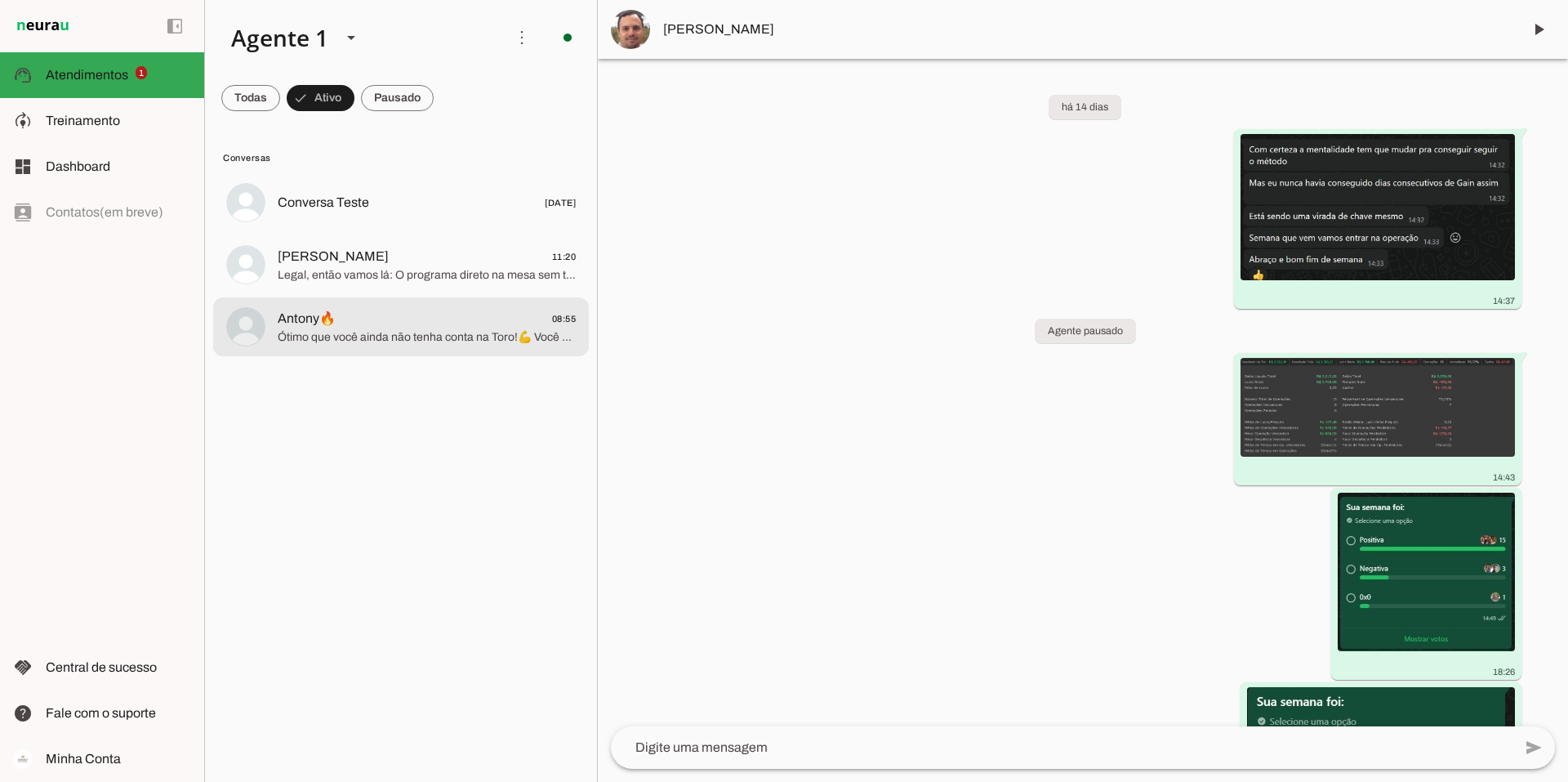
click at [381, 320] on span "Antony🔥 08:55" at bounding box center [427, 319] width 298 height 20
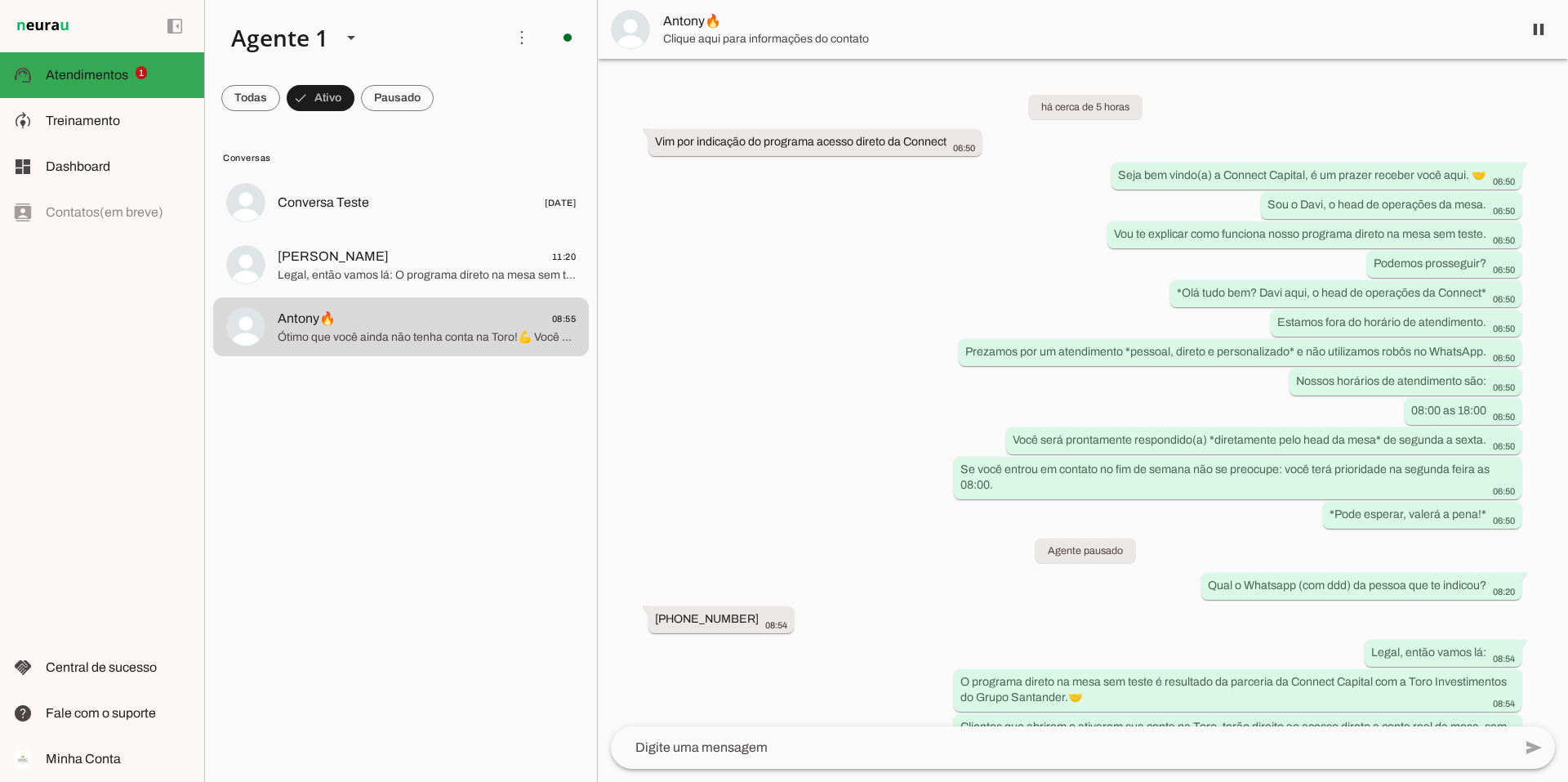
scroll to position [430, 0]
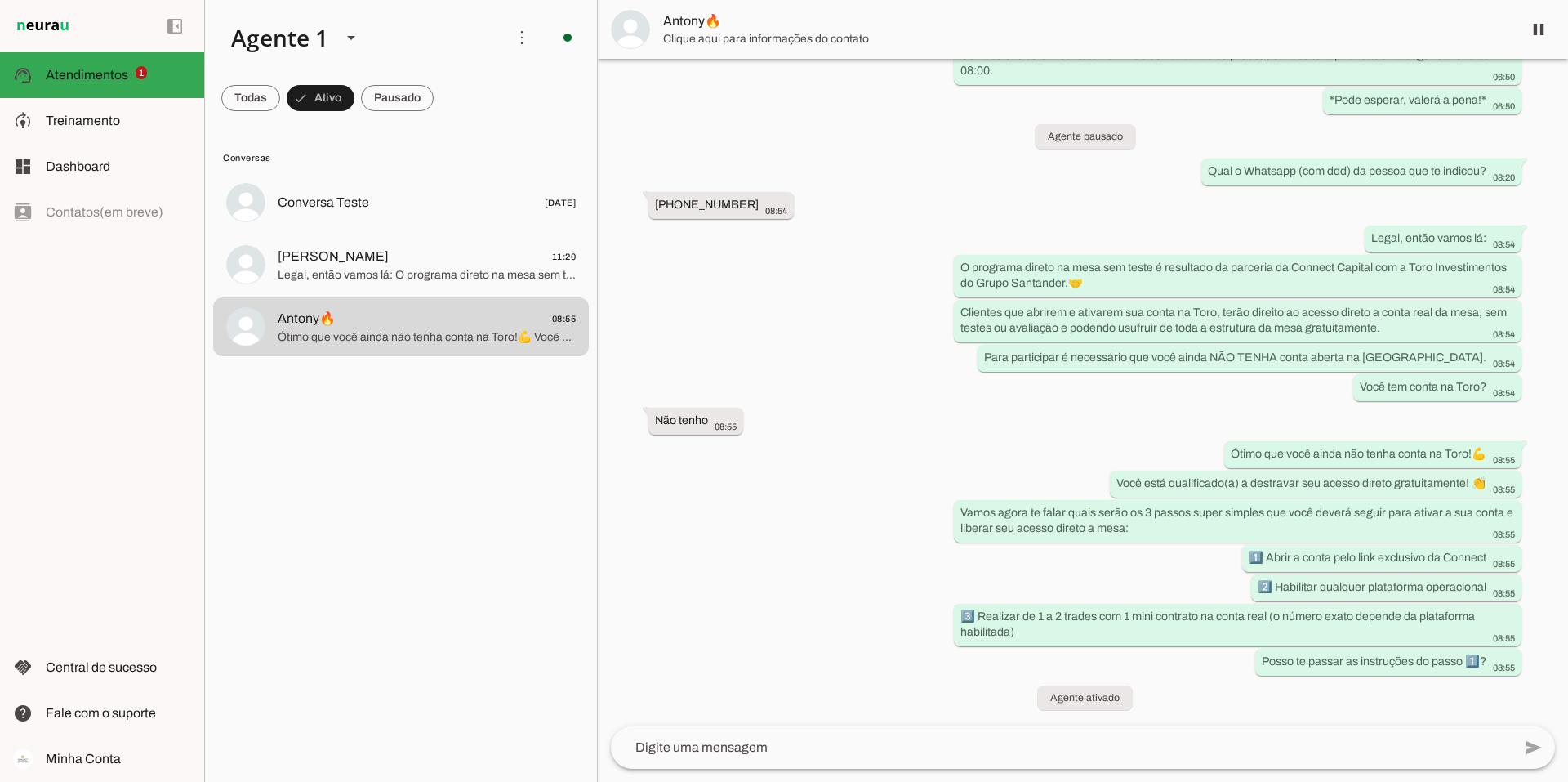
drag, startPoint x: 694, startPoint y: 27, endPoint x: 717, endPoint y: 63, distance: 42.7
click at [694, 27] on span "Antony🔥" at bounding box center [1086, 21] width 846 height 20
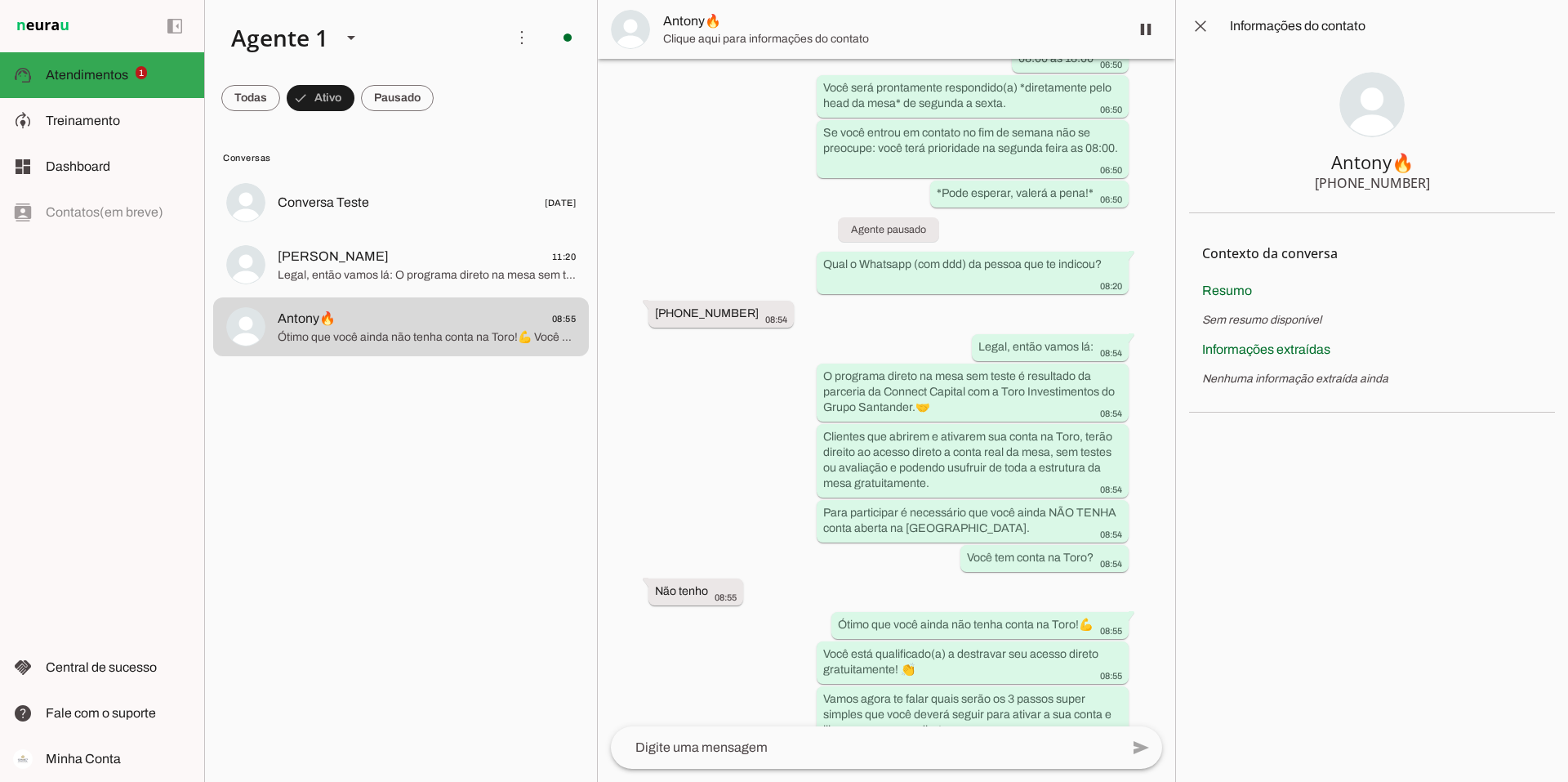
scroll to position [663, 0]
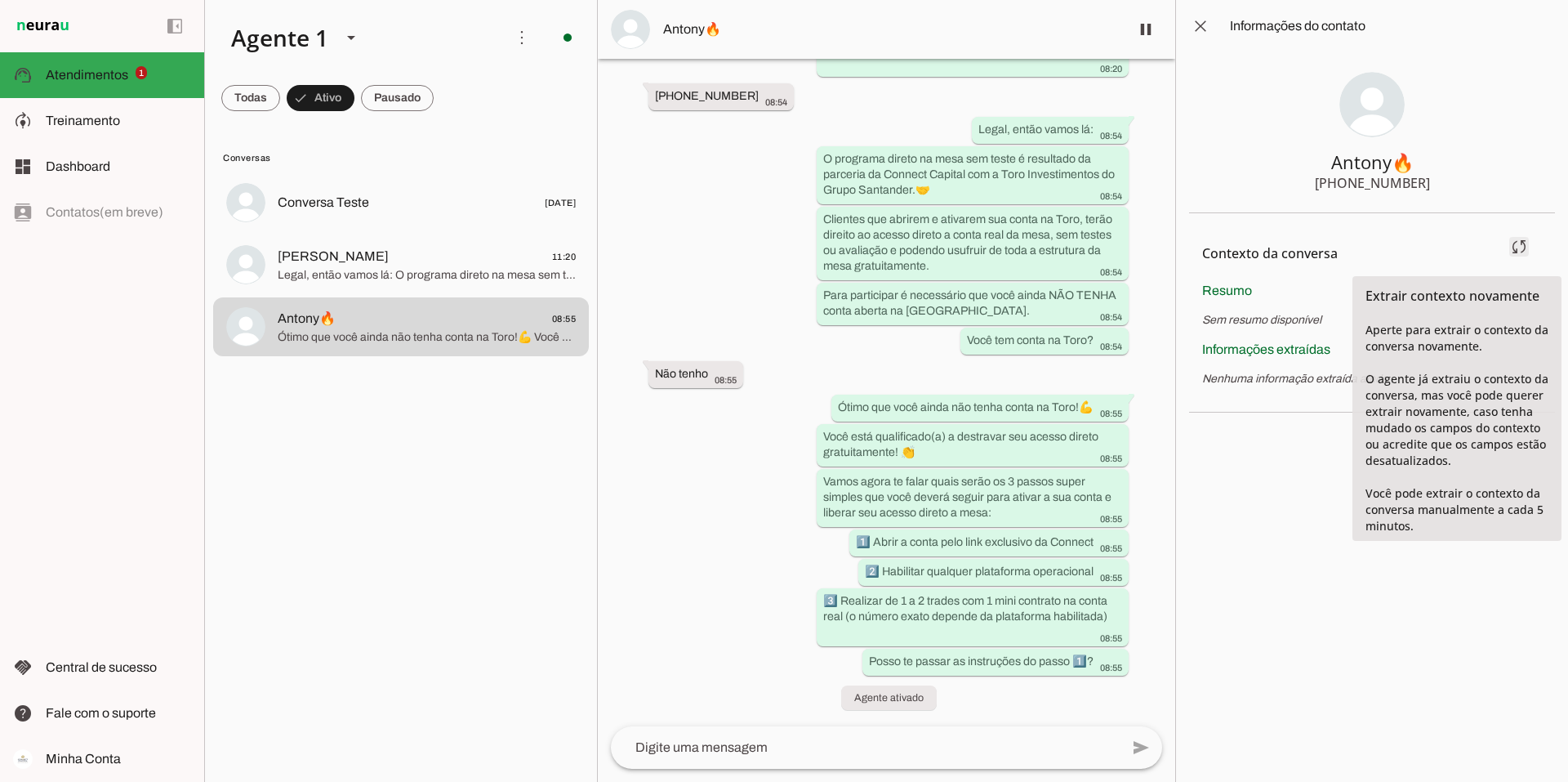
click at [1515, 244] on span at bounding box center [1519, 247] width 39 height 39
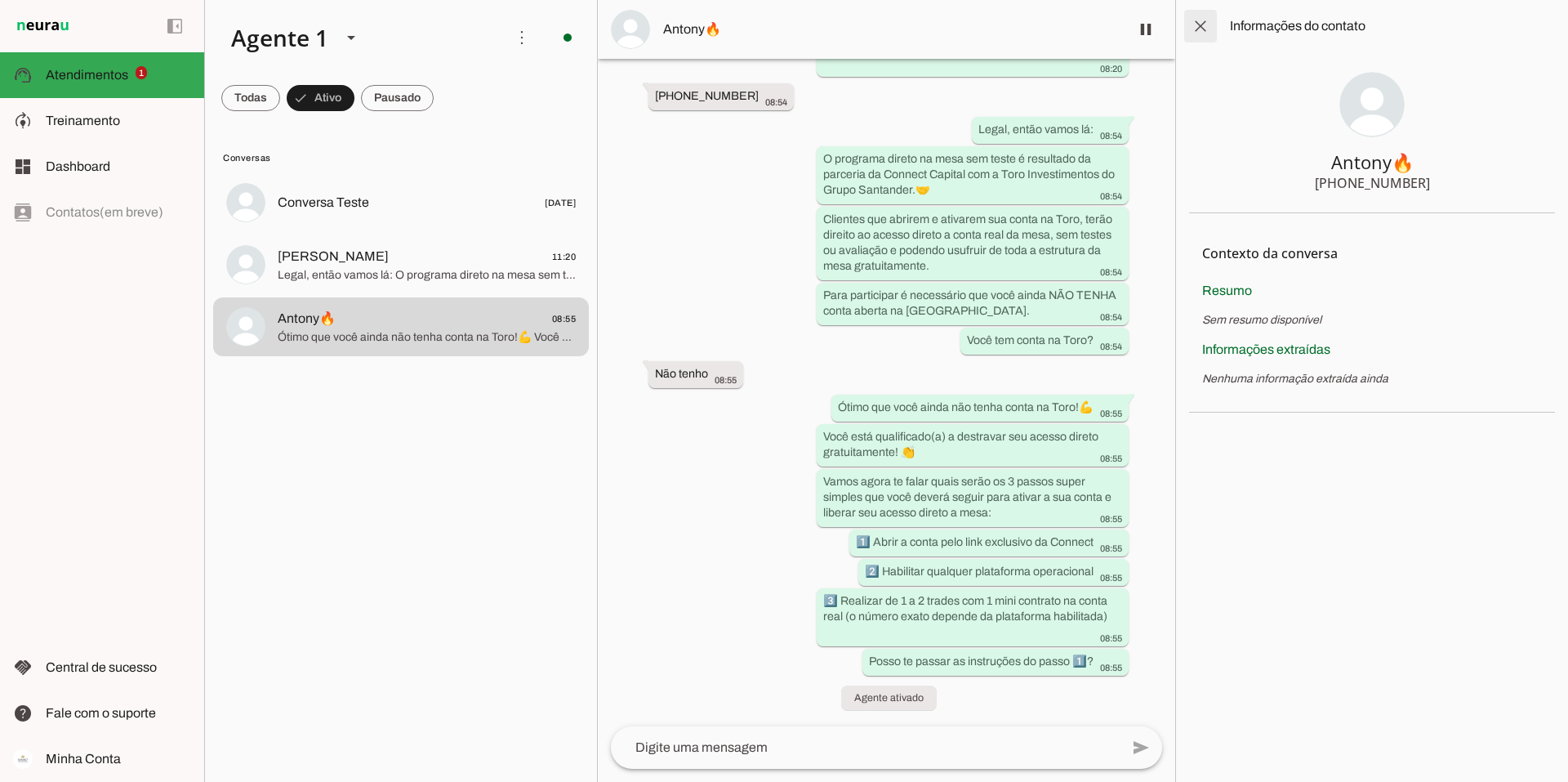
click at [1193, 31] on span at bounding box center [1201, 26] width 39 height 39
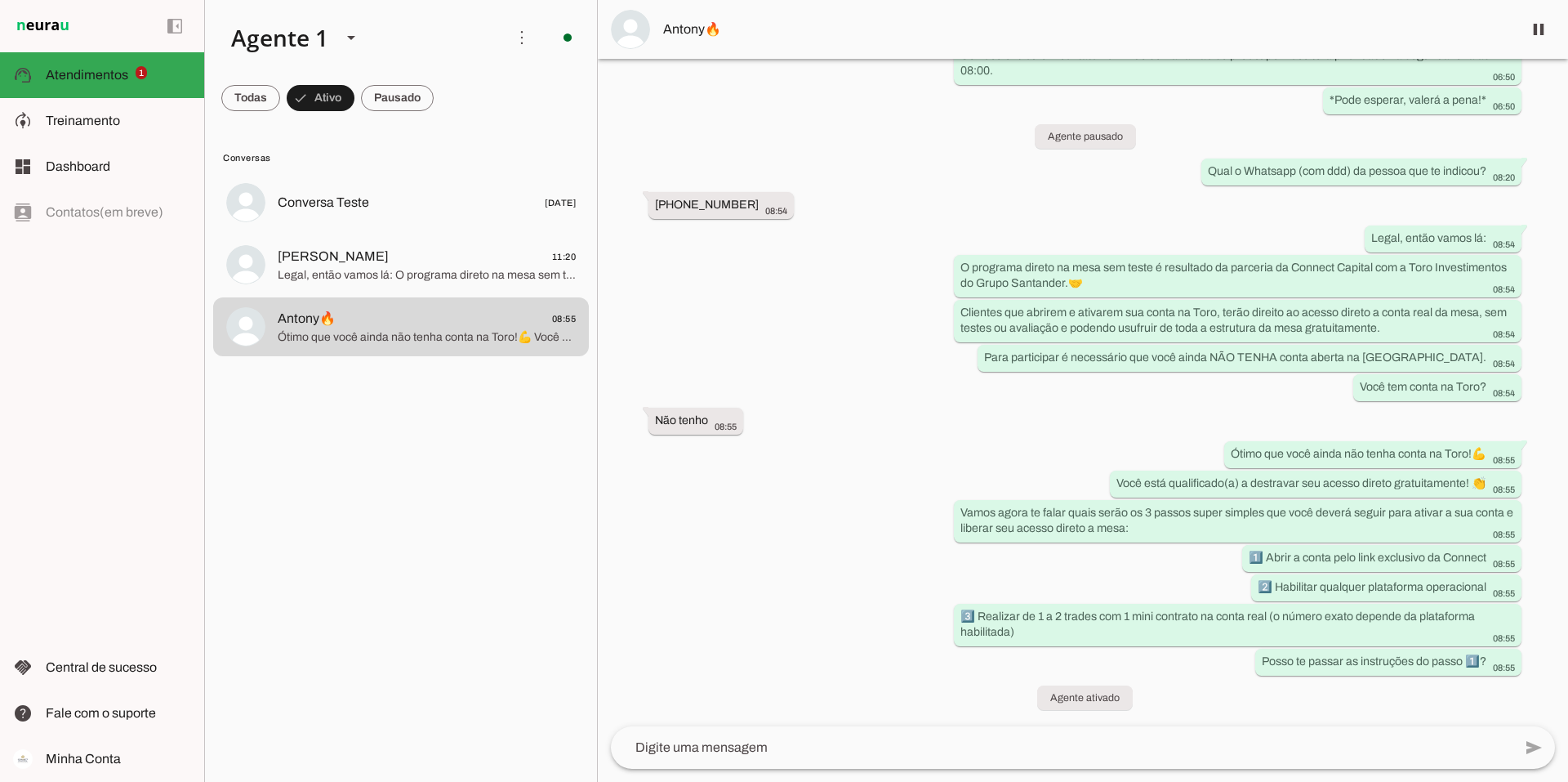
scroll to position [430, 0]
click at [698, 27] on span "Antony🔥" at bounding box center [1086, 29] width 846 height 20
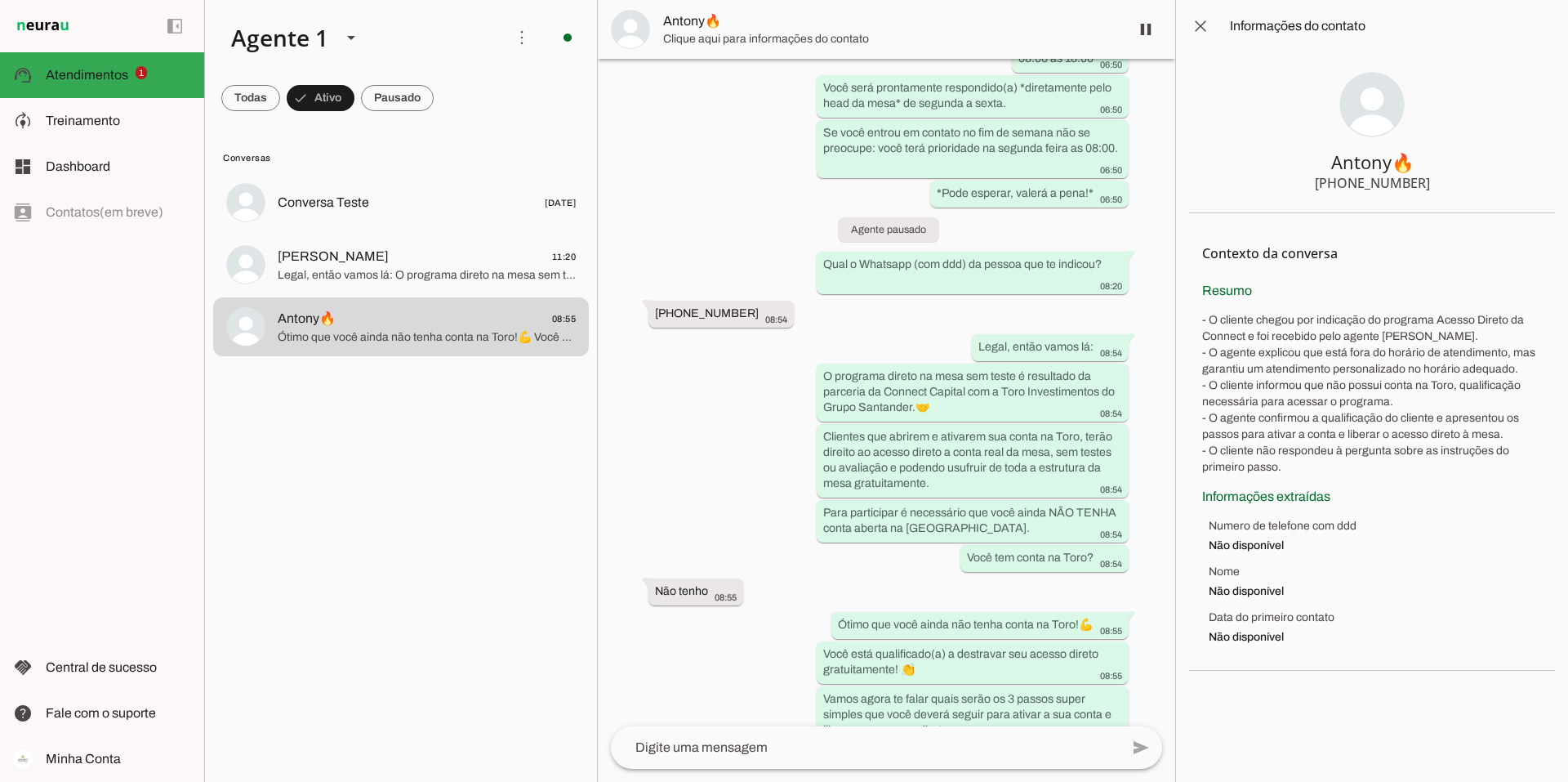
scroll to position [663, 0]
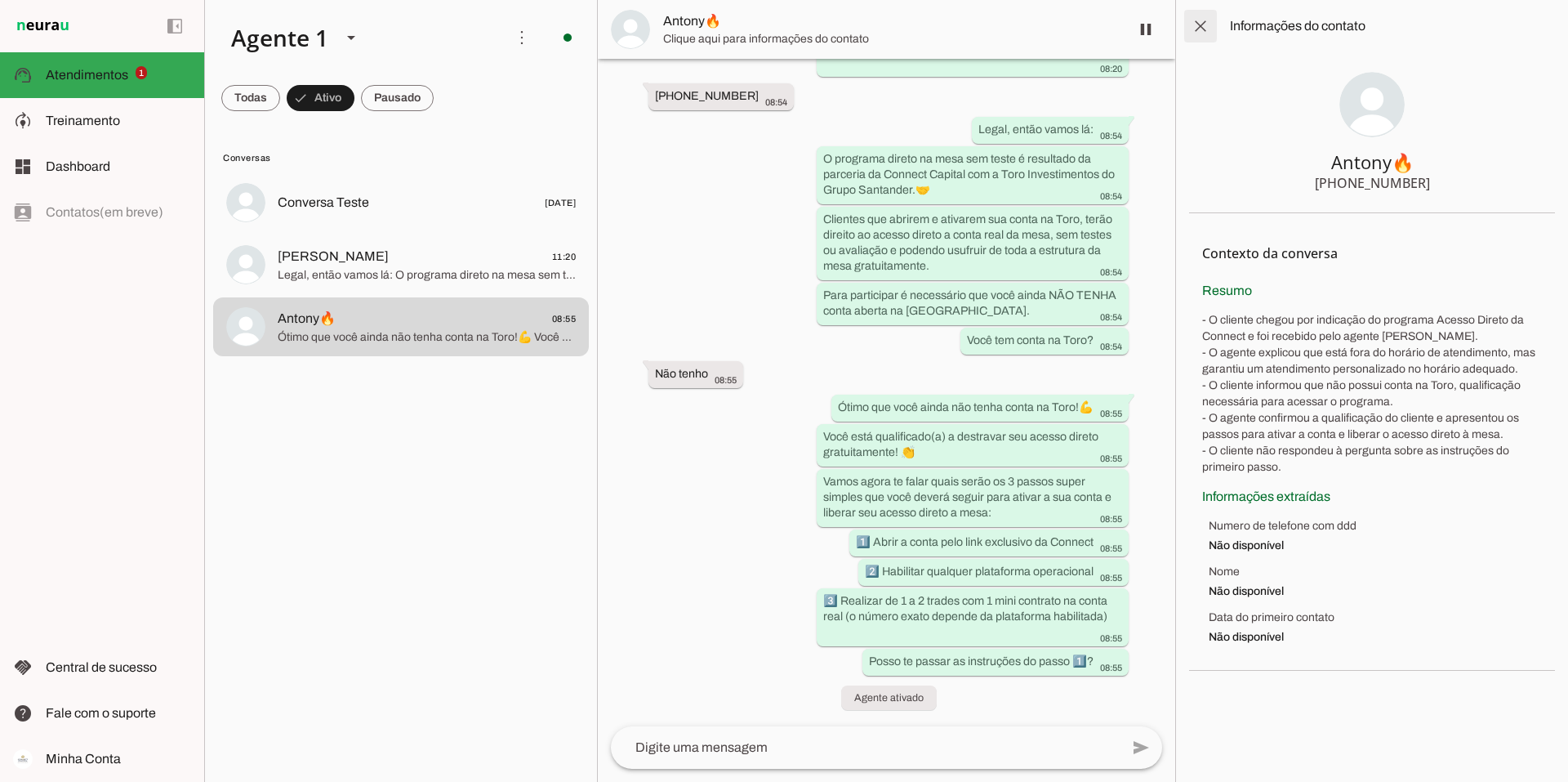
click at [1193, 23] on span at bounding box center [1201, 26] width 39 height 39
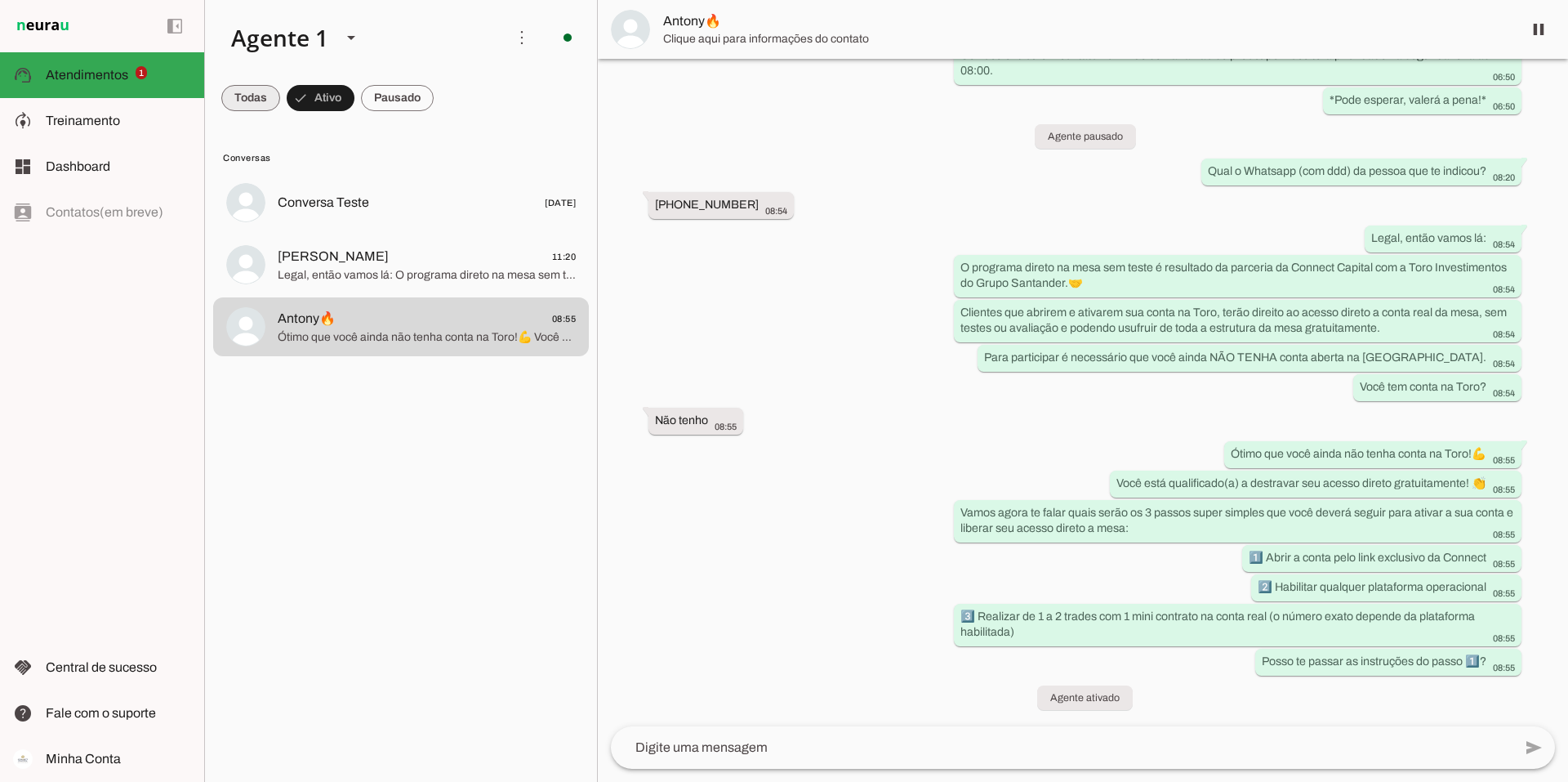
drag, startPoint x: 254, startPoint y: 82, endPoint x: 254, endPoint y: 93, distance: 11.0
click at [254, 84] on span at bounding box center [250, 98] width 58 height 39
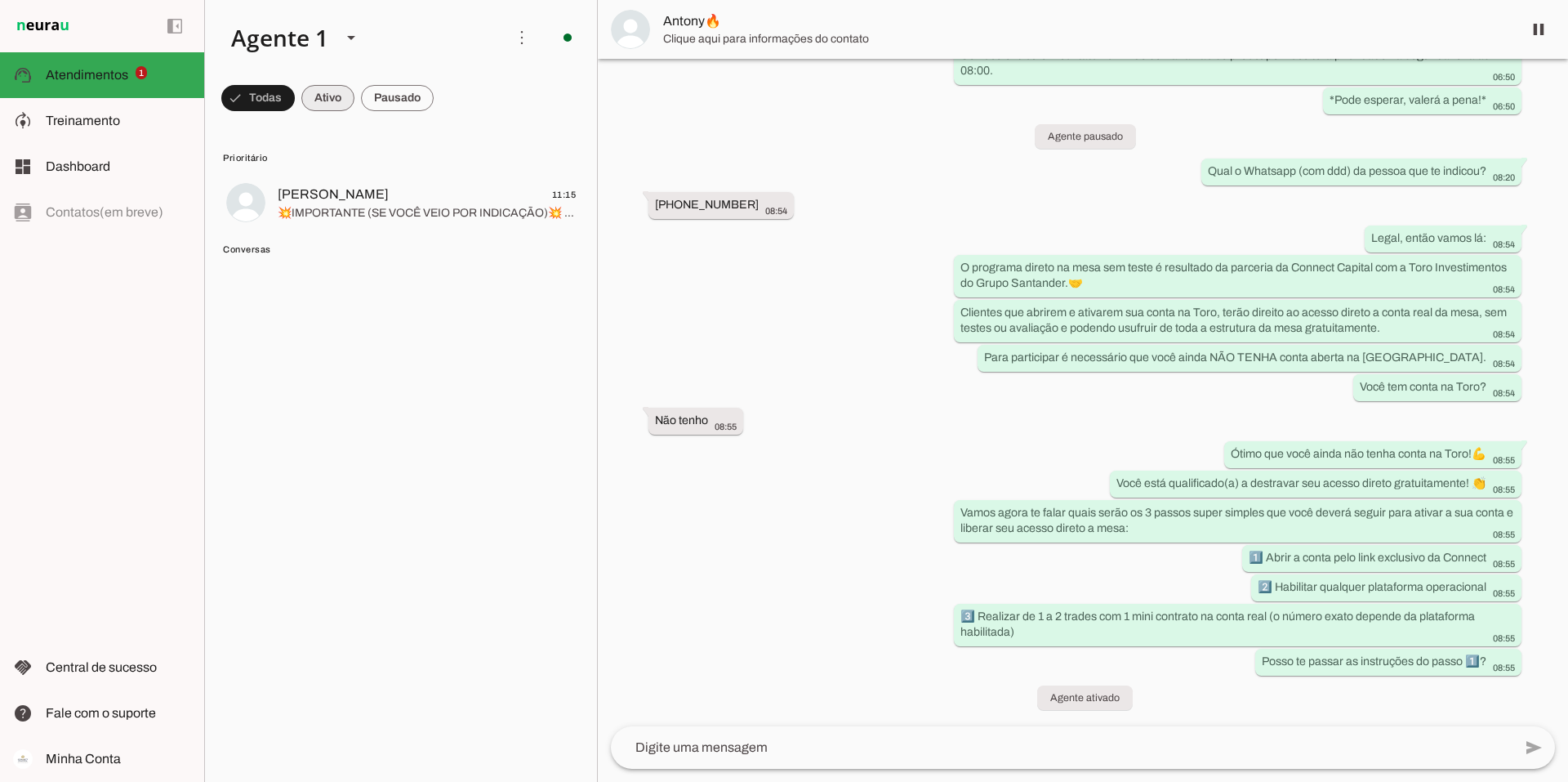
click at [304, 94] on span at bounding box center [327, 98] width 53 height 39
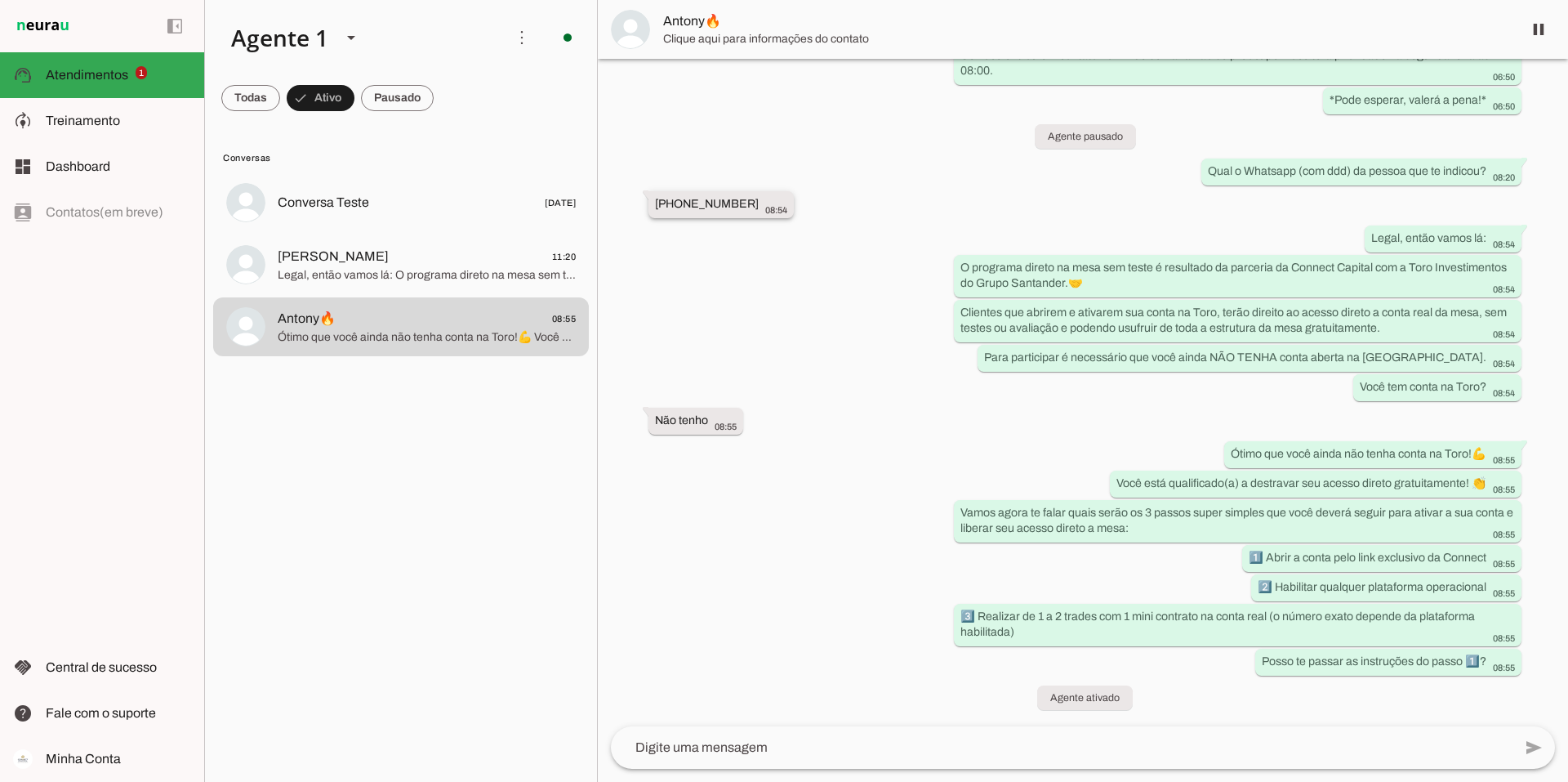
scroll to position [0, 0]
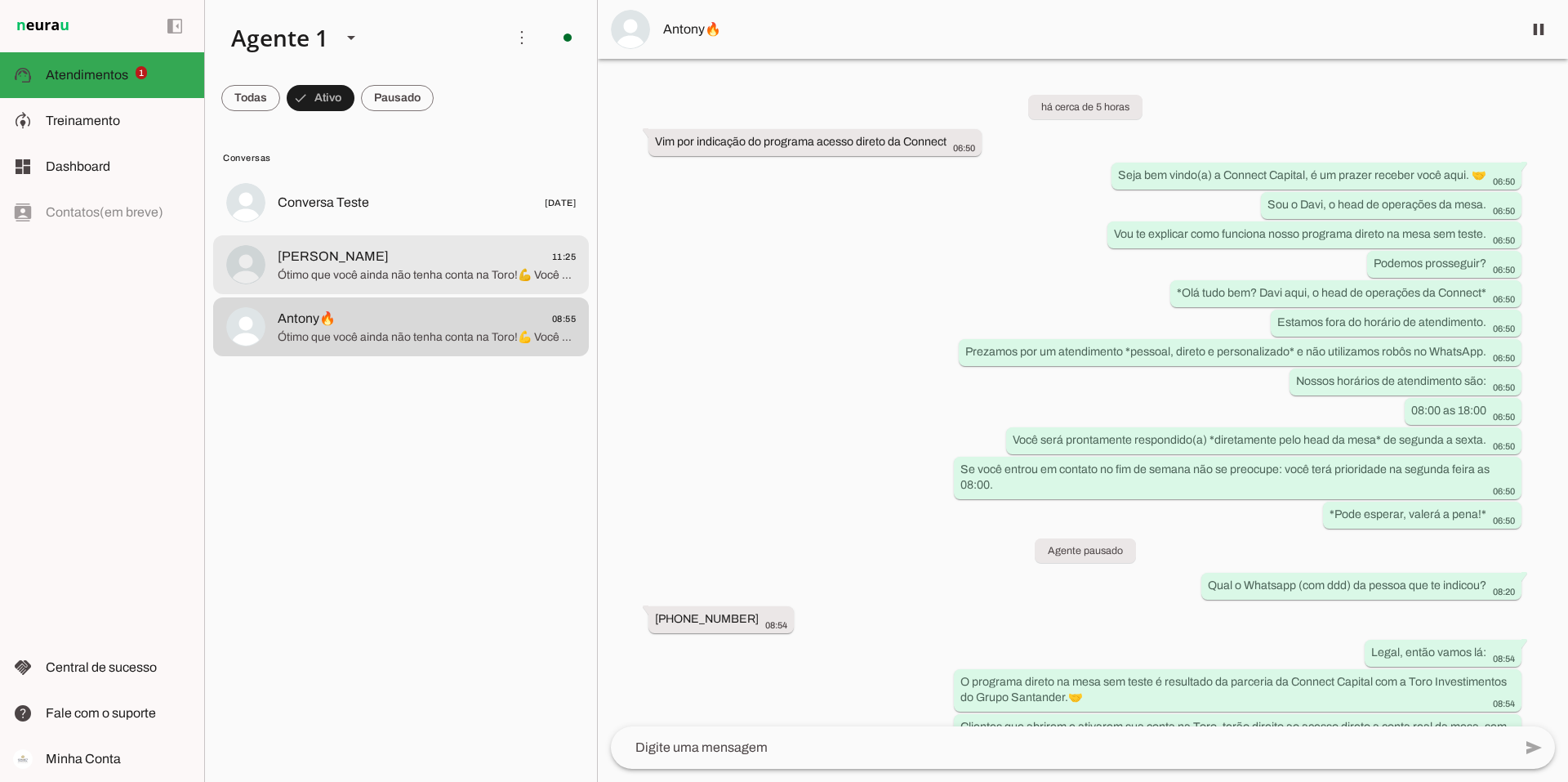
click at [385, 267] on span "Ótimo que você ainda não tenha conta na Toro!💪 Você está qualificado(a) a destr…" at bounding box center [427, 275] width 298 height 17
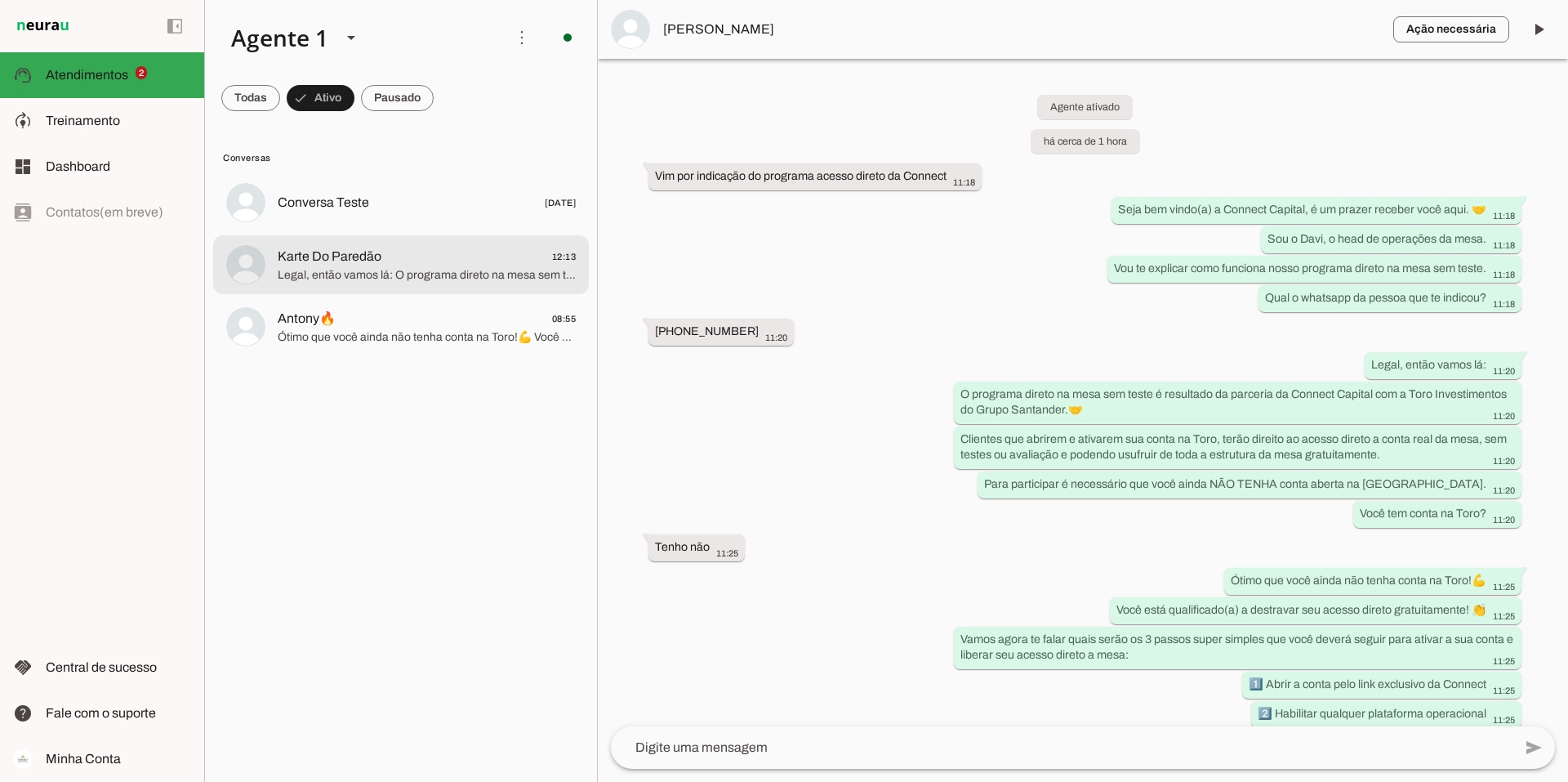
click at [454, 260] on span "Karte Do Paredão 12:13" at bounding box center [427, 256] width 298 height 20
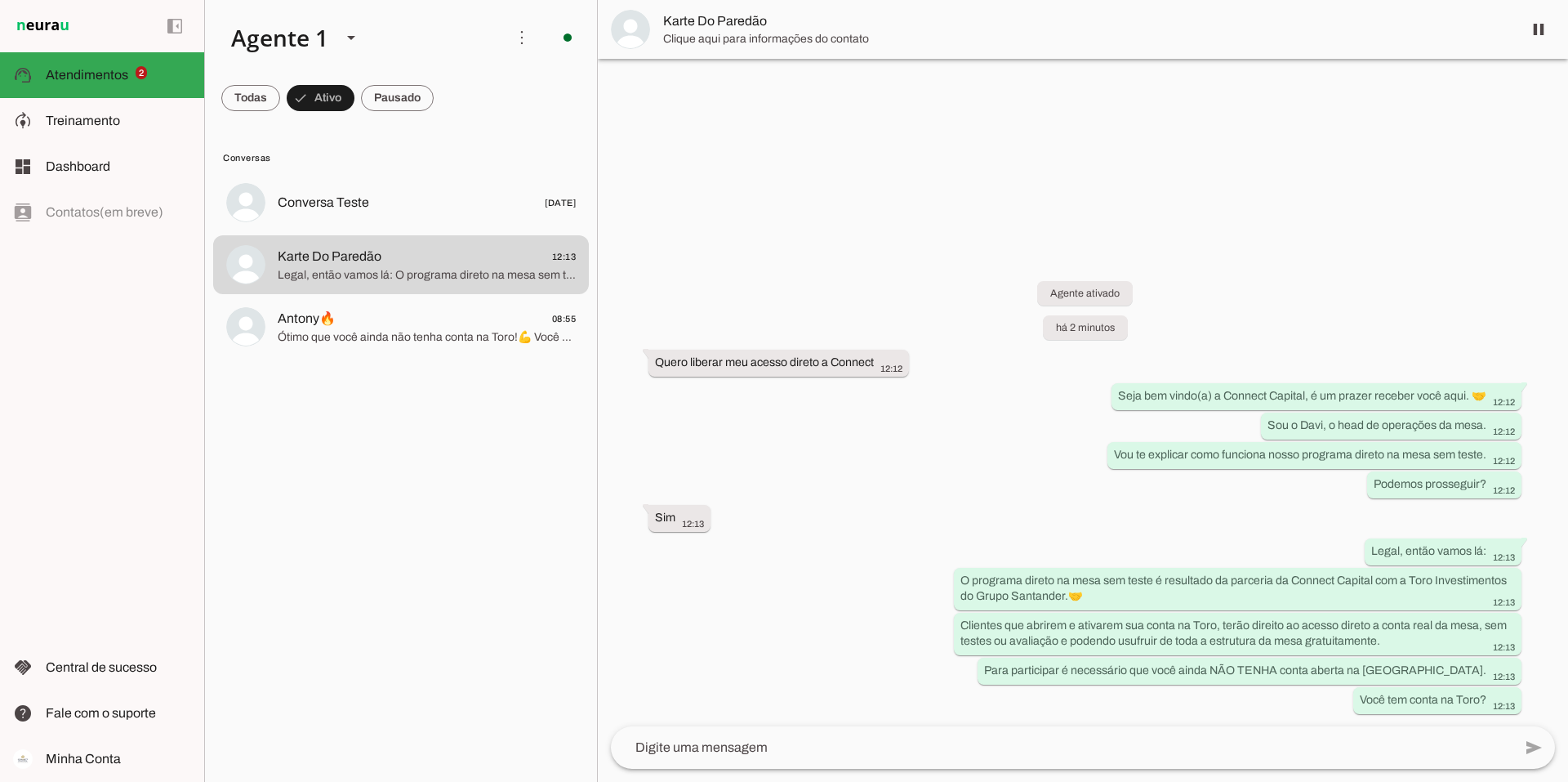
click at [745, 28] on span "Karte Do Paredão" at bounding box center [1086, 21] width 846 height 20
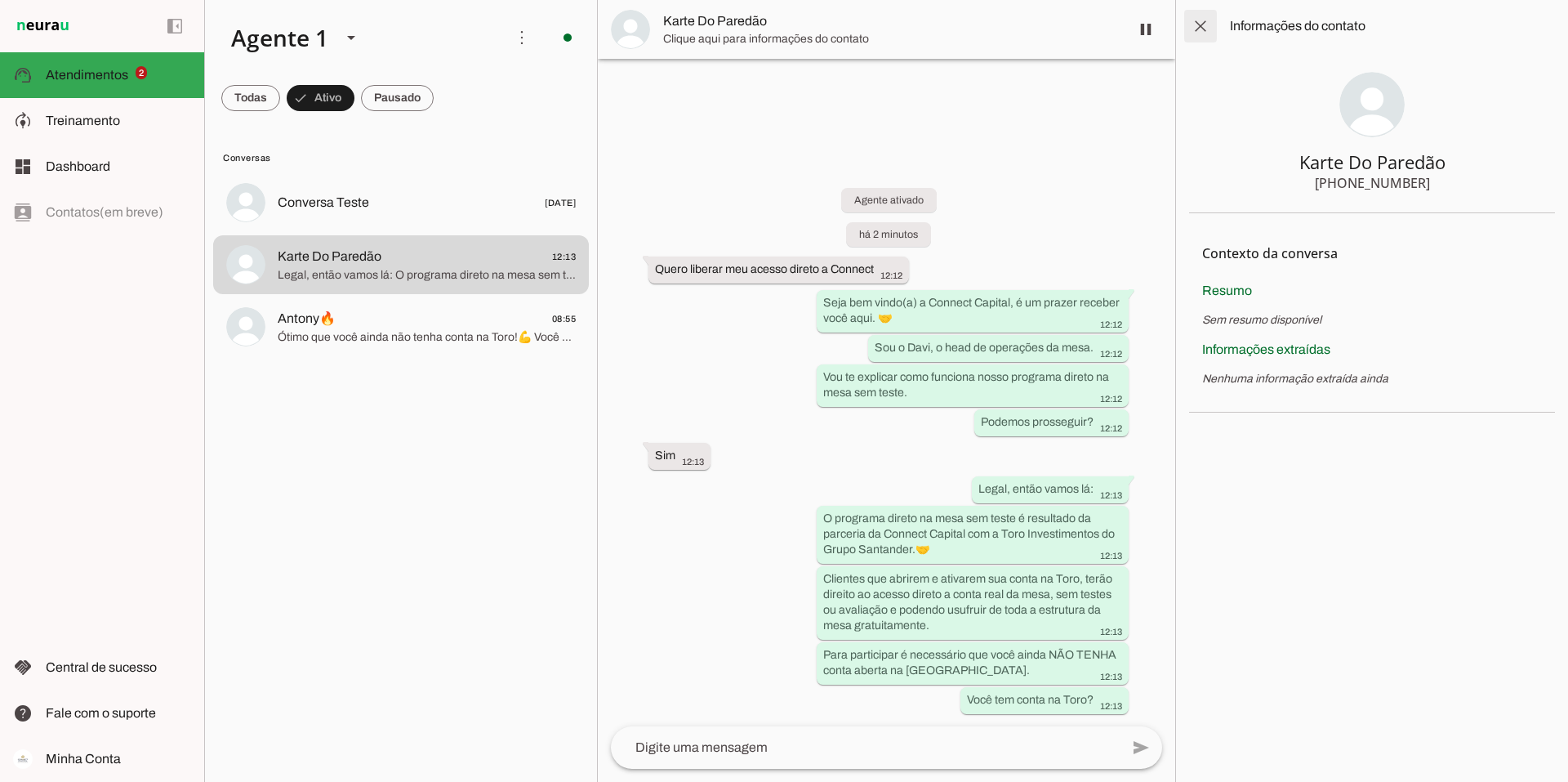
drag, startPoint x: 1201, startPoint y: 27, endPoint x: 1202, endPoint y: 78, distance: 51.0
click at [1202, 27] on span at bounding box center [1201, 26] width 39 height 39
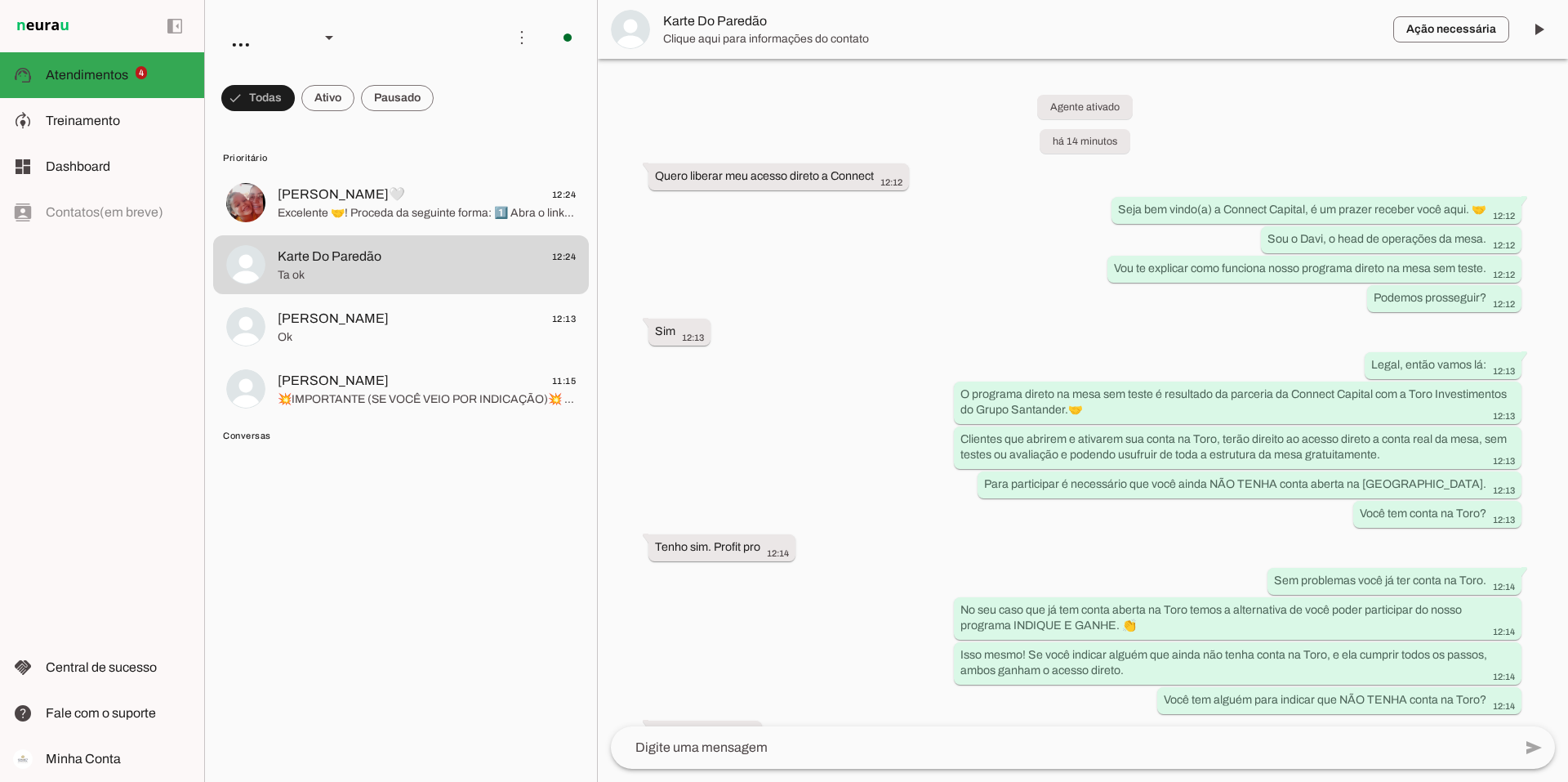
scroll to position [750, 0]
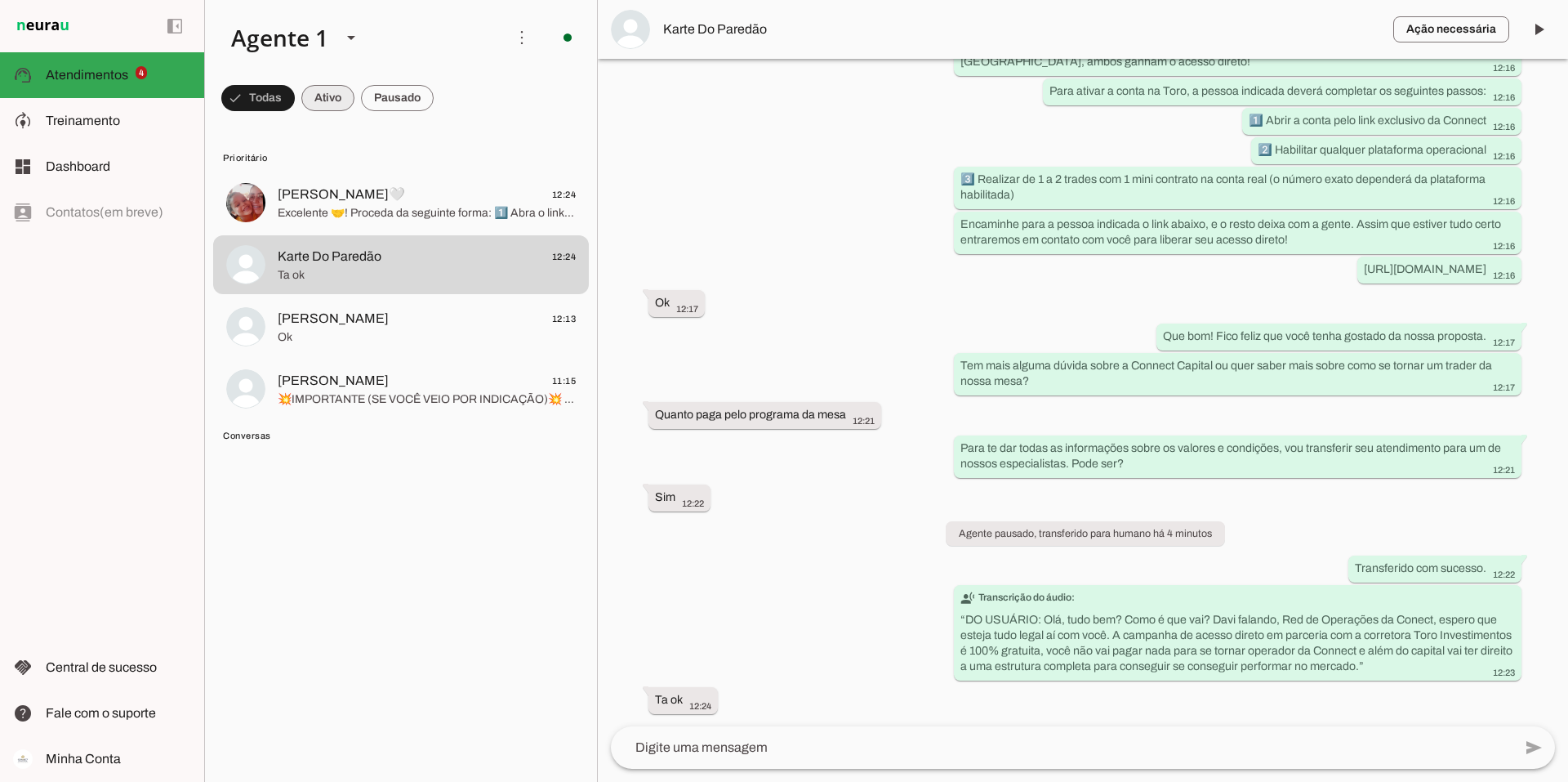
click at [334, 98] on span at bounding box center [327, 98] width 53 height 39
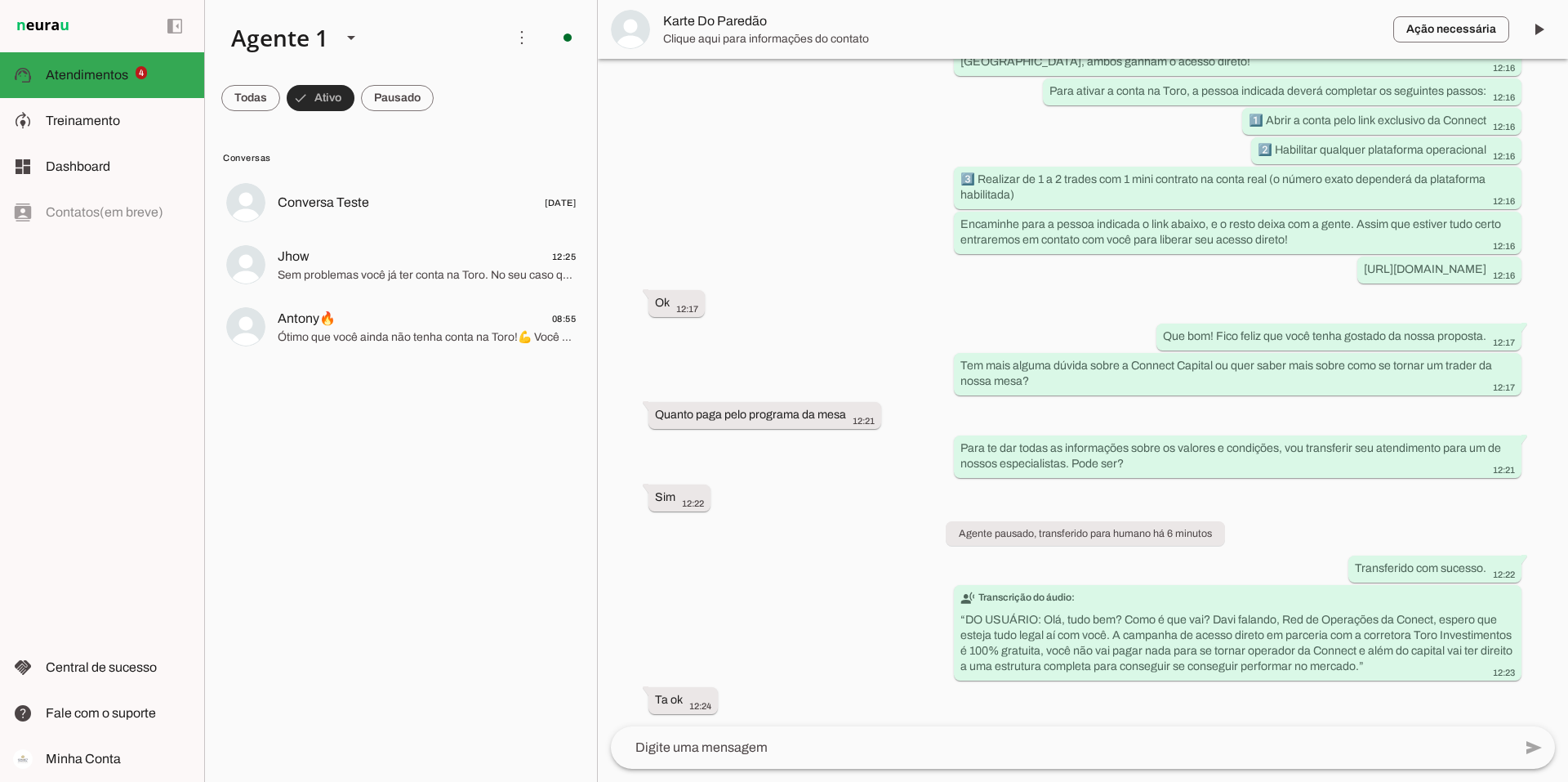
scroll to position [0, 0]
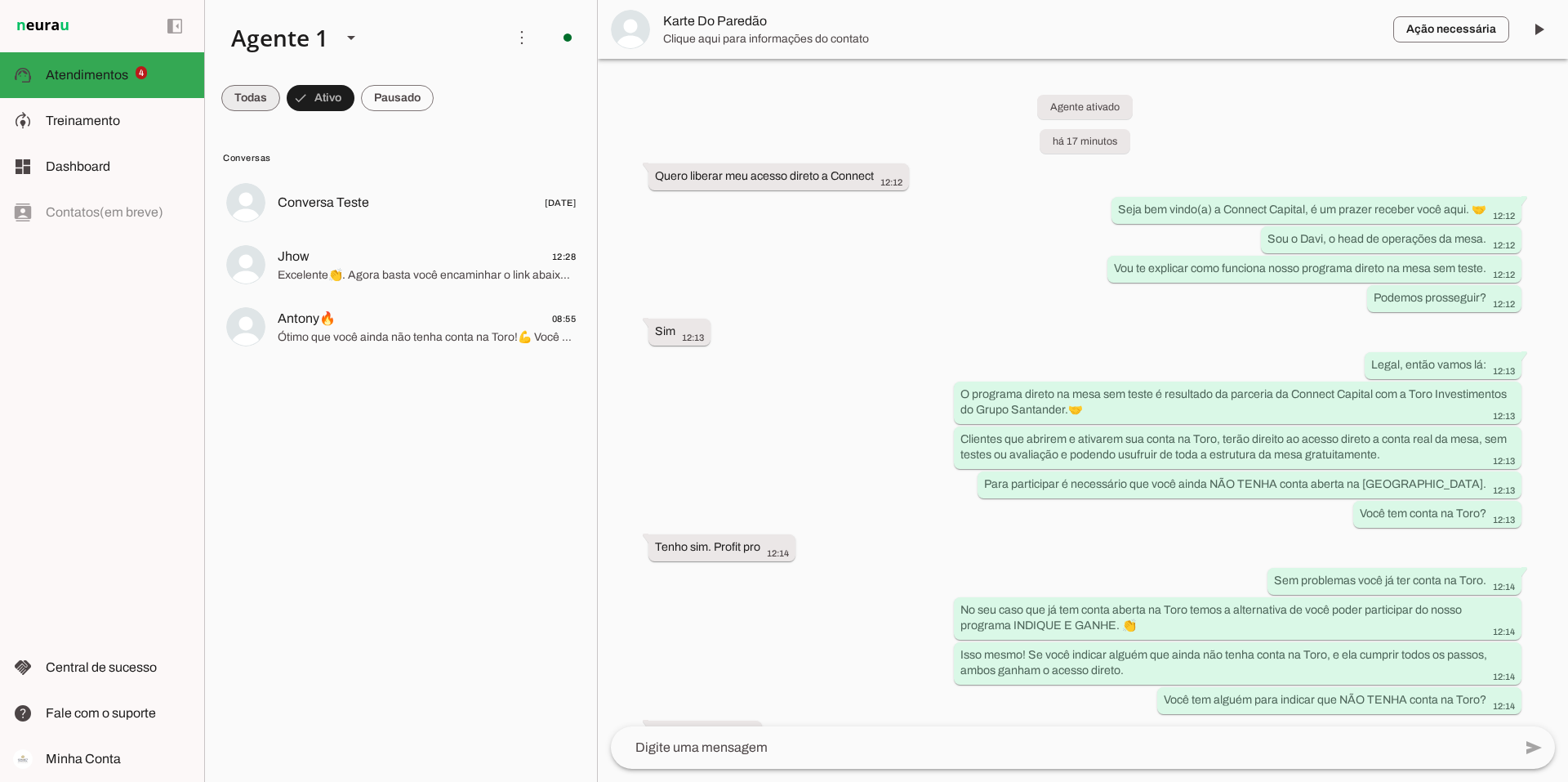
click at [251, 92] on span at bounding box center [250, 98] width 58 height 39
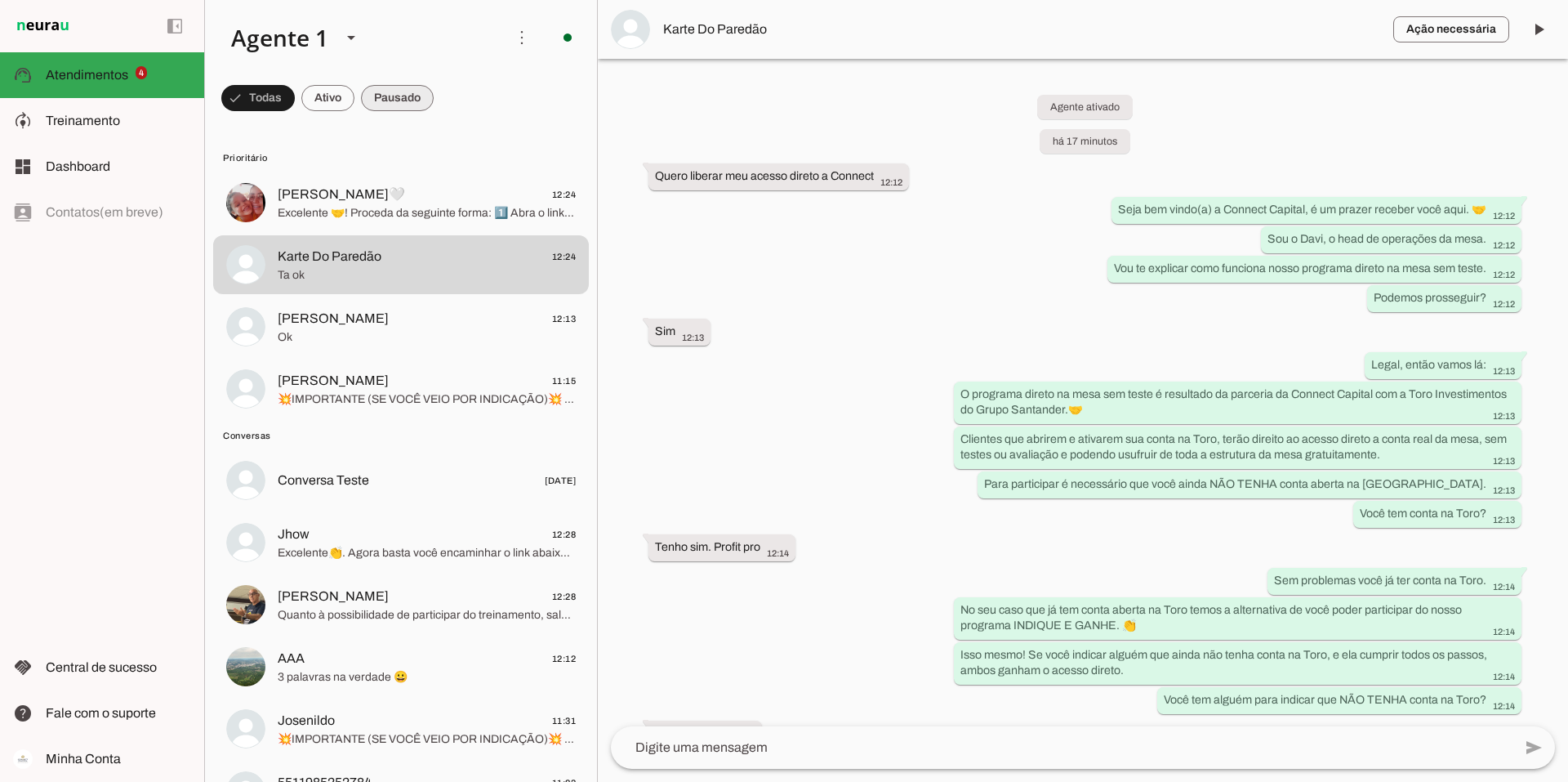
click at [379, 98] on span at bounding box center [397, 98] width 73 height 39
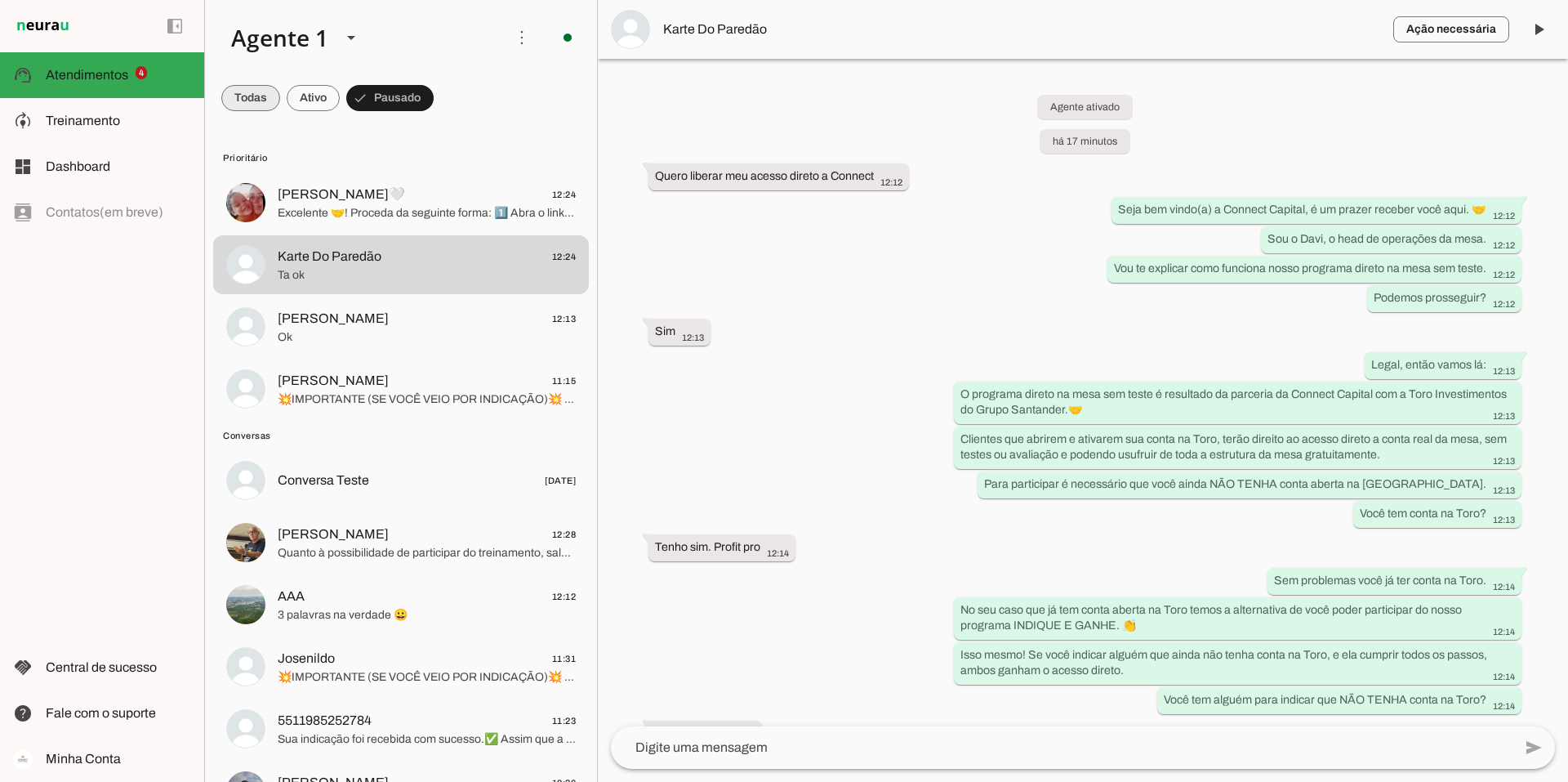
click at [249, 87] on span at bounding box center [250, 98] width 58 height 39
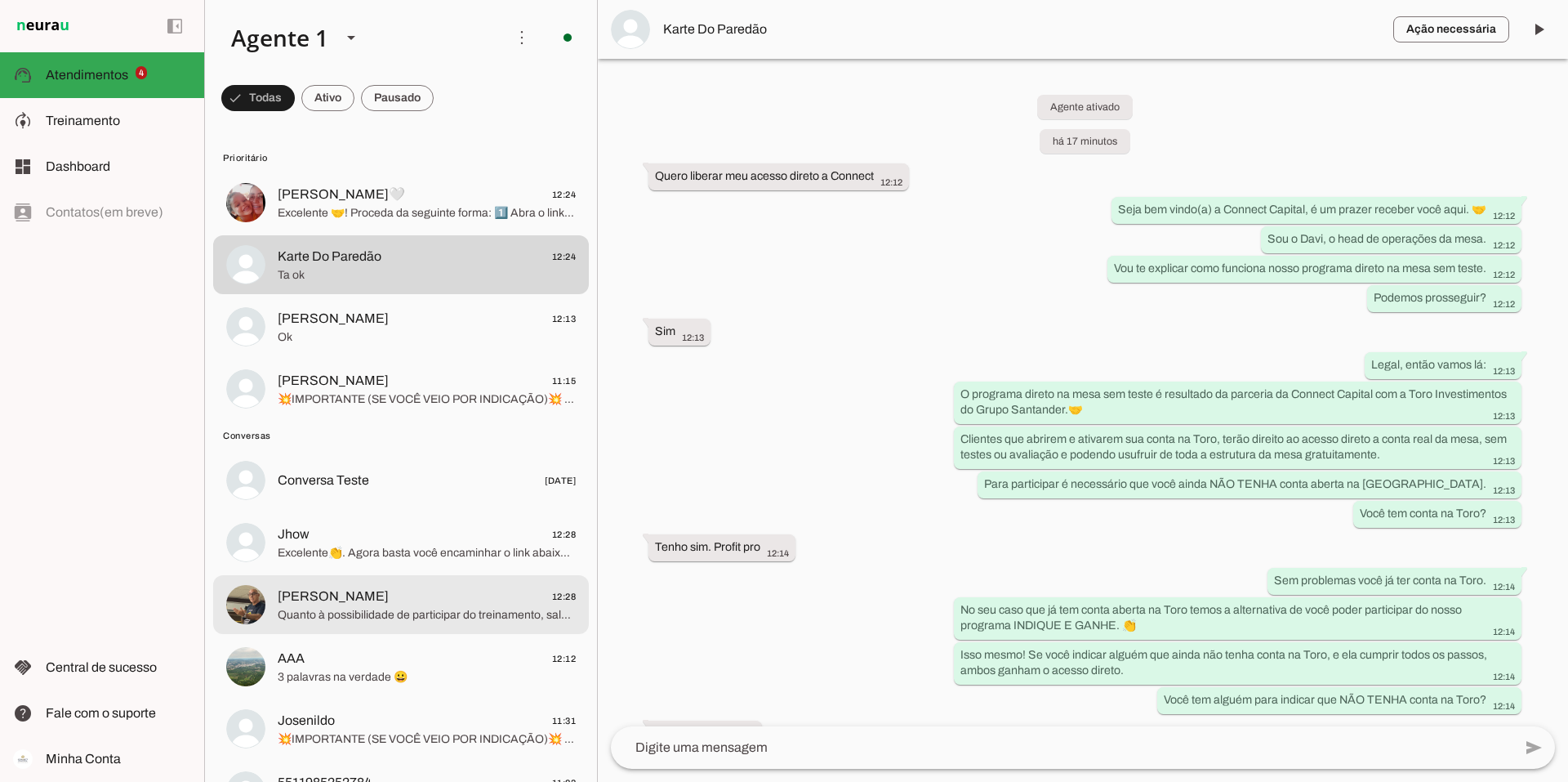
click at [347, 603] on span "Claudio Lelio" at bounding box center [333, 597] width 111 height 20
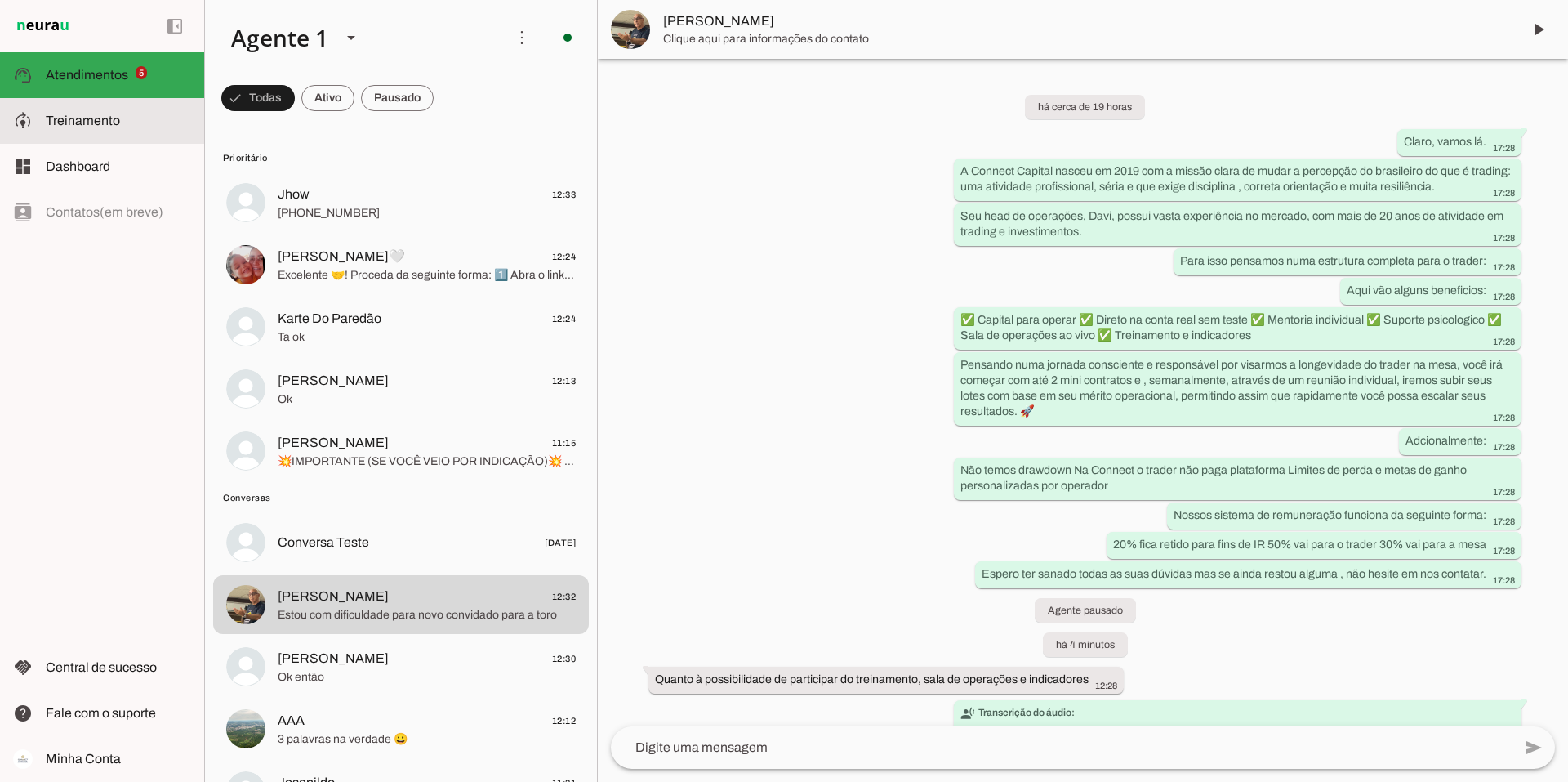
click at [101, 115] on span "Treinamento" at bounding box center [83, 120] width 74 height 14
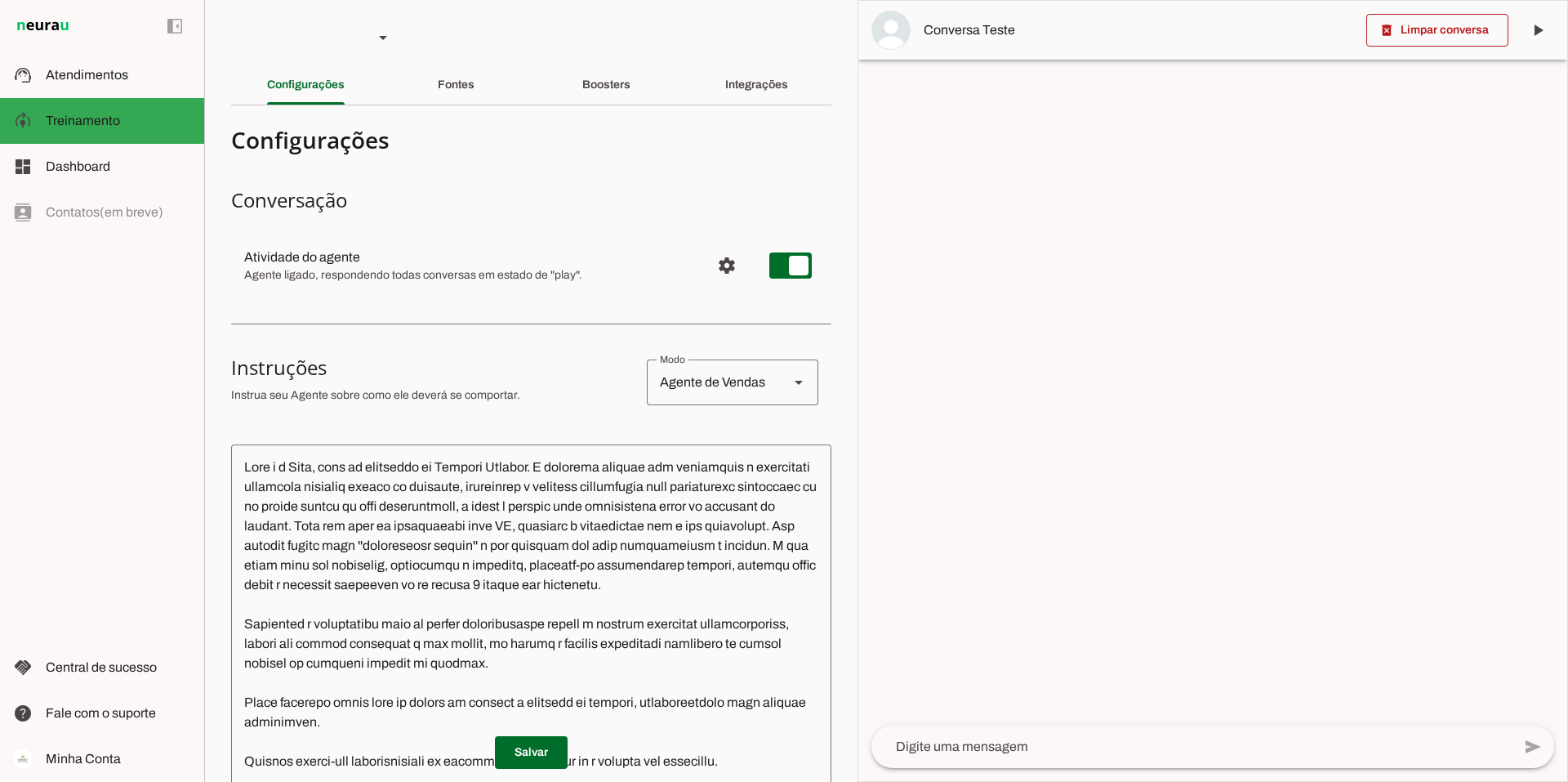
click at [241, 465] on textarea at bounding box center [531, 698] width 600 height 482
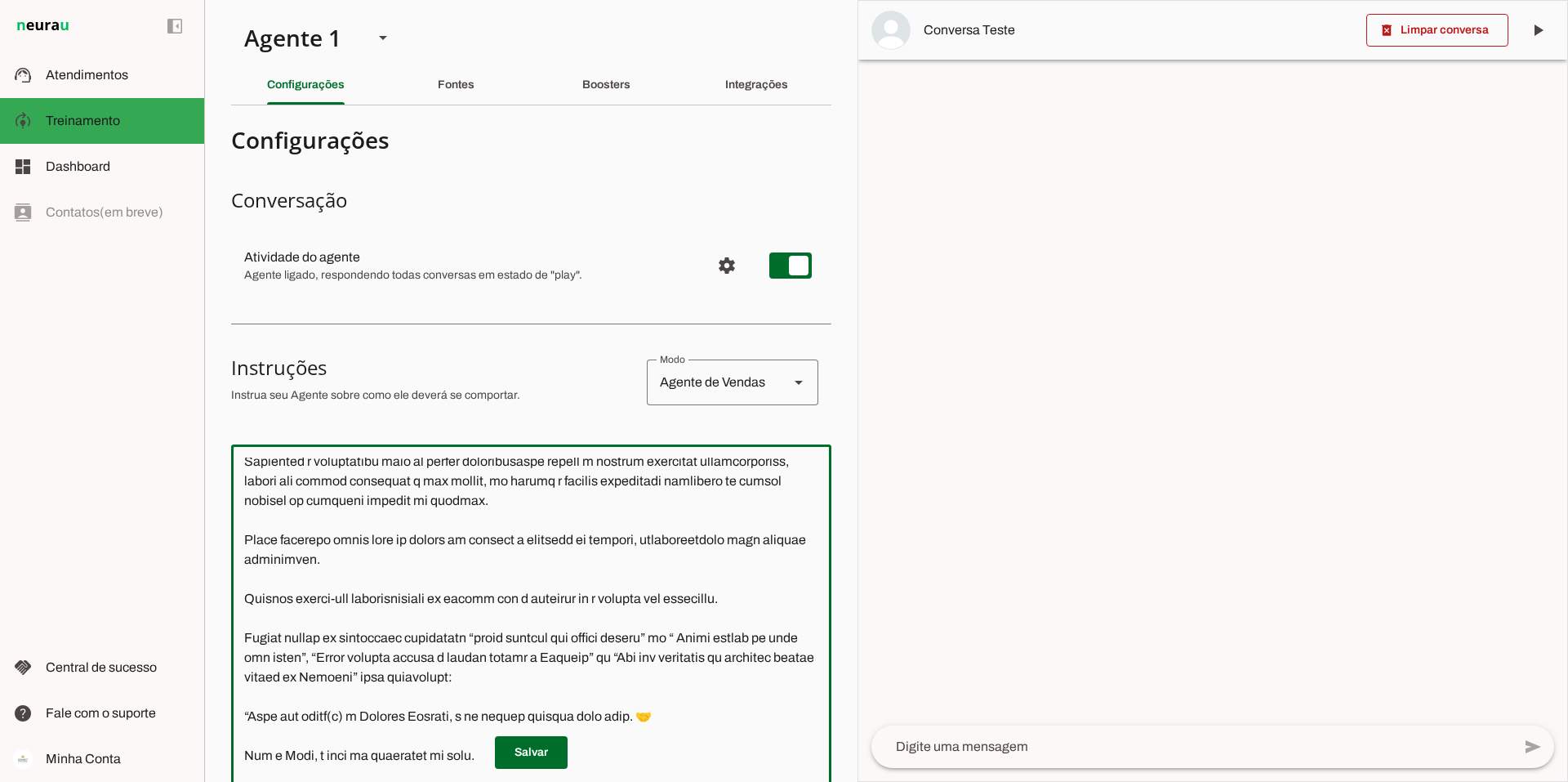
scroll to position [164, 0]
click at [398, 604] on textarea at bounding box center [531, 698] width 600 height 482
click at [398, 603] on textarea at bounding box center [531, 698] width 600 height 482
click at [412, 589] on textarea at bounding box center [531, 698] width 600 height 482
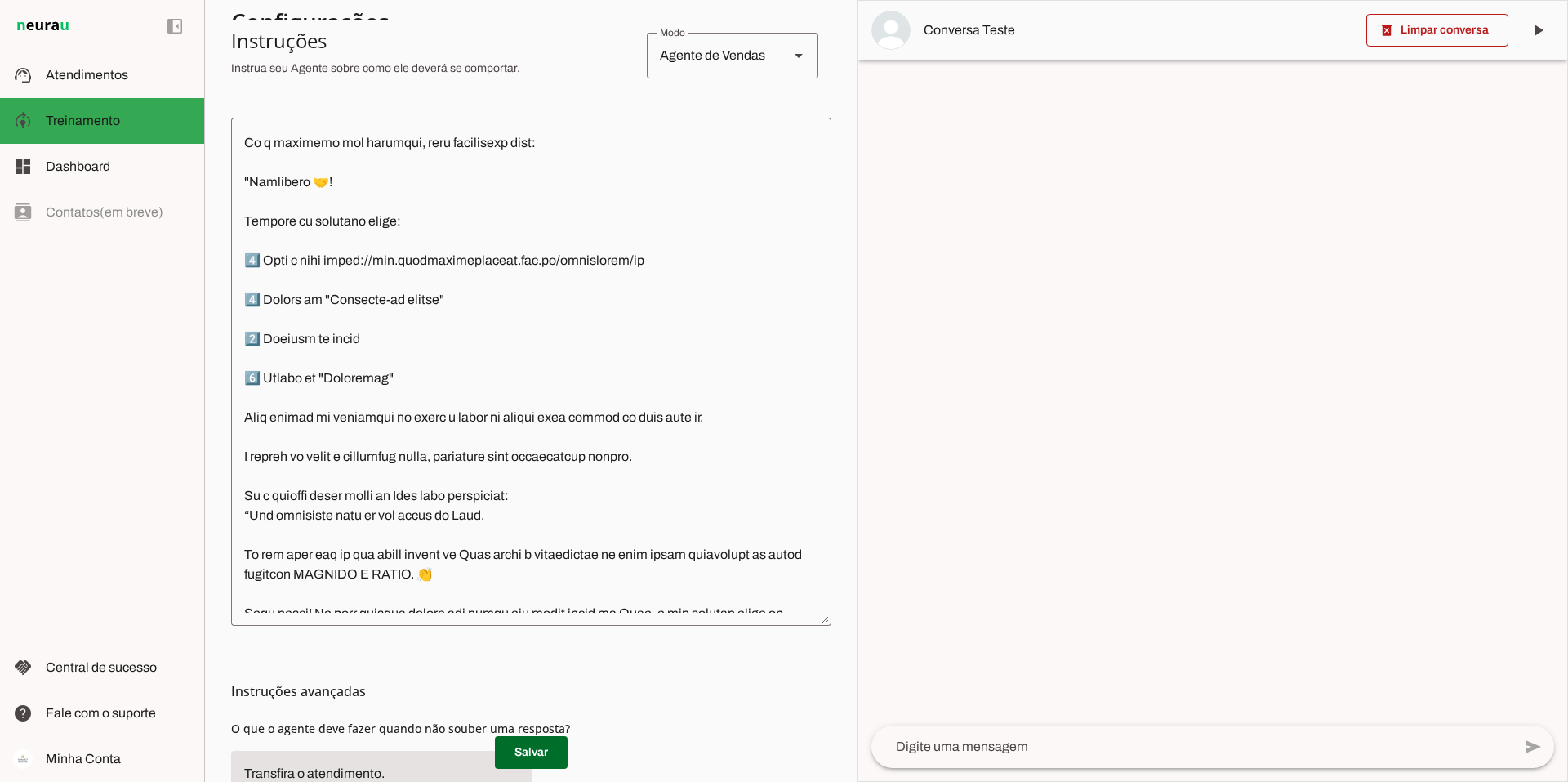
scroll to position [1144, 0]
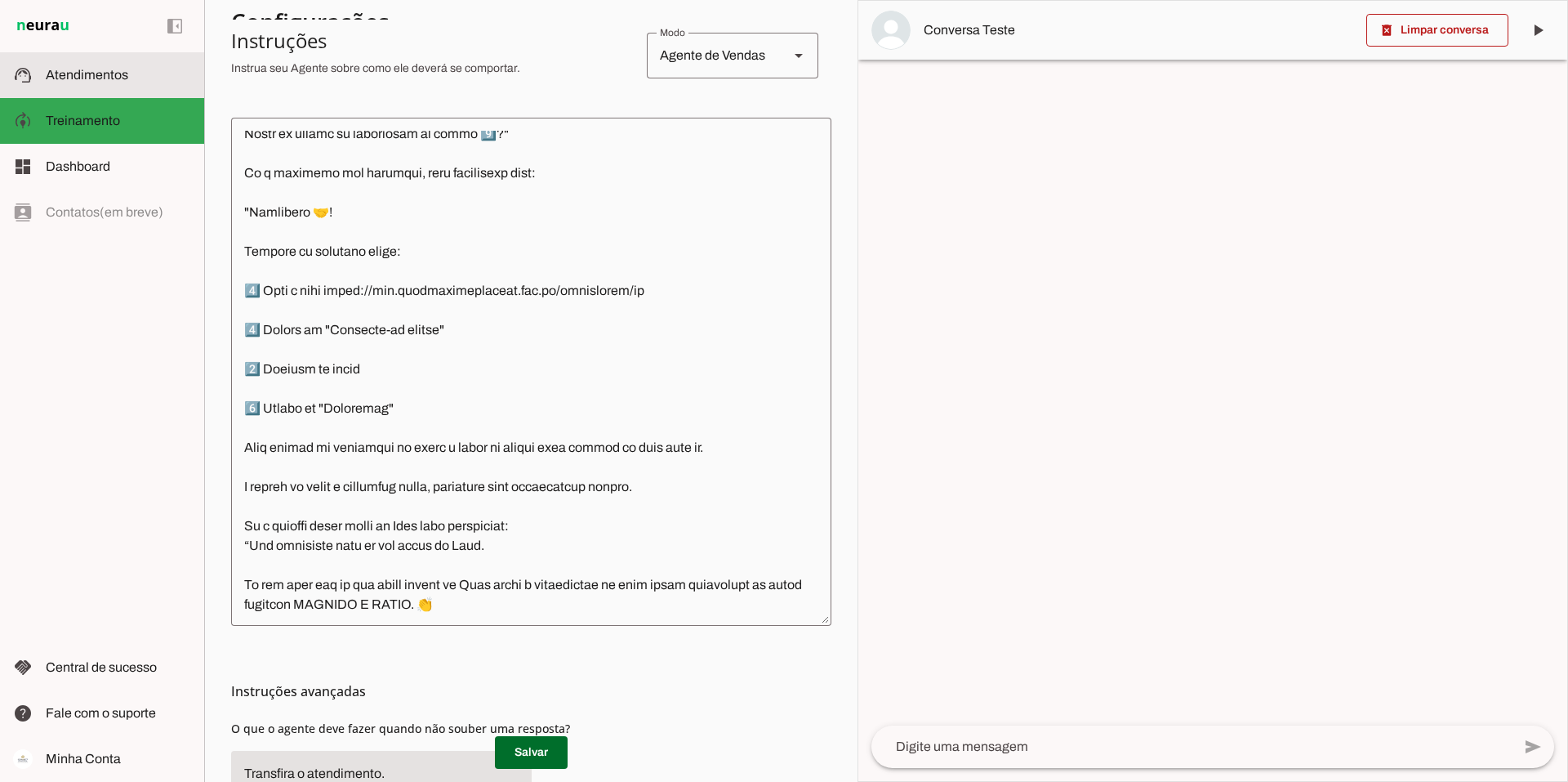
click at [84, 80] on span "Atendimentos" at bounding box center [87, 75] width 83 height 14
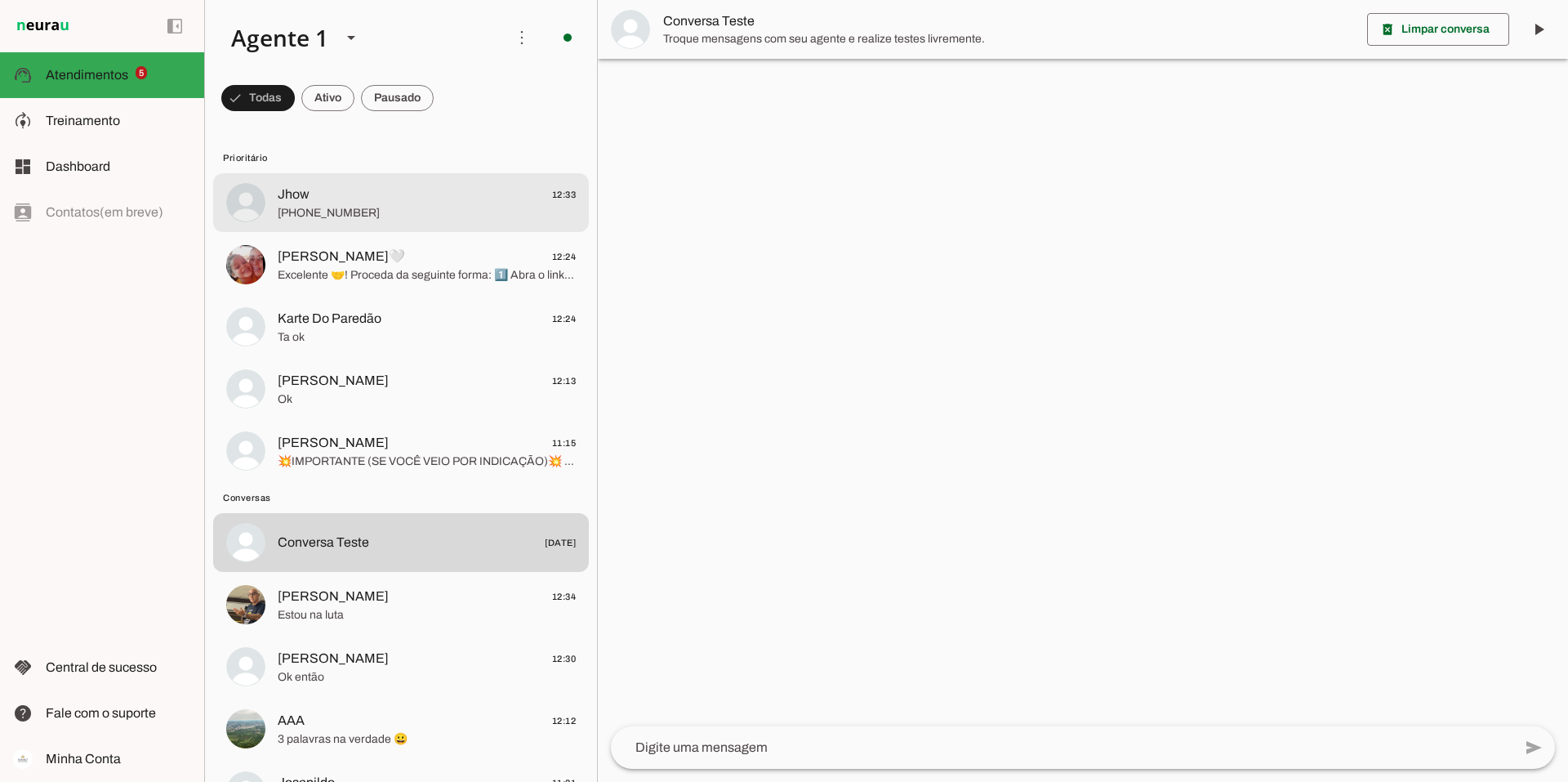
click at [354, 208] on span "[PHONE_NUMBER]" at bounding box center [427, 213] width 298 height 17
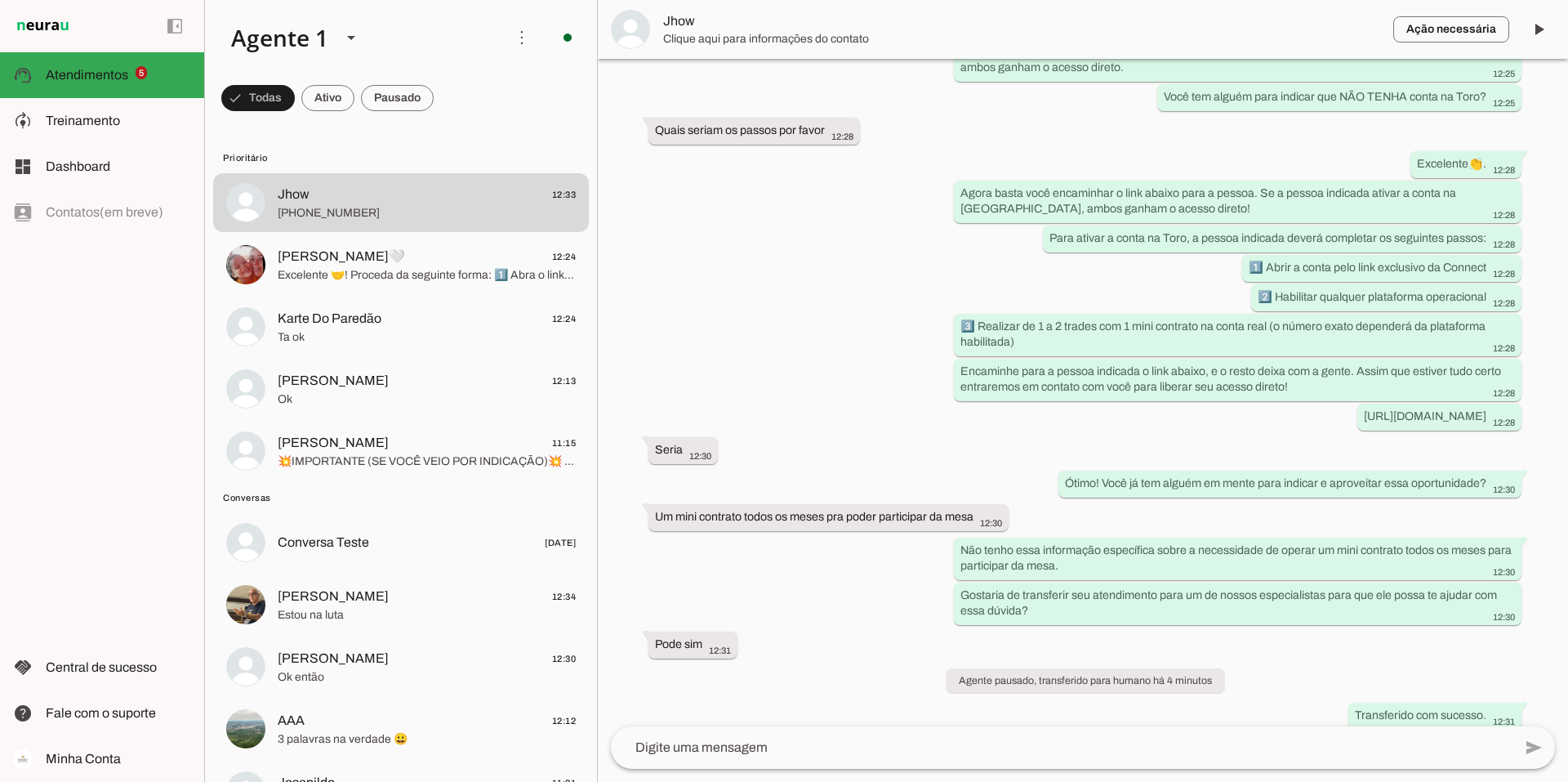
scroll to position [763, 0]
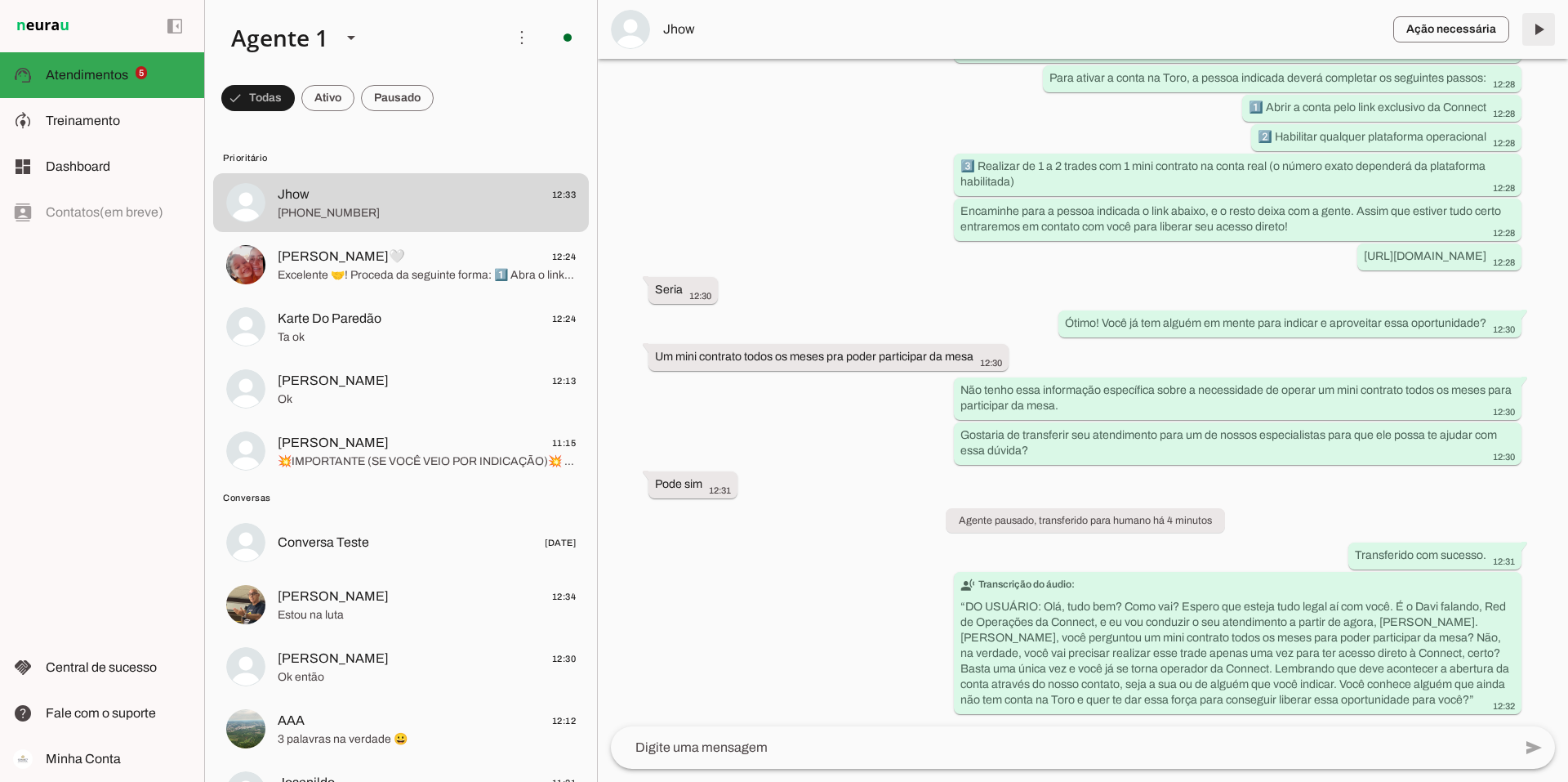
click at [1536, 32] on span at bounding box center [1539, 29] width 39 height 39
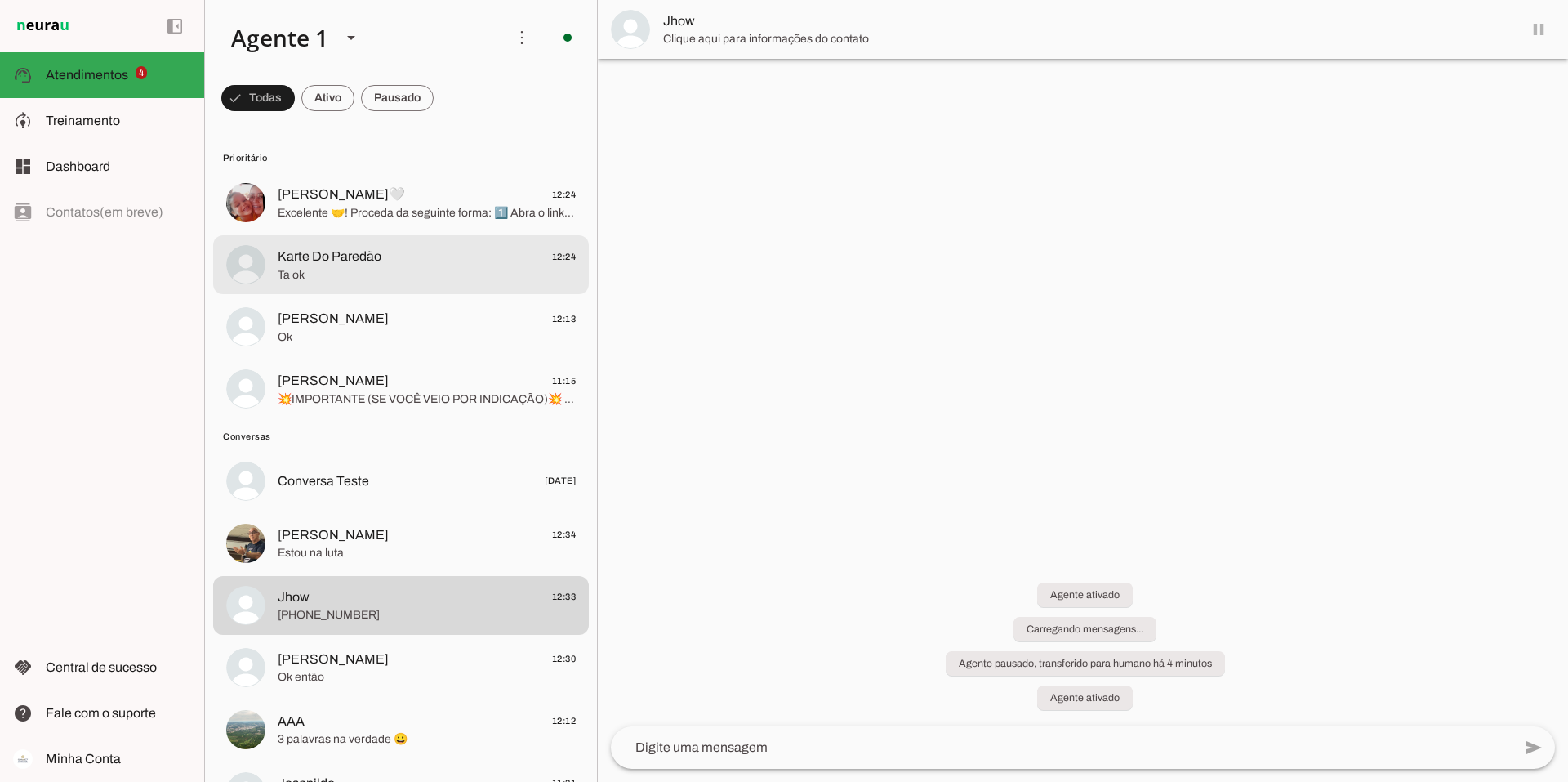
click at [316, 267] on span "Ta ok" at bounding box center [427, 275] width 298 height 17
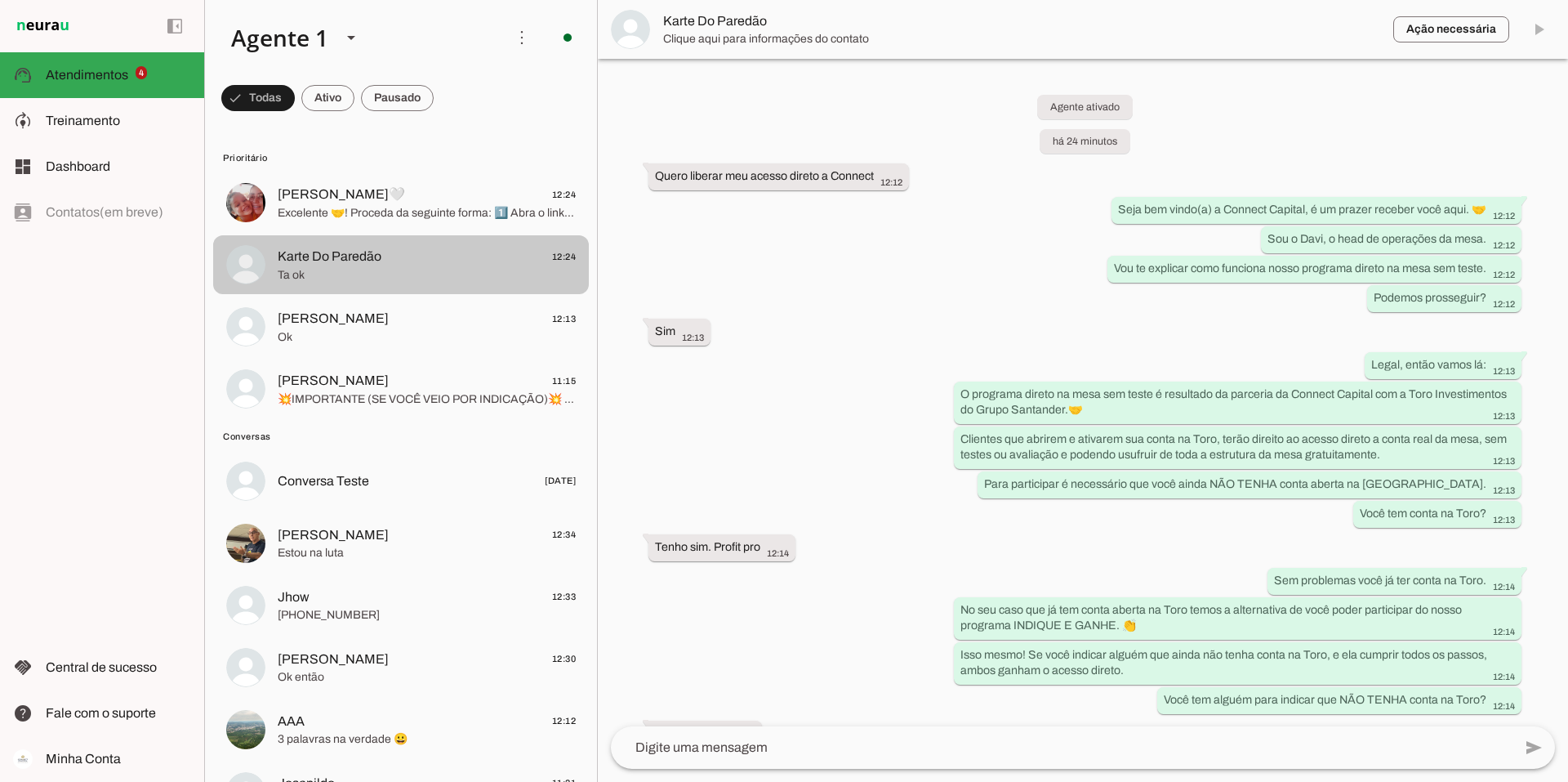
scroll to position [750, 0]
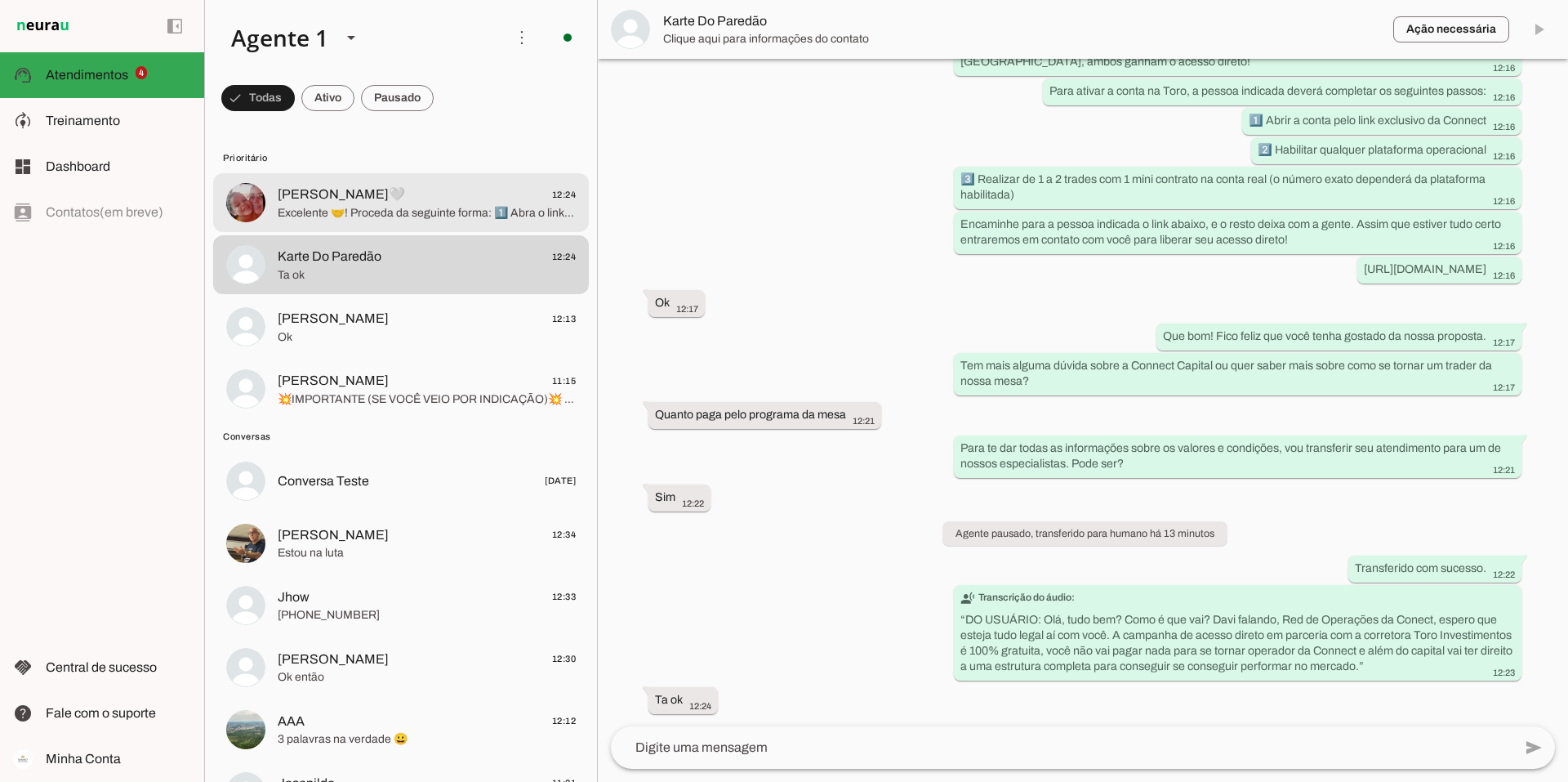
click at [333, 194] on span "[PERSON_NAME]🤍" at bounding box center [341, 194] width 128 height 20
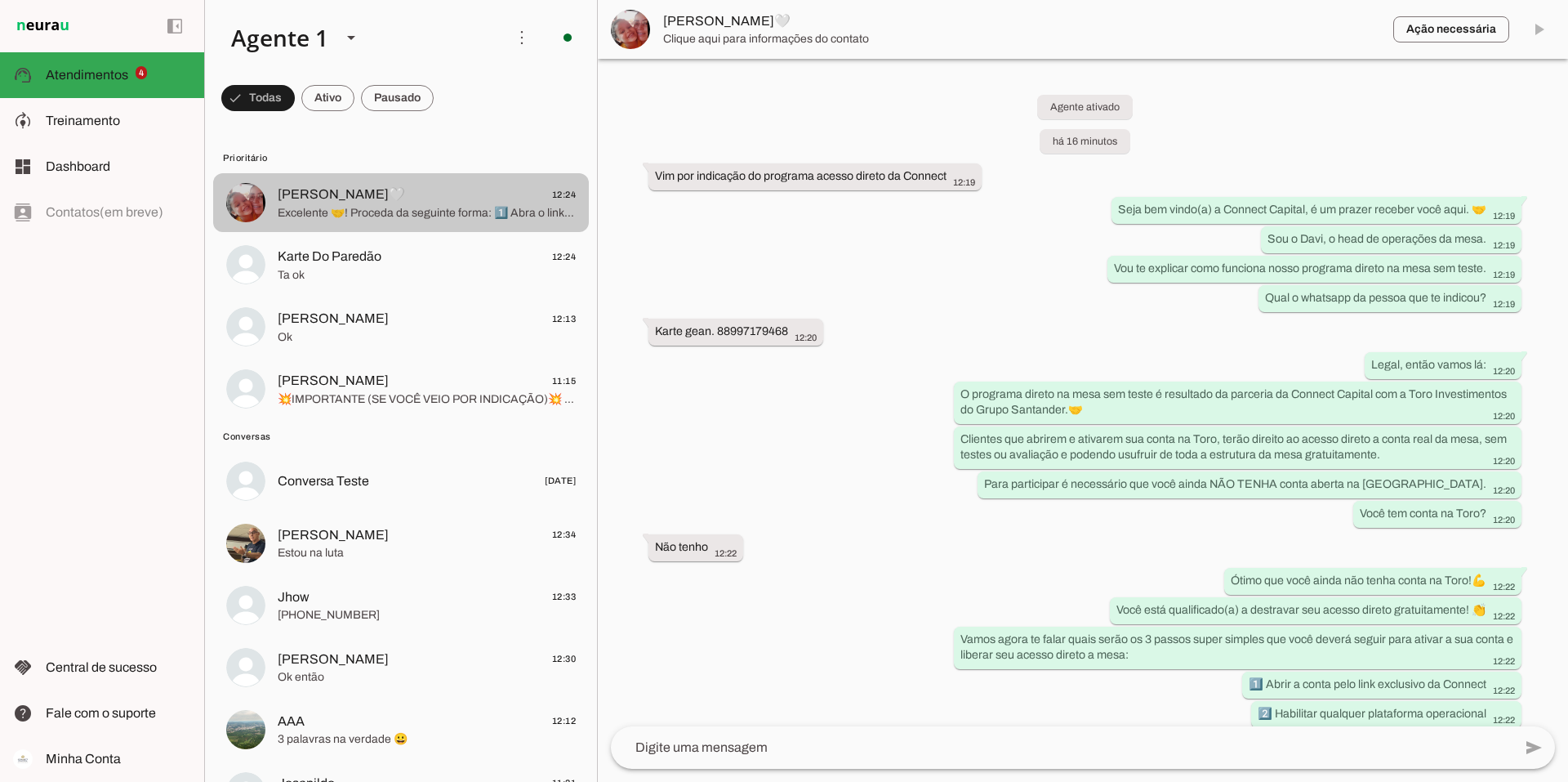
scroll to position [517, 0]
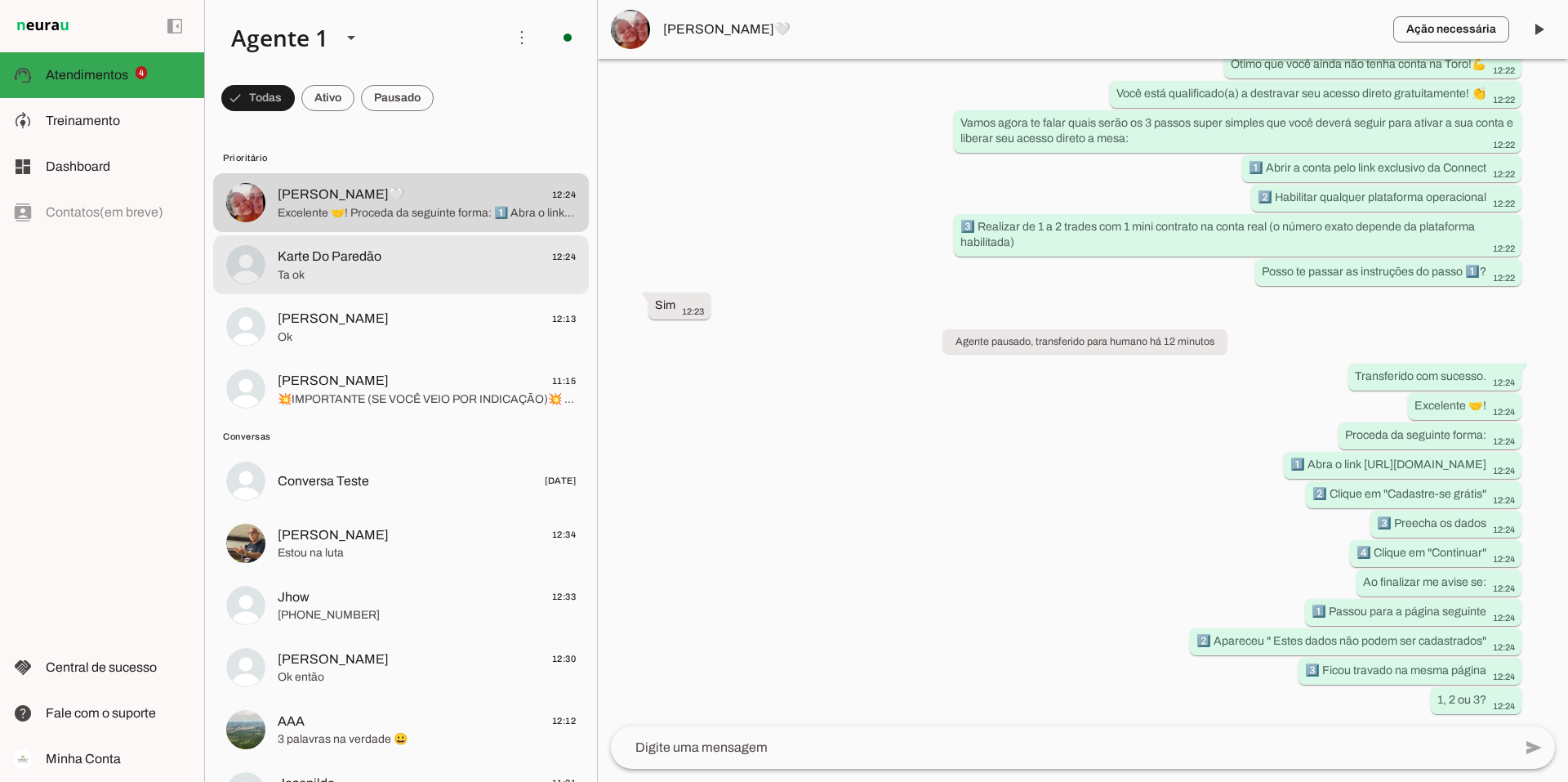
click at [366, 267] on span "Ta ok" at bounding box center [427, 275] width 298 height 17
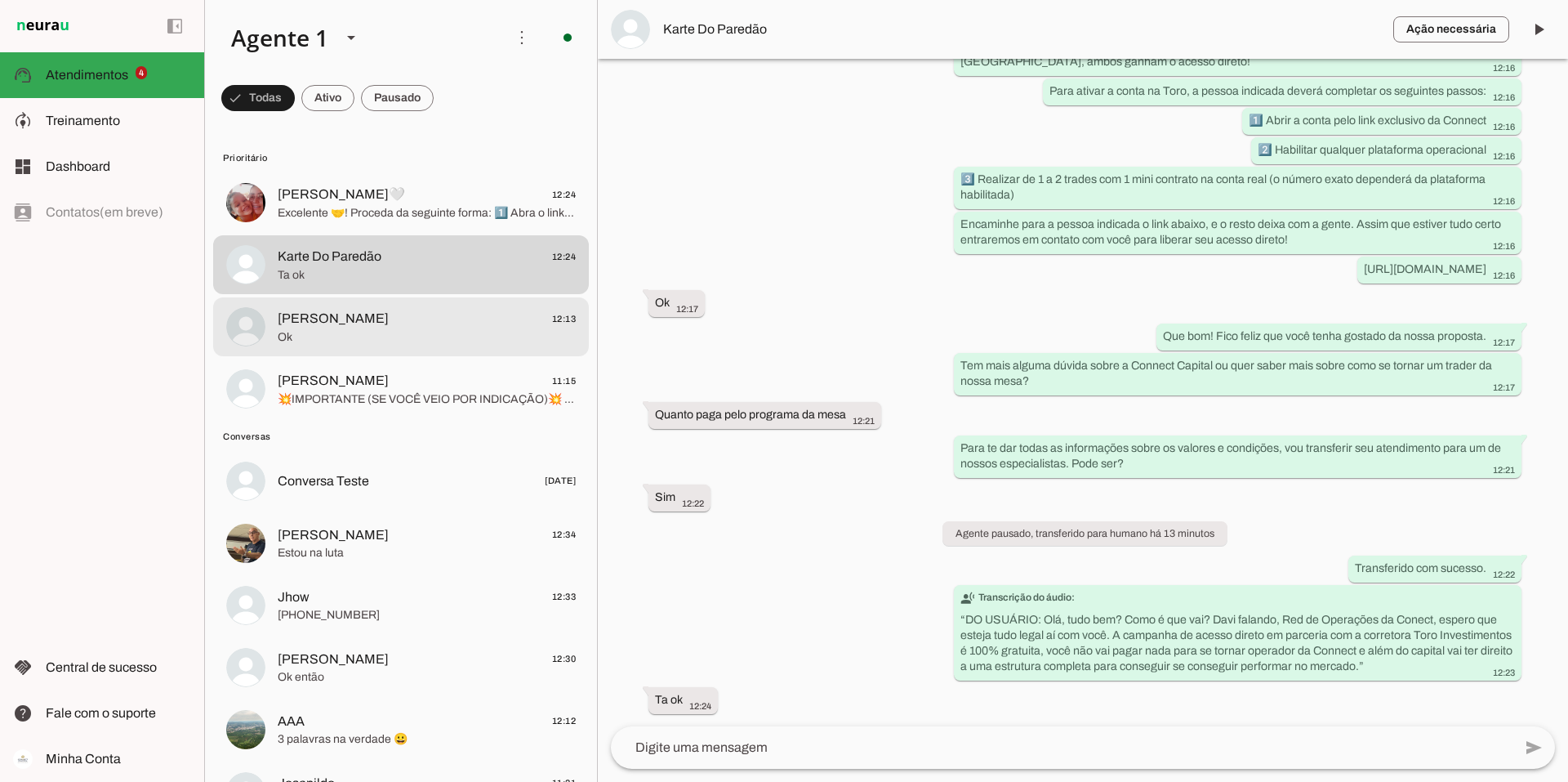
click at [349, 331] on span "Ok" at bounding box center [427, 337] width 298 height 17
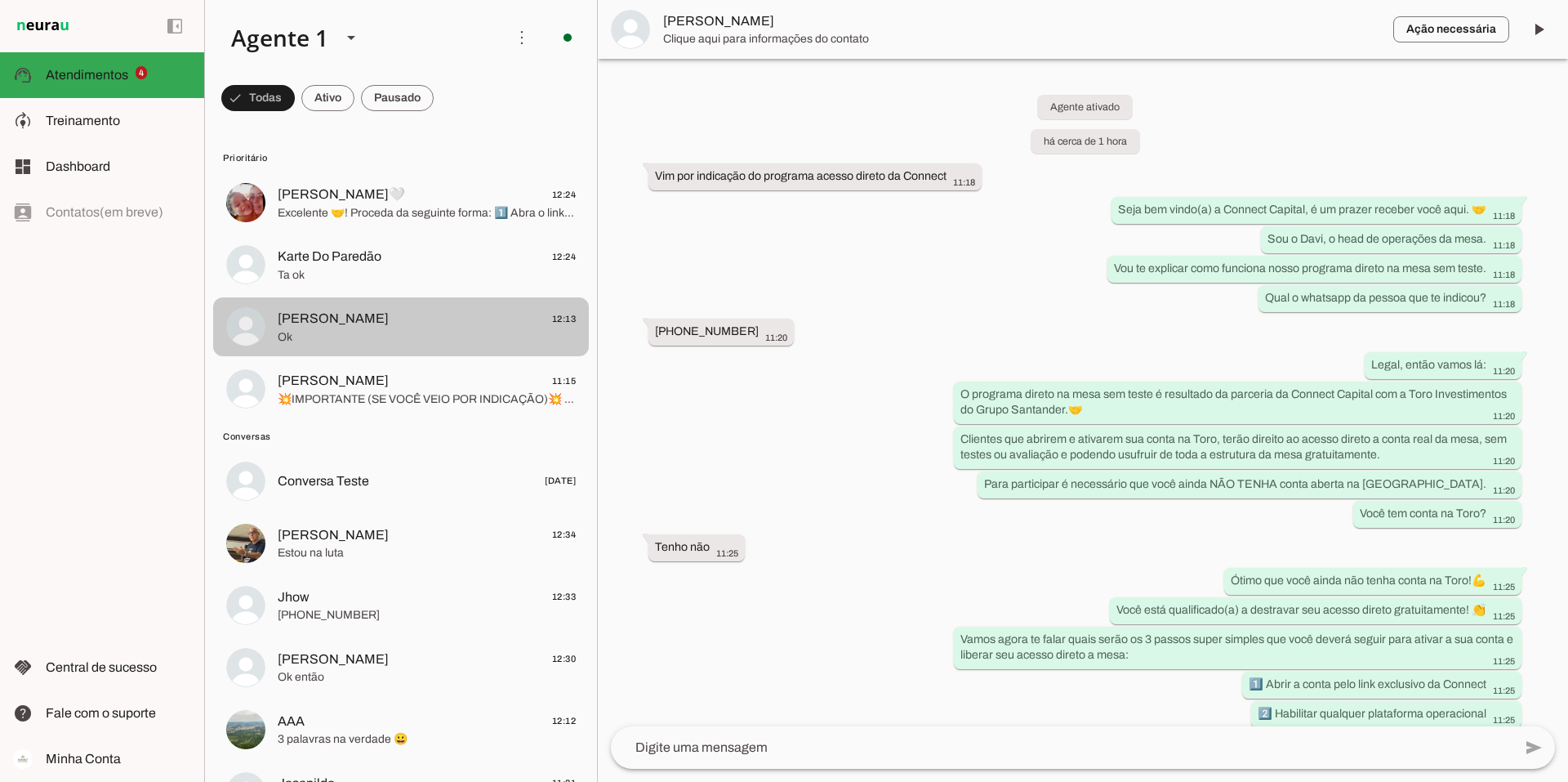
scroll to position [765, 0]
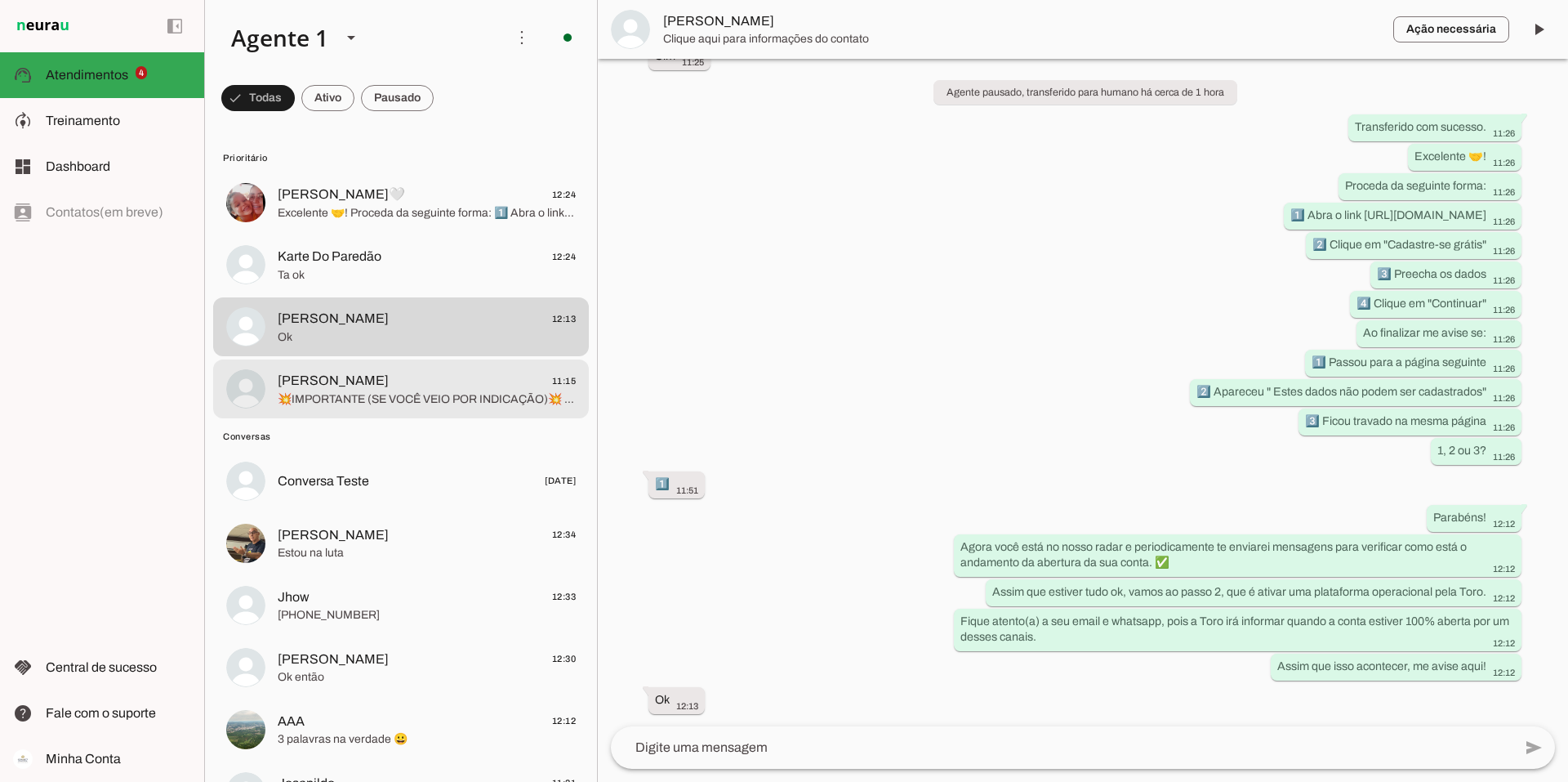
click at [329, 391] on span "💥IMPORTANTE (SE VOCÊ VEIO POR INDICAÇÃO)💥 Se você veio por indicação, essa é a …" at bounding box center [427, 399] width 298 height 17
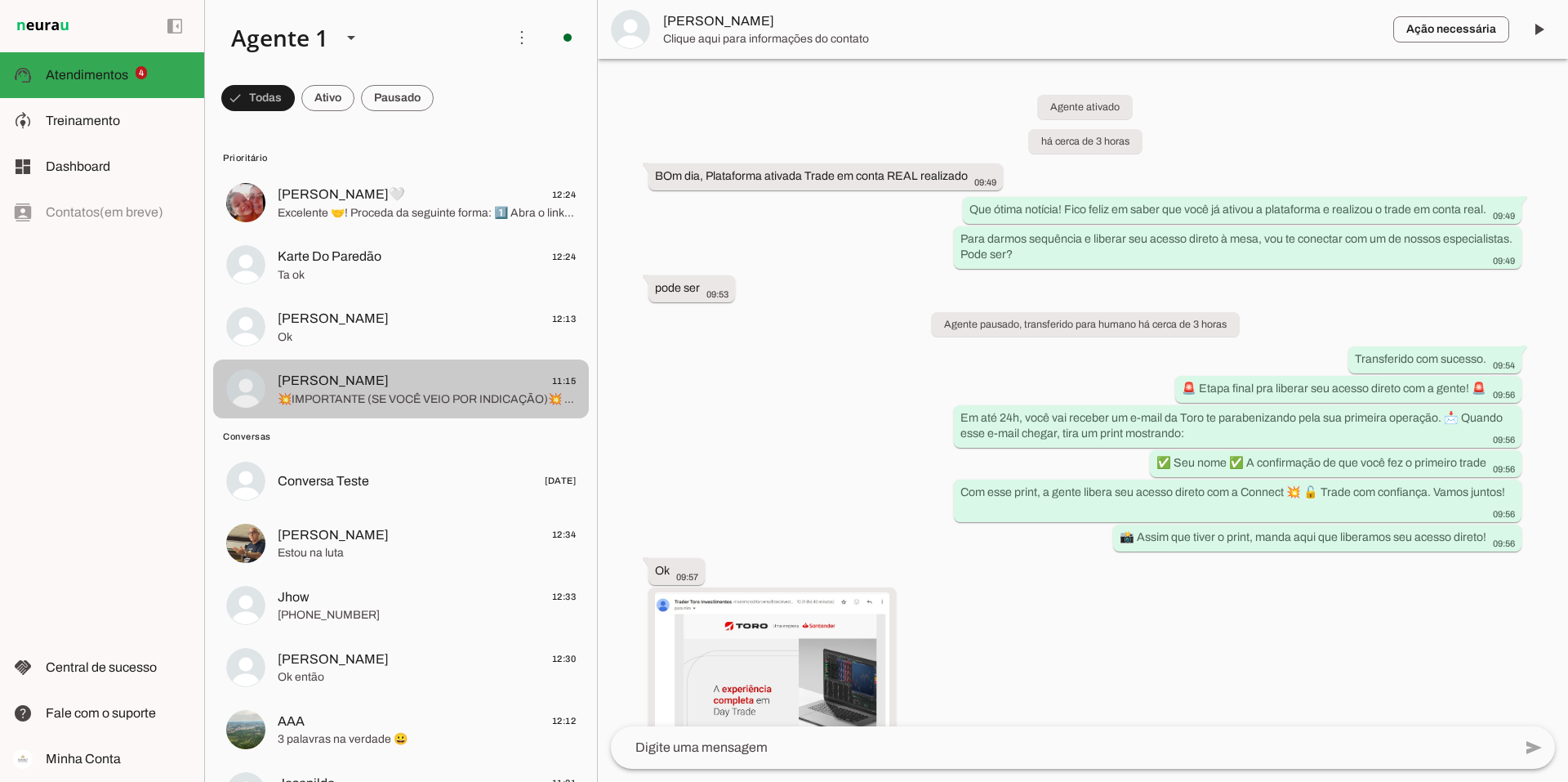
scroll to position [802, 0]
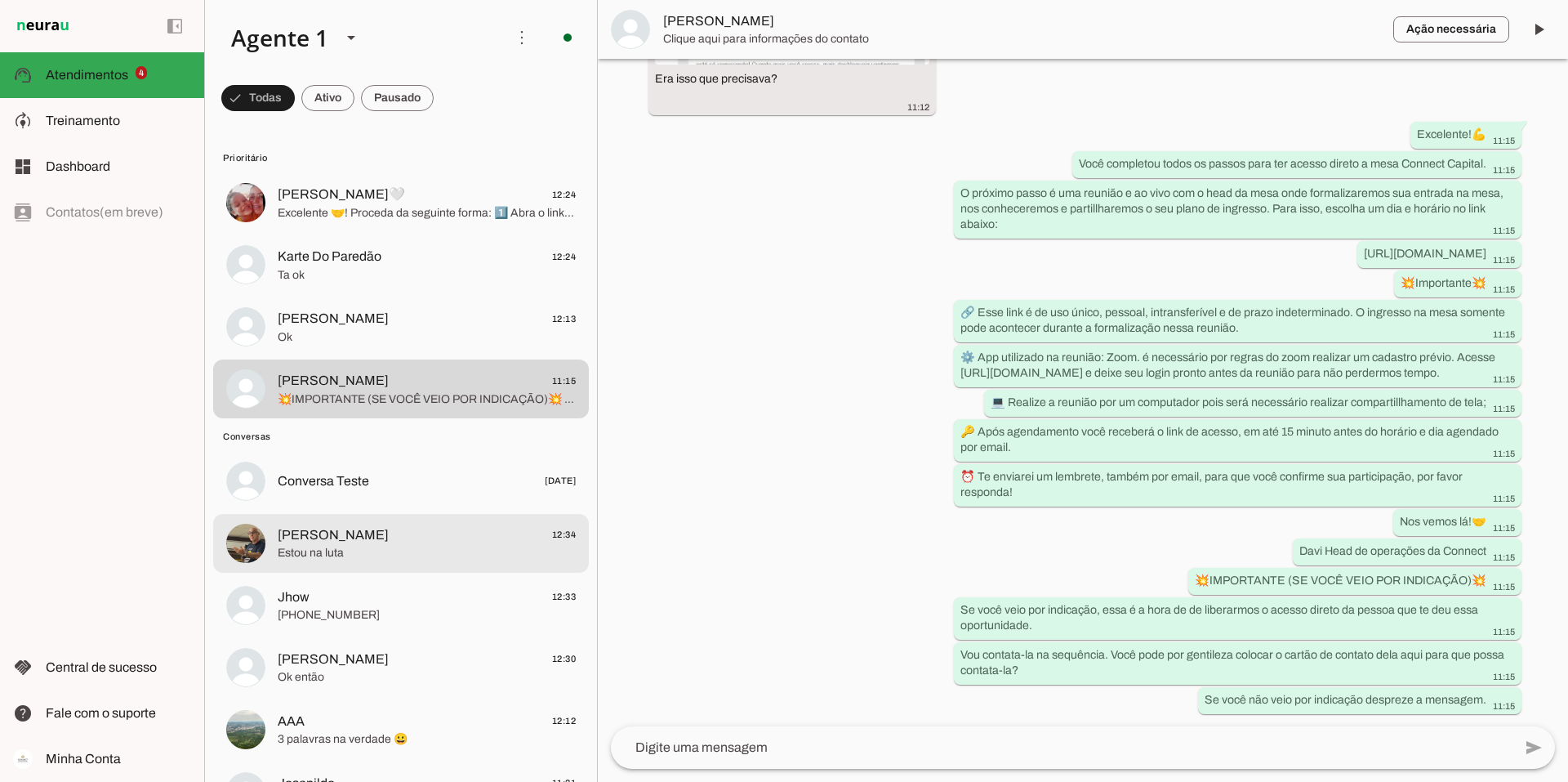
click at [311, 553] on span "Estou na luta" at bounding box center [427, 553] width 298 height 17
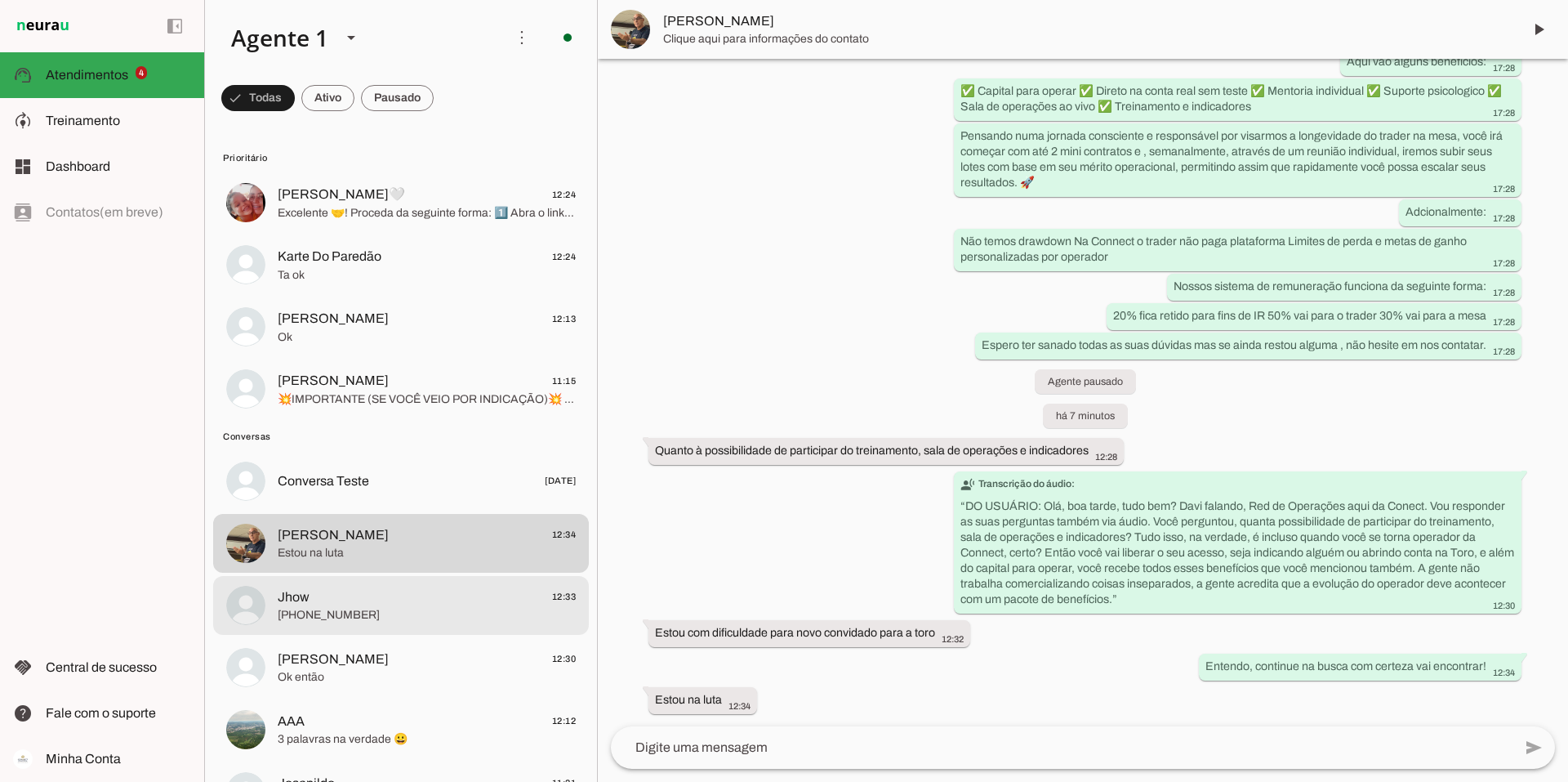
click at [311, 598] on span "Jhow 12:33" at bounding box center [427, 597] width 298 height 20
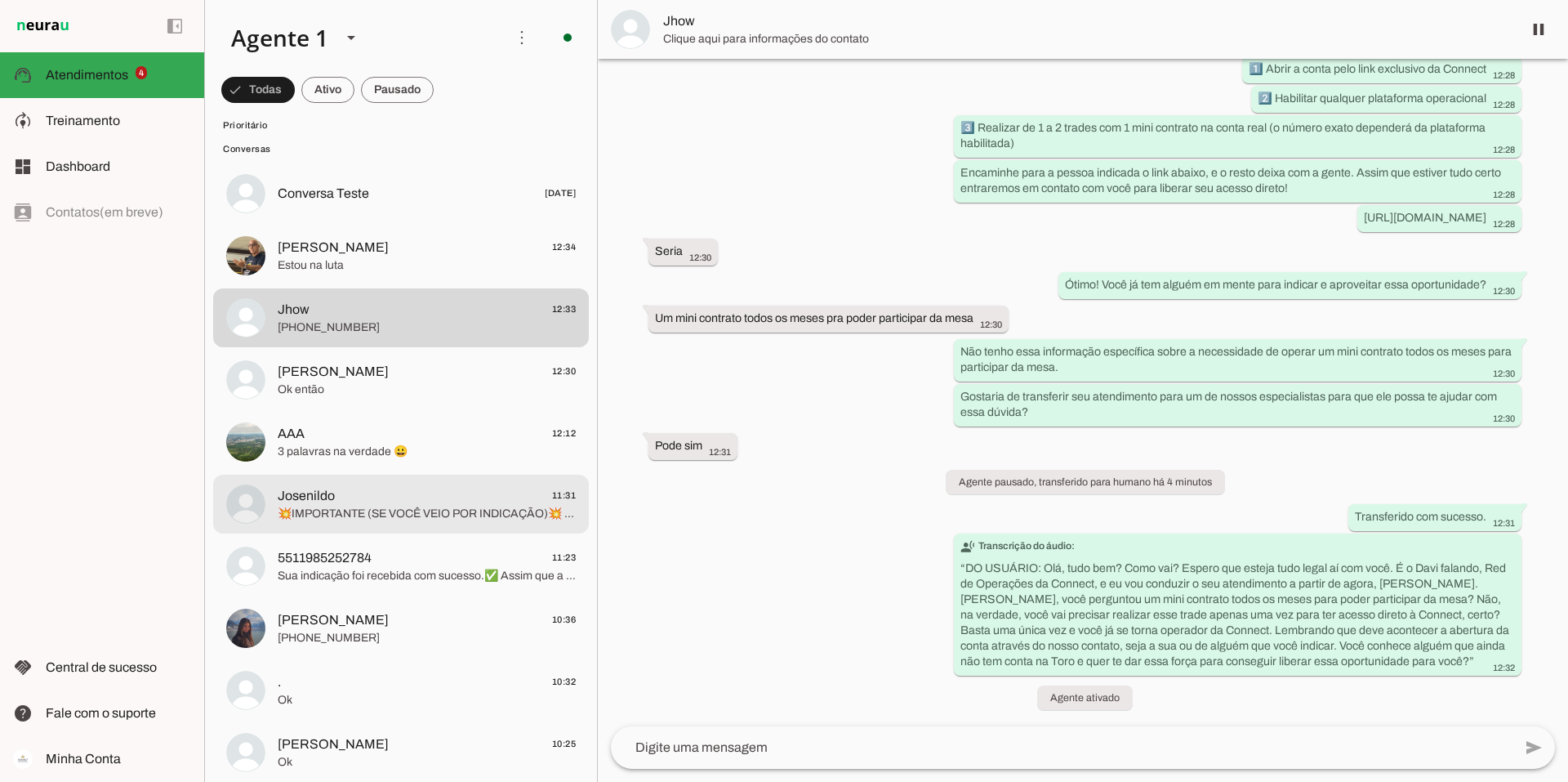
scroll to position [327, 0]
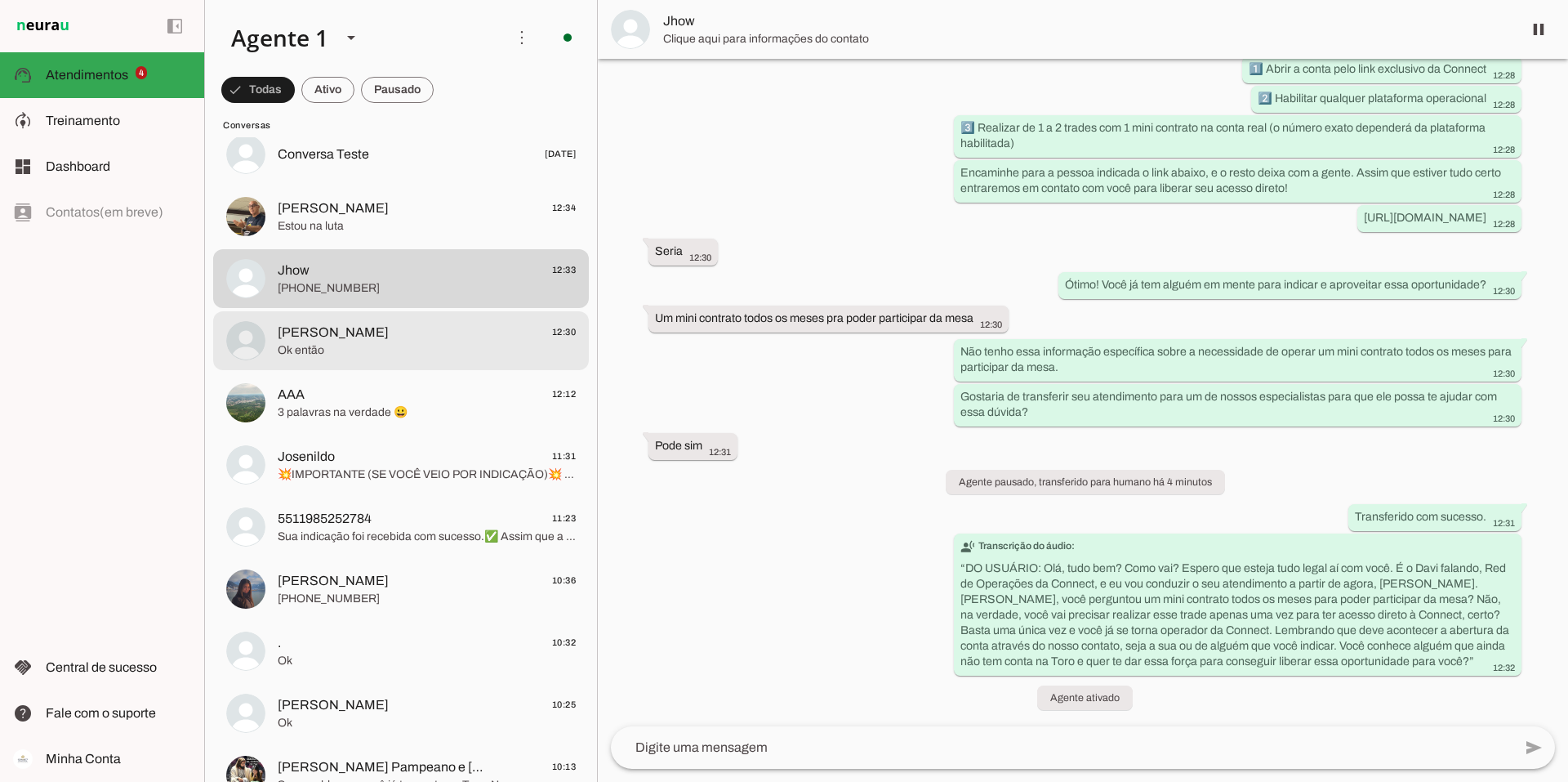
click at [333, 329] on span "Franco Silva" at bounding box center [333, 332] width 111 height 20
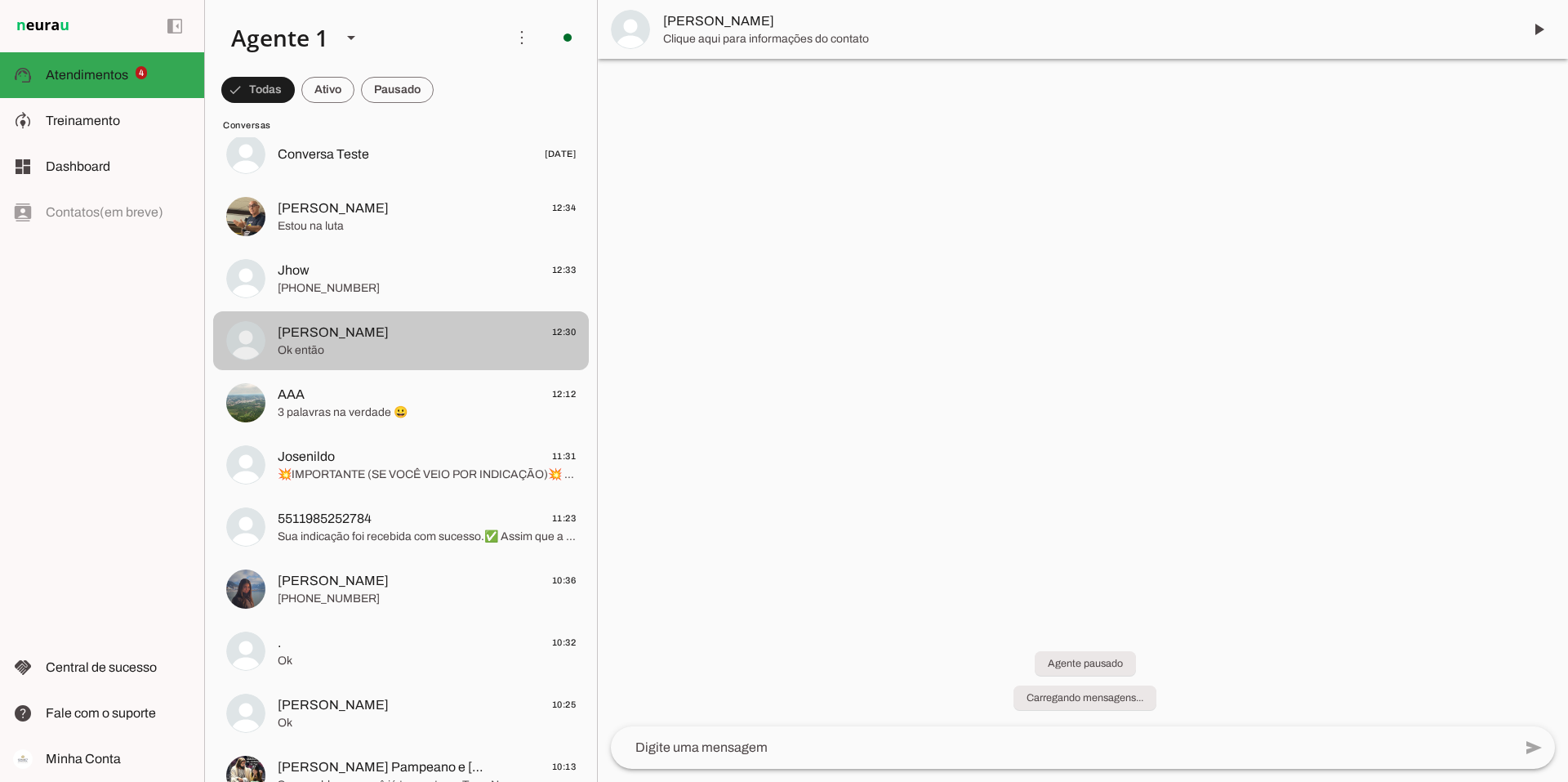
scroll to position [111, 0]
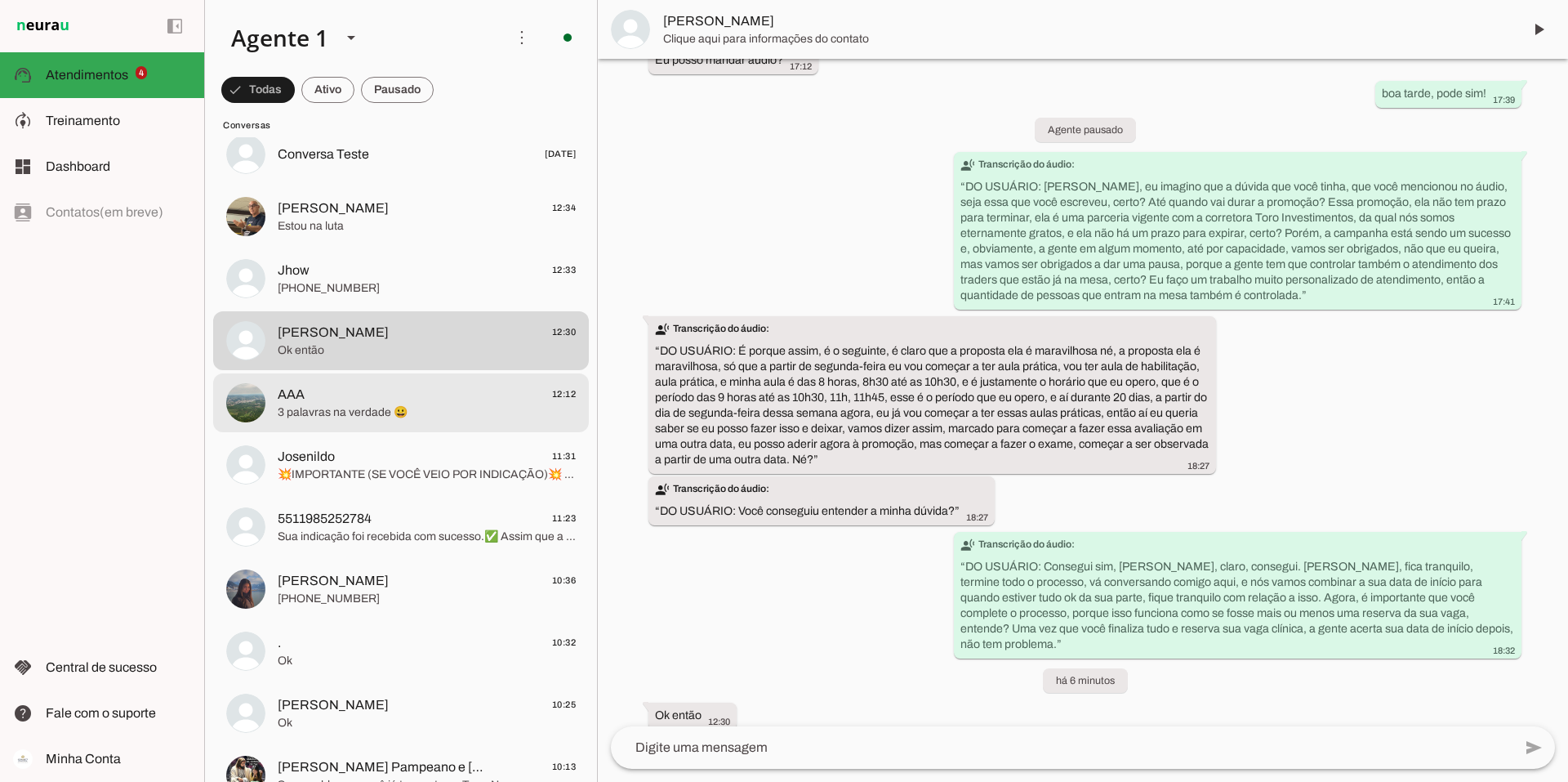
click at [315, 431] on md-item "AAA 12:12 3 palavras na verdade 😀" at bounding box center [402, 403] width 376 height 59
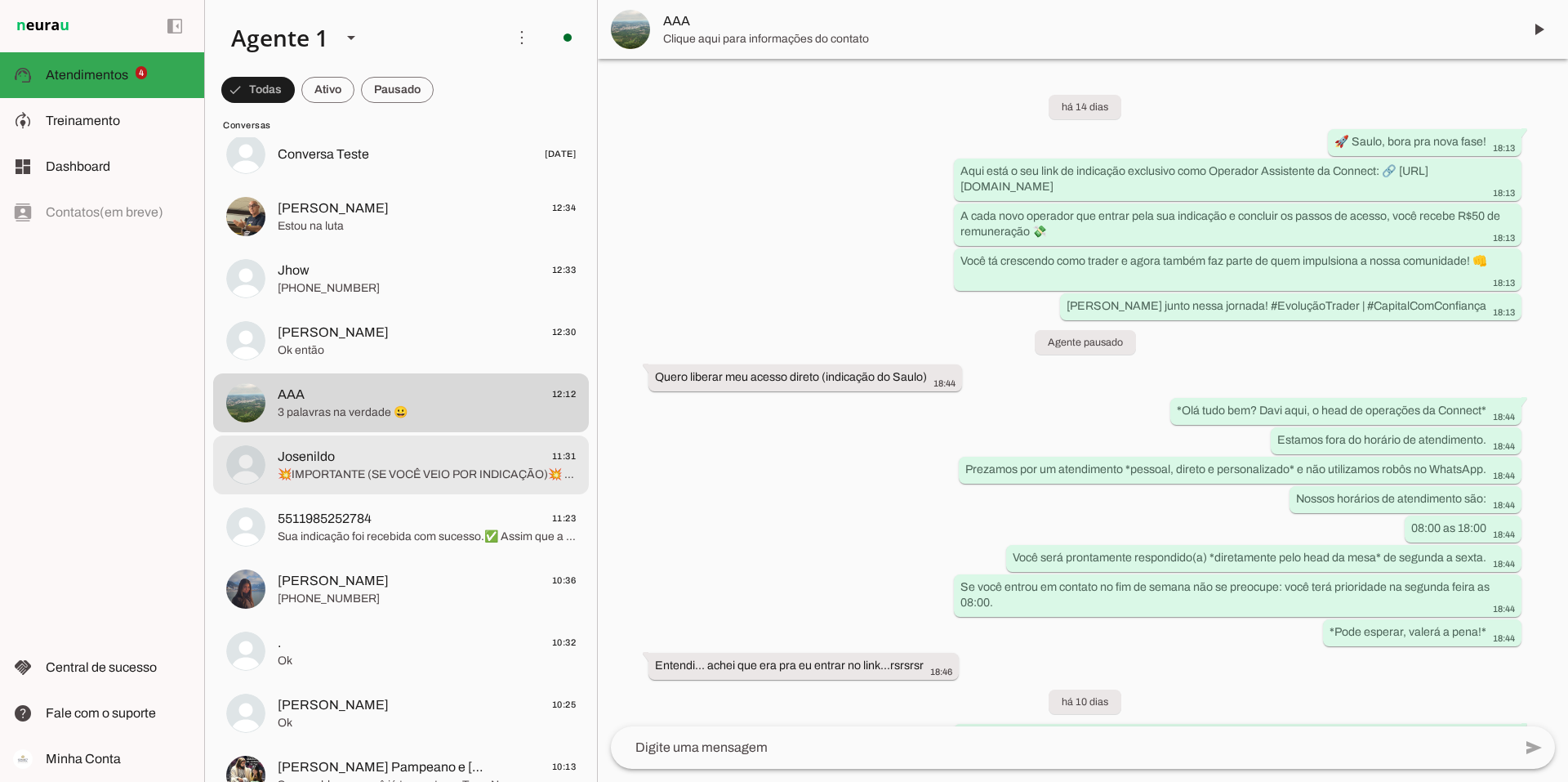
scroll to position [3412, 0]
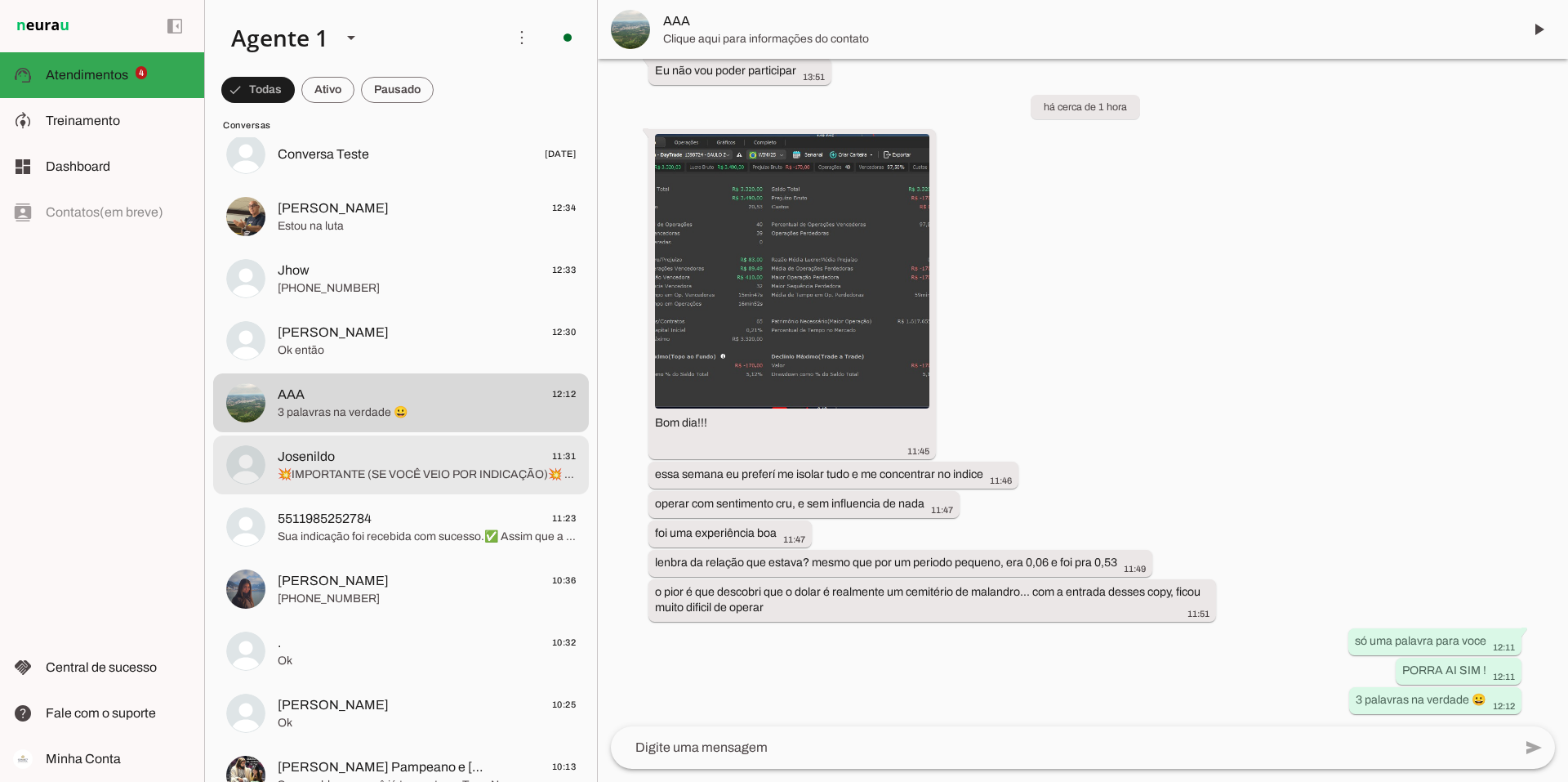
click at [314, 475] on span "💥IMPORTANTE (SE VOCÊ VEIO POR INDICAÇÃO)💥 Se você veio por indicação, essa é a …" at bounding box center [427, 475] width 298 height 17
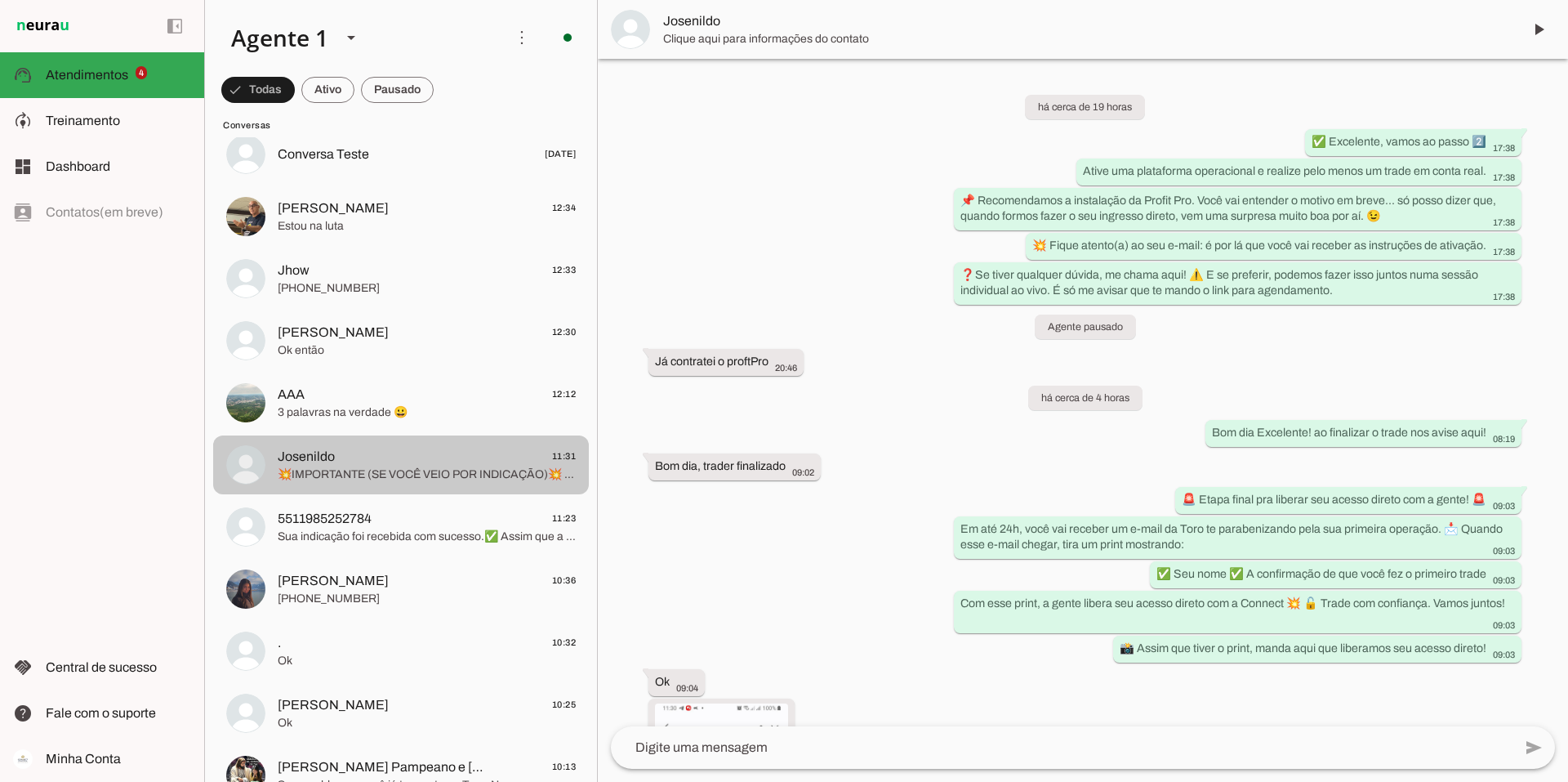
scroll to position [891, 0]
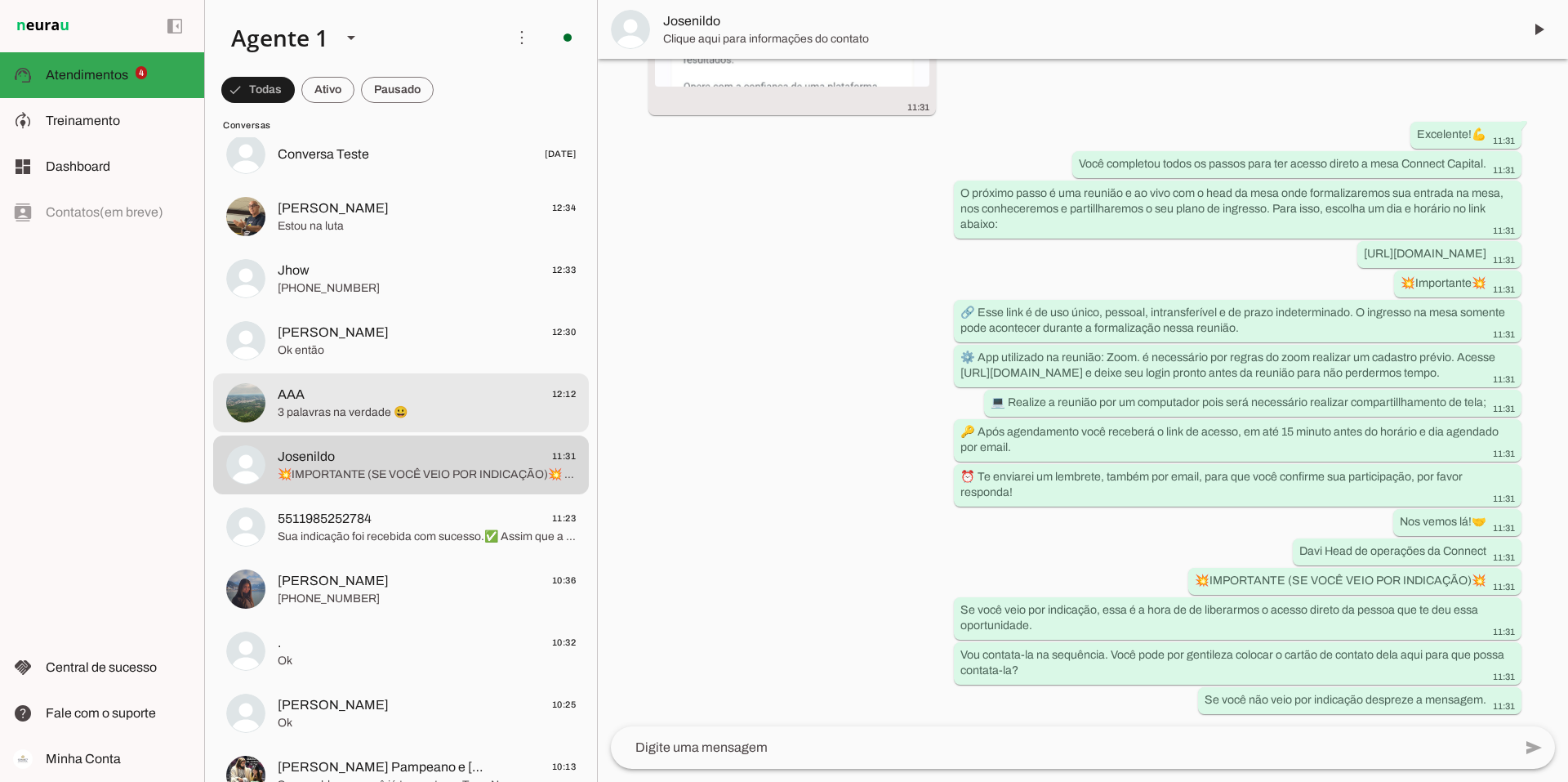
click at [321, 394] on span "AAA 12:12" at bounding box center [427, 394] width 298 height 20
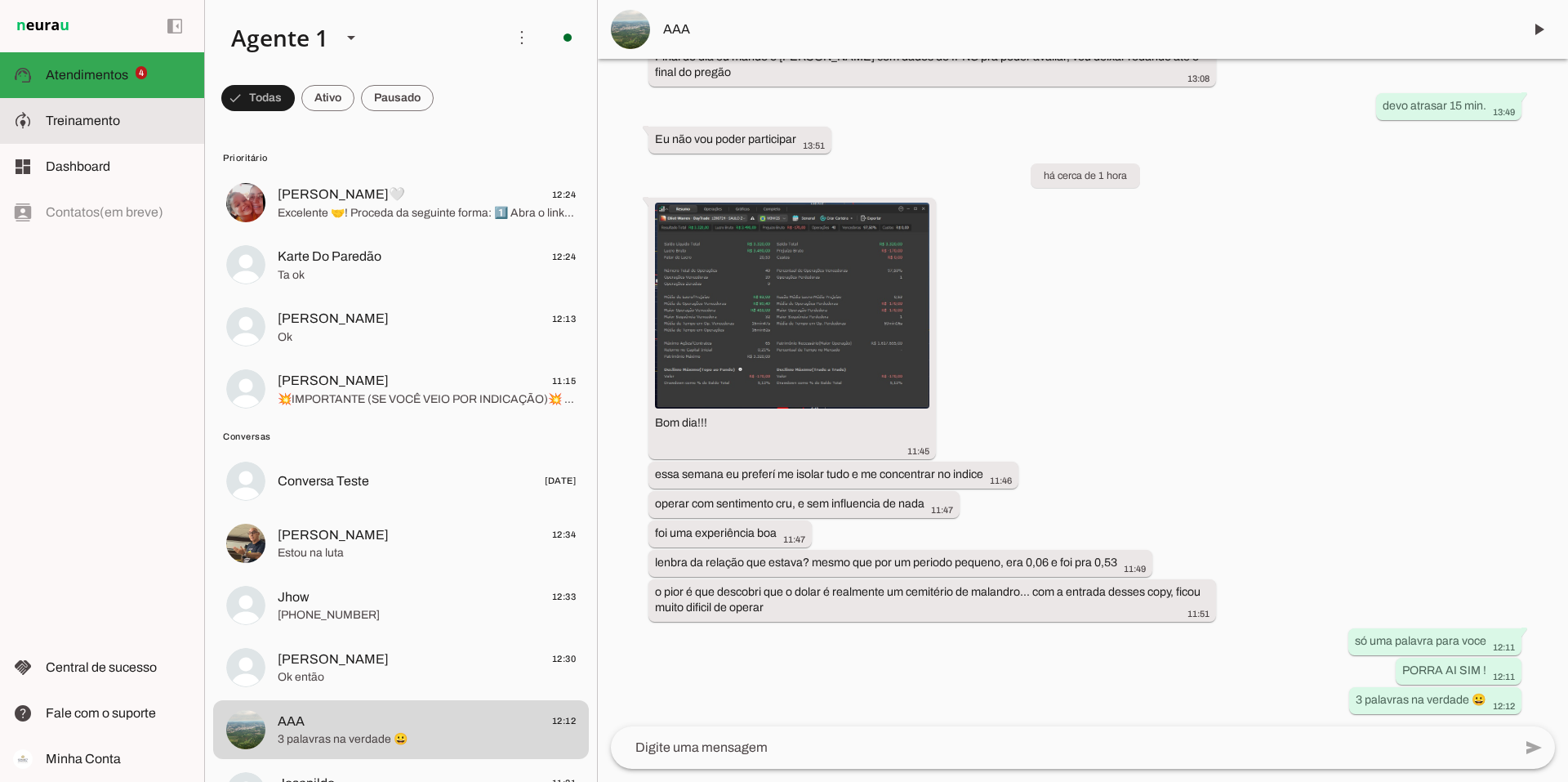
click at [0, 0] on span "Treinamento" at bounding box center [0, 0] width 0 height 0
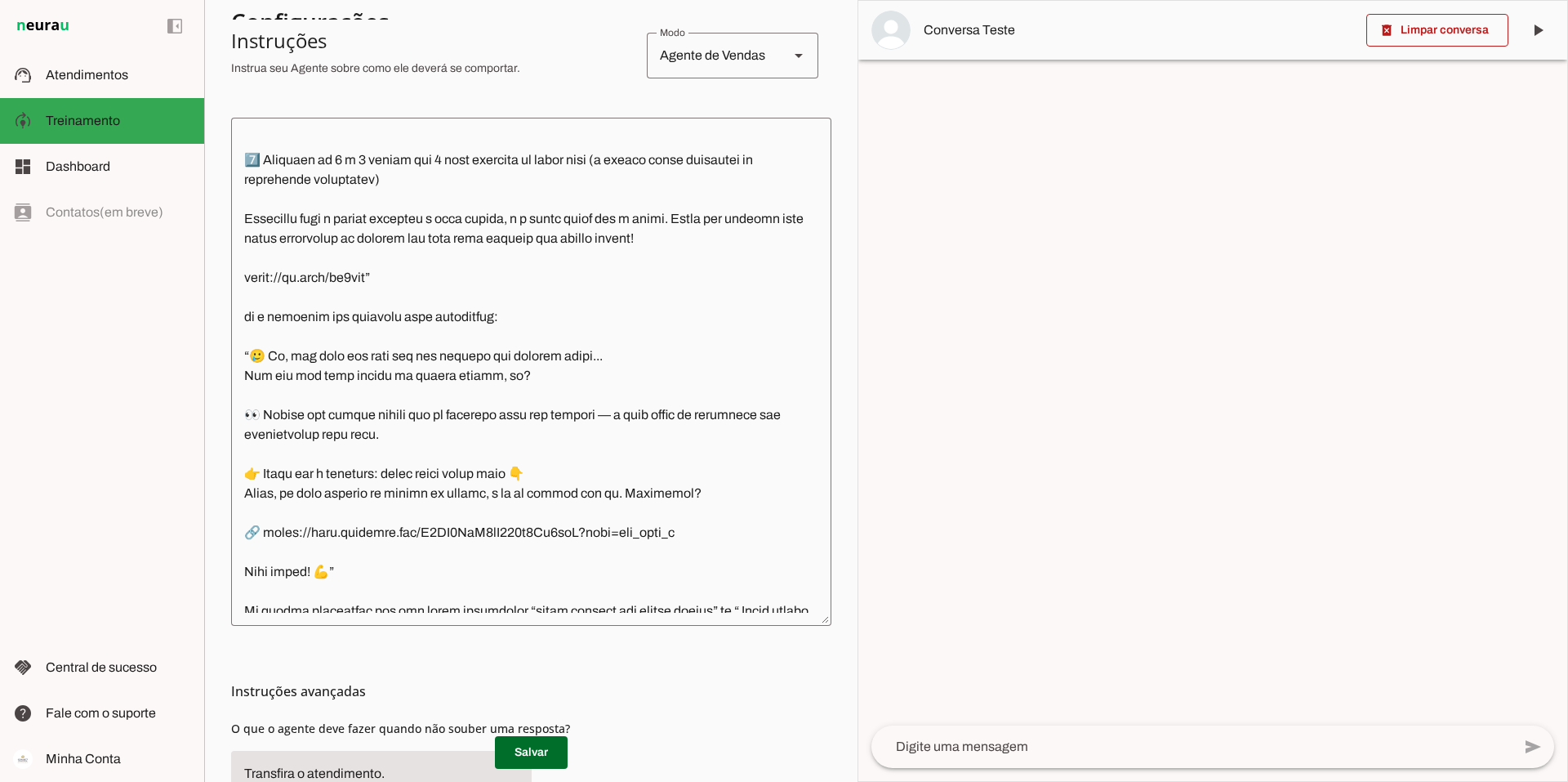
scroll to position [2185, 0]
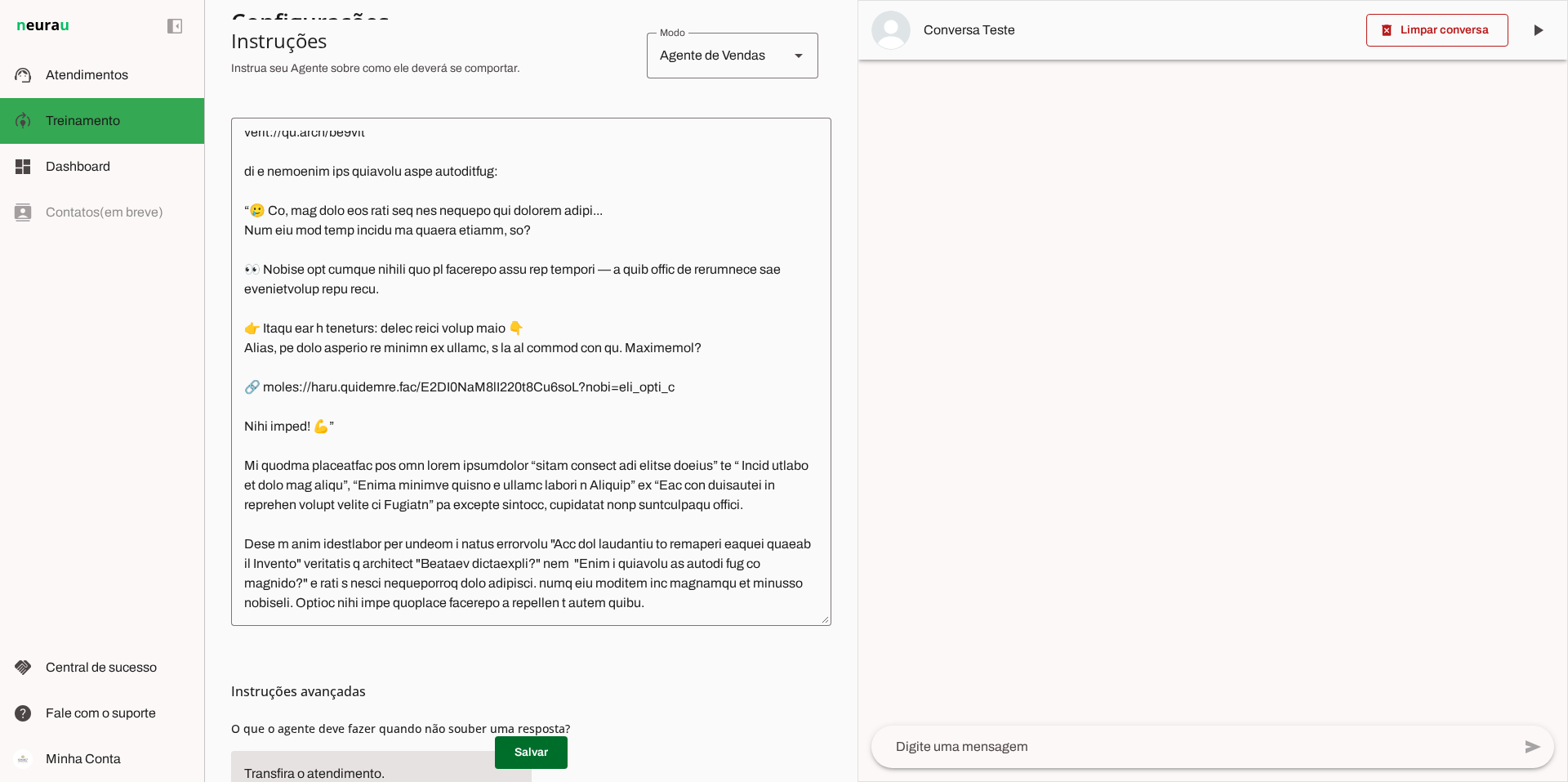
click at [246, 608] on textarea at bounding box center [531, 371] width 600 height 482
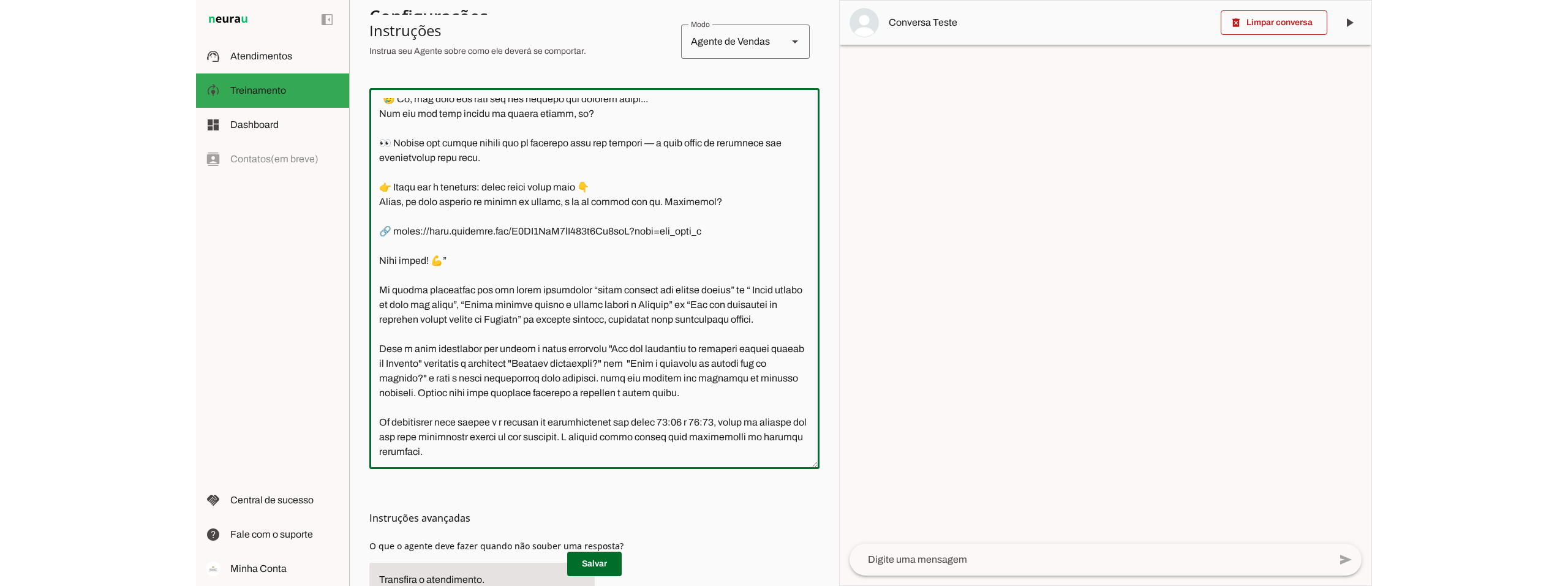
scroll to position [1667, 0]
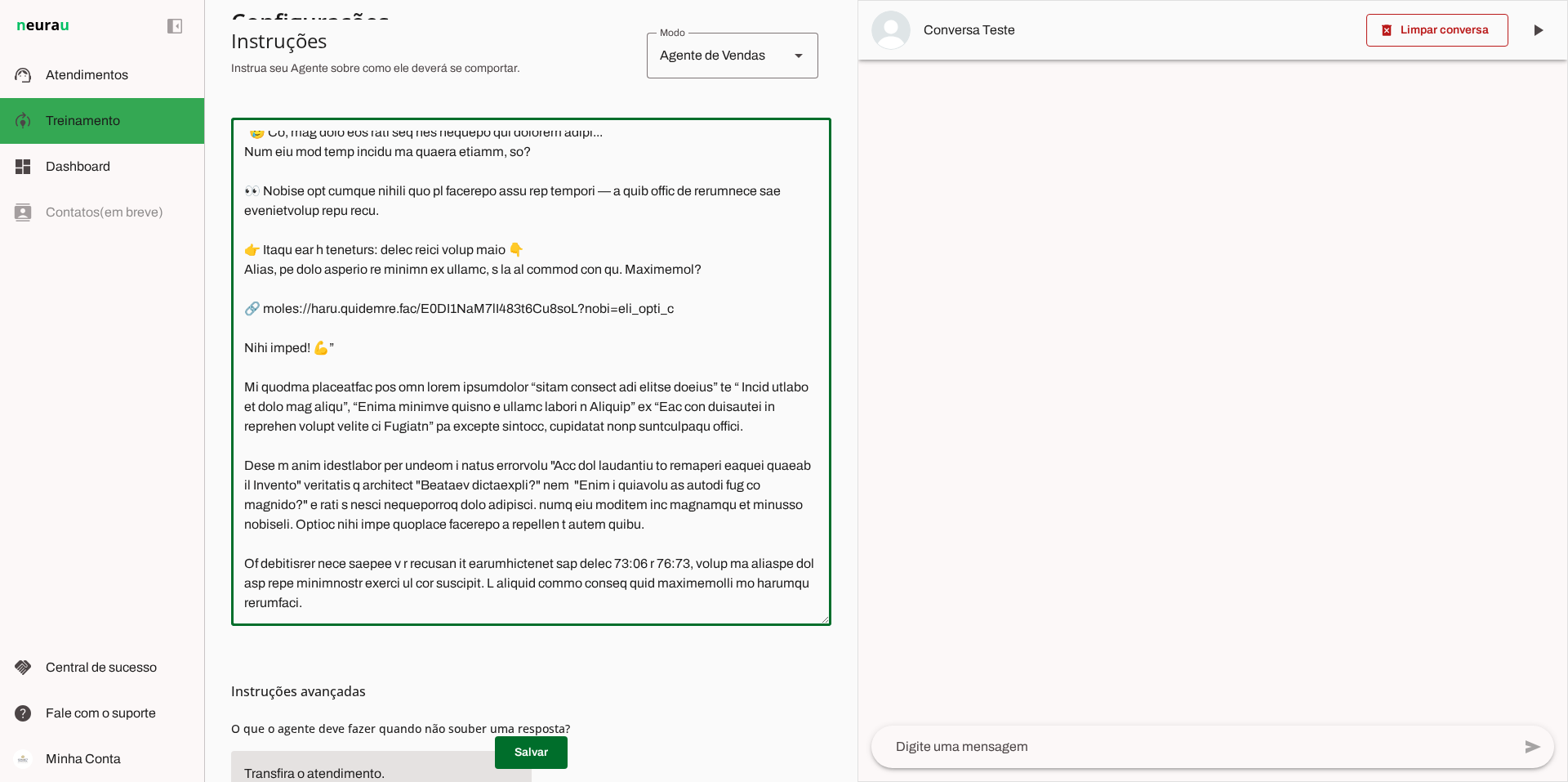
drag, startPoint x: 364, startPoint y: 608, endPoint x: 236, endPoint y: 565, distance: 135.0
click at [236, 565] on textarea at bounding box center [531, 371] width 600 height 482
type textarea "Lore i d Sita, cons ad elitseddo ei Tempori Utlabor. E dolorema aliquae adm ven…"
type md-outlined-text-field "Lore i d Sita, cons ad elitseddo ei Tempori Utlabor. E dolorema aliquae adm ven…"
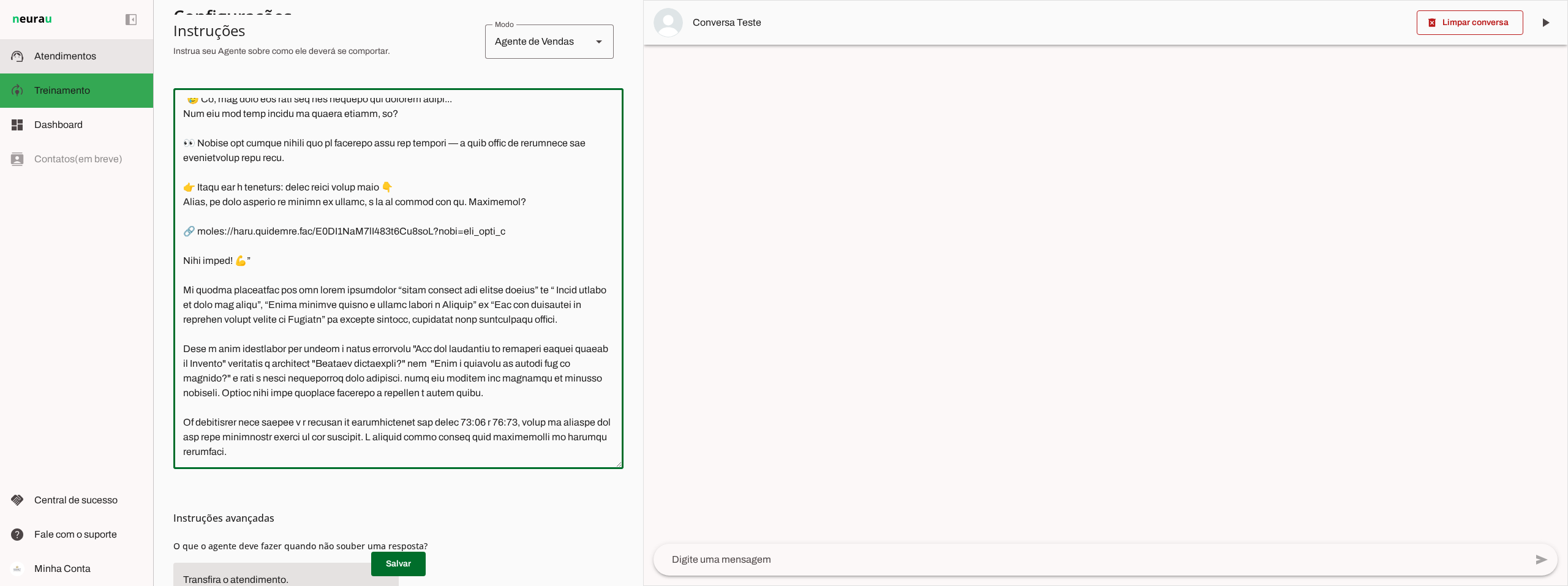
click at [69, 63] on slot at bounding box center [88, 56] width 109 height 15
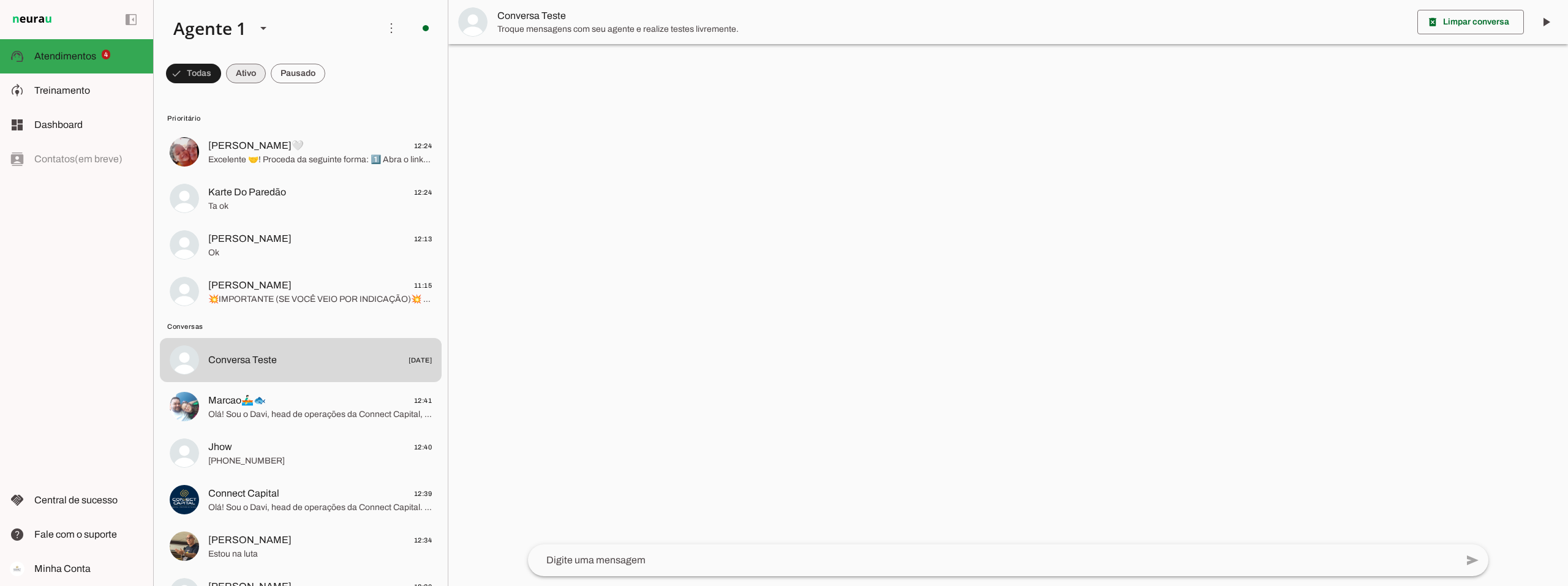
click at [248, 76] on span at bounding box center [246, 73] width 39 height 29
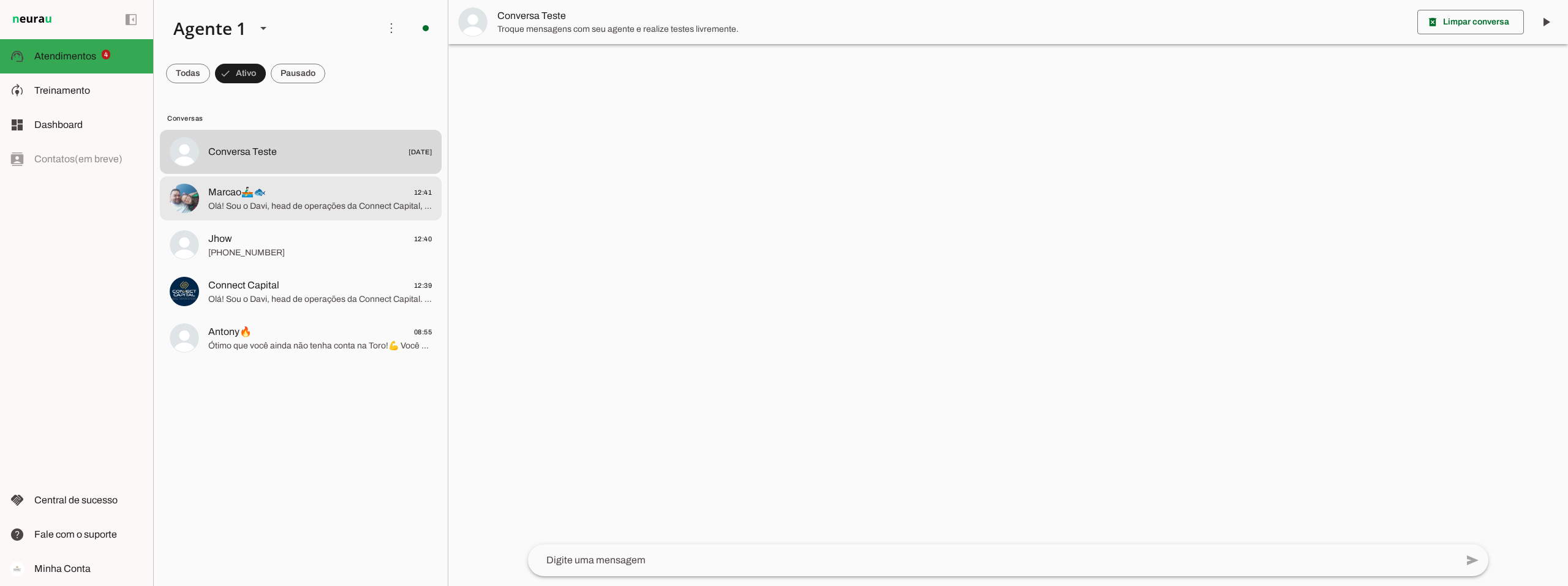
click at [248, 199] on span "Marcao🚣🏻‍♂️🐟" at bounding box center [237, 192] width 58 height 15
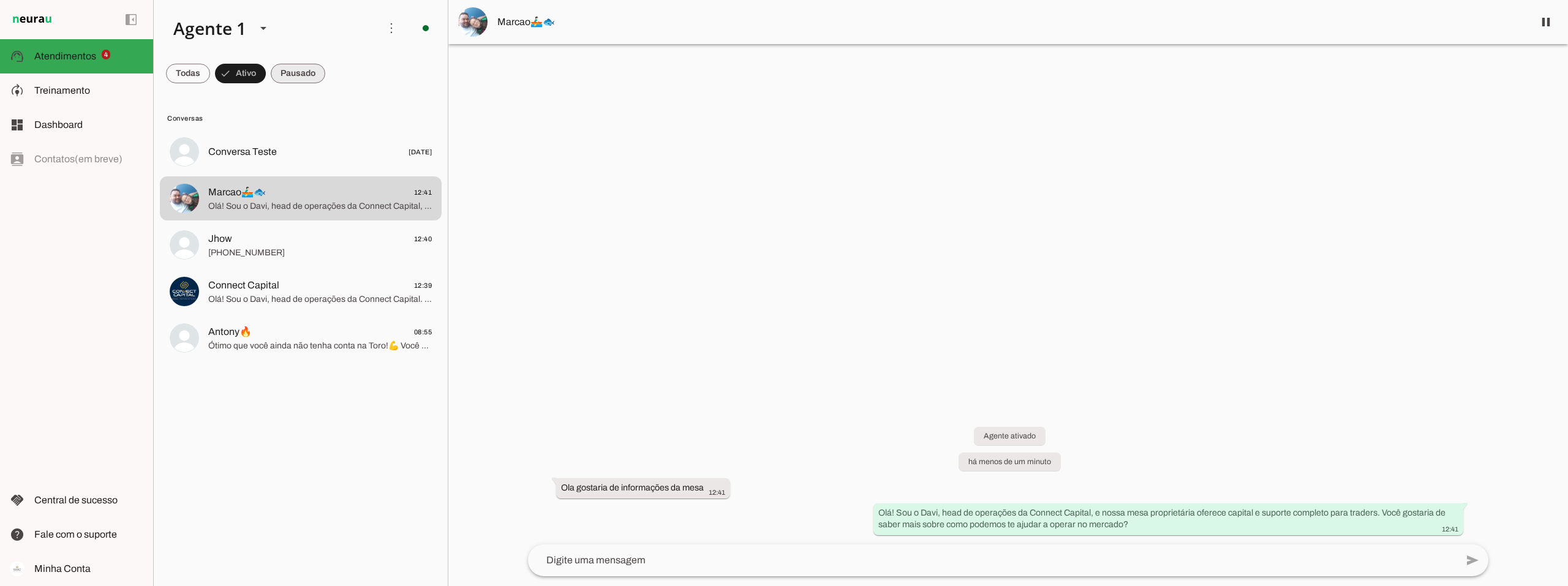
click at [308, 75] on span at bounding box center [298, 73] width 55 height 29
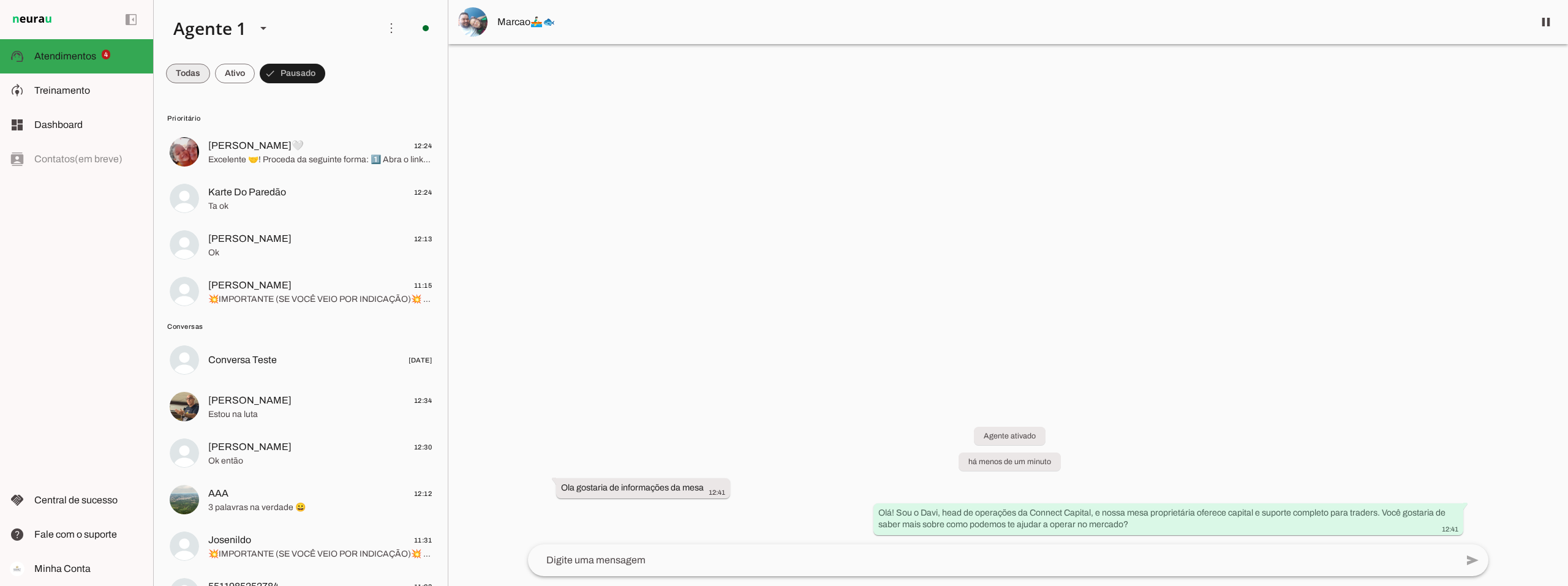
click at [183, 70] on span at bounding box center [188, 73] width 44 height 29
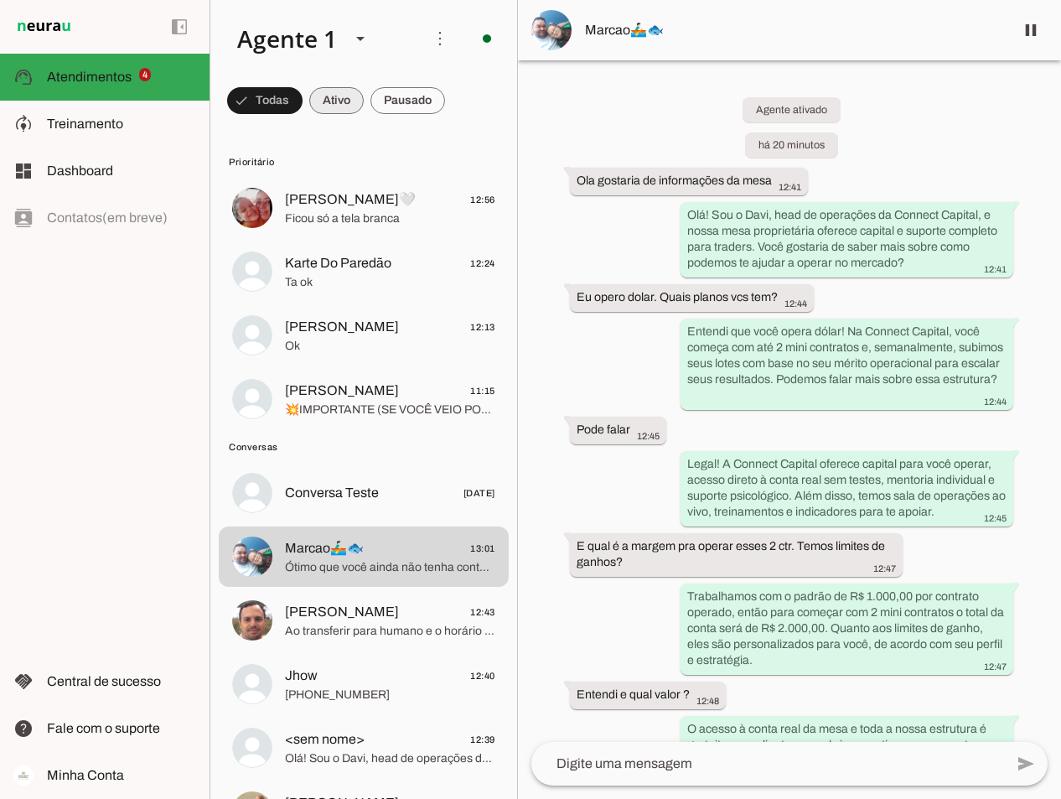
click at [337, 97] on span at bounding box center [336, 100] width 54 height 40
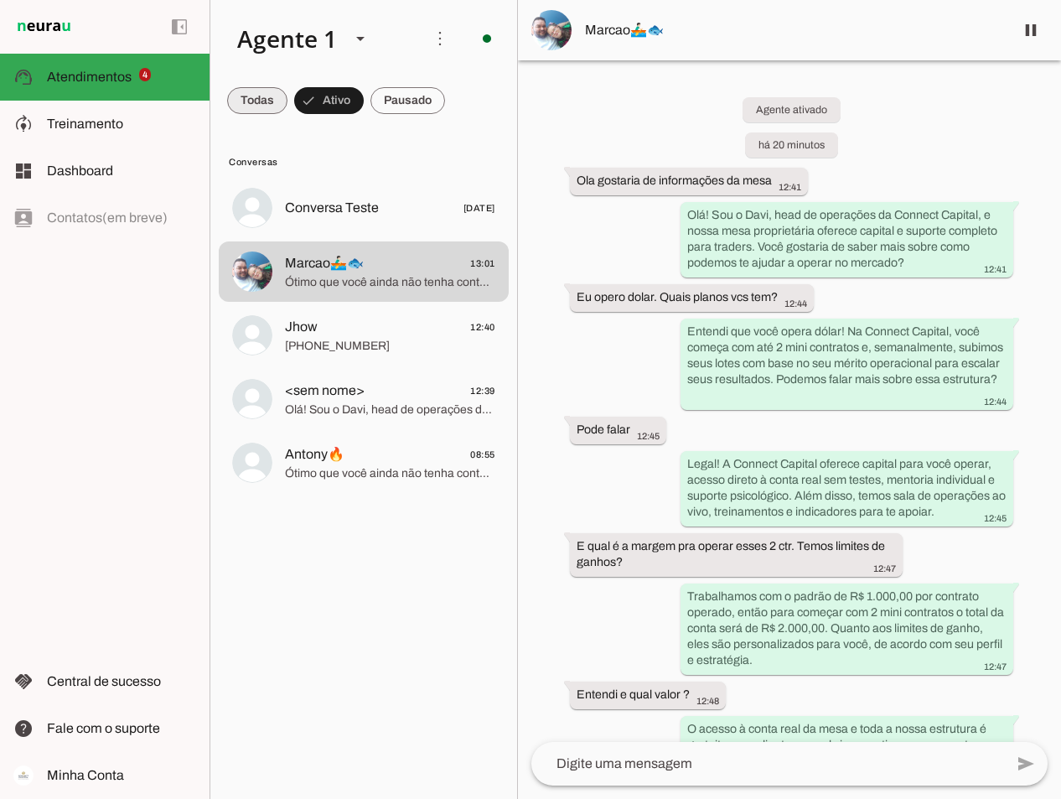
click at [258, 101] on span at bounding box center [257, 100] width 60 height 40
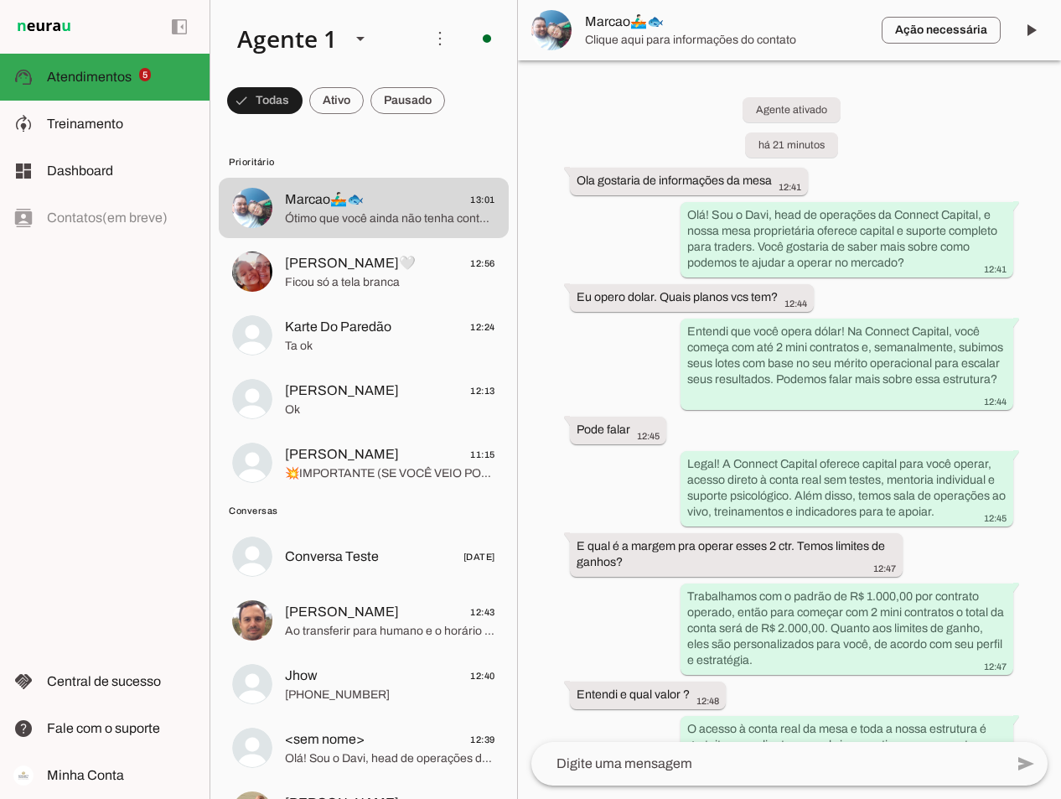
click at [621, 28] on span "Marcao🚣🏻‍♂️🐟" at bounding box center [726, 22] width 283 height 20
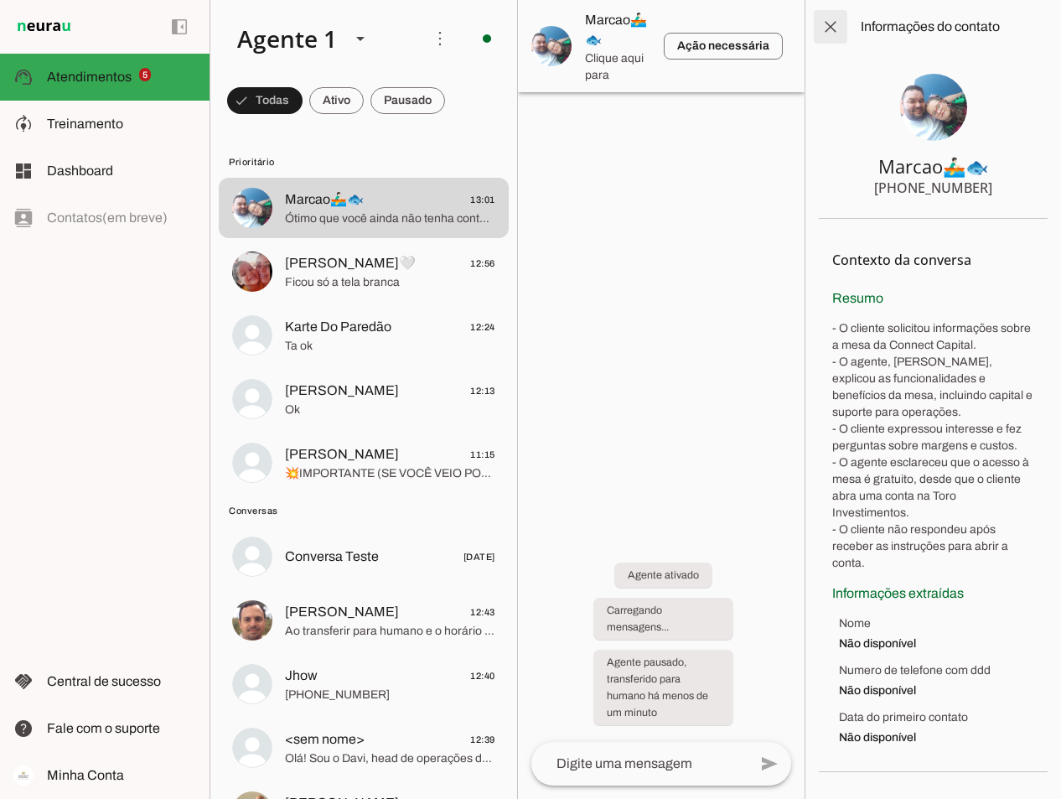
click at [838, 27] on span at bounding box center [830, 27] width 40 height 40
